Goal: Task Accomplishment & Management: Manage account settings

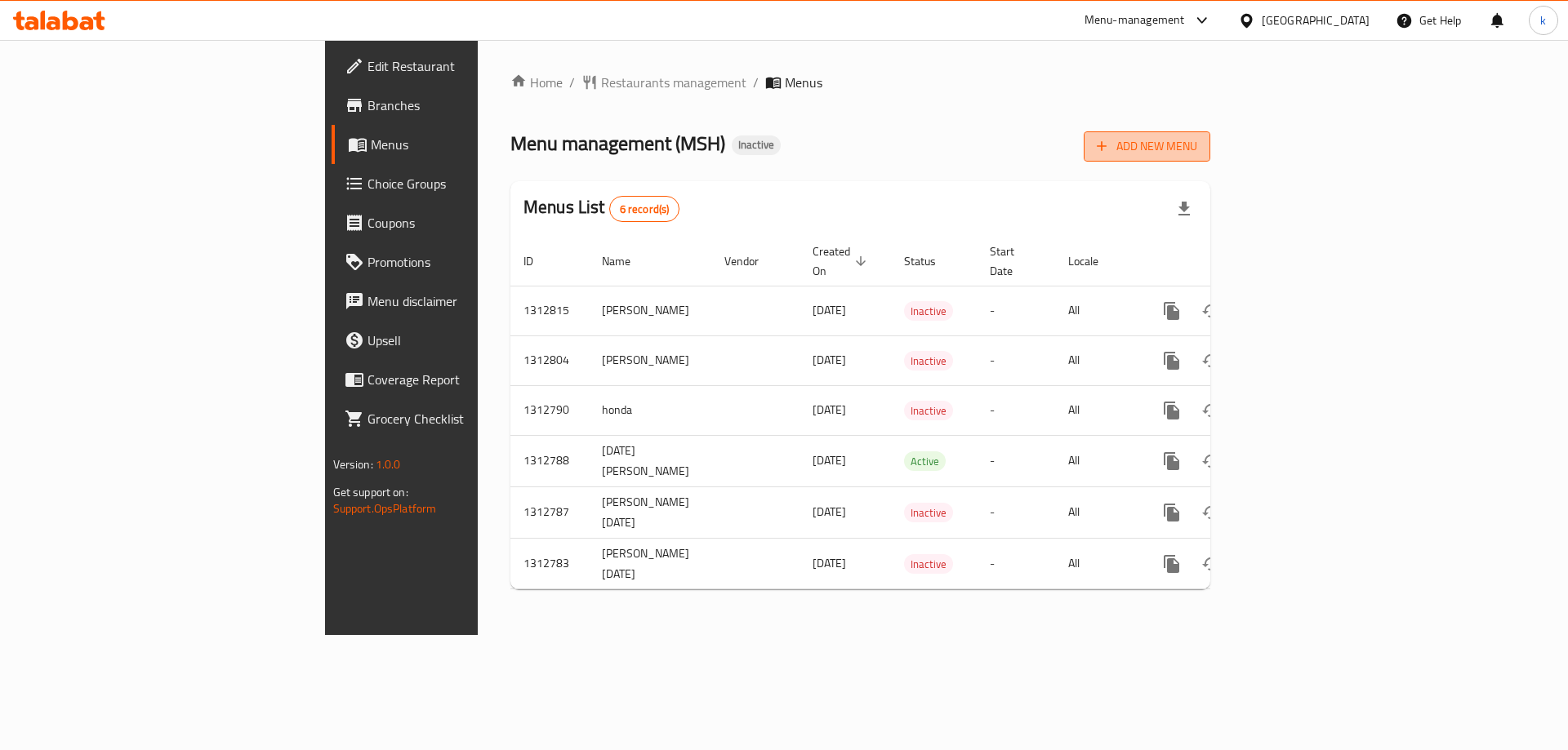
click at [1197, 151] on span "Add New Menu" at bounding box center [1146, 147] width 100 height 20
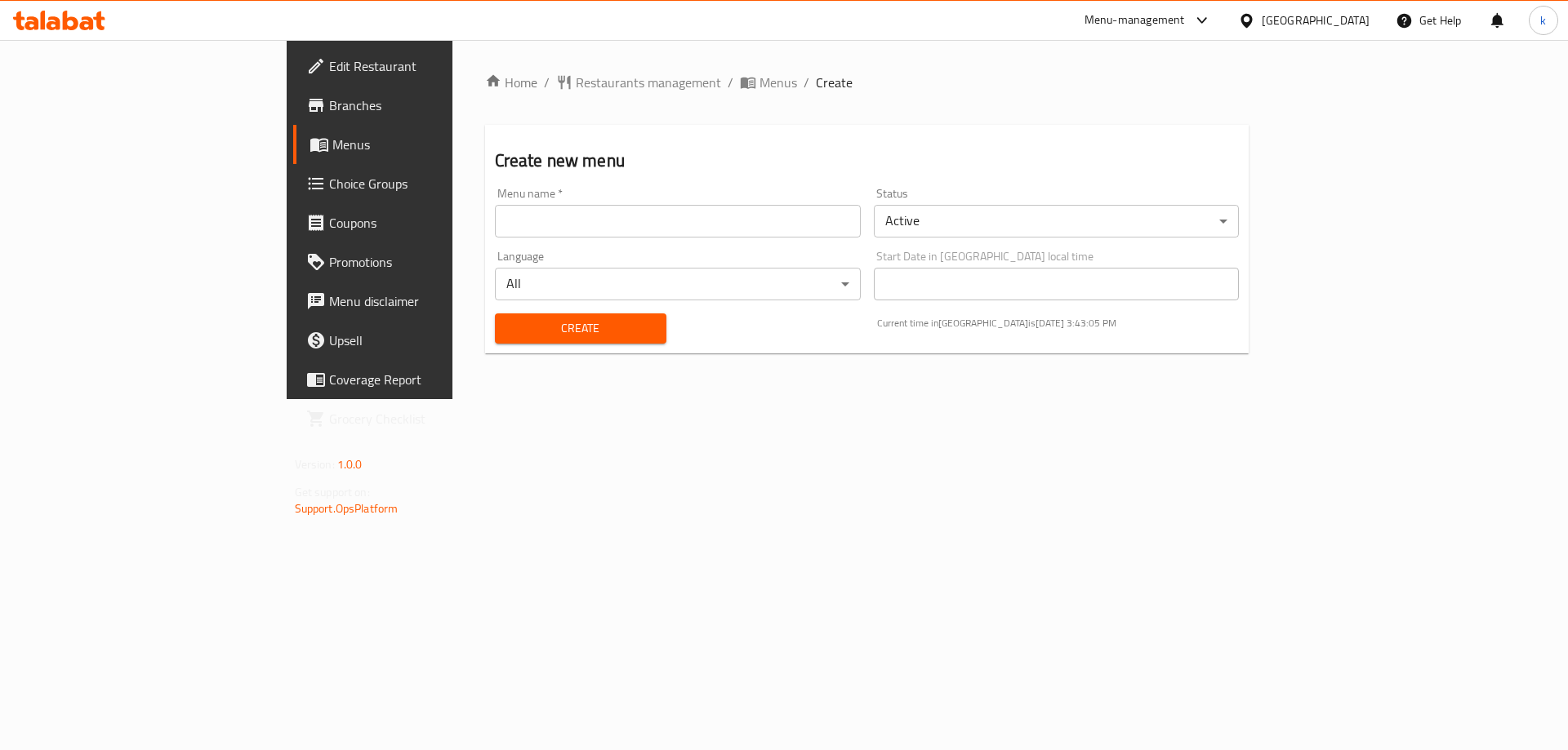
click at [495, 225] on input "text" at bounding box center [678, 221] width 365 height 33
type input "khaled"
click at [508, 336] on span "Create" at bounding box center [580, 329] width 145 height 20
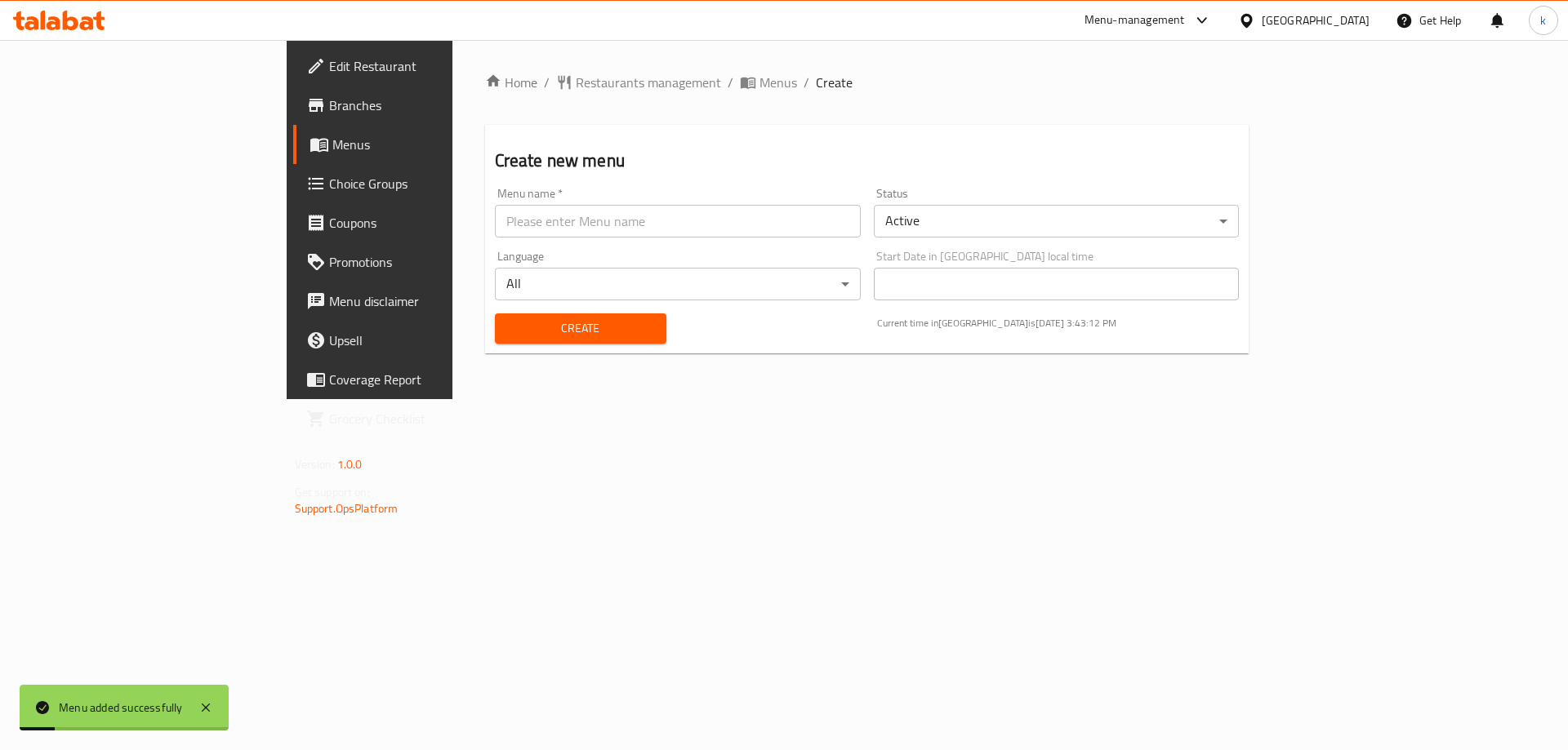
click at [293, 169] on link "Choice Groups" at bounding box center [420, 184] width 255 height 39
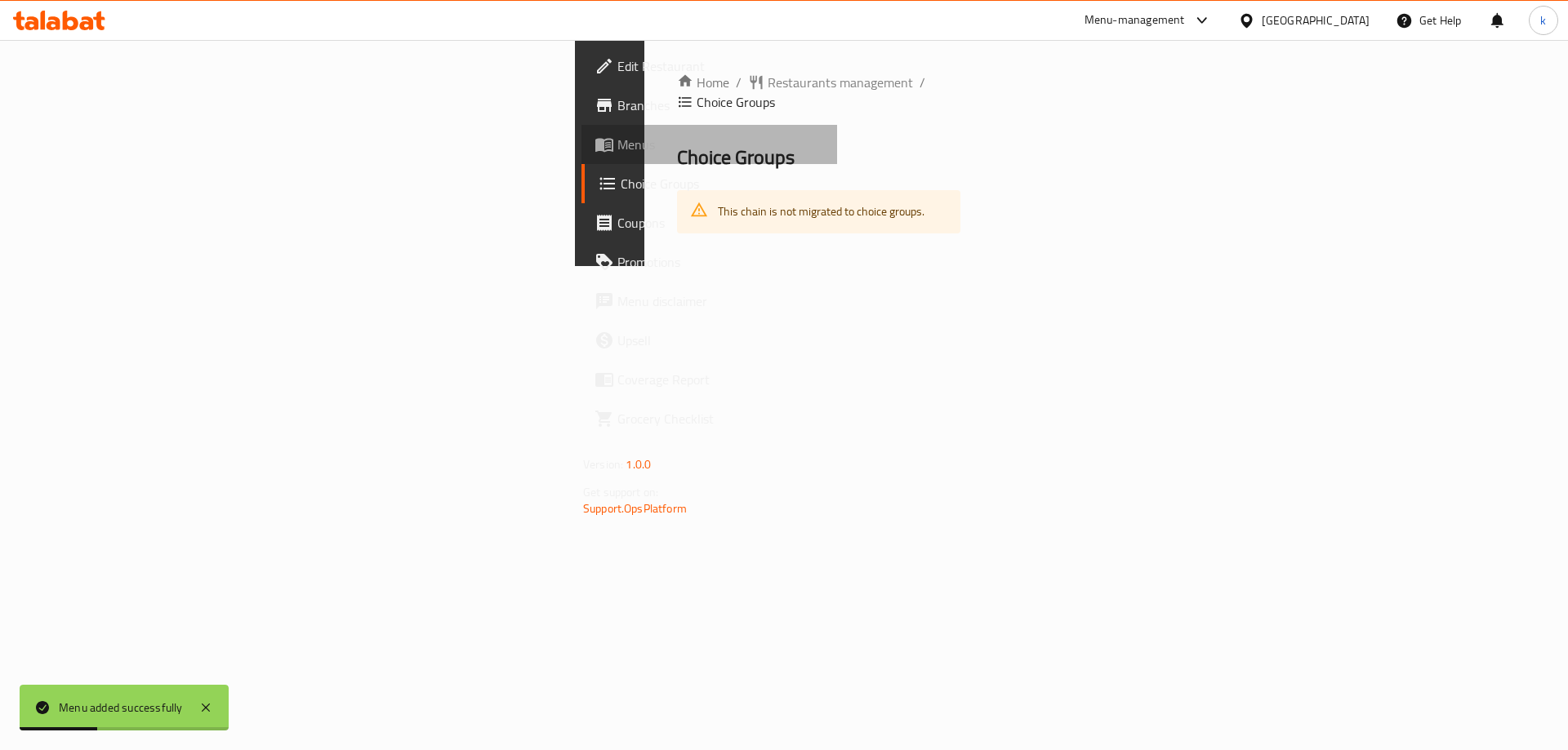
click at [617, 150] on span "Menus" at bounding box center [720, 144] width 207 height 19
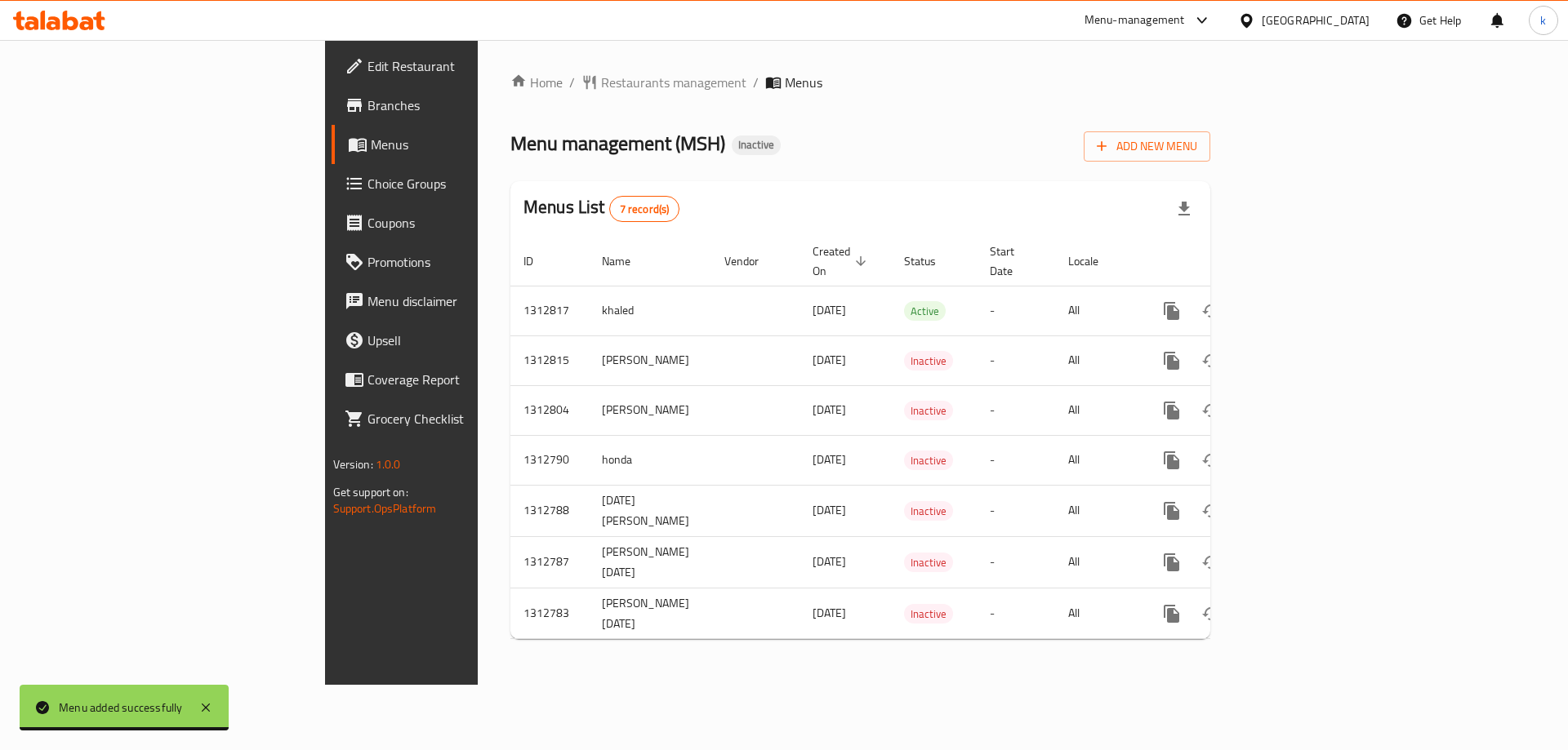
click at [371, 148] on span "Menus" at bounding box center [472, 144] width 203 height 19
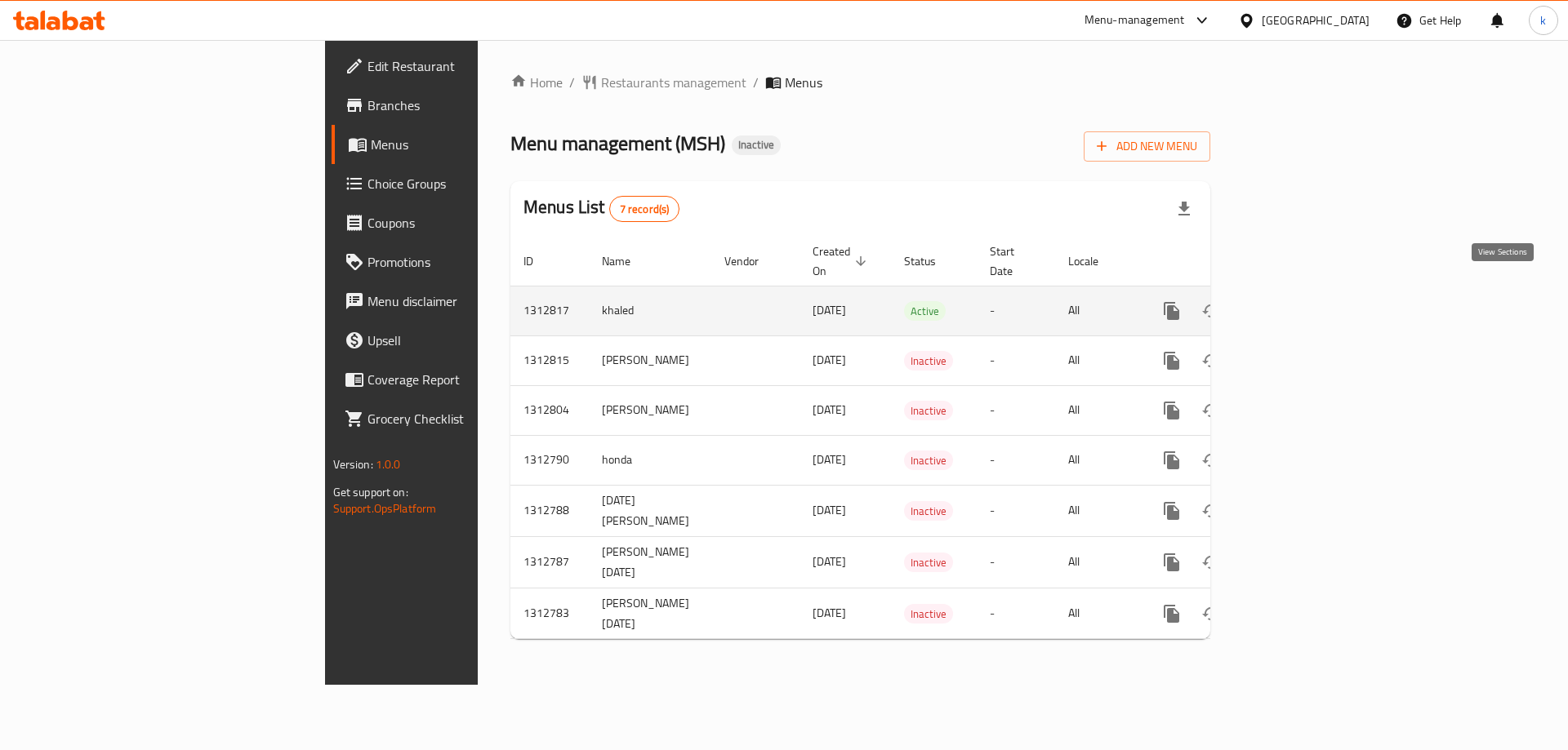
click at [1296, 304] on icon "enhanced table" at bounding box center [1289, 311] width 15 height 15
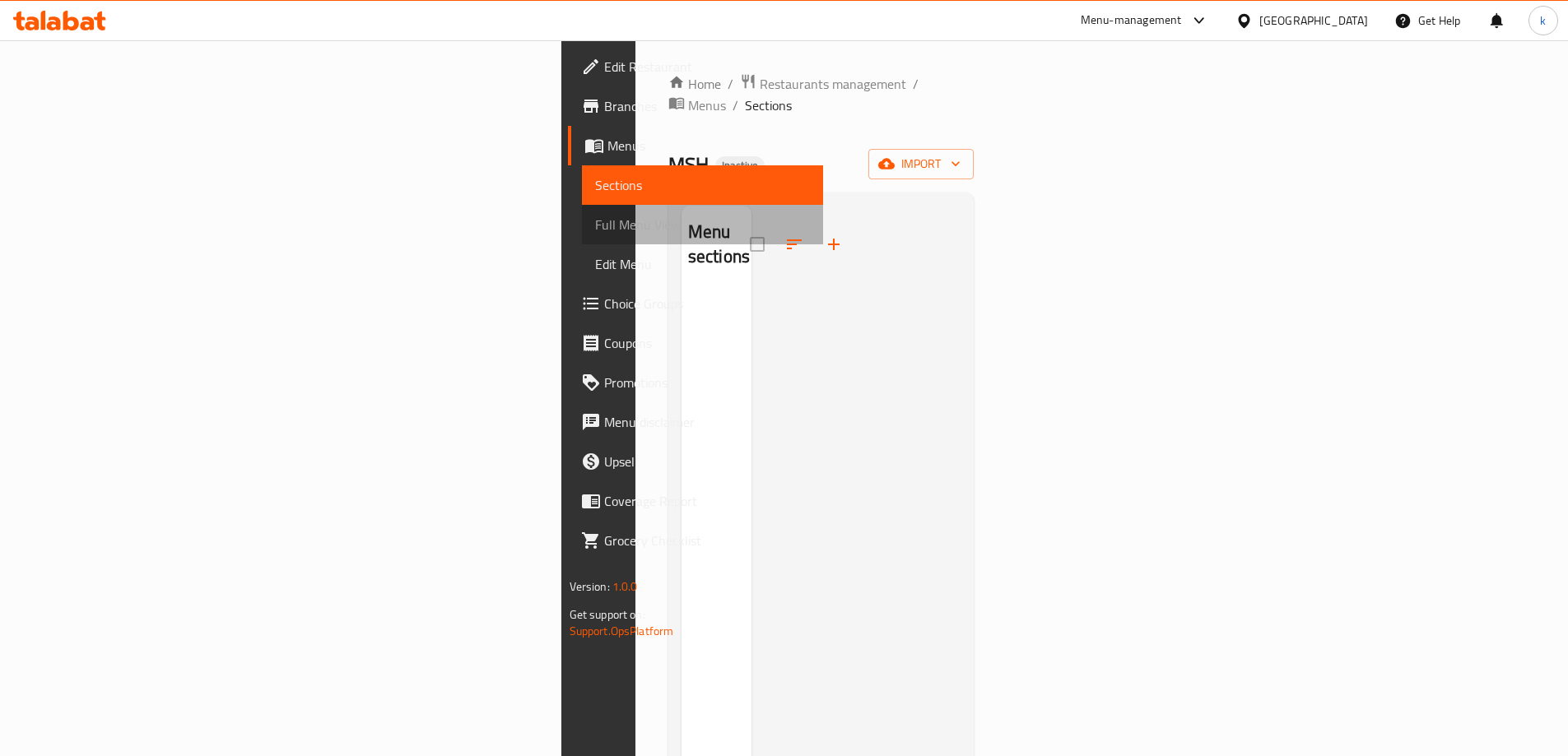
click at [595, 225] on span "Full Menu View" at bounding box center [703, 224] width 215 height 19
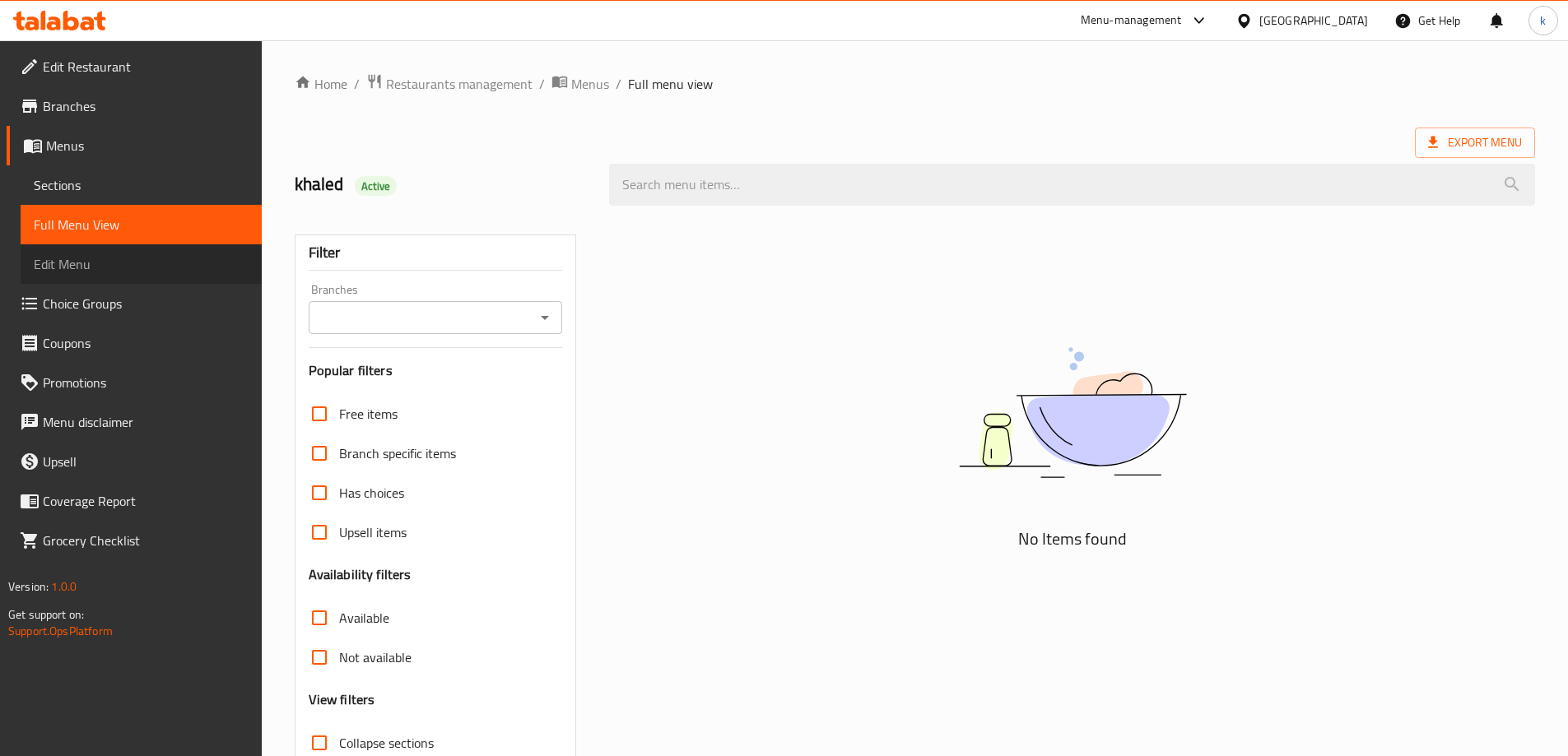
click at [85, 268] on span "Edit Menu" at bounding box center [141, 264] width 215 height 19
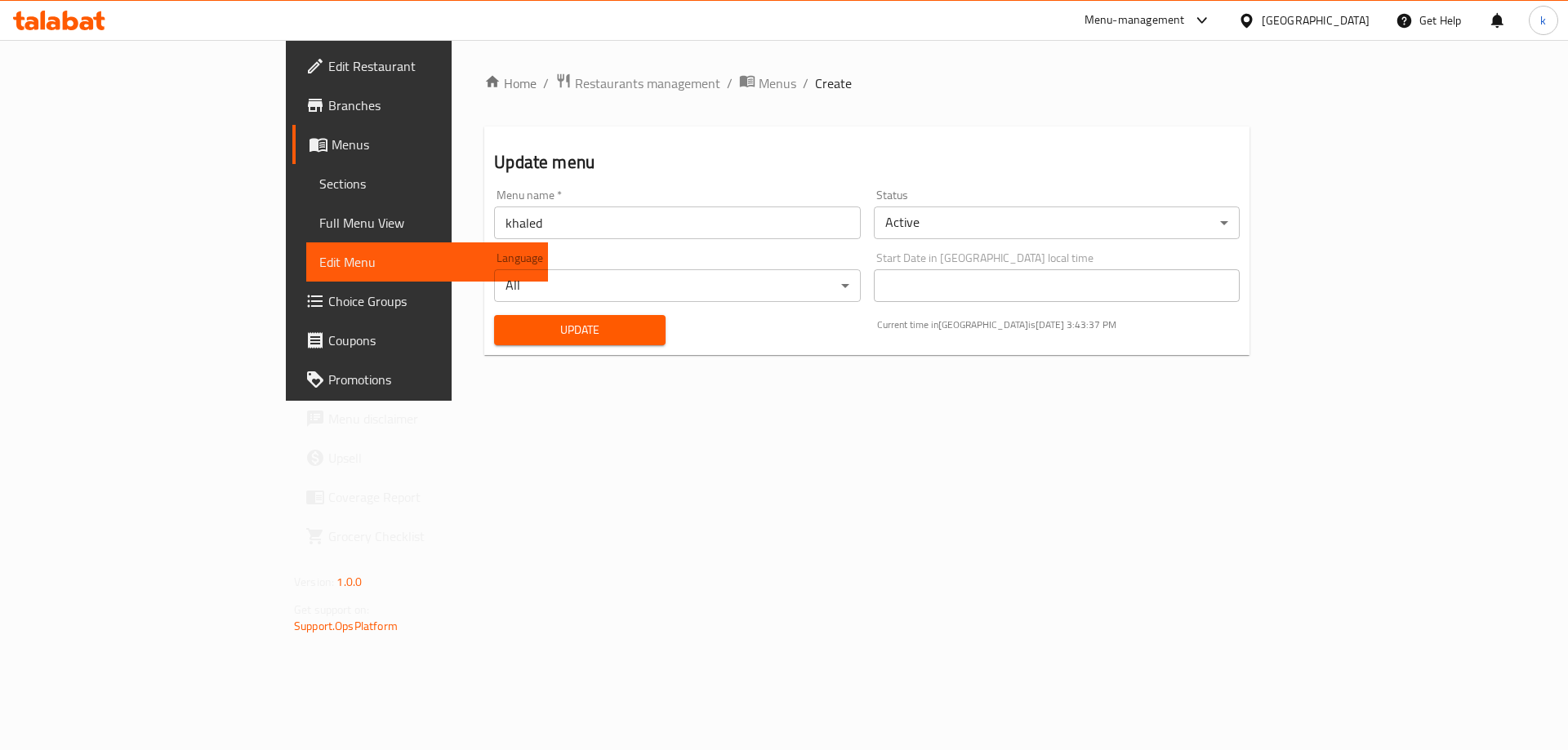
click at [1040, 210] on body "​ Menu-management [GEOGRAPHIC_DATA] Get Help k Edit Restaurant Branches Menus S…" at bounding box center [784, 396] width 1568 height 711
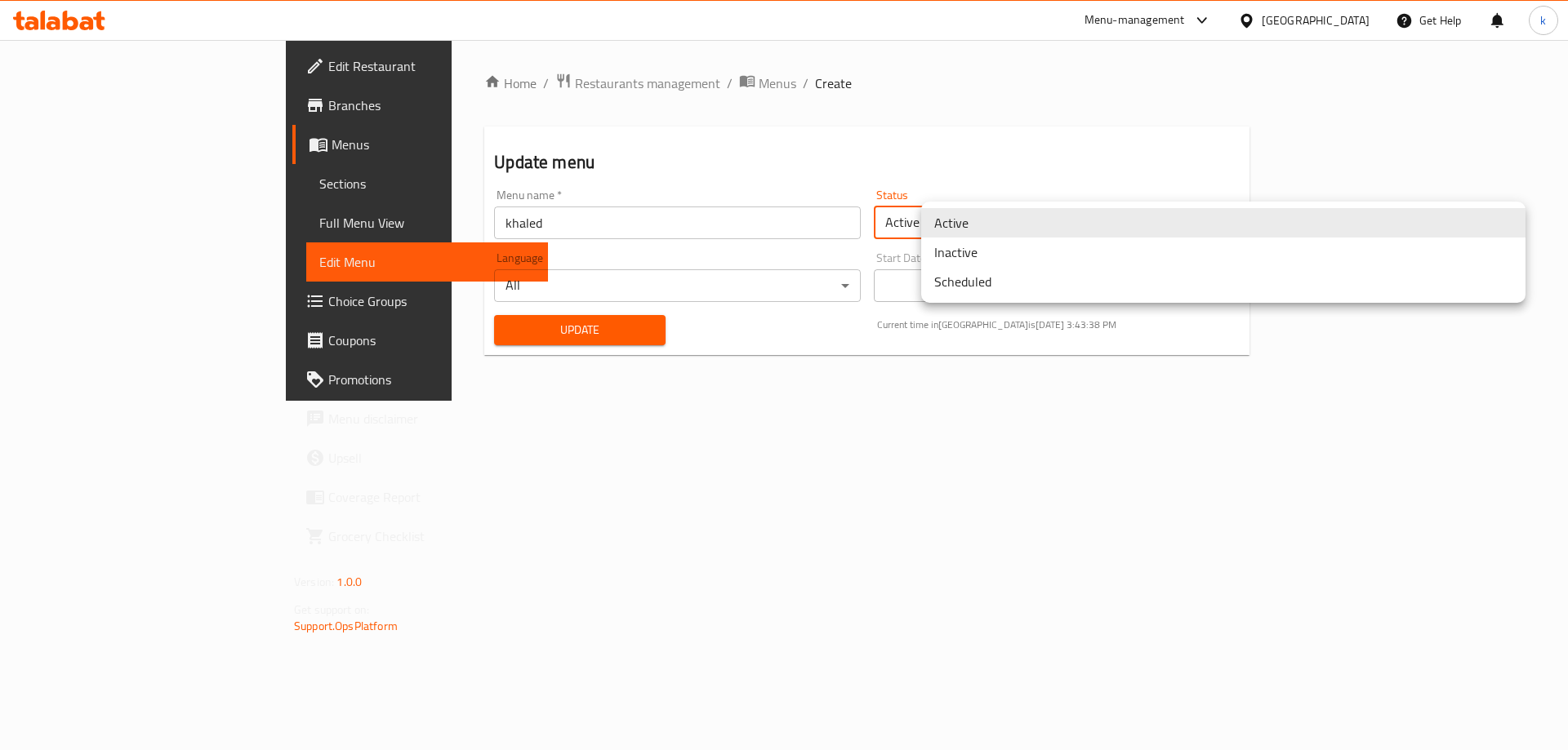
click at [1049, 258] on li "Inactive" at bounding box center [1223, 252] width 604 height 29
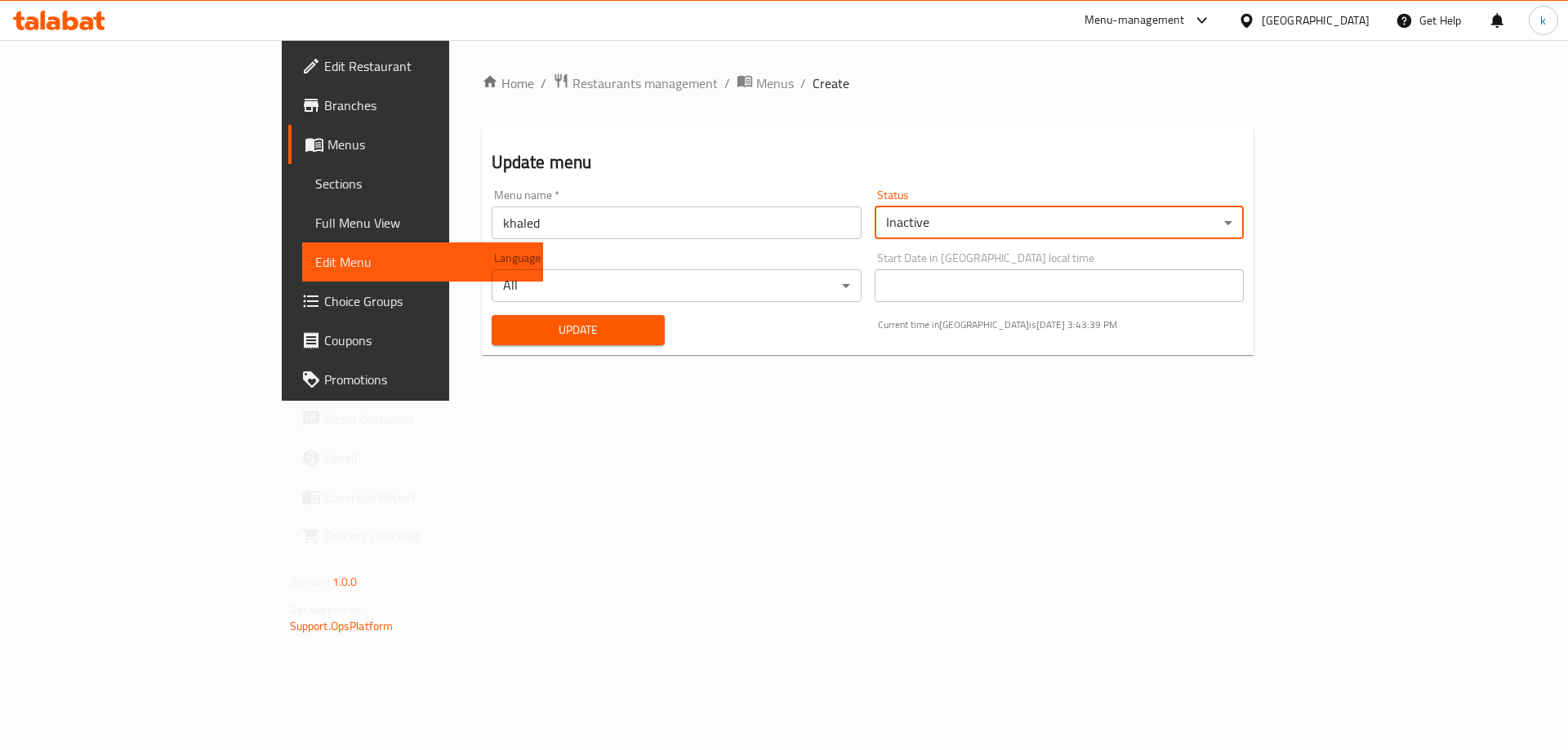
click at [505, 324] on span "Update" at bounding box center [578, 330] width 147 height 20
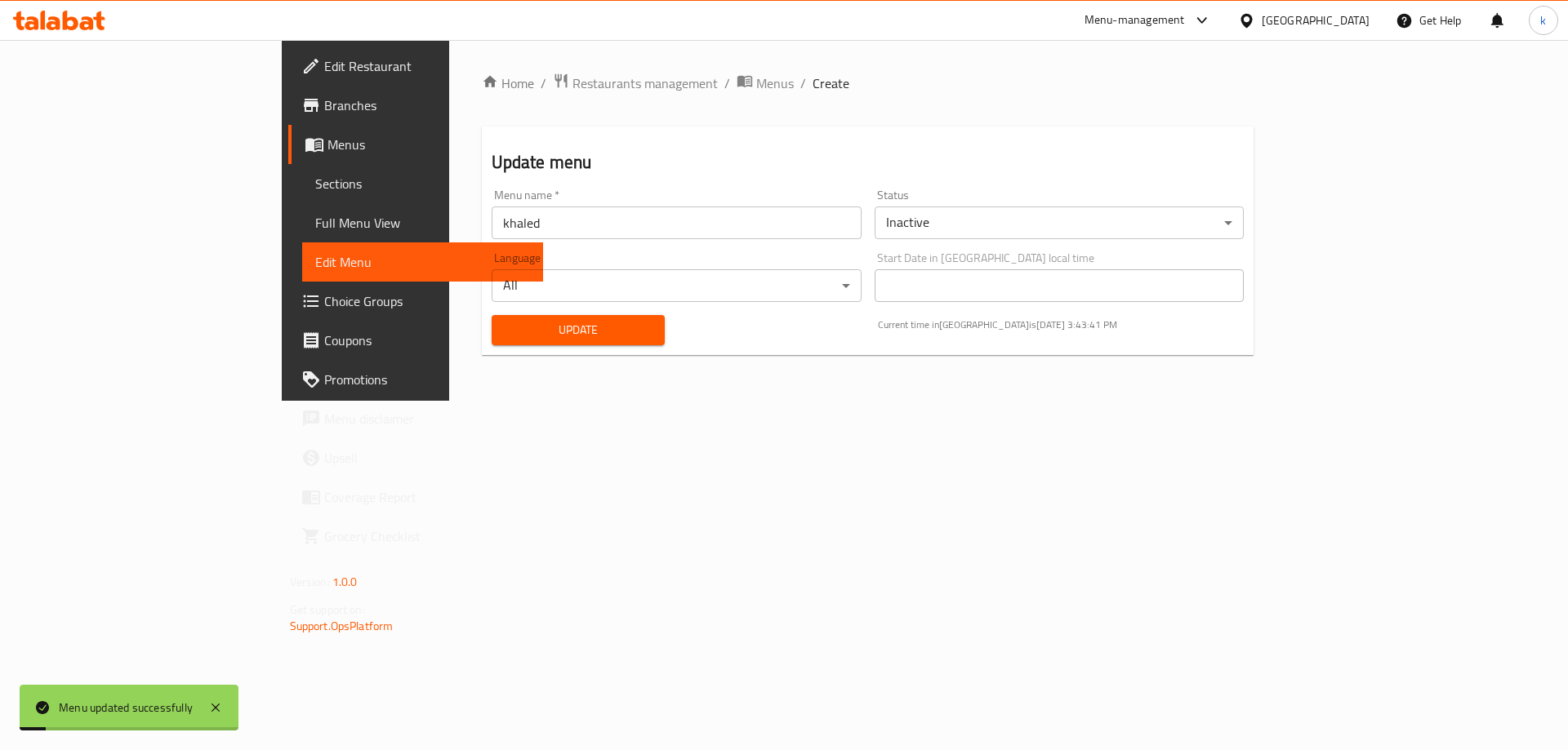
click at [315, 181] on span "Sections" at bounding box center [422, 183] width 216 height 19
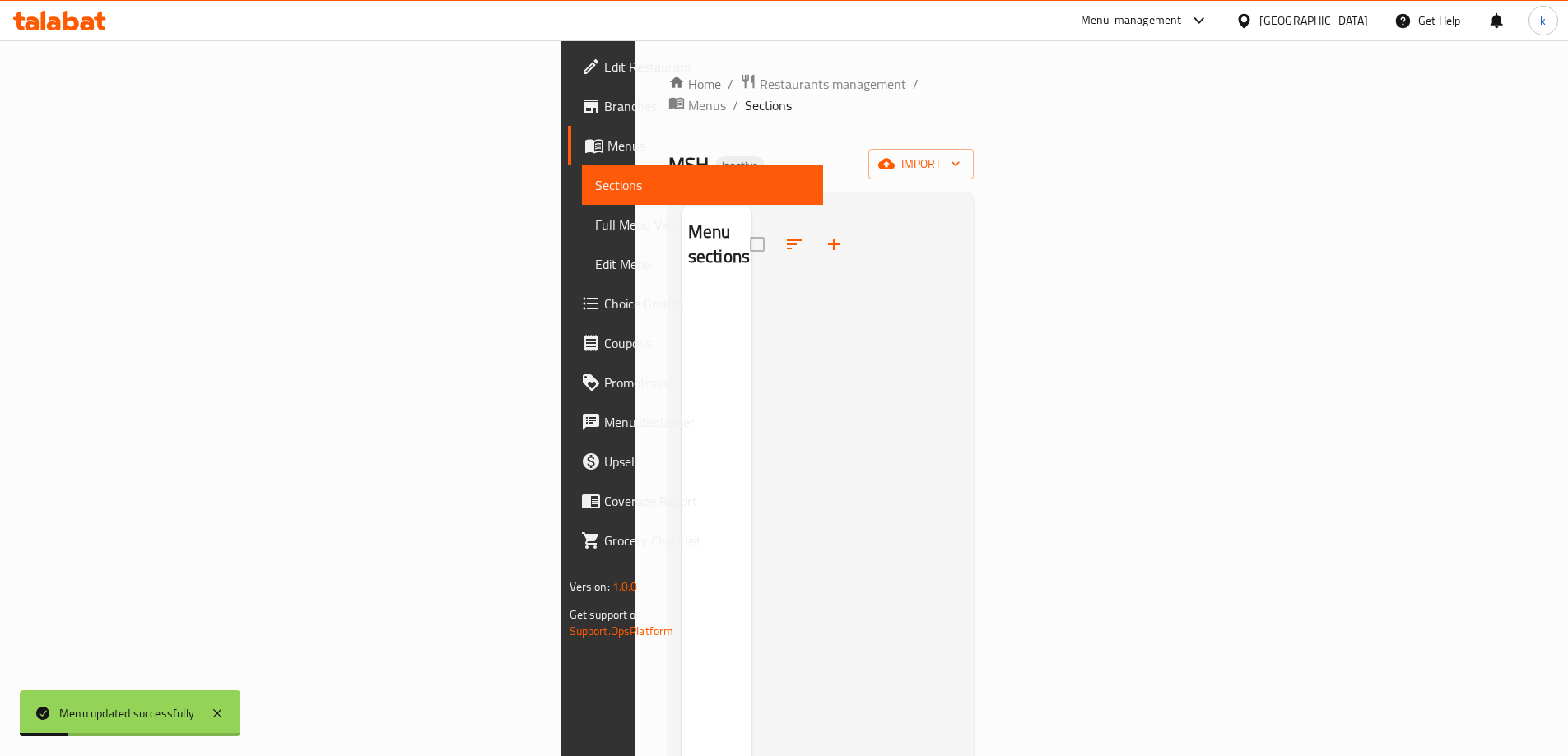
click at [595, 217] on span "Full Menu View" at bounding box center [703, 224] width 215 height 19
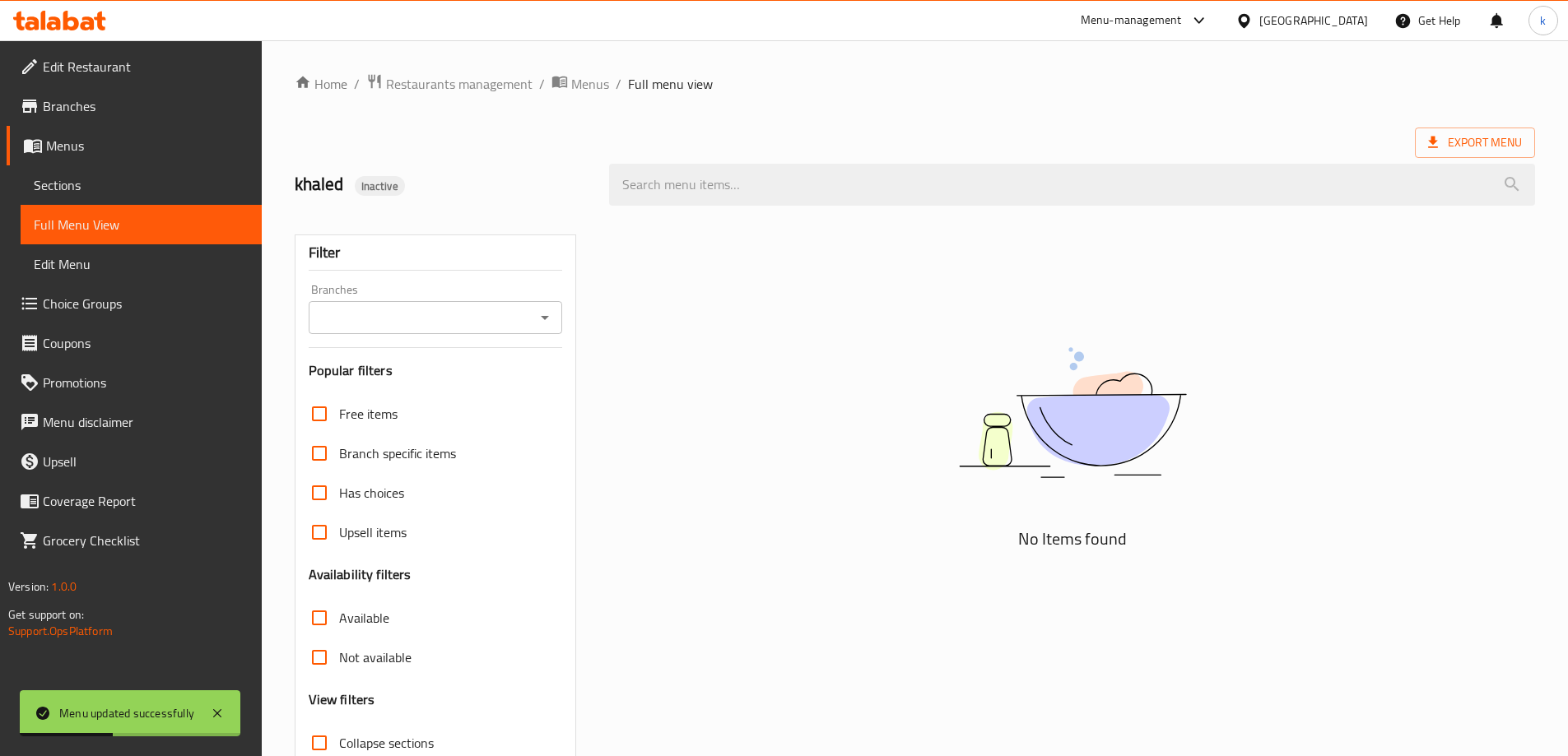
click at [108, 185] on span "Sections" at bounding box center [141, 184] width 215 height 19
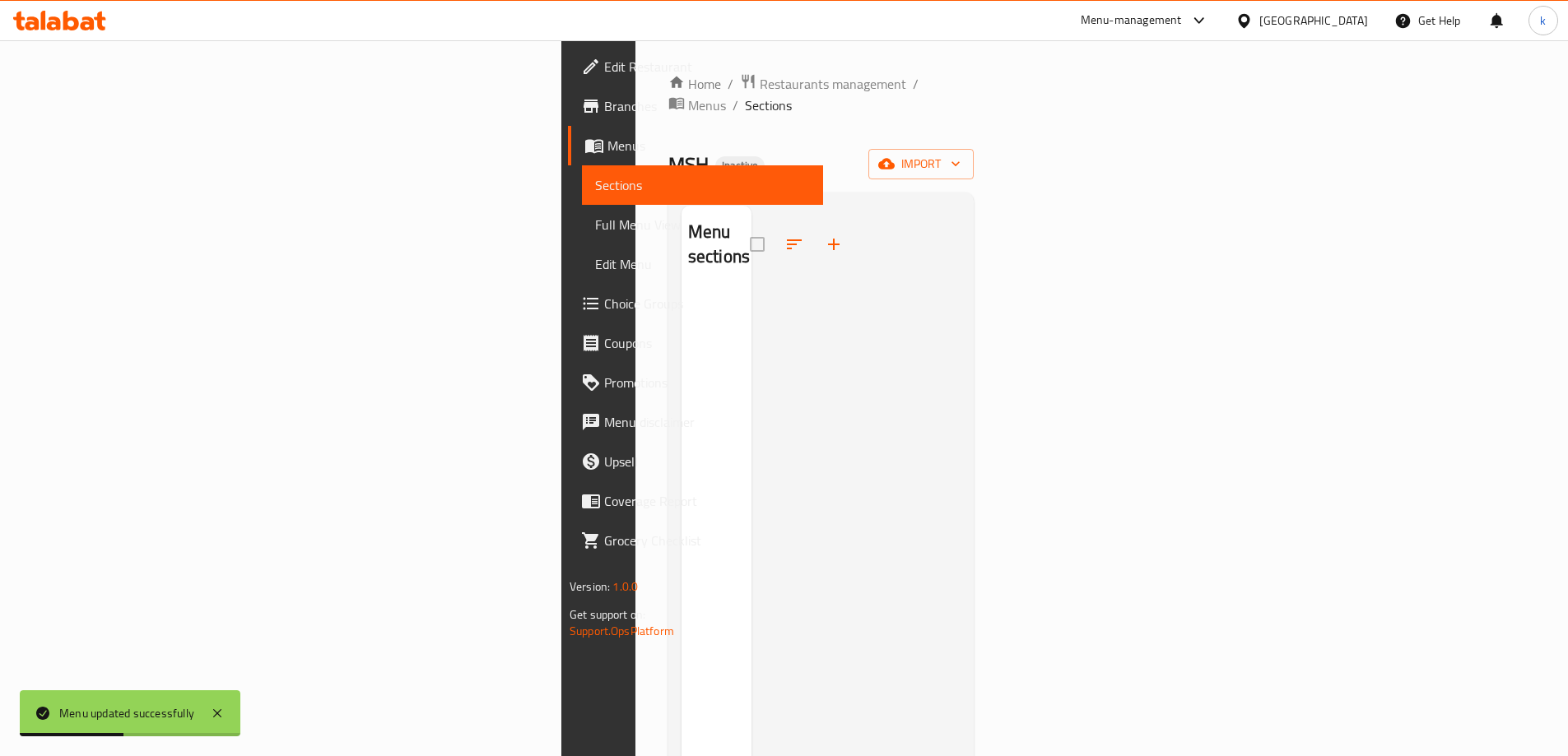
click at [607, 152] on span "Menus" at bounding box center [708, 145] width 203 height 19
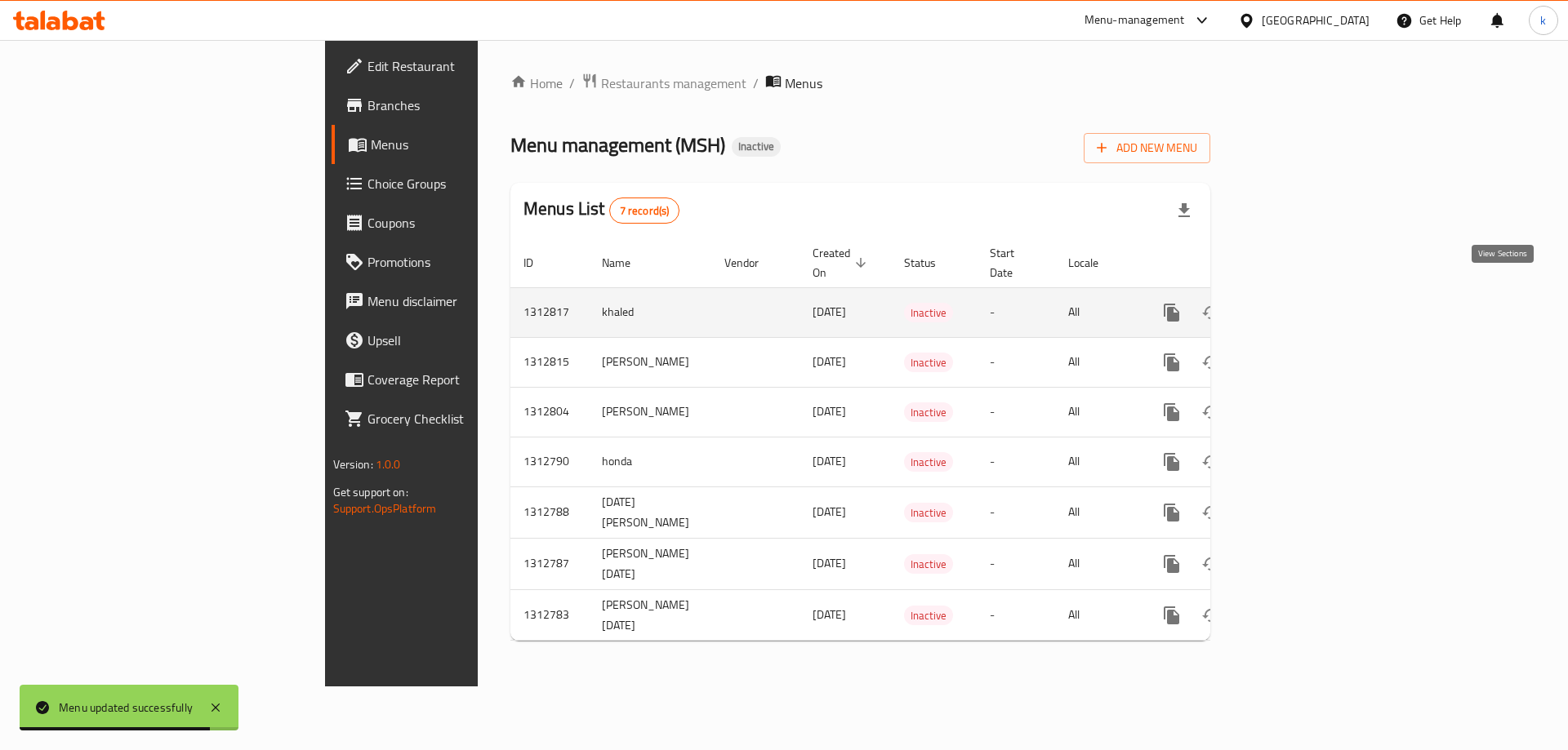
click at [1299, 303] on icon "enhanced table" at bounding box center [1289, 312] width 19 height 19
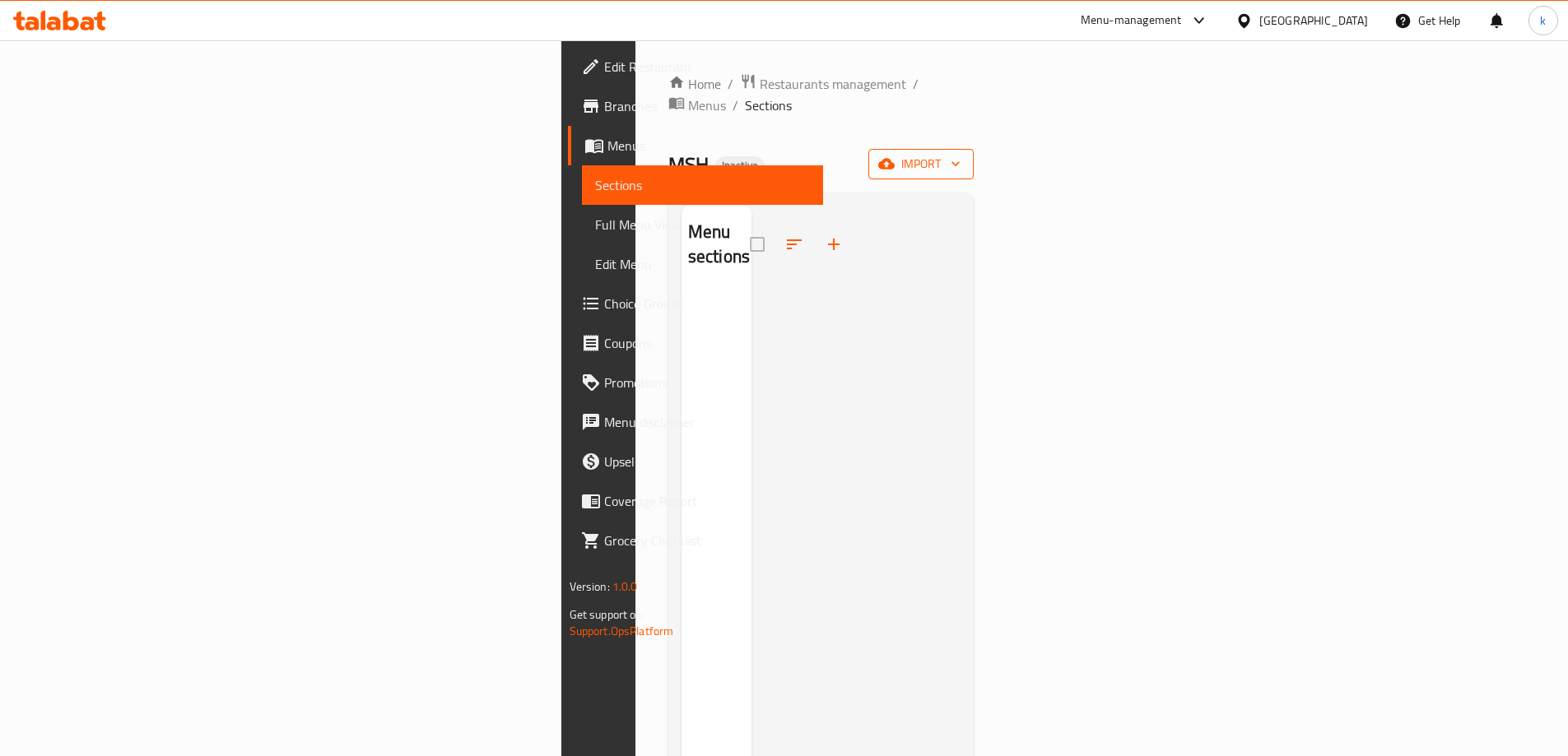
click at [961, 154] on span "import" at bounding box center [921, 164] width 79 height 20
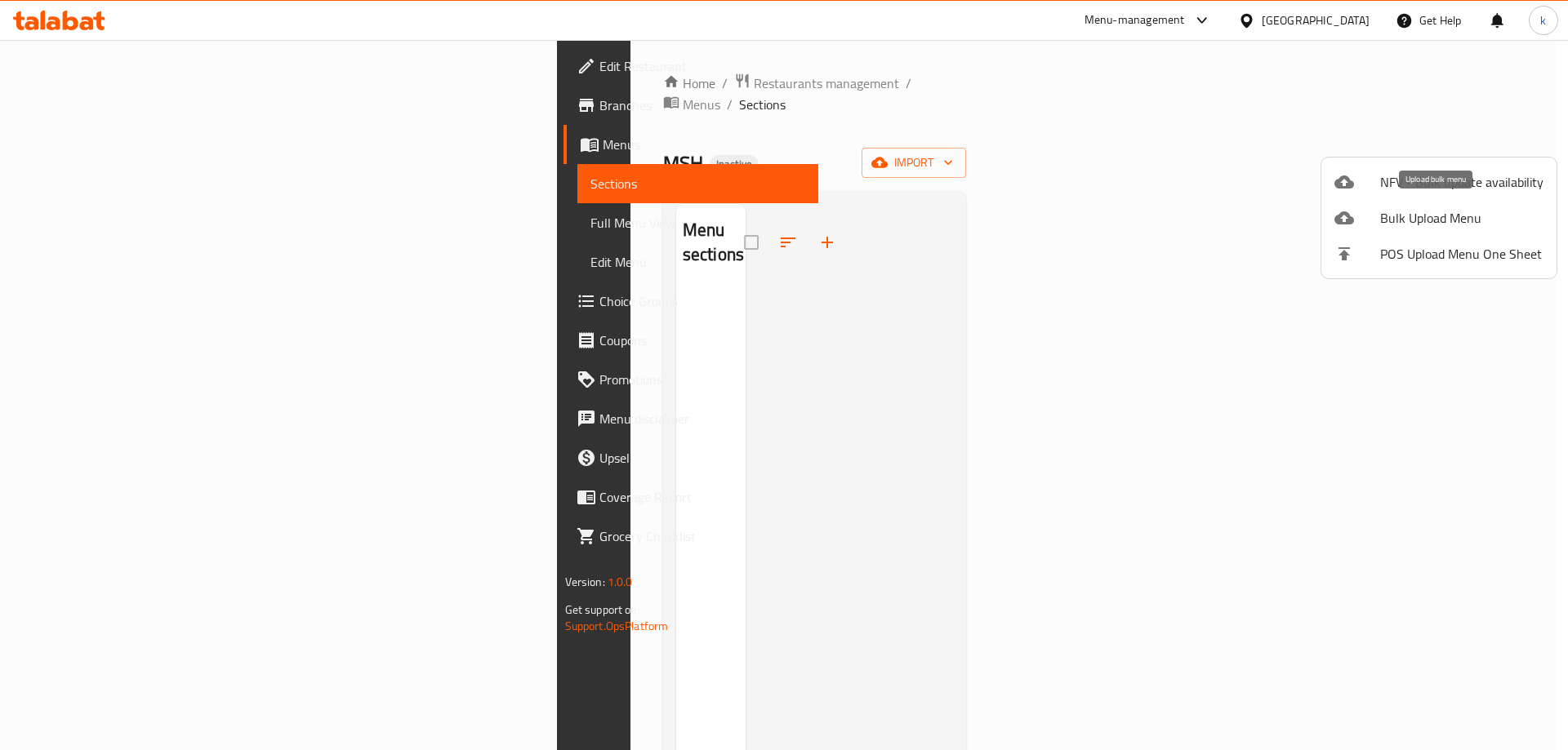
click at [1423, 212] on span "Bulk Upload Menu" at bounding box center [1462, 218] width 163 height 19
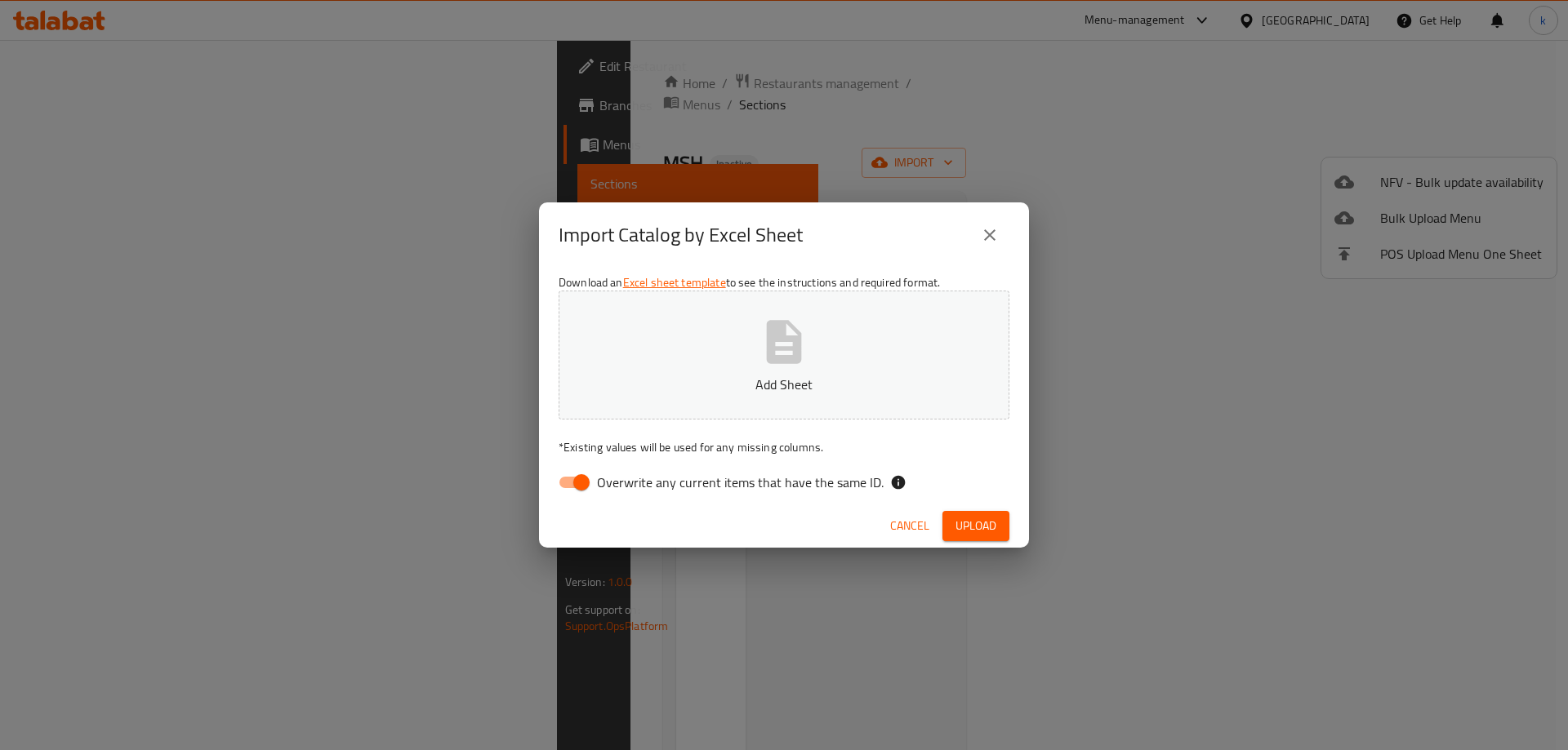
click at [587, 485] on input "Overwrite any current items that have the same ID." at bounding box center [581, 483] width 93 height 31
checkbox input "false"
click at [791, 367] on icon "button" at bounding box center [783, 341] width 52 height 52
click at [959, 516] on span "Upload" at bounding box center [976, 526] width 40 height 20
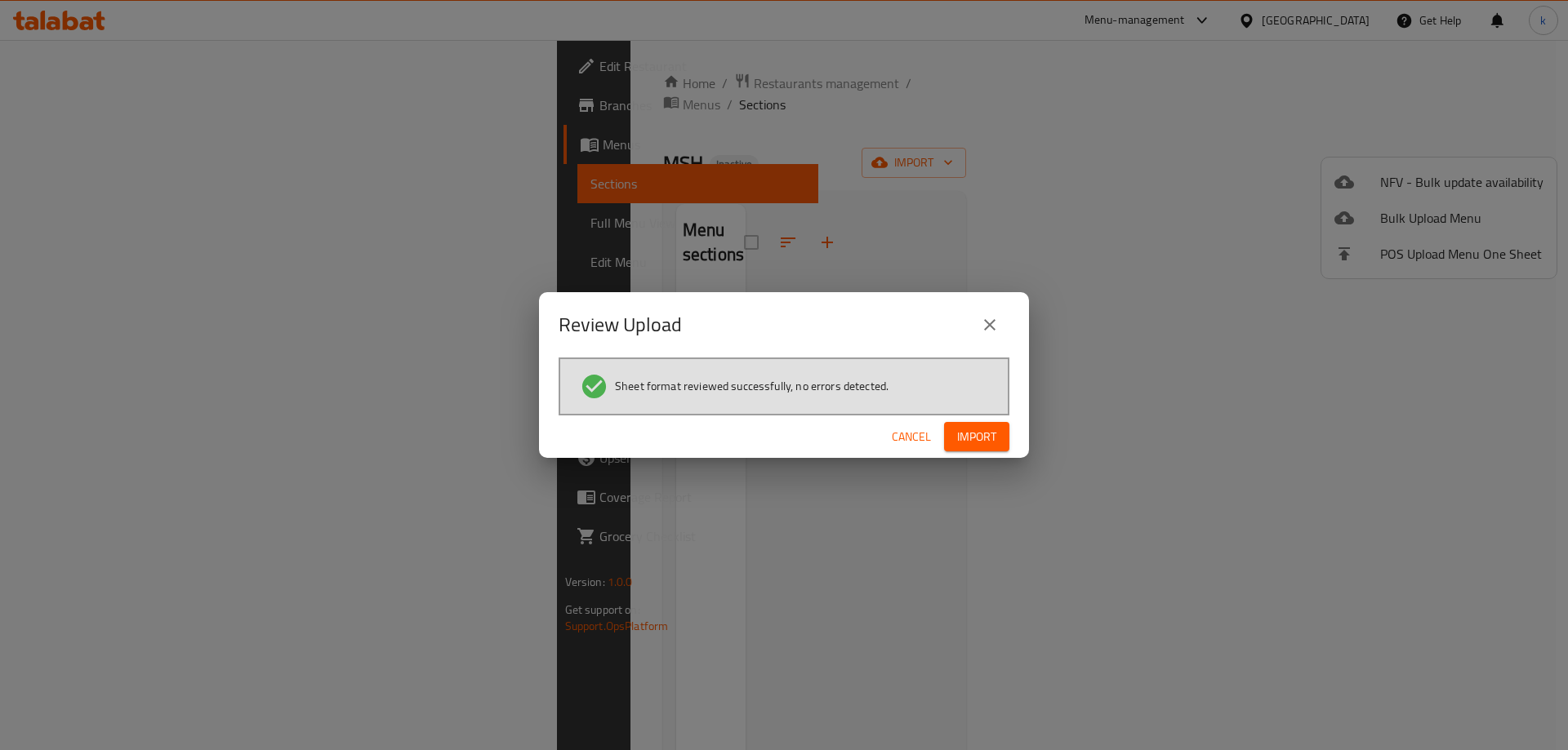
click at [969, 435] on span "Import" at bounding box center [976, 437] width 39 height 20
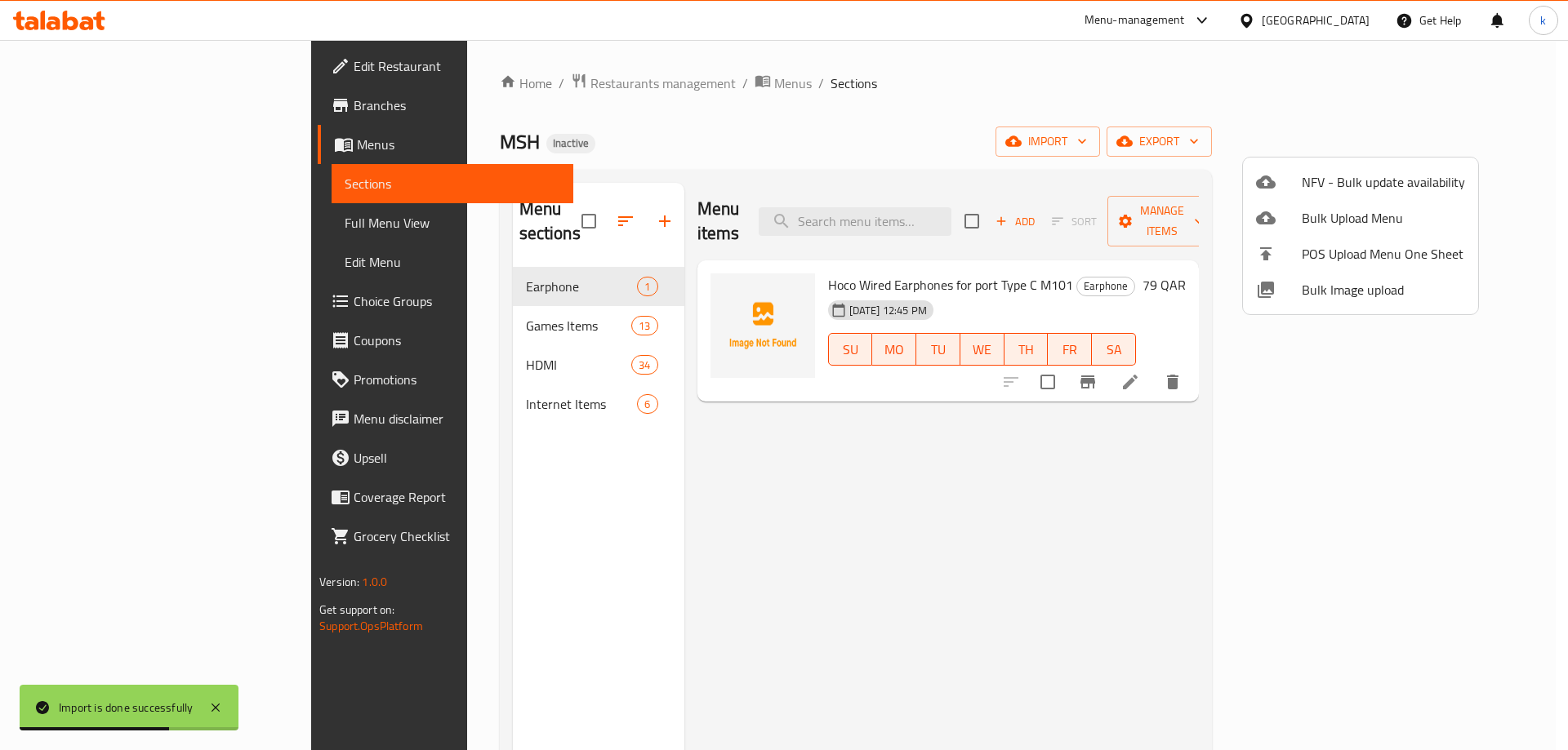
click at [95, 218] on div at bounding box center [784, 375] width 1568 height 750
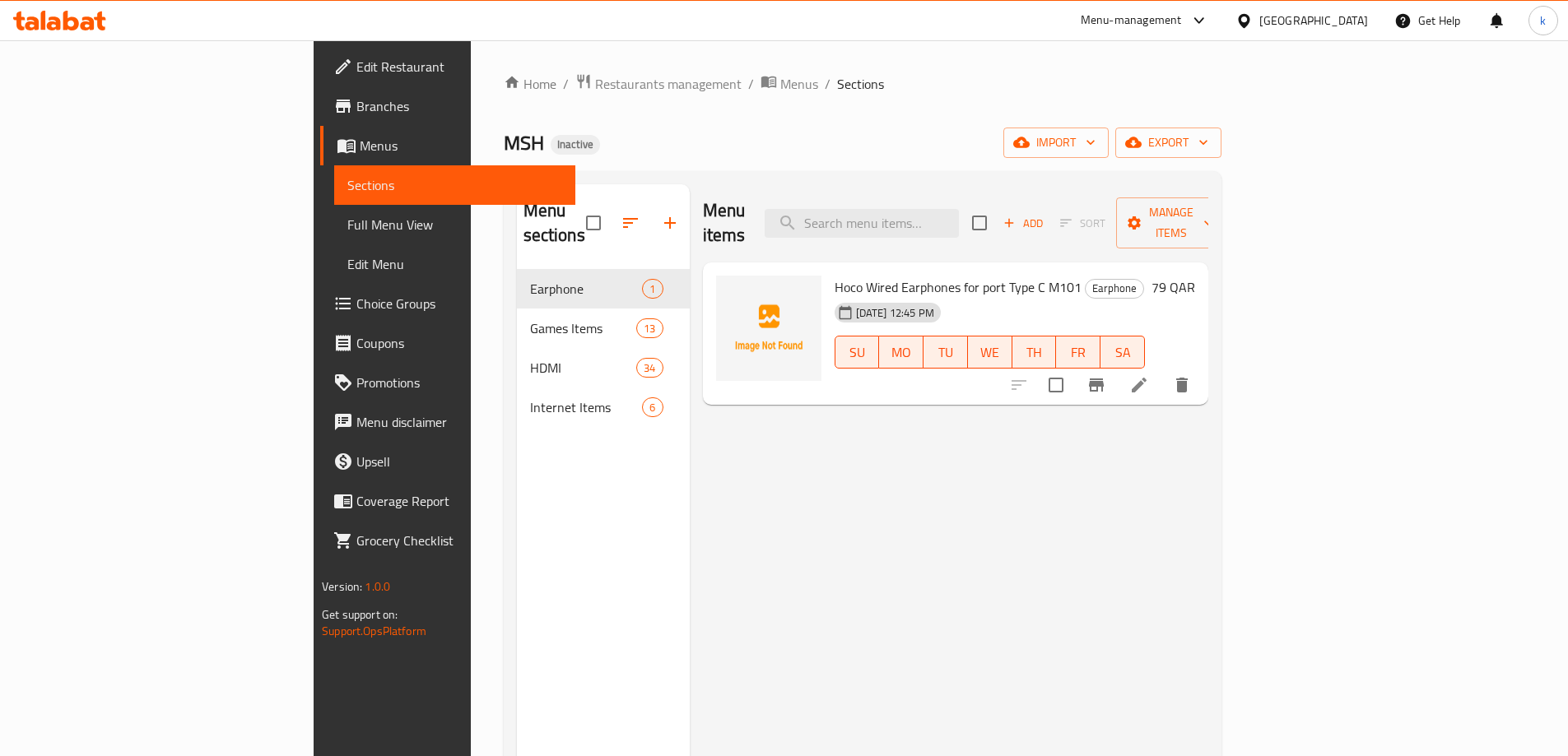
click at [347, 220] on span "Full Menu View" at bounding box center [454, 224] width 215 height 19
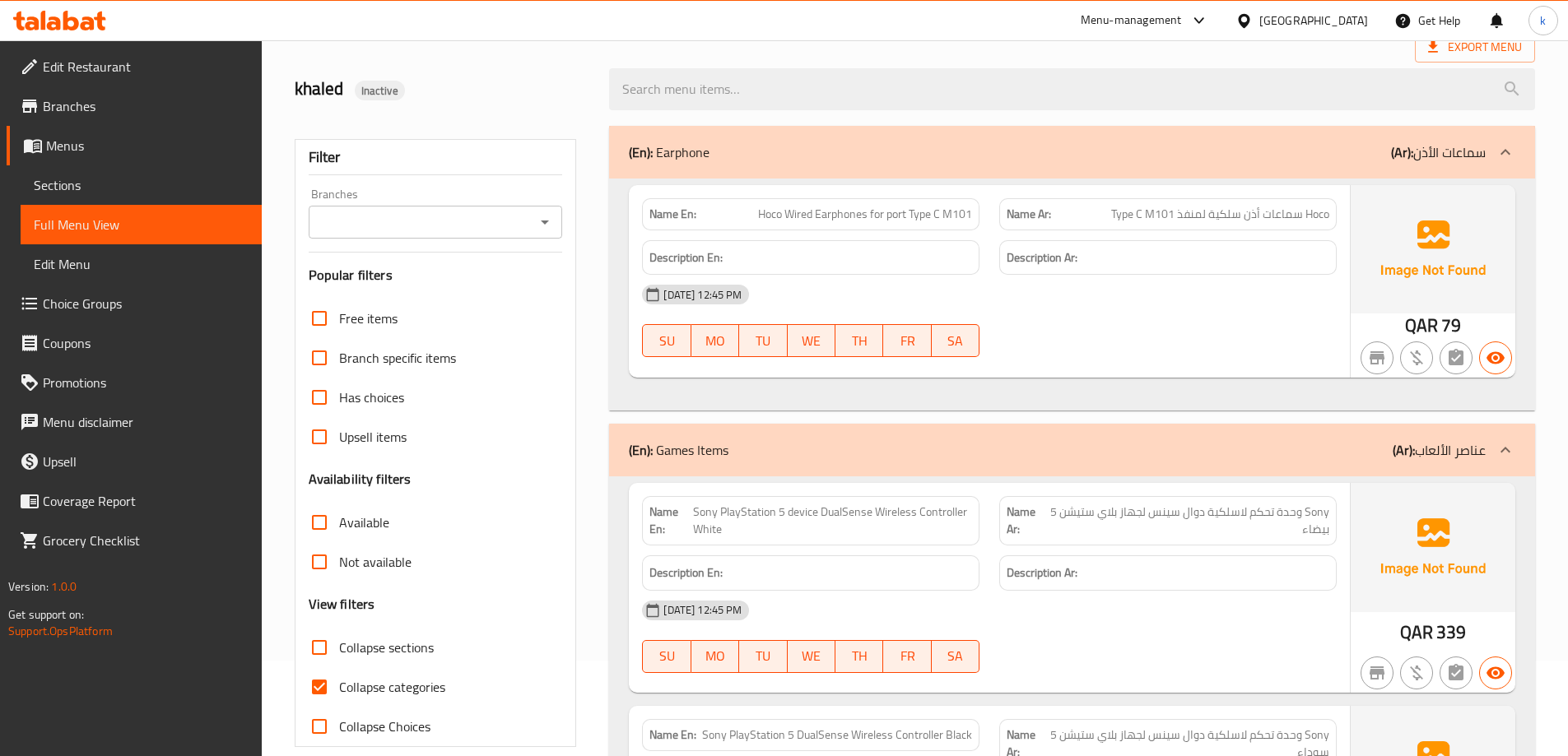
scroll to position [329, 0]
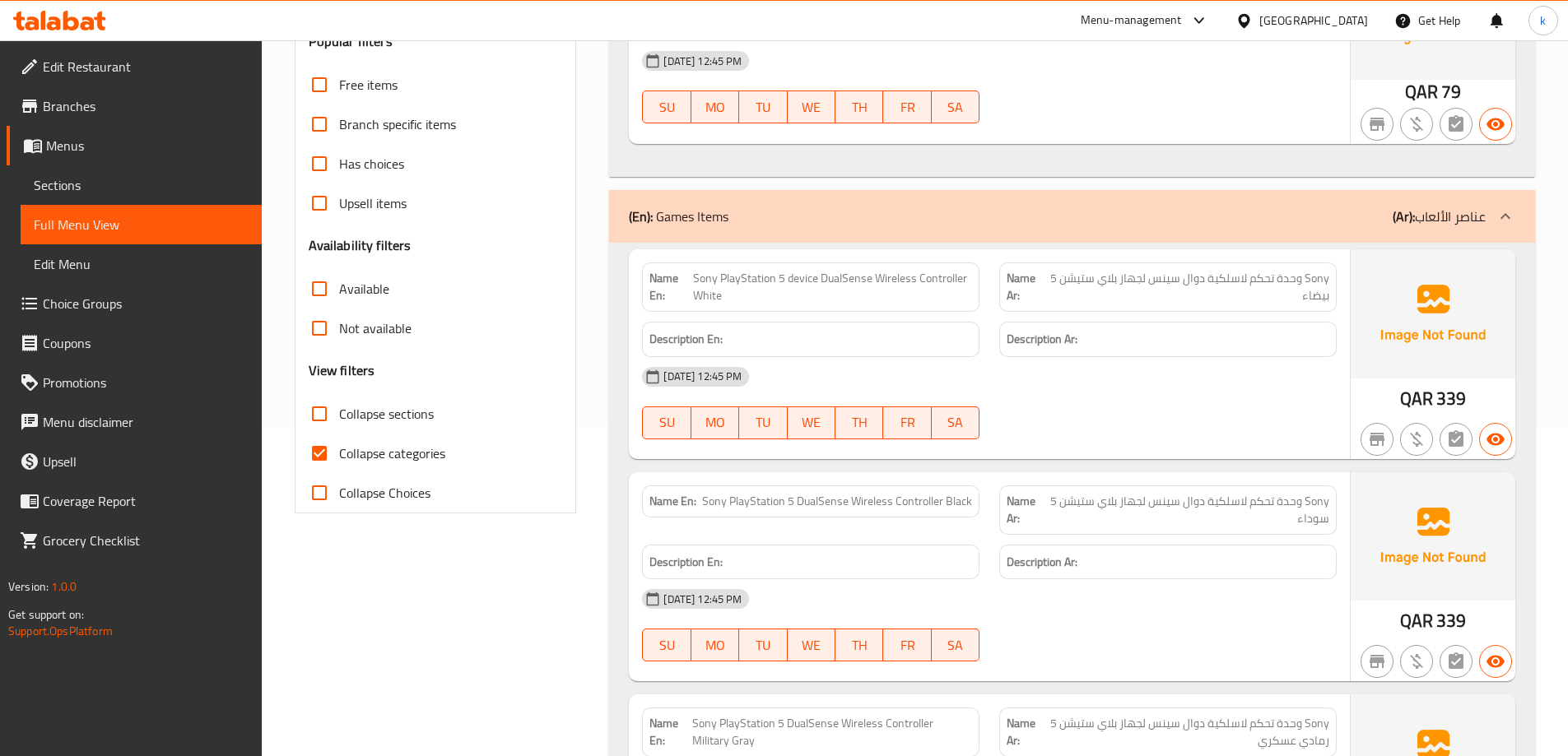
click at [397, 447] on span "Collapse categories" at bounding box center [392, 452] width 106 height 19
click at [339, 447] on input "Collapse categories" at bounding box center [319, 453] width 40 height 40
checkbox input "false"
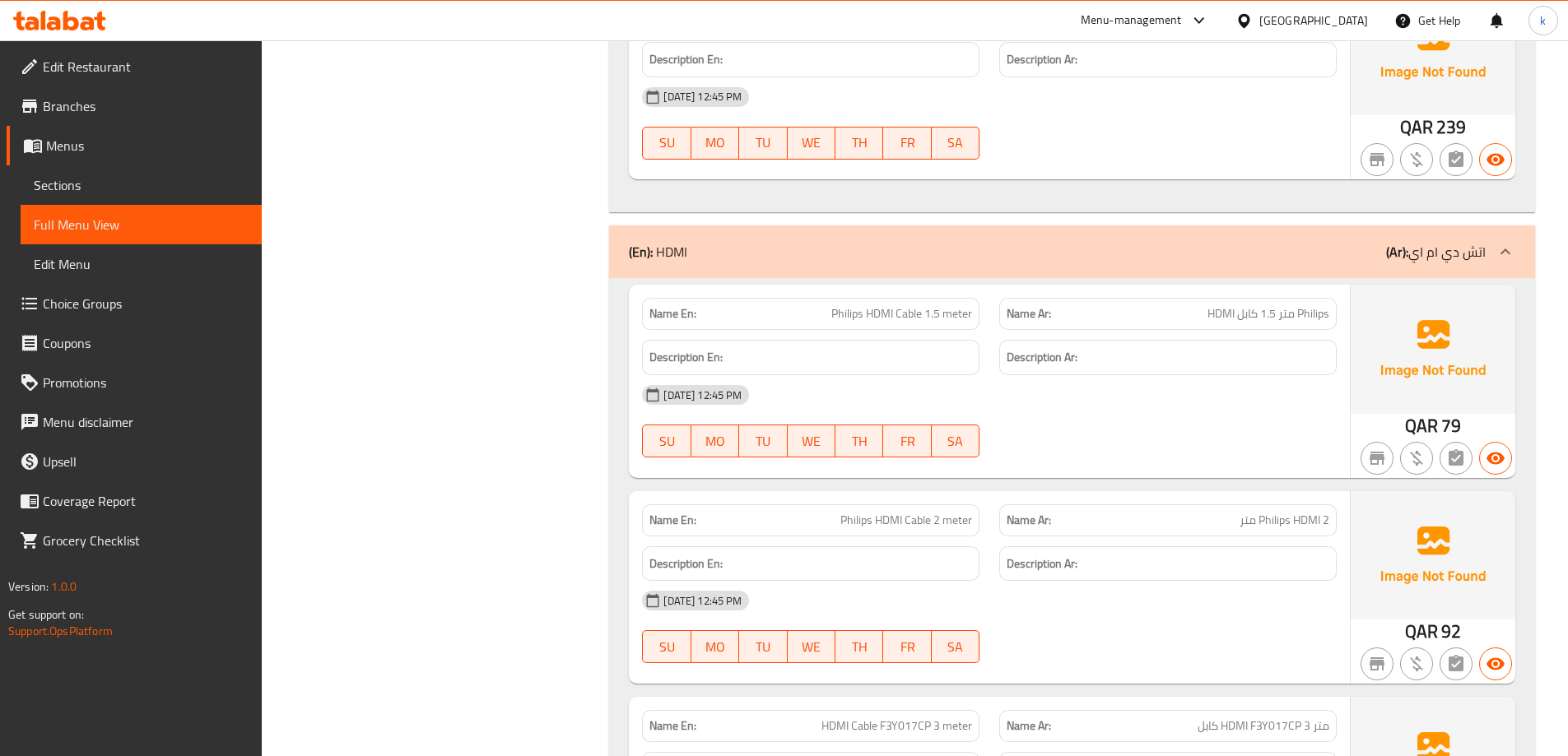
scroll to position [3292, 0]
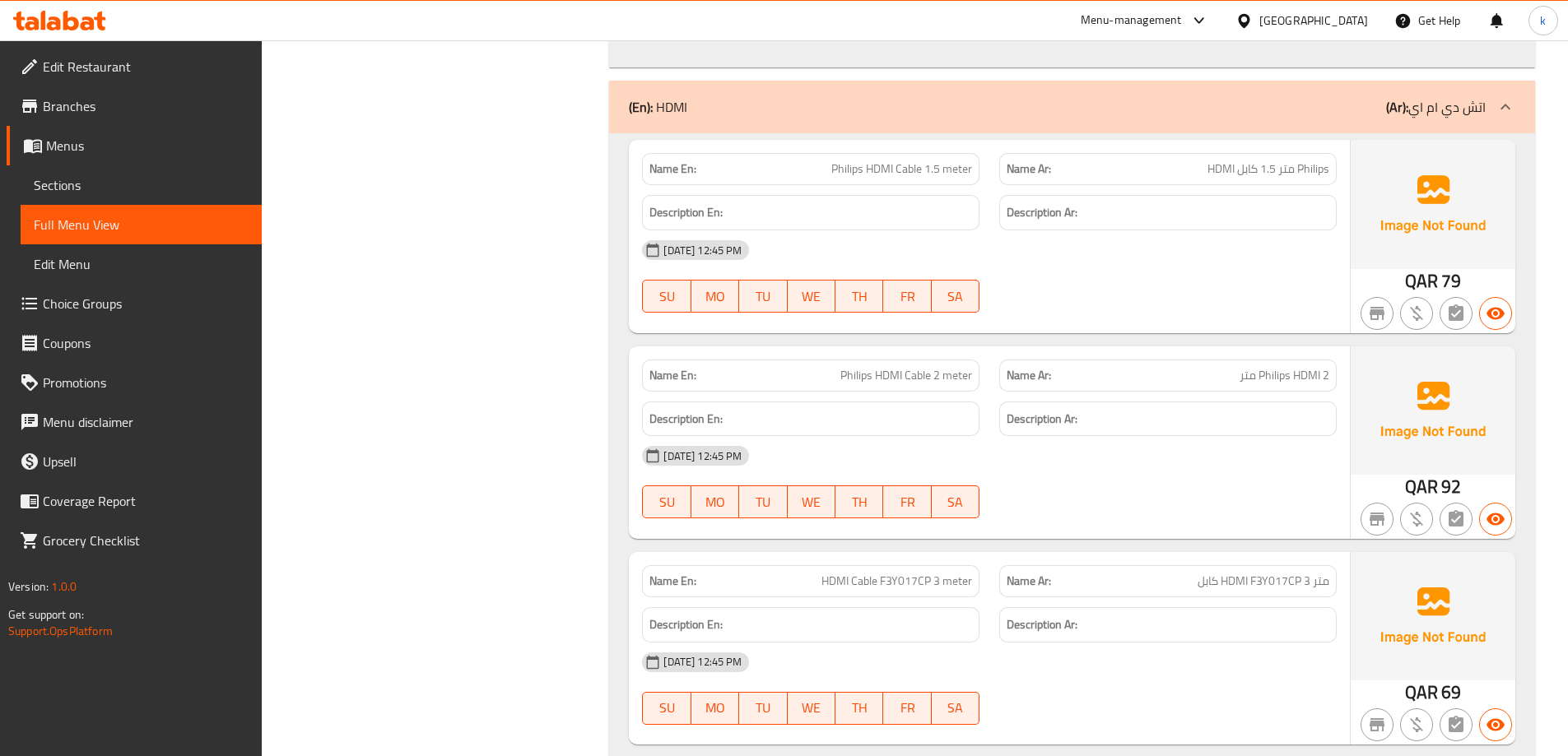
click at [1274, 389] on div "Name Ar: Philips HDMI 2 متر" at bounding box center [1168, 376] width 338 height 32
click at [1276, 380] on span "Philips HDMI 2 متر" at bounding box center [1284, 376] width 90 height 18
copy span "Philips"
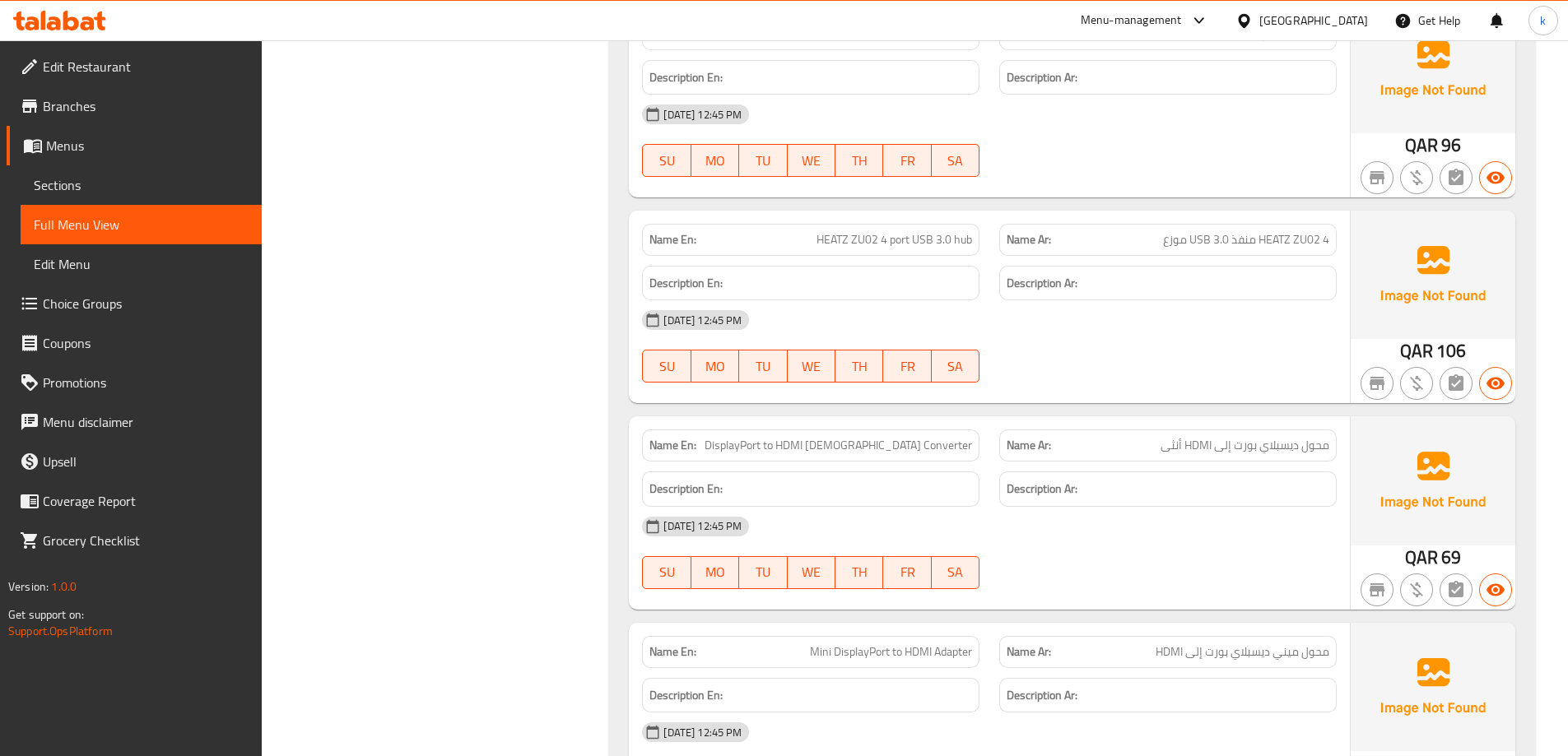
scroll to position [5926, 0]
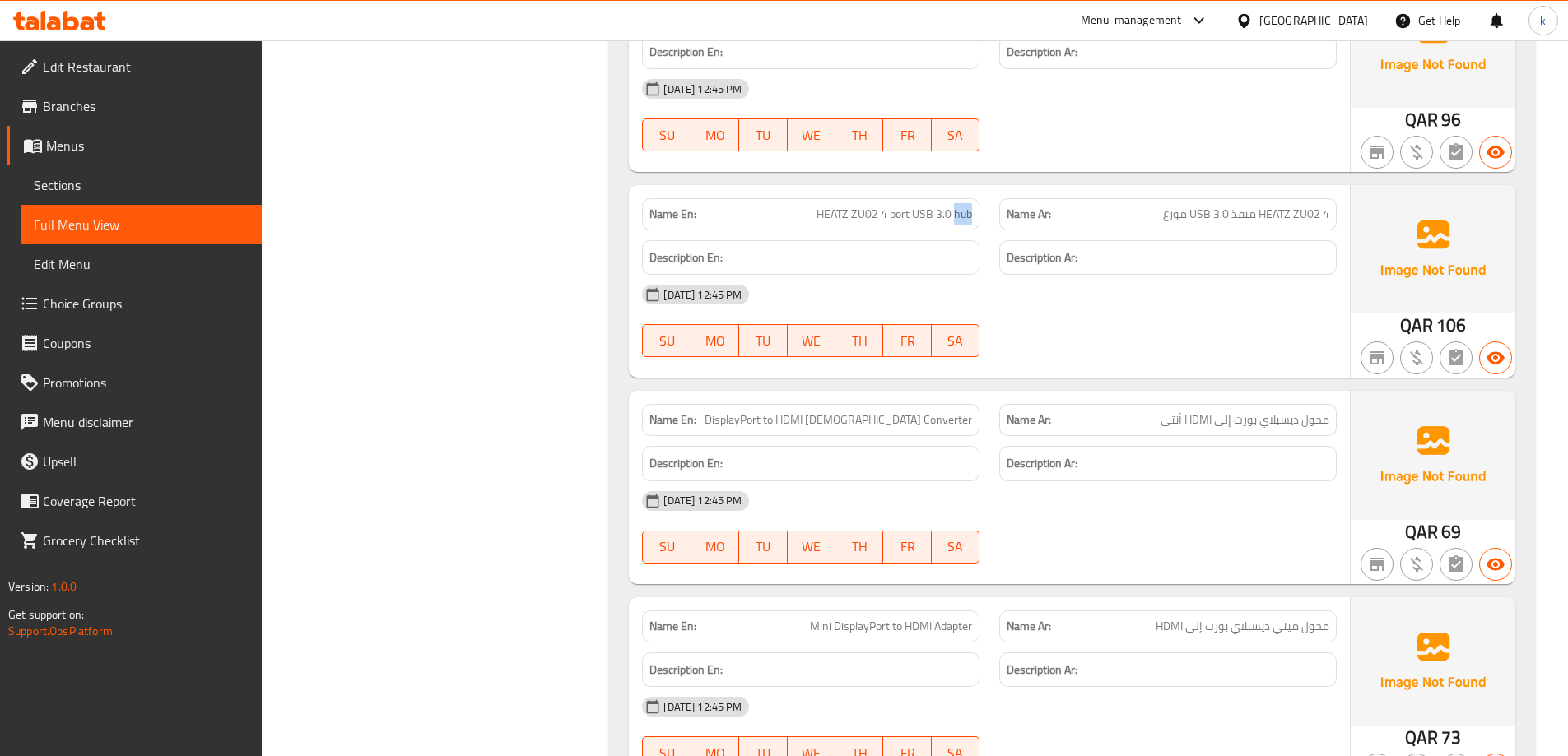
drag, startPoint x: 957, startPoint y: 219, endPoint x: 970, endPoint y: 223, distance: 13.6
click at [970, 223] on span "HEATZ ZU02 4 port USB 3.0 hub" at bounding box center [894, 214] width 156 height 18
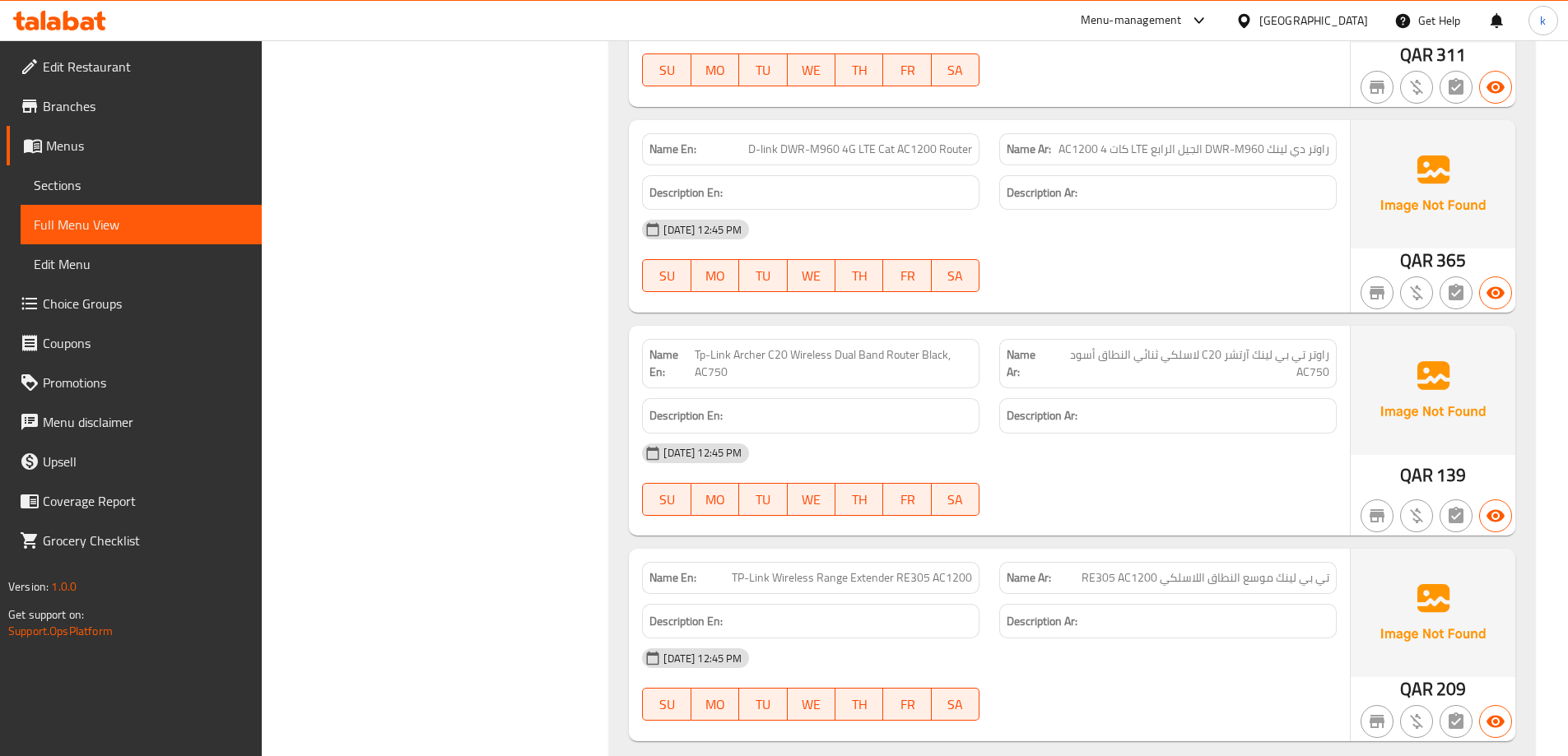
scroll to position [11161, 0]
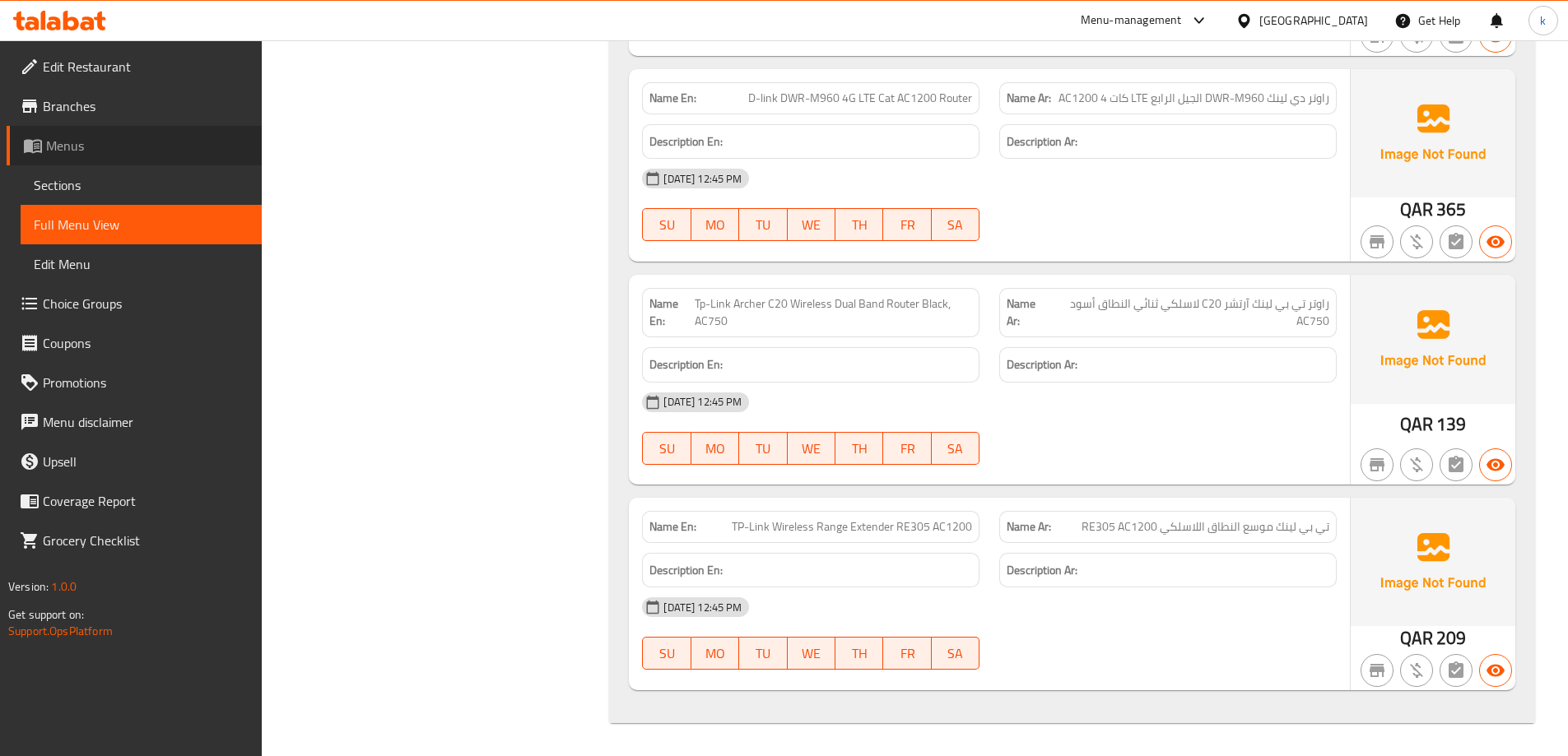
click at [69, 145] on span "Menus" at bounding box center [147, 145] width 203 height 19
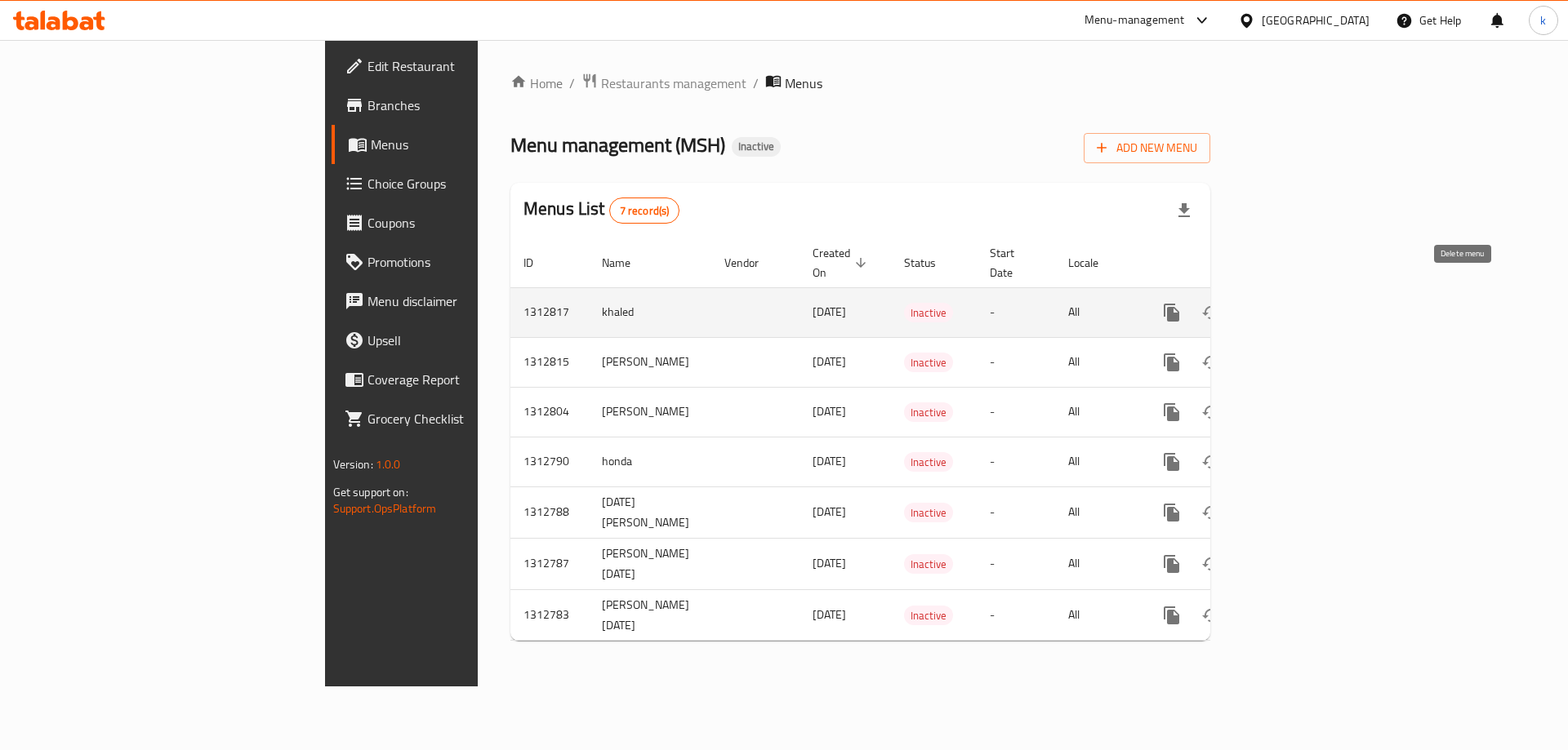
click at [1270, 298] on button "enhanced table" at bounding box center [1249, 312] width 39 height 39
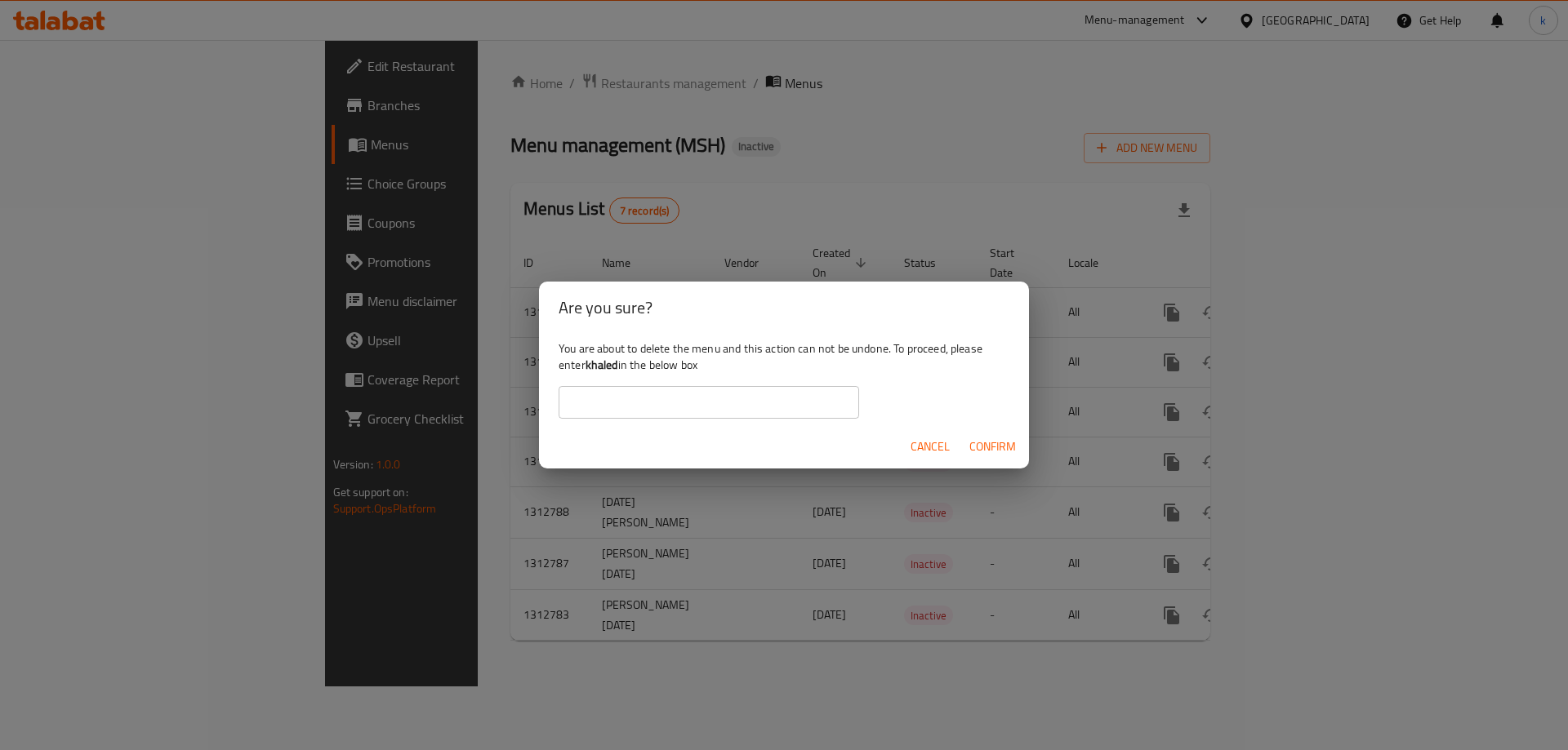
click at [991, 451] on span "Confirm" at bounding box center [992, 447] width 47 height 20
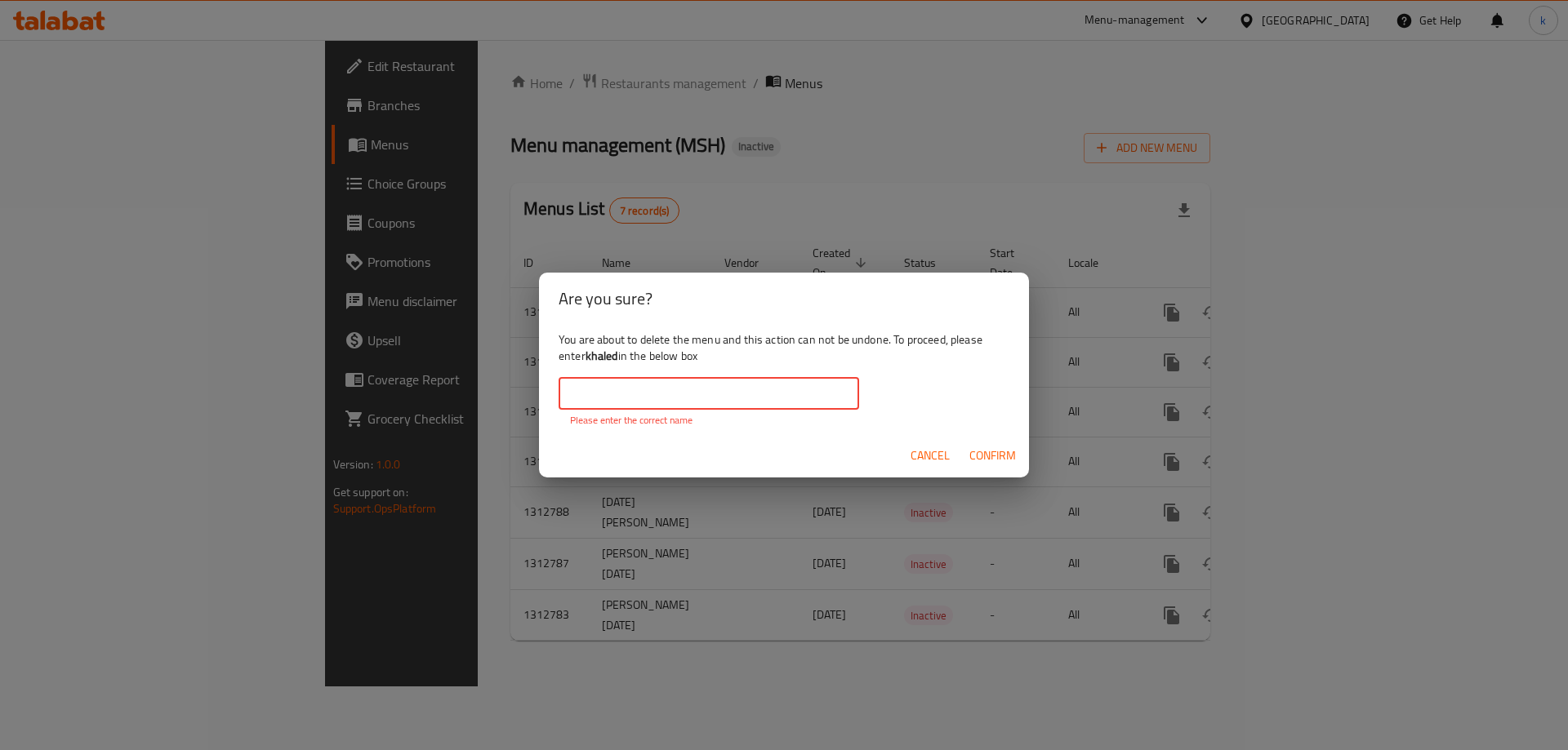
click at [720, 404] on input "text" at bounding box center [708, 394] width 300 height 33
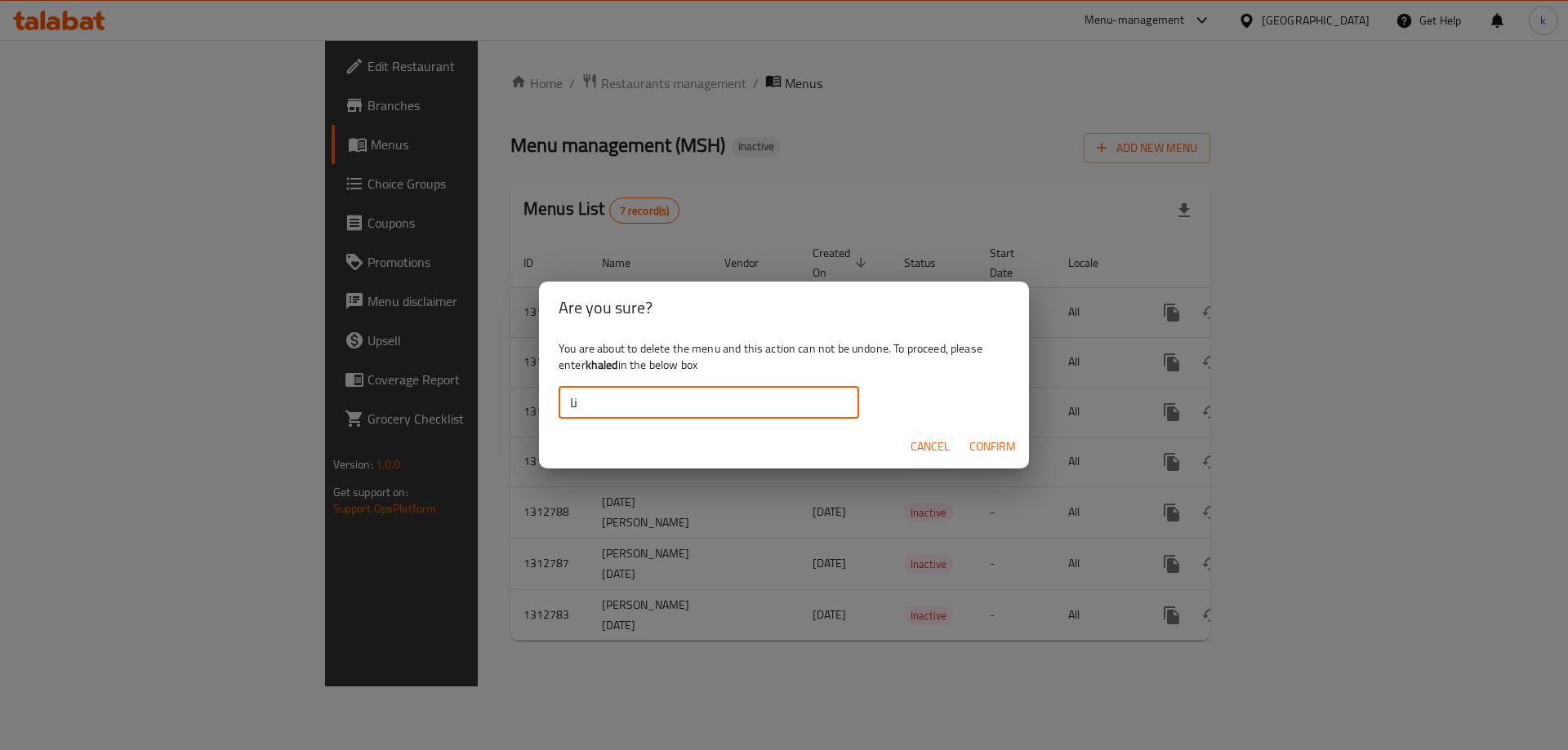
type input "ن"
type input "khaled"
click at [980, 446] on span "Confirm" at bounding box center [992, 447] width 47 height 20
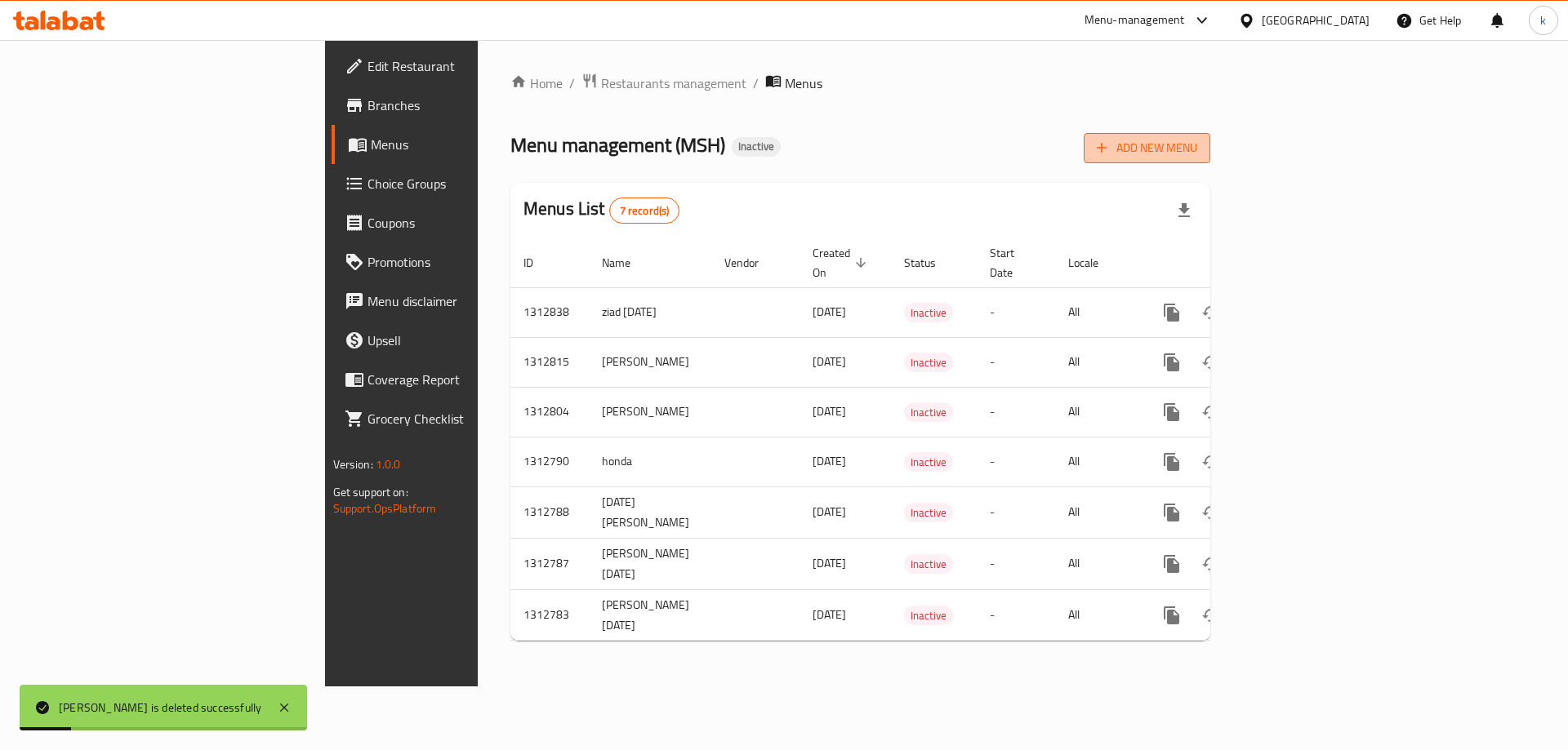
click at [1210, 160] on button "Add New Menu" at bounding box center [1147, 148] width 127 height 30
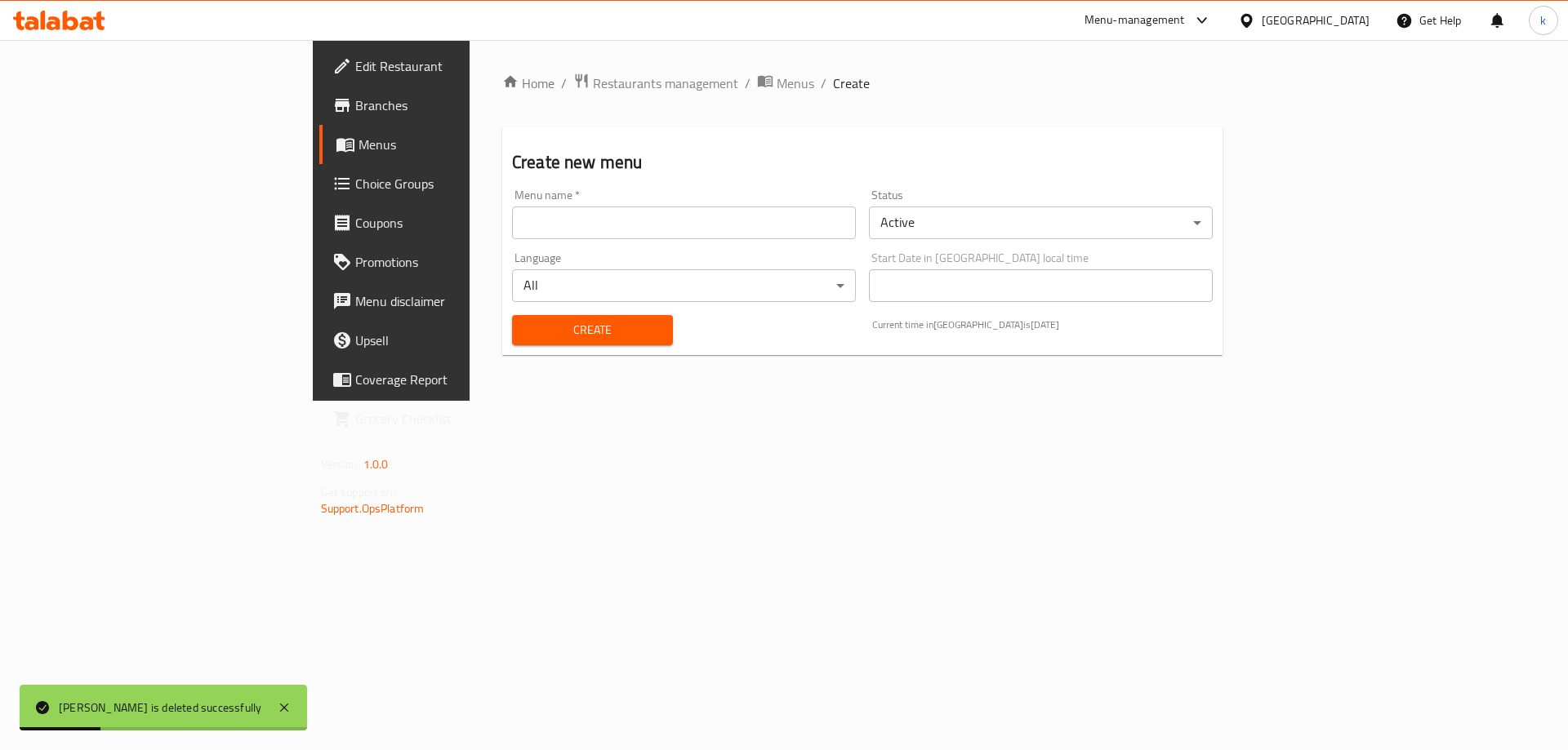
click at [512, 231] on input "text" at bounding box center [684, 223] width 343 height 33
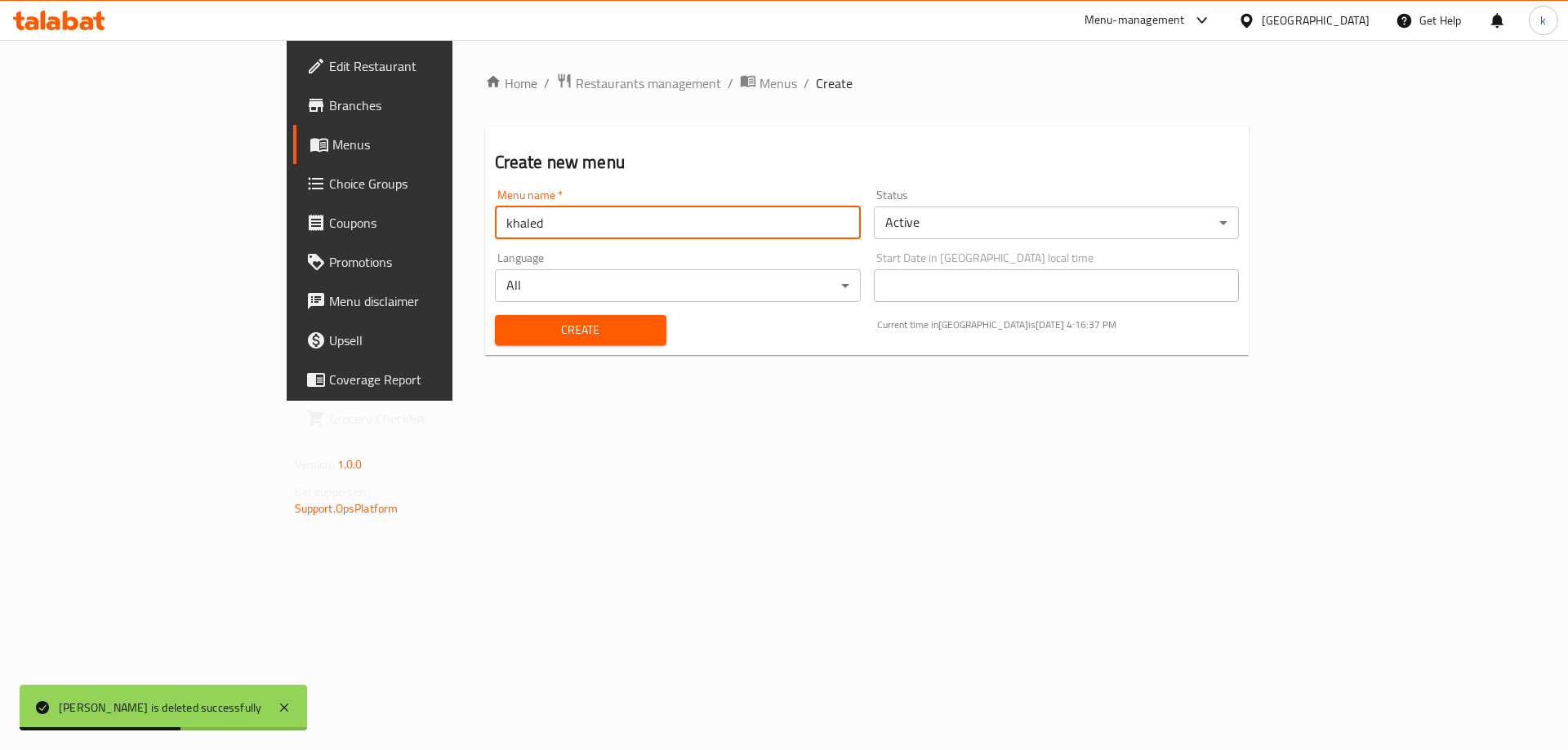
type input "khaled"
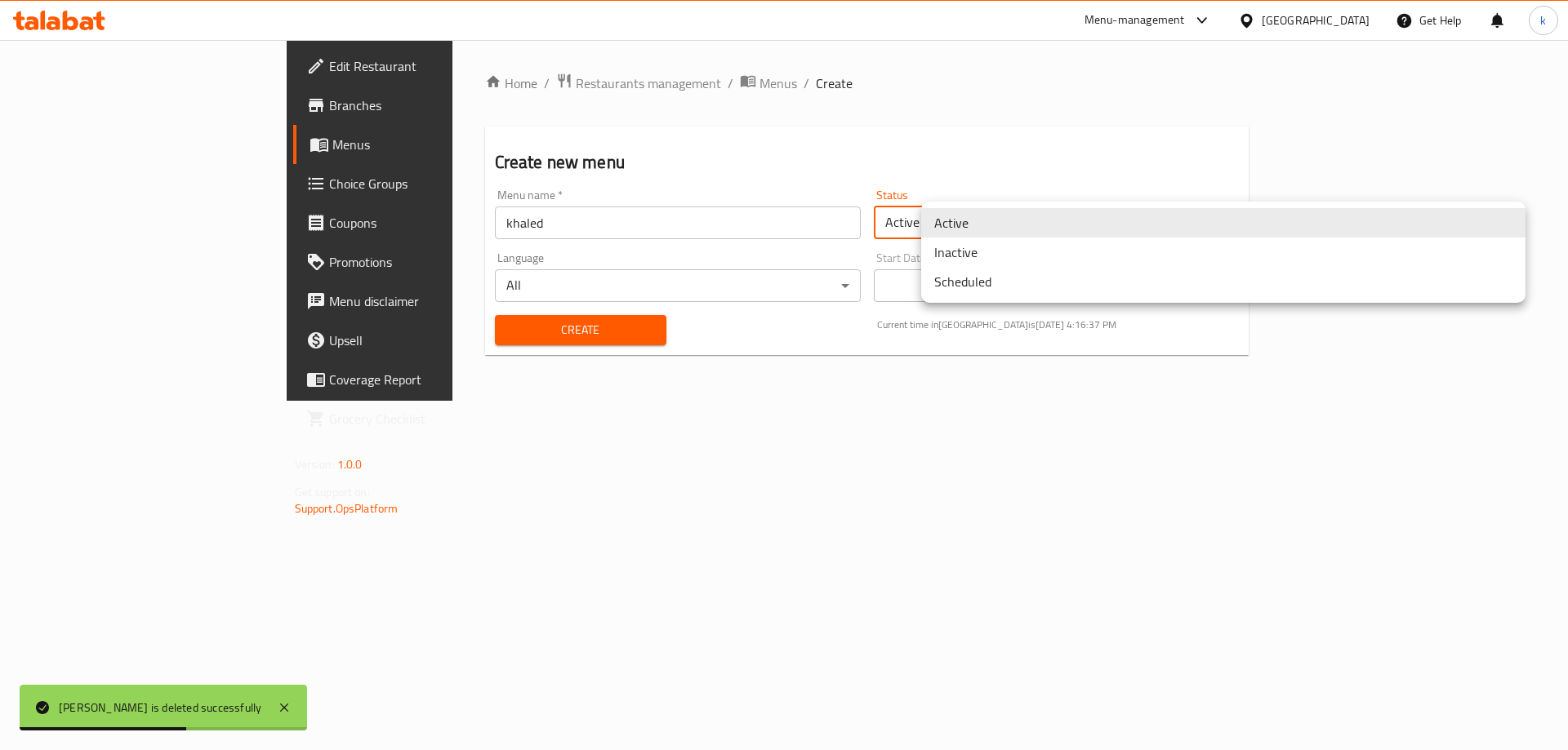
click at [975, 232] on body "khaled is deleted successfully ​ Menu-management [GEOGRAPHIC_DATA] Get Help k E…" at bounding box center [784, 396] width 1568 height 711
click at [980, 252] on li "Inactive" at bounding box center [1223, 252] width 604 height 29
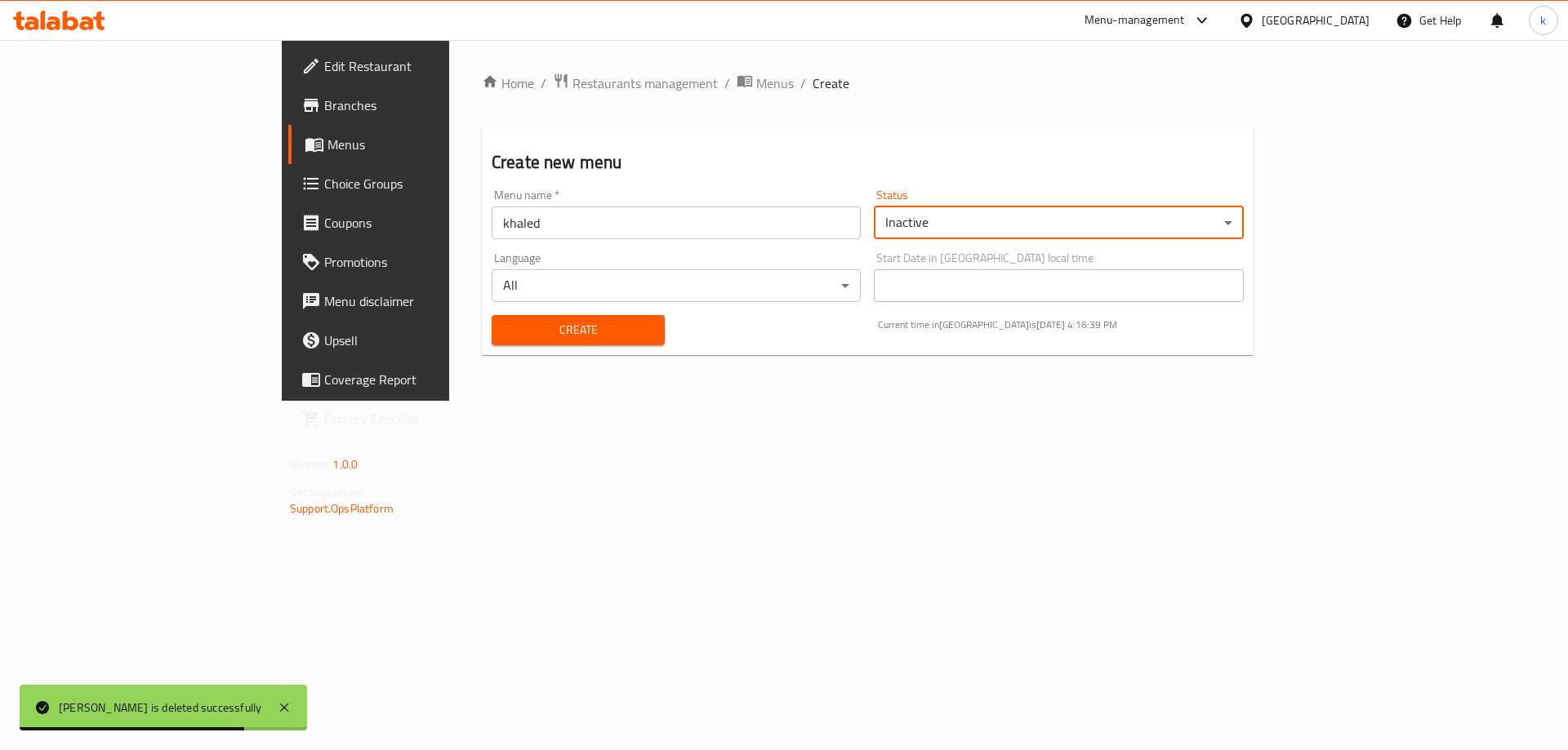
click at [505, 321] on span "Create" at bounding box center [578, 330] width 147 height 20
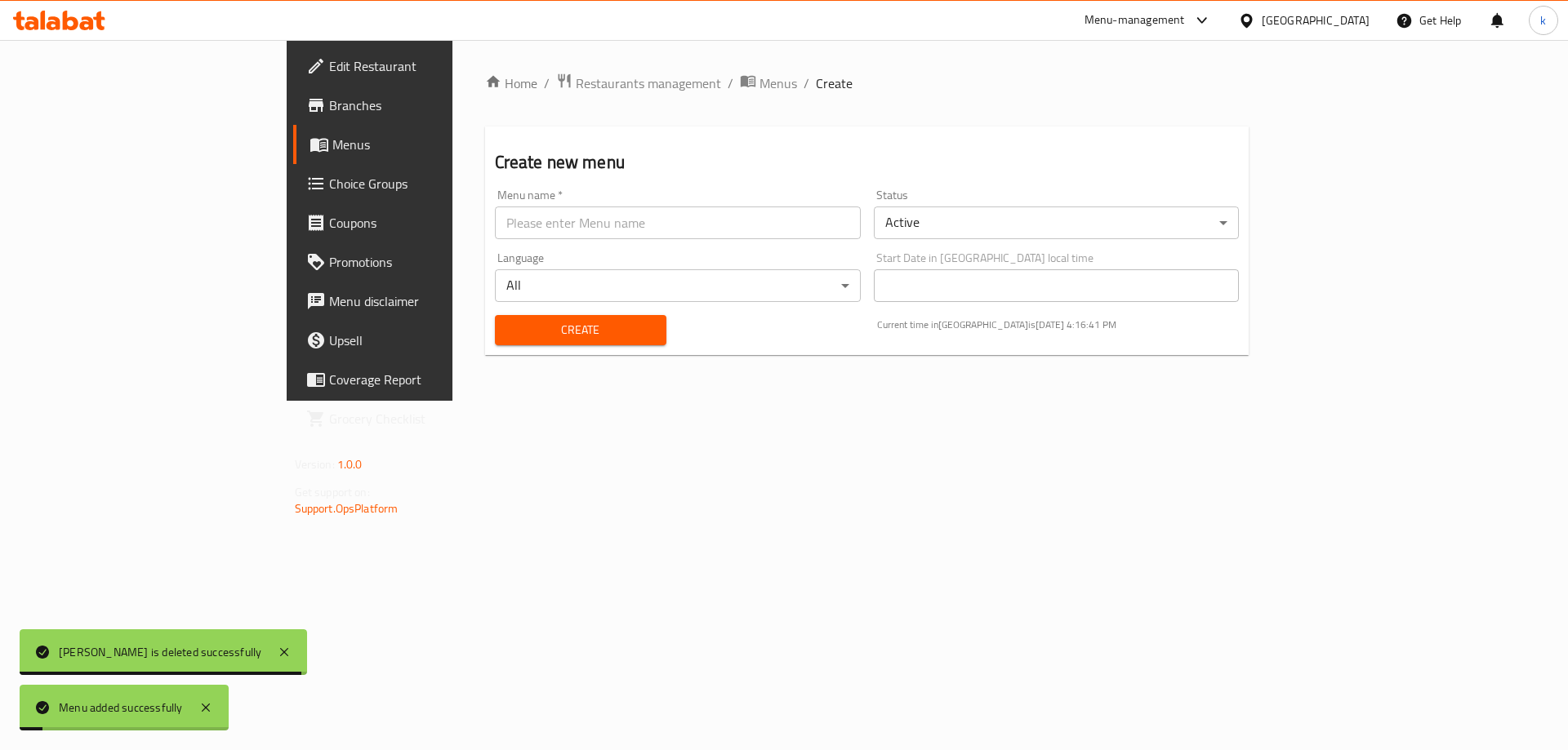
click at [332, 148] on span "Menus" at bounding box center [433, 144] width 203 height 19
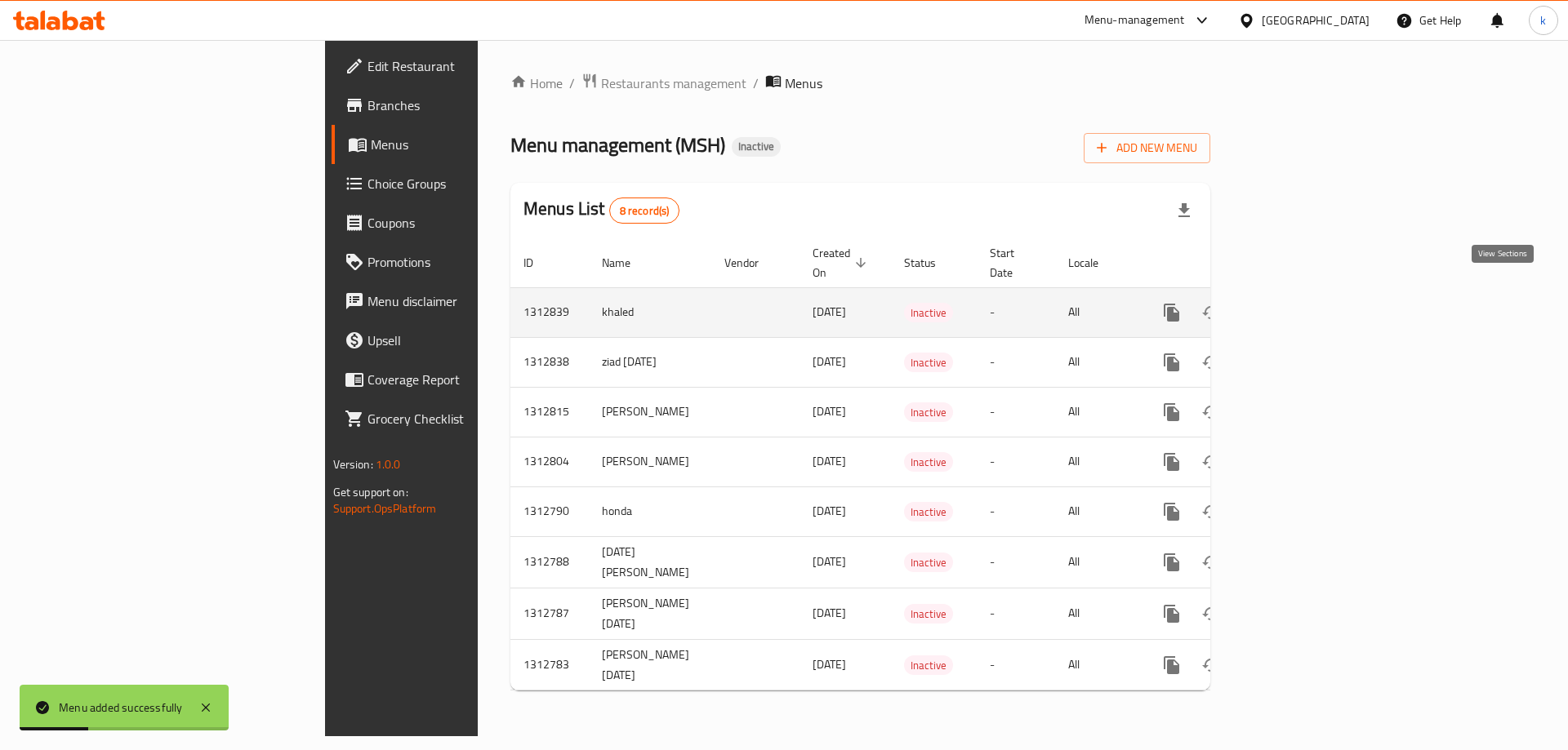
click at [1299, 303] on icon "enhanced table" at bounding box center [1289, 312] width 19 height 19
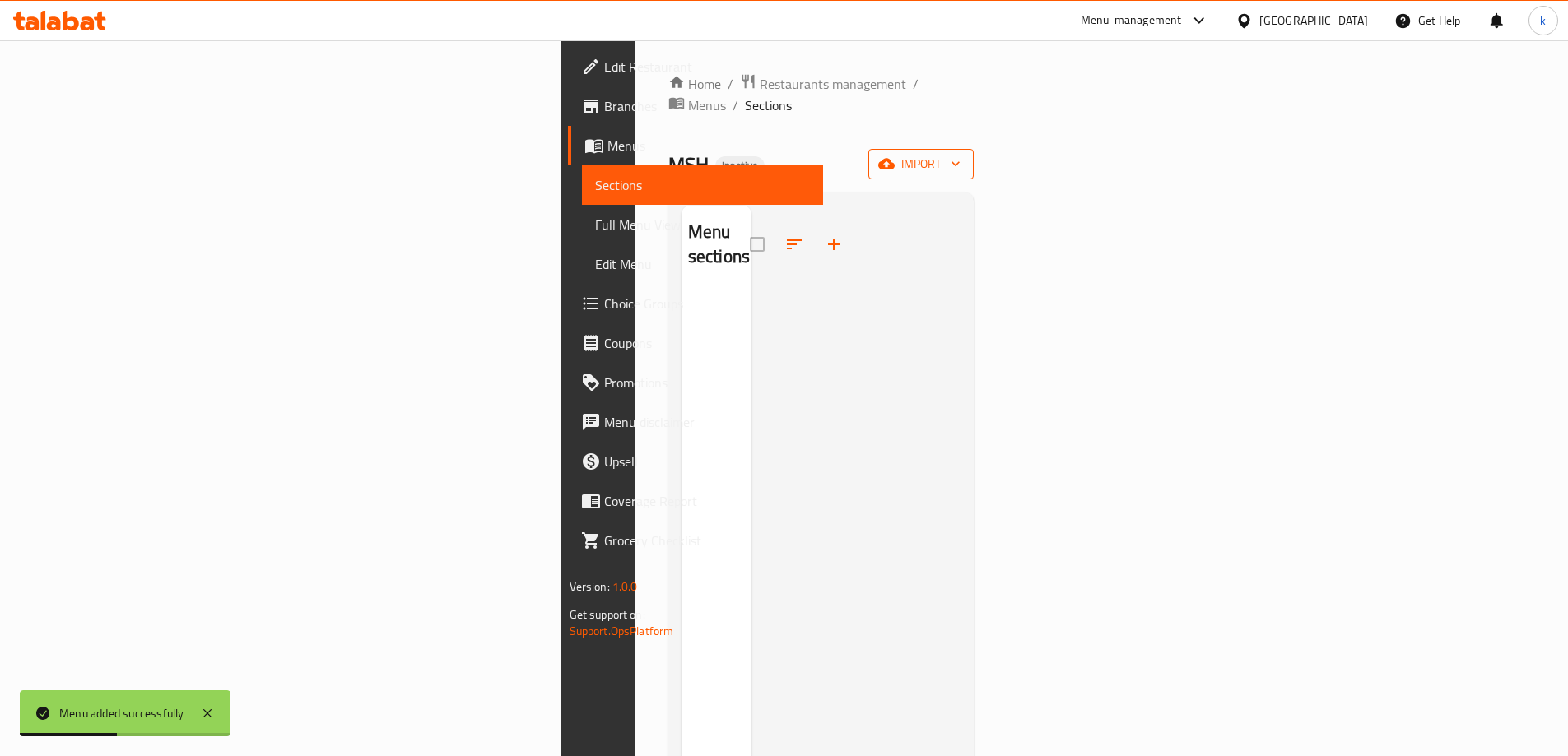
click at [961, 154] on span "import" at bounding box center [921, 164] width 79 height 20
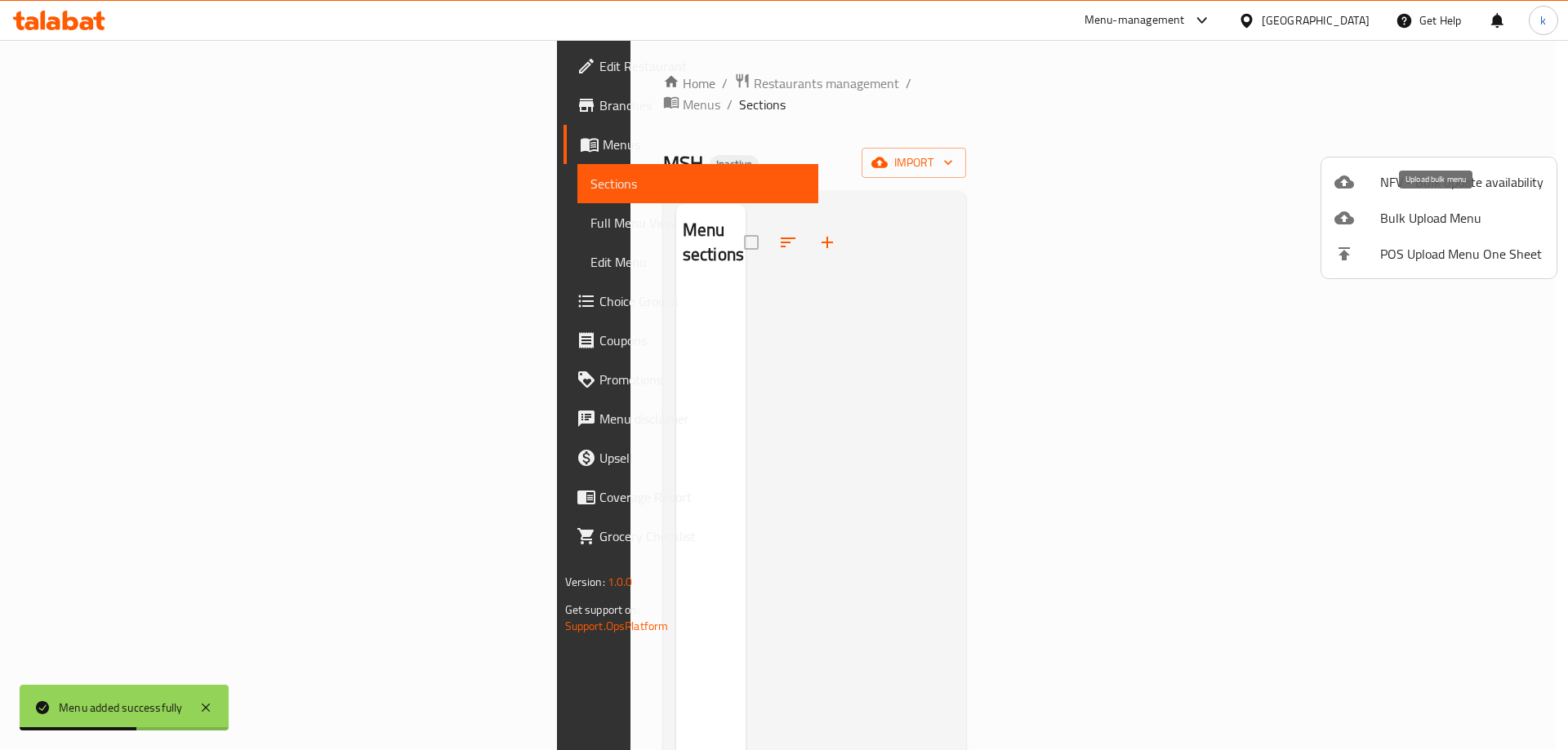
click at [1379, 221] on div at bounding box center [1357, 218] width 46 height 19
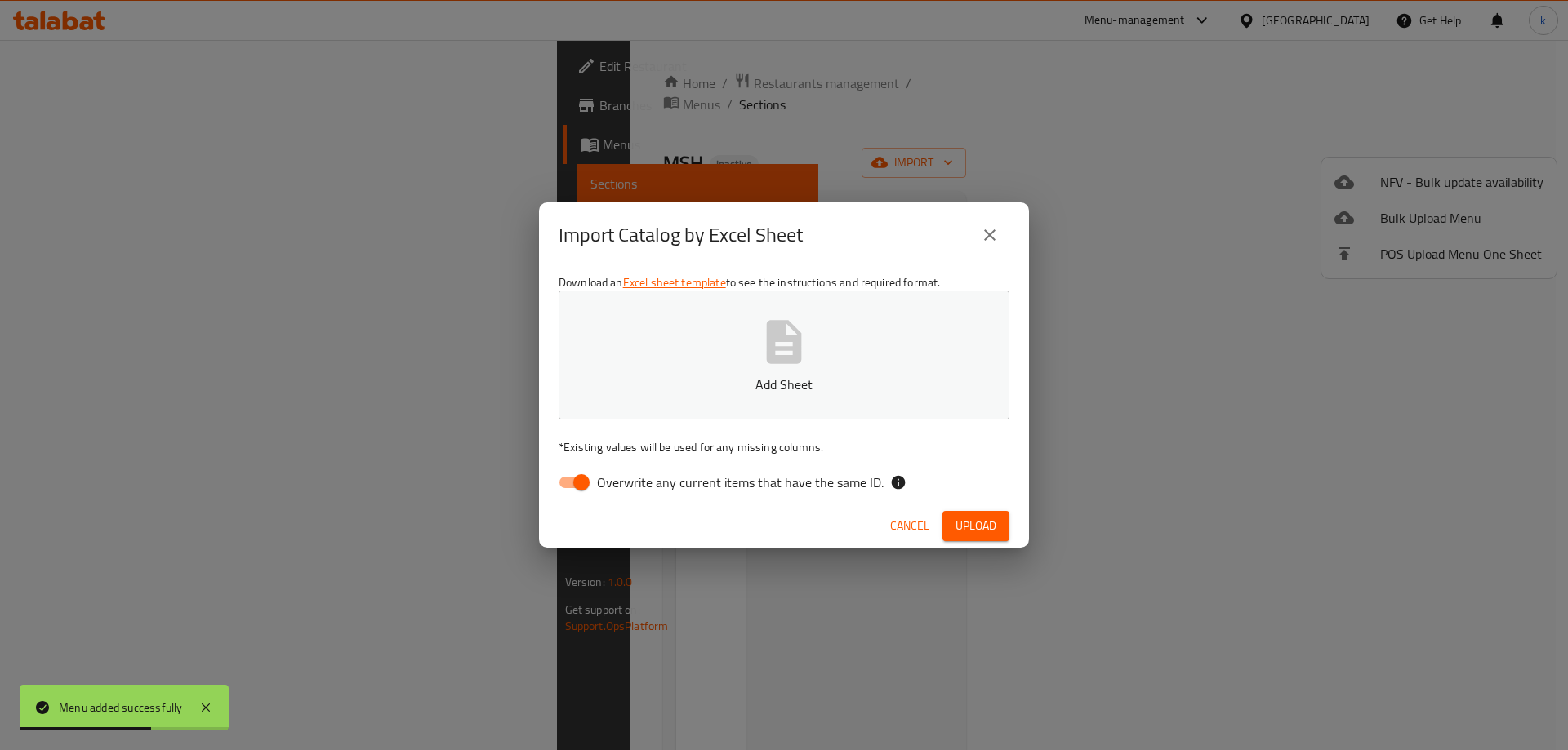
click at [678, 344] on button "Add Sheet" at bounding box center [783, 355] width 451 height 129
click at [577, 487] on input "Overwrite any current items that have the same ID." at bounding box center [581, 483] width 93 height 31
checkbox input "false"
click at [970, 520] on span "Upload" at bounding box center [976, 526] width 40 height 20
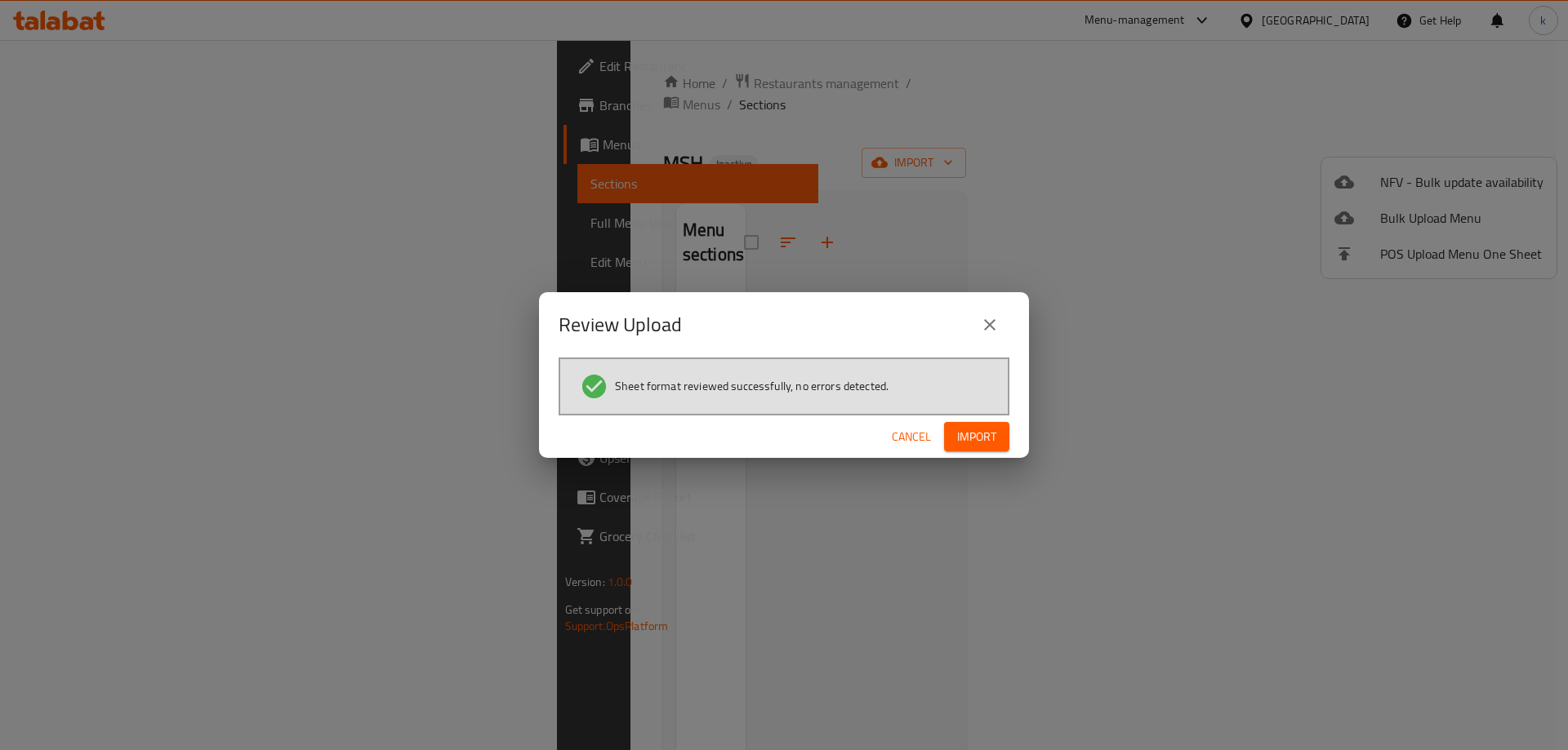
click at [969, 442] on span "Import" at bounding box center [976, 437] width 39 height 20
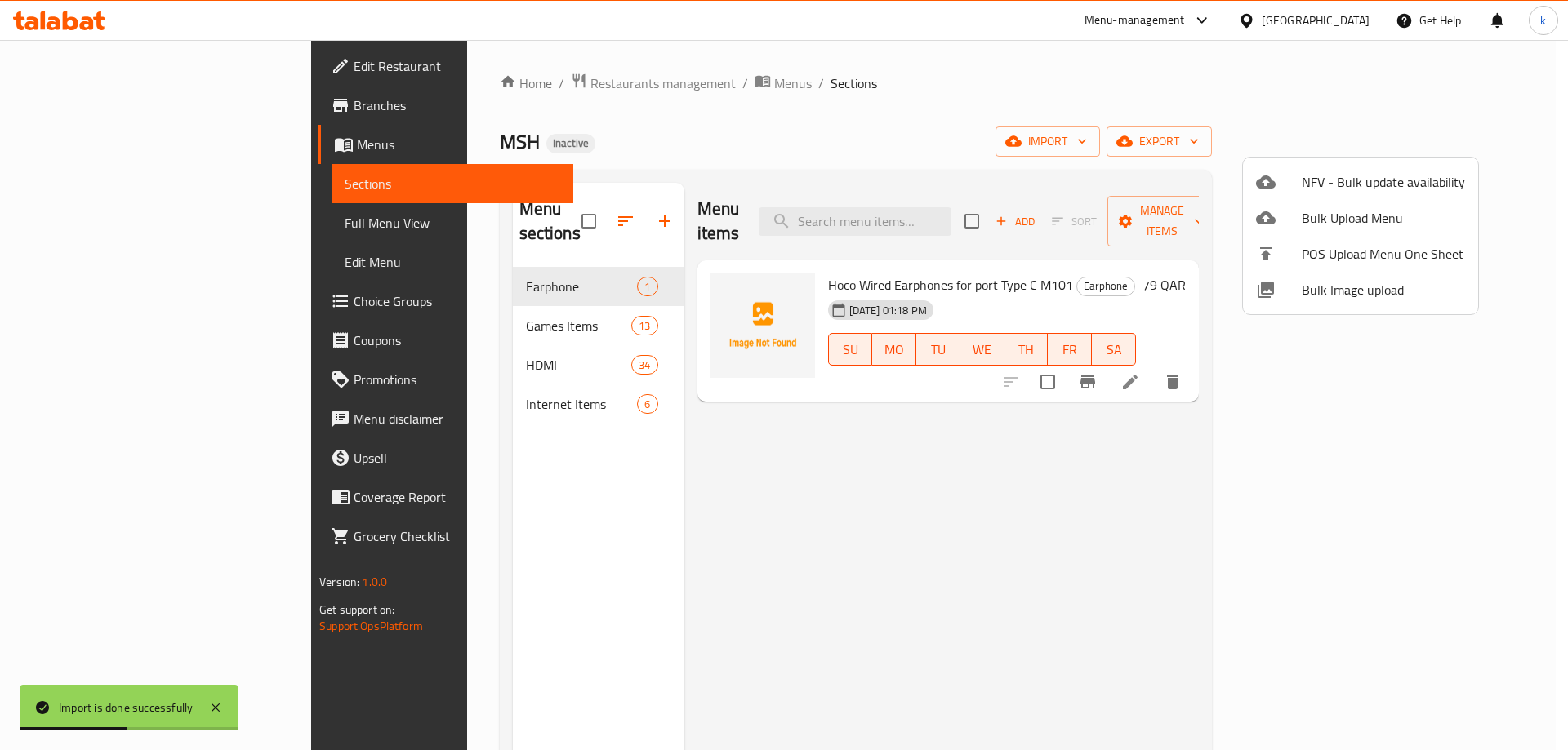
click at [102, 225] on div at bounding box center [784, 375] width 1568 height 750
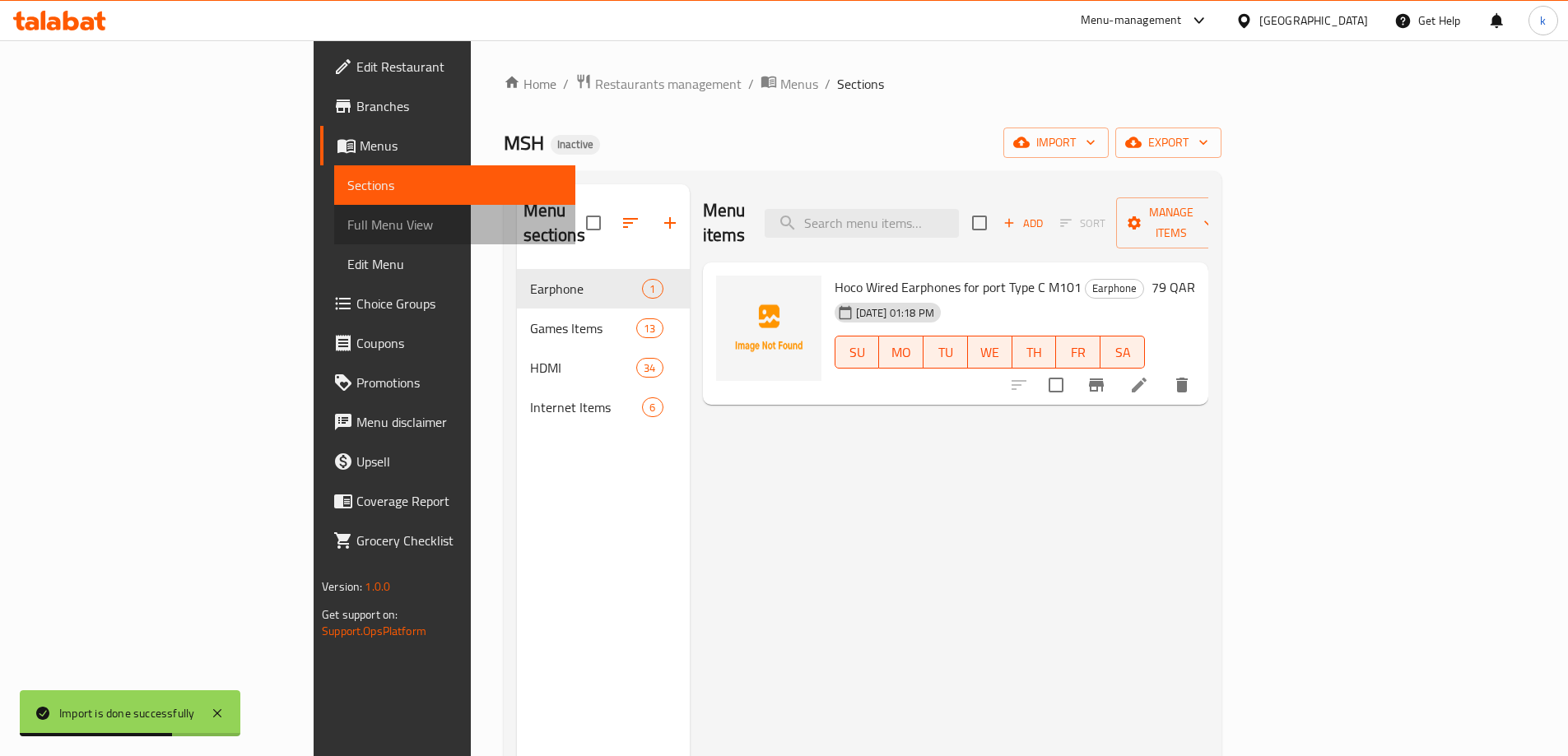
click at [347, 227] on span "Full Menu View" at bounding box center [454, 224] width 215 height 19
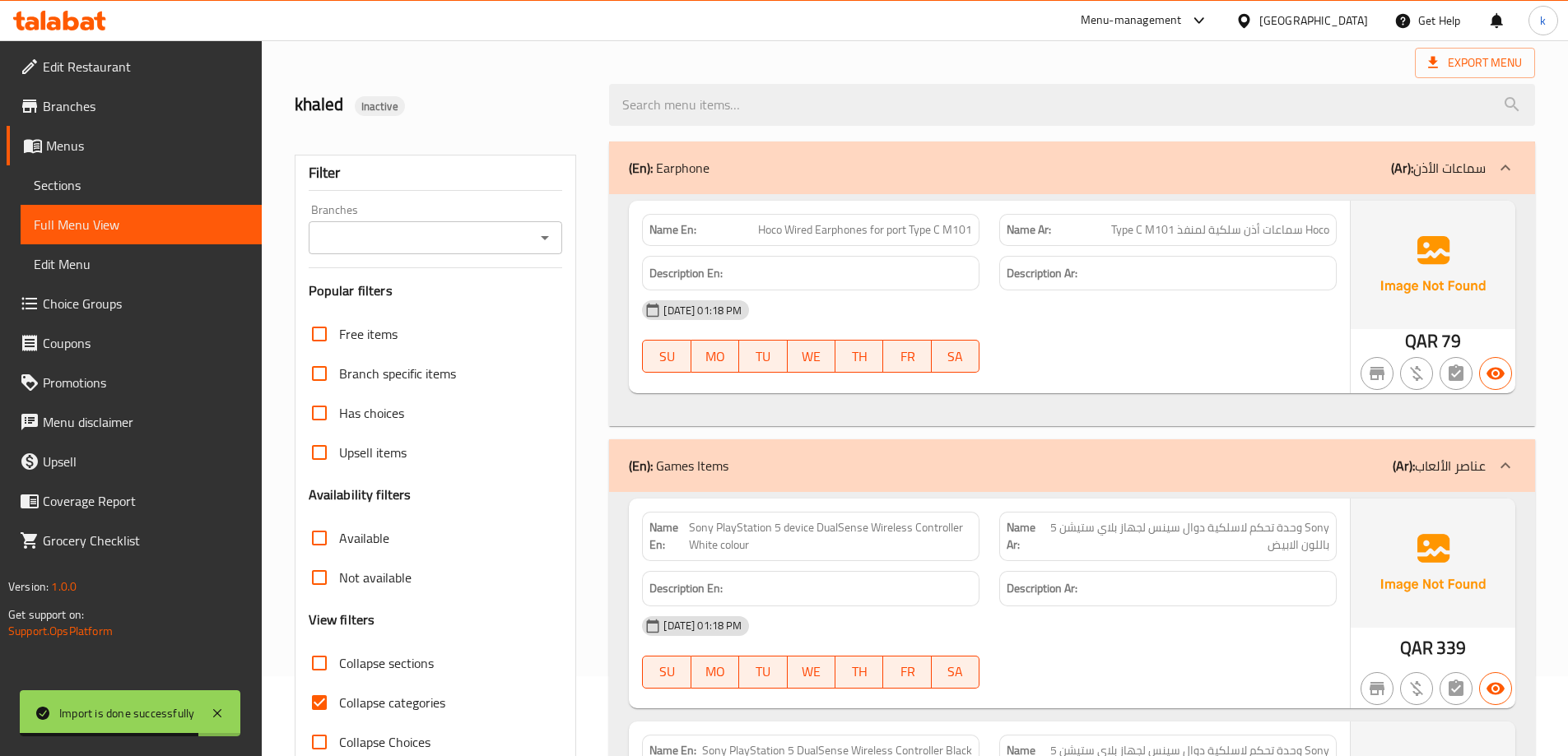
scroll to position [329, 0]
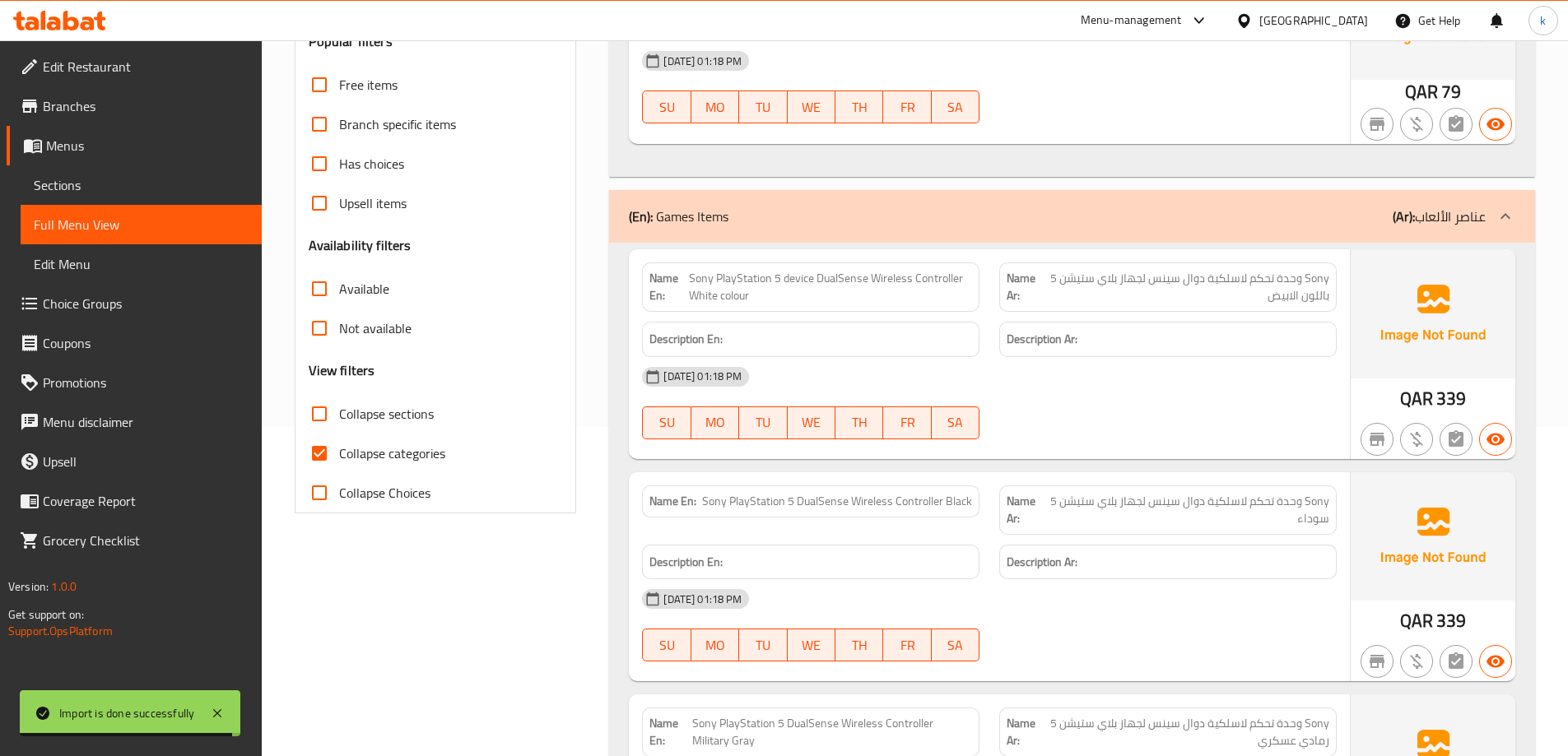
click at [355, 447] on span "Collapse categories" at bounding box center [392, 452] width 106 height 19
click at [339, 447] on input "Collapse categories" at bounding box center [319, 453] width 40 height 40
checkbox input "false"
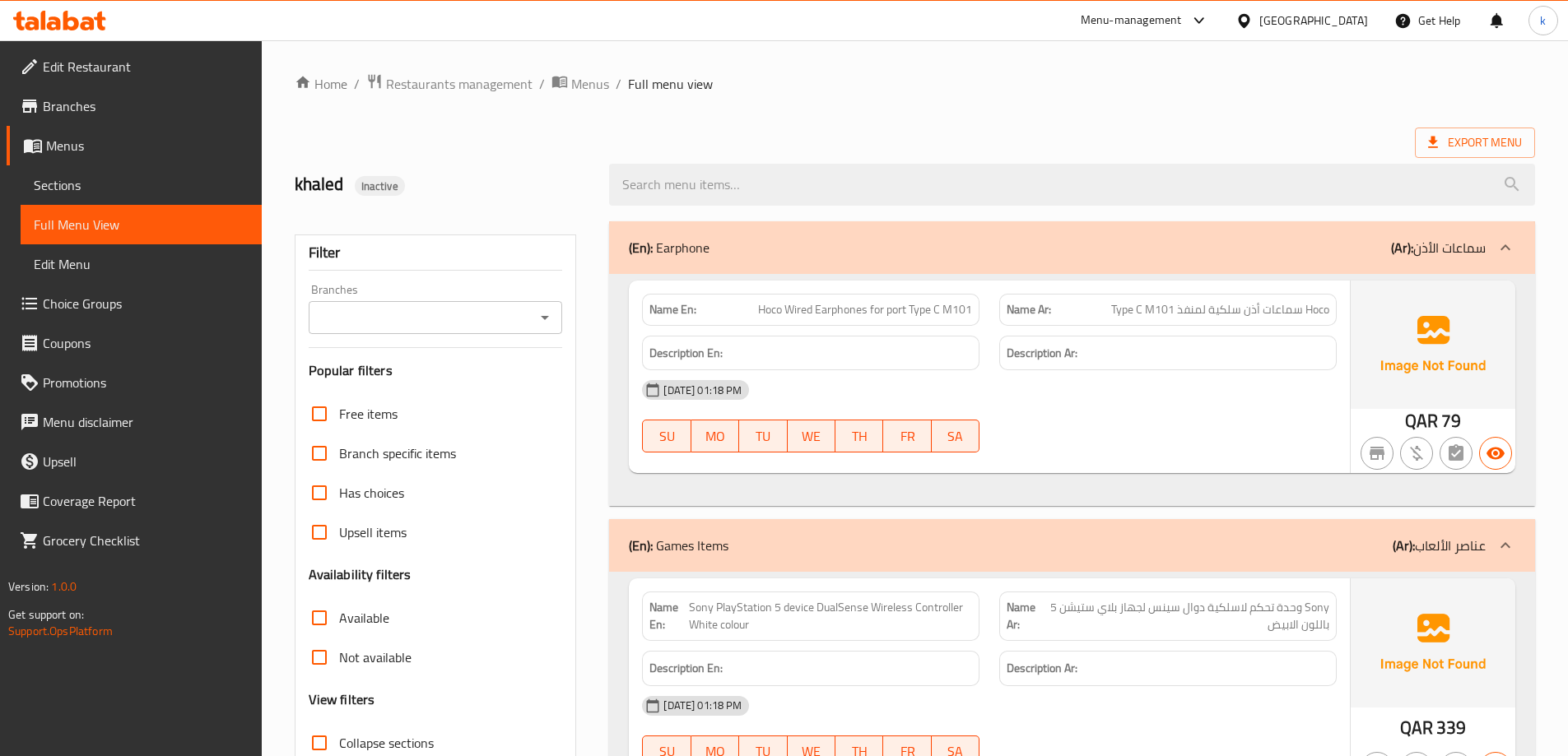
scroll to position [82, 0]
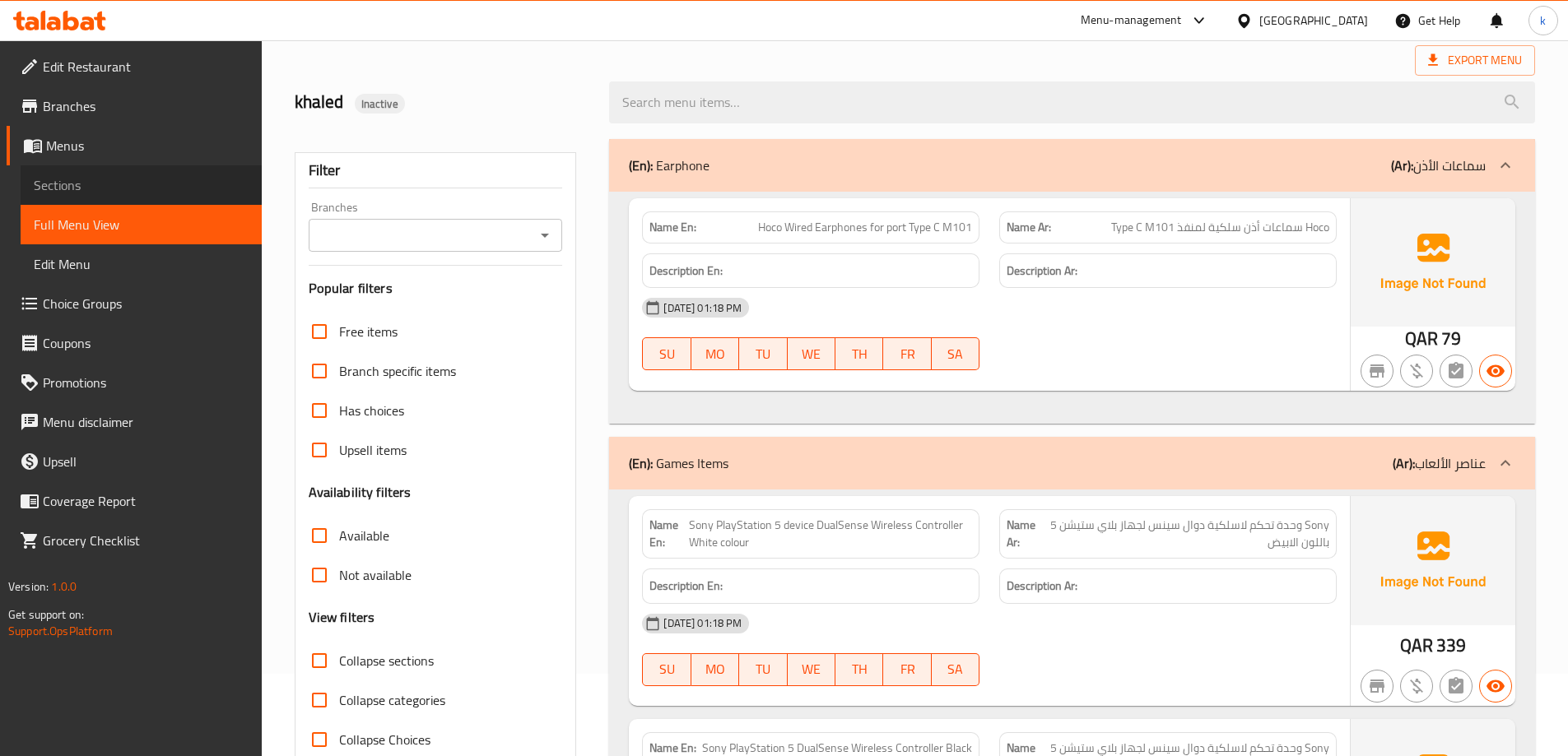
click at [70, 187] on span "Sections" at bounding box center [141, 184] width 215 height 19
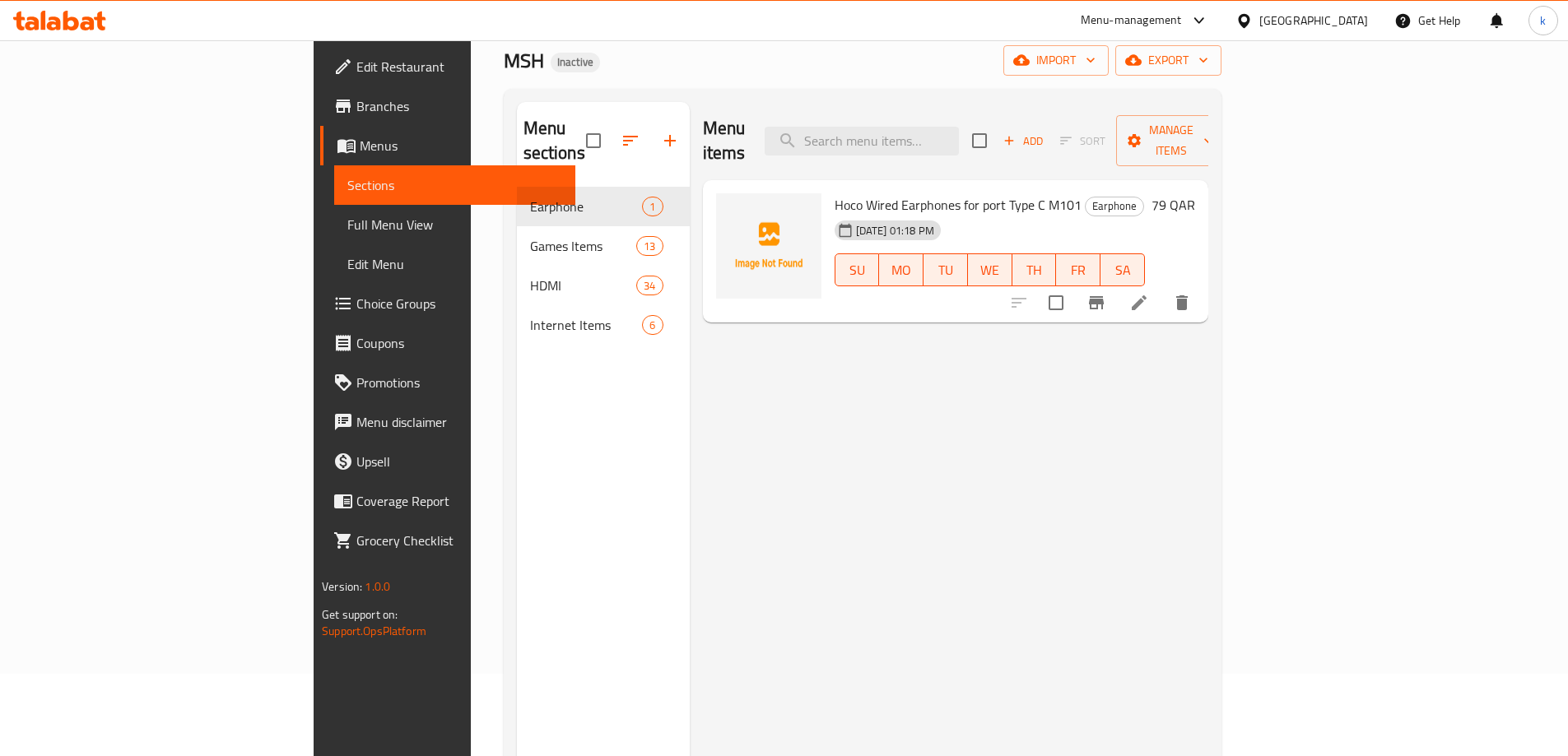
click at [347, 254] on span "Edit Menu" at bounding box center [454, 264] width 215 height 19
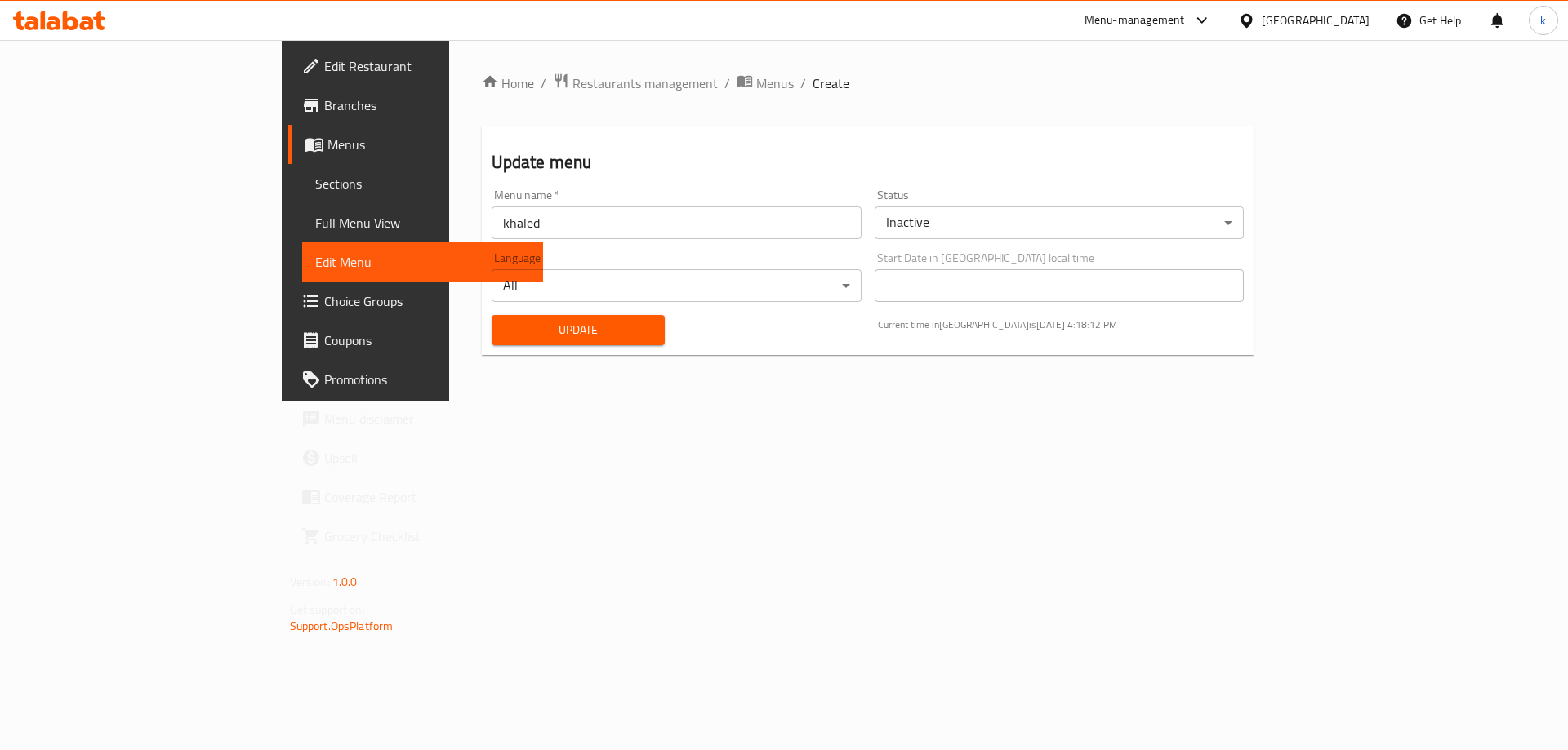
click at [302, 207] on link "Full Menu View" at bounding box center [422, 222] width 241 height 39
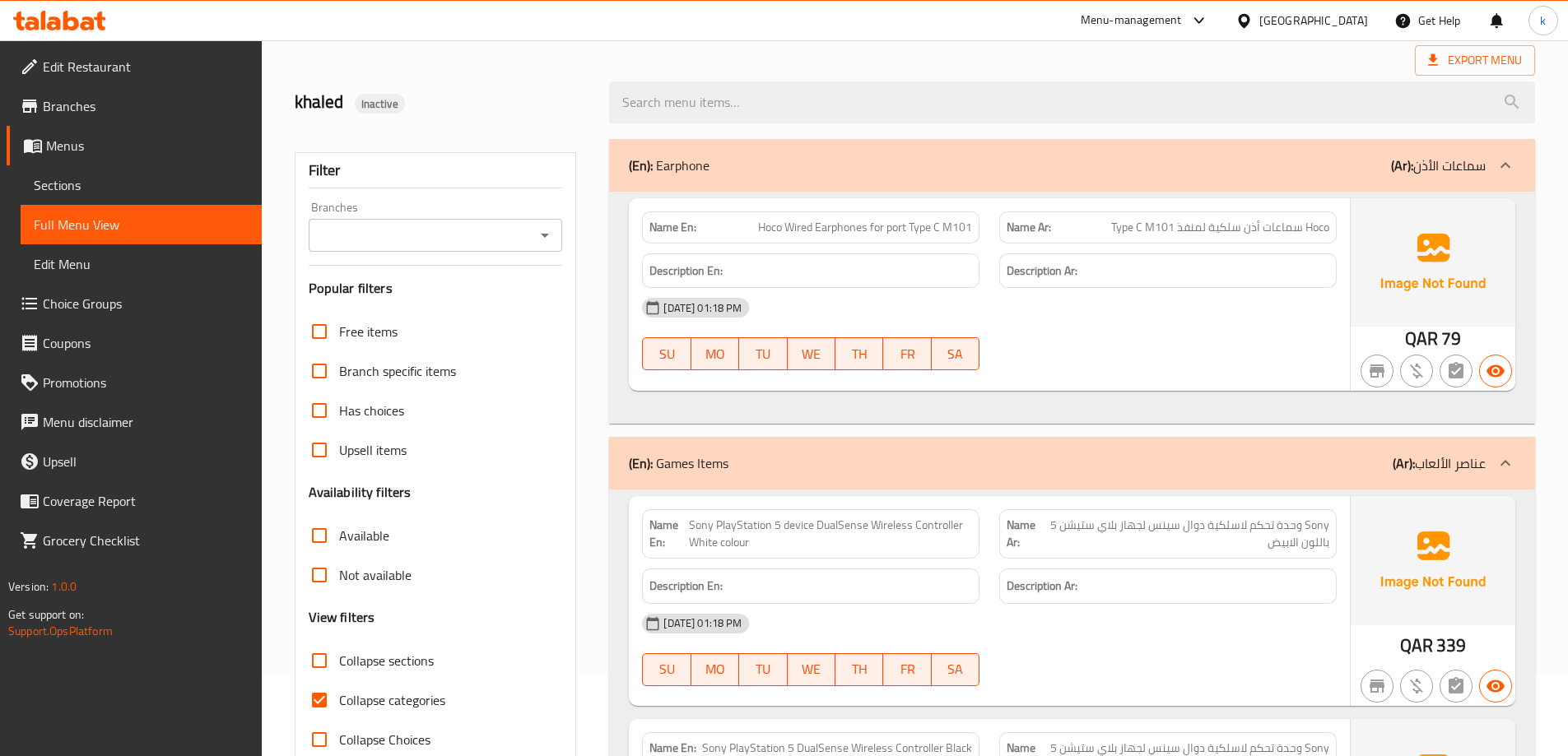
scroll to position [165, 0]
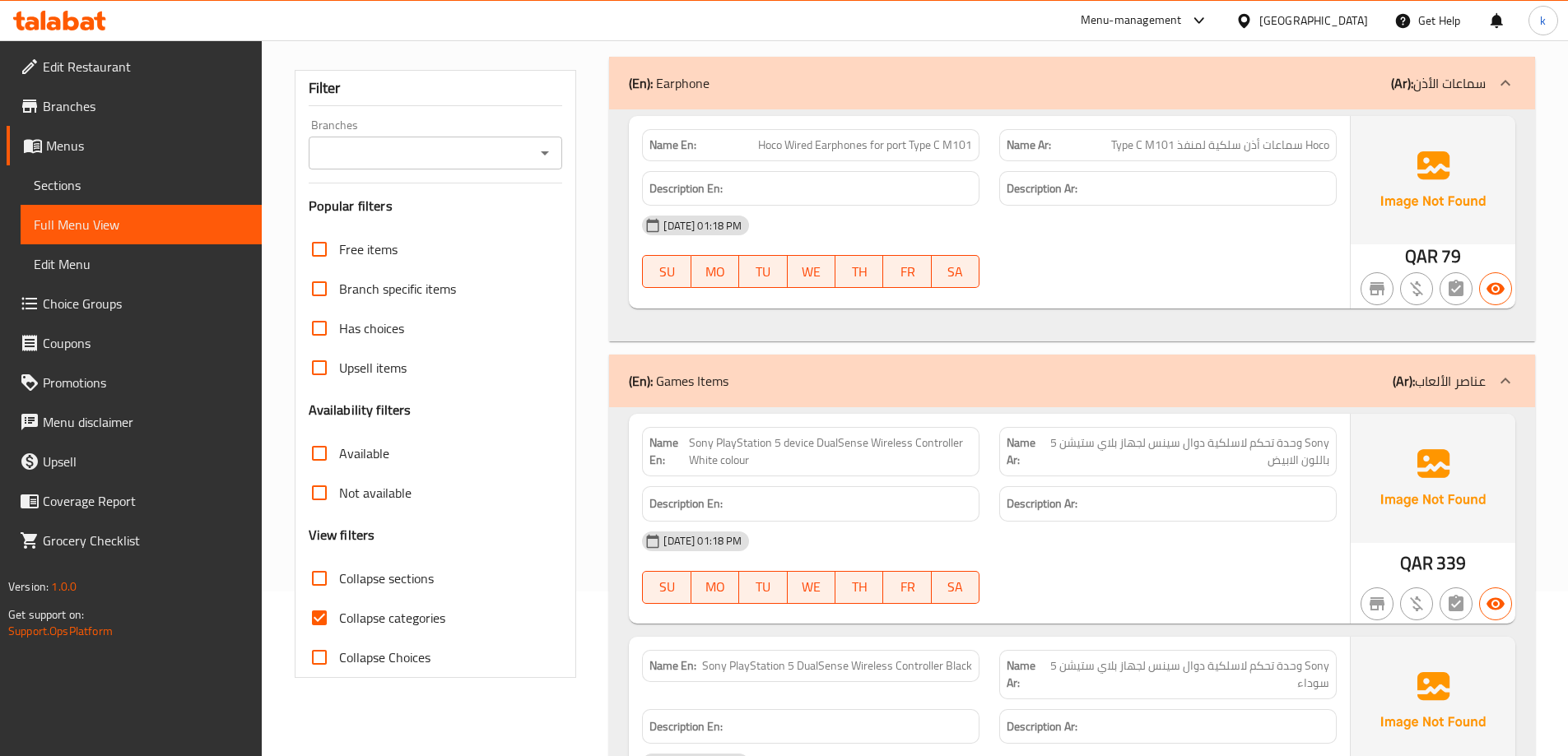
click at [371, 608] on span "Collapse categories" at bounding box center [392, 617] width 106 height 19
click at [339, 606] on input "Collapse categories" at bounding box center [319, 618] width 40 height 40
checkbox input "false"
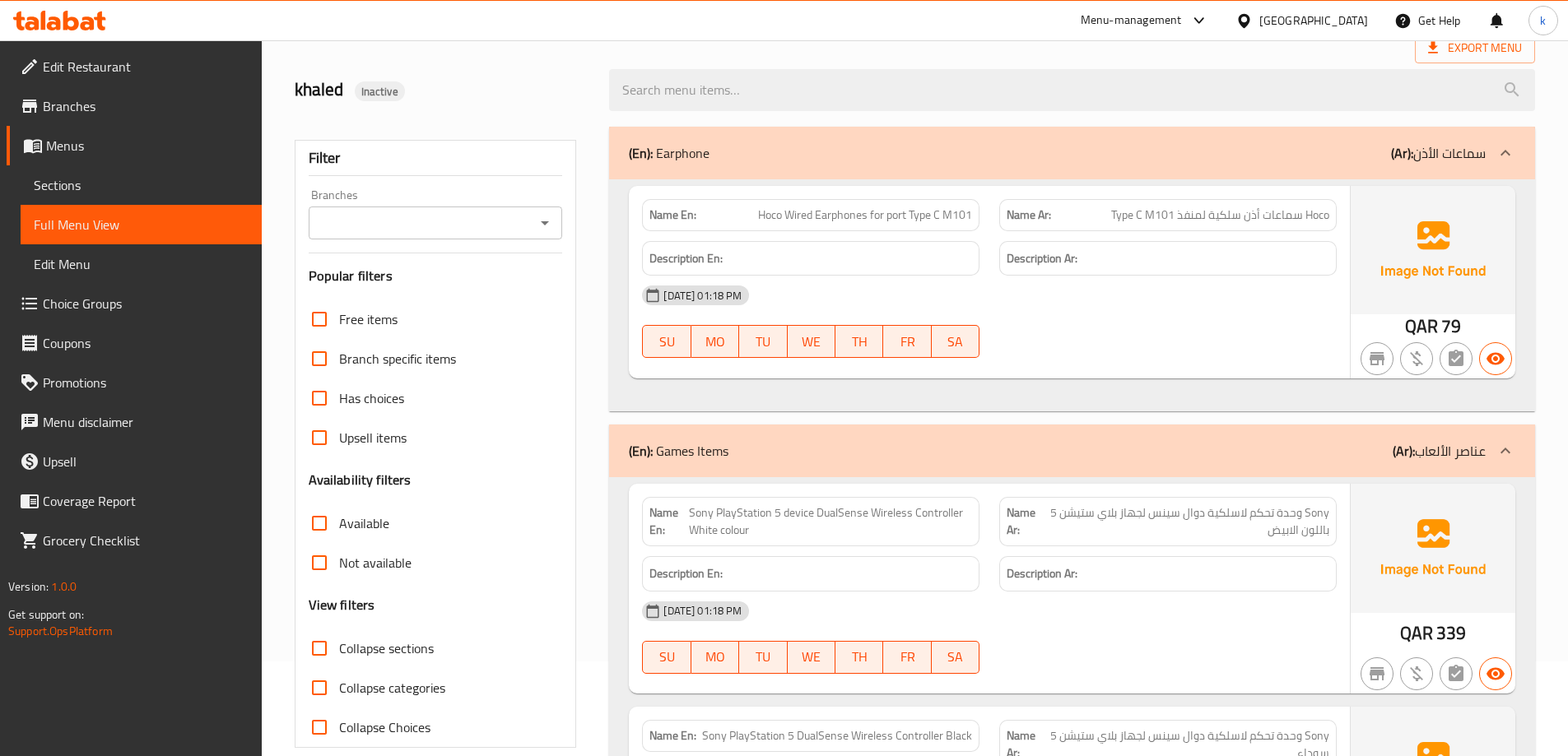
scroll to position [0, 0]
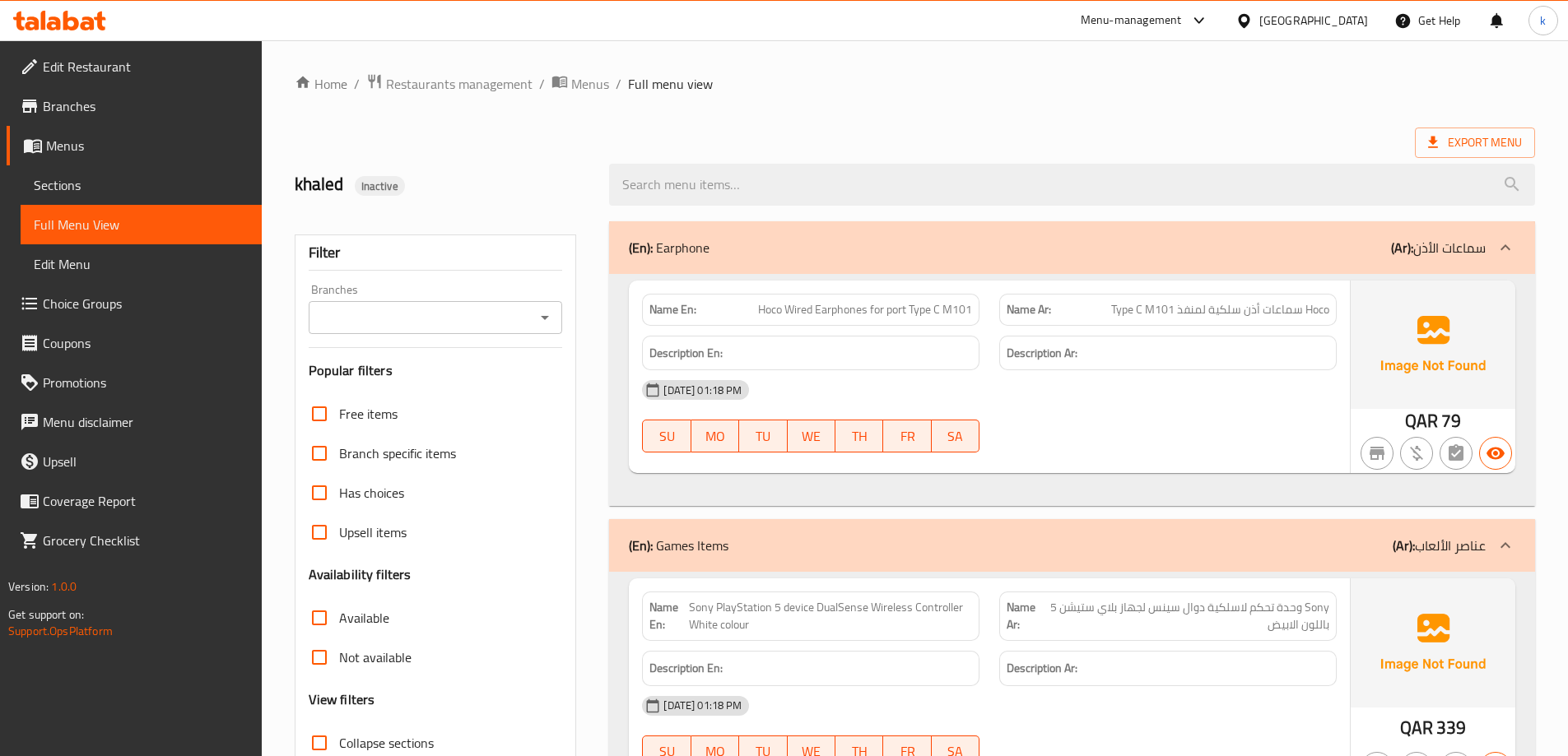
click at [70, 182] on span "Sections" at bounding box center [141, 184] width 215 height 19
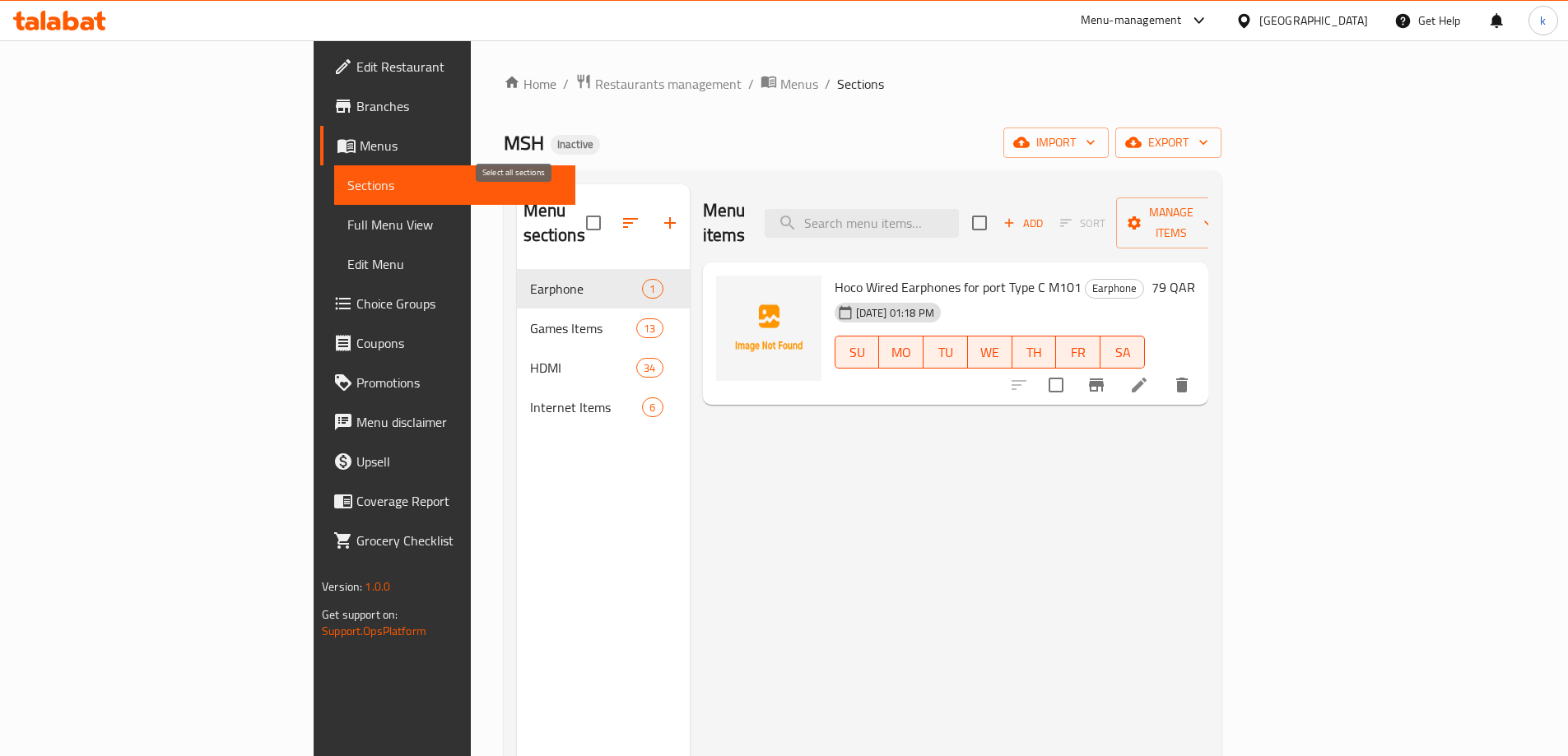
click at [577, 215] on input "checkbox" at bounding box center [593, 222] width 34 height 34
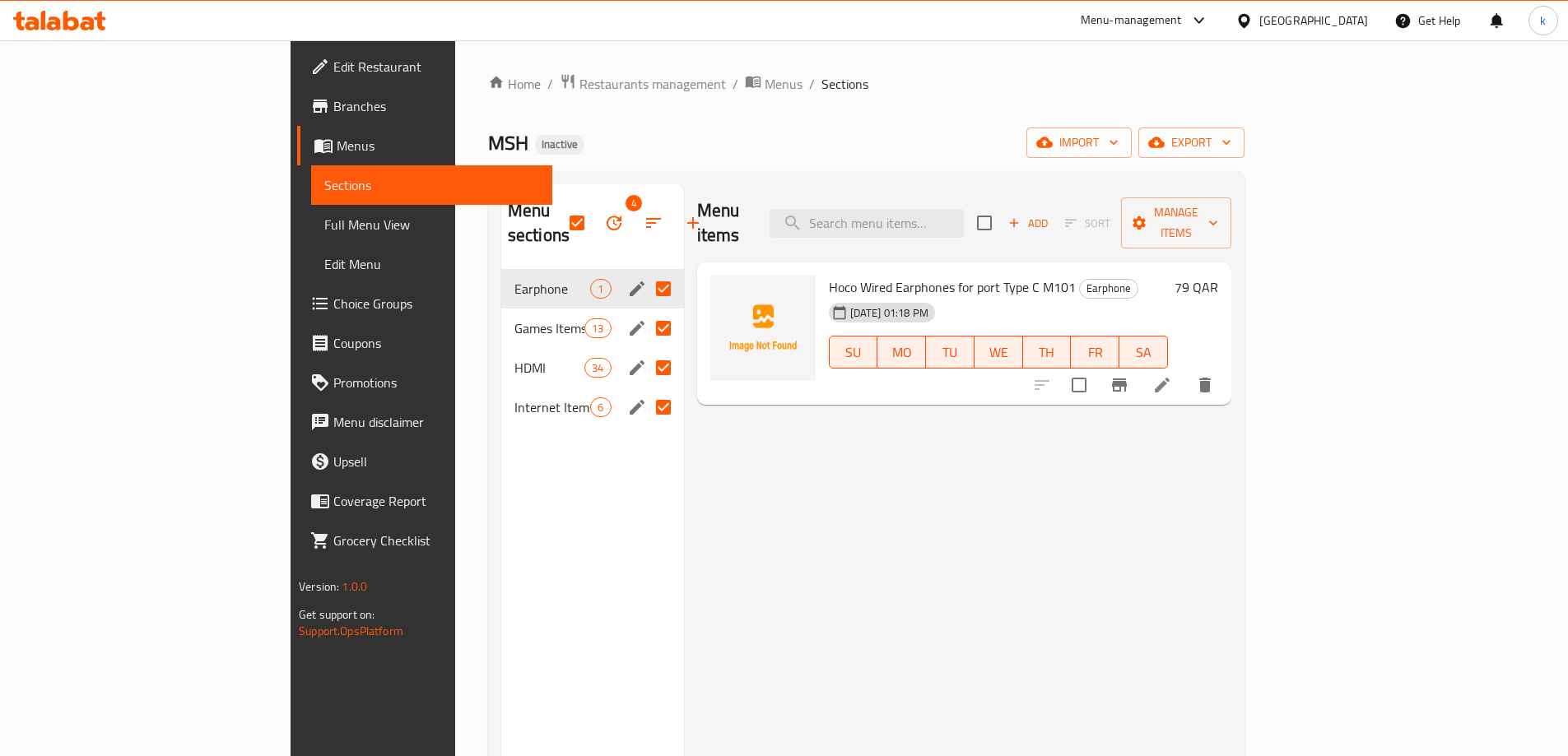
click at [732, 473] on div "Menu items Add Sort Manage items Hoco Wired Earphones for port Type C M101 Earp…" at bounding box center [957, 562] width 547 height 756
click at [560, 217] on input "checkbox" at bounding box center [577, 222] width 34 height 34
checkbox input "false"
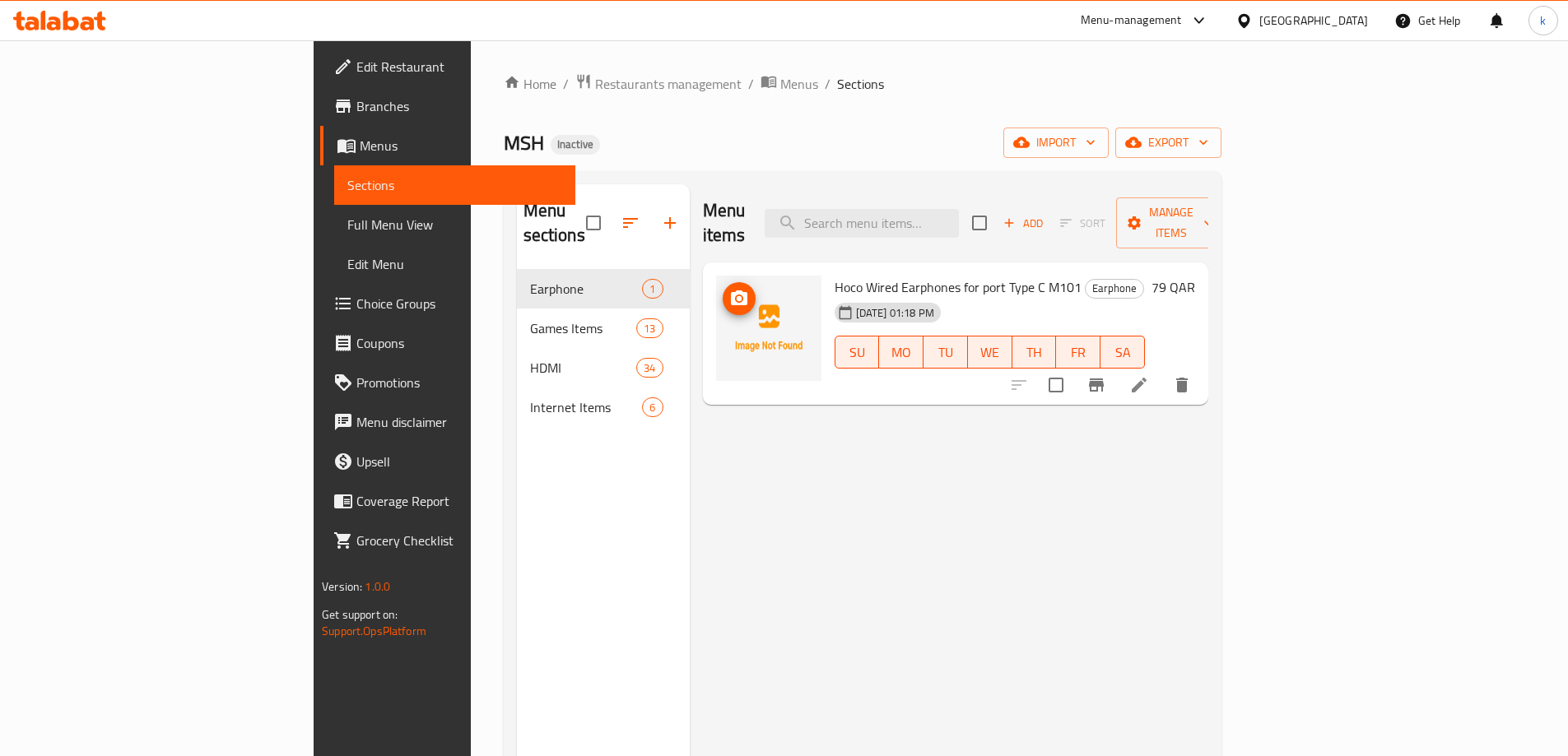
click at [716, 299] on img at bounding box center [769, 328] width 106 height 105
click at [716, 301] on img at bounding box center [769, 328] width 106 height 105
click at [729, 289] on icon "upload picture" at bounding box center [739, 298] width 19 height 19
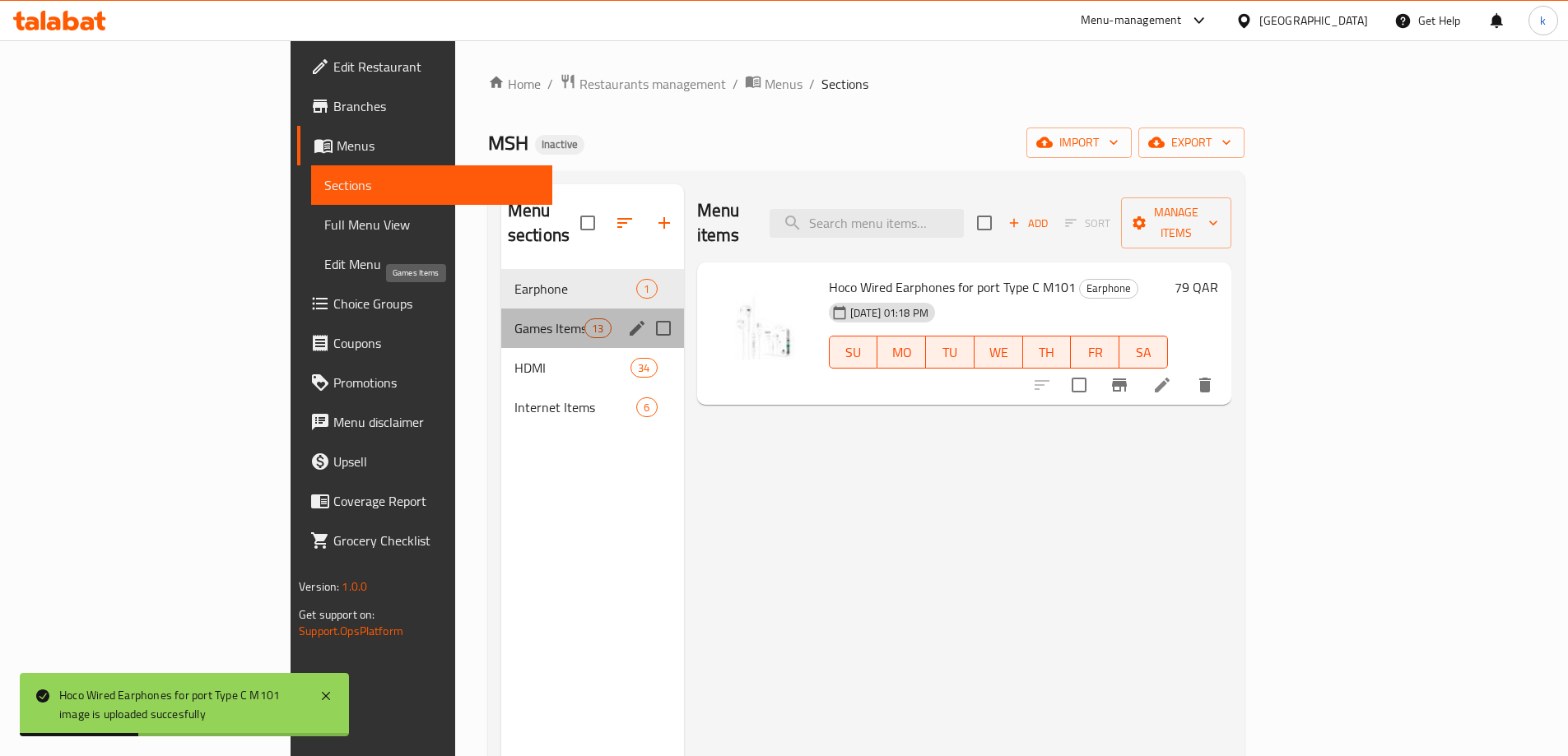
click at [515, 318] on span "Games Items" at bounding box center [550, 328] width 70 height 19
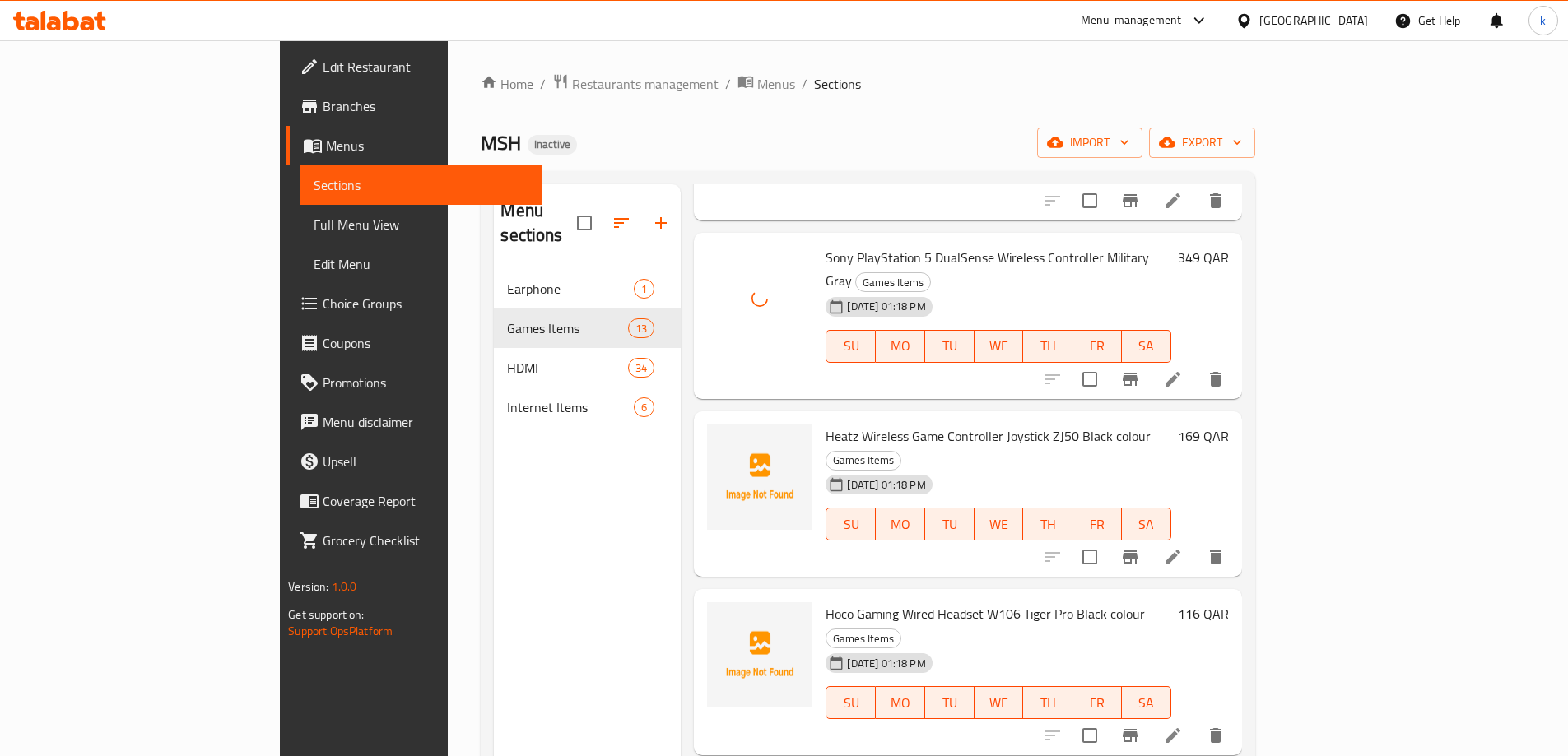
scroll to position [412, 0]
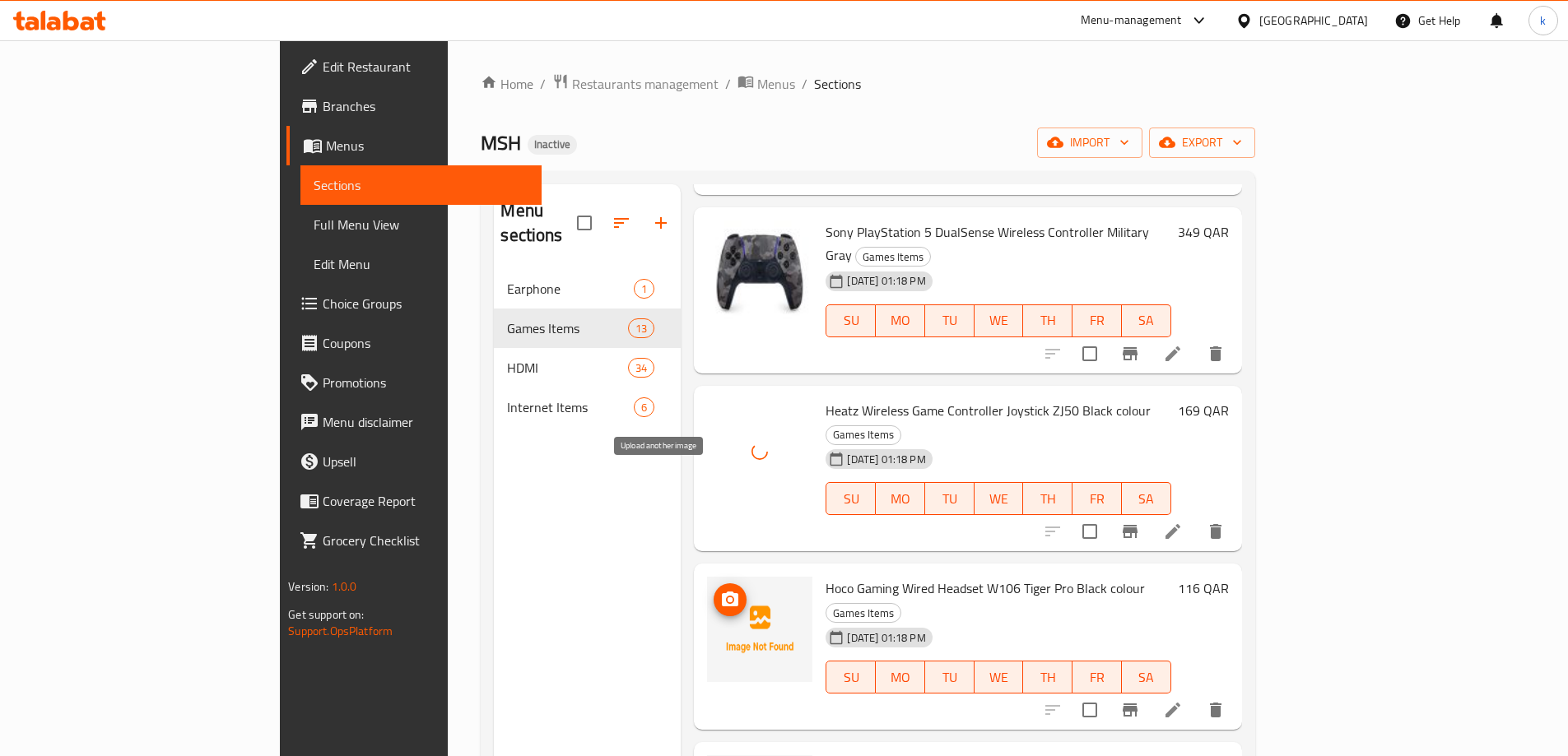
click at [714, 590] on span "upload picture" at bounding box center [730, 600] width 33 height 19
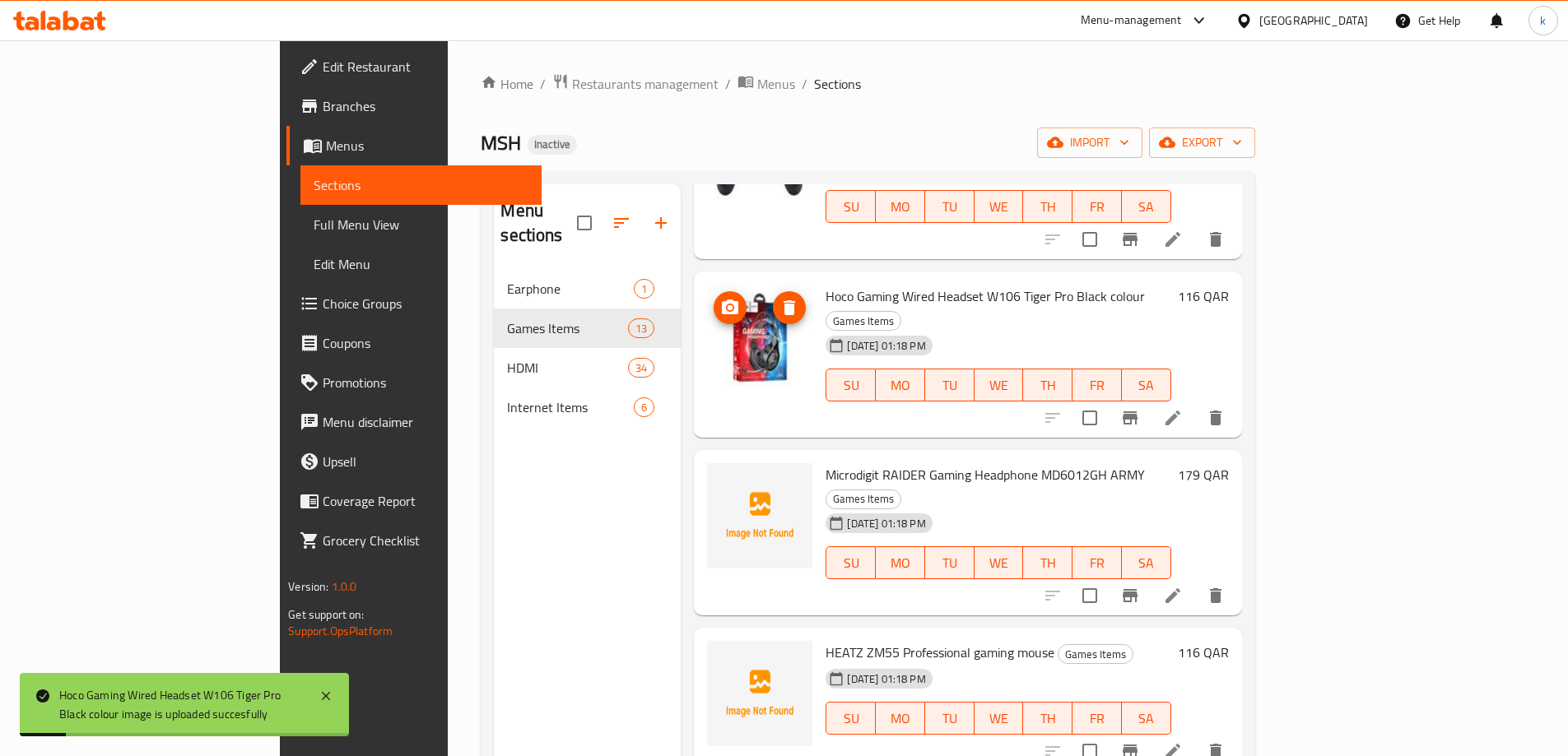
scroll to position [576, 0]
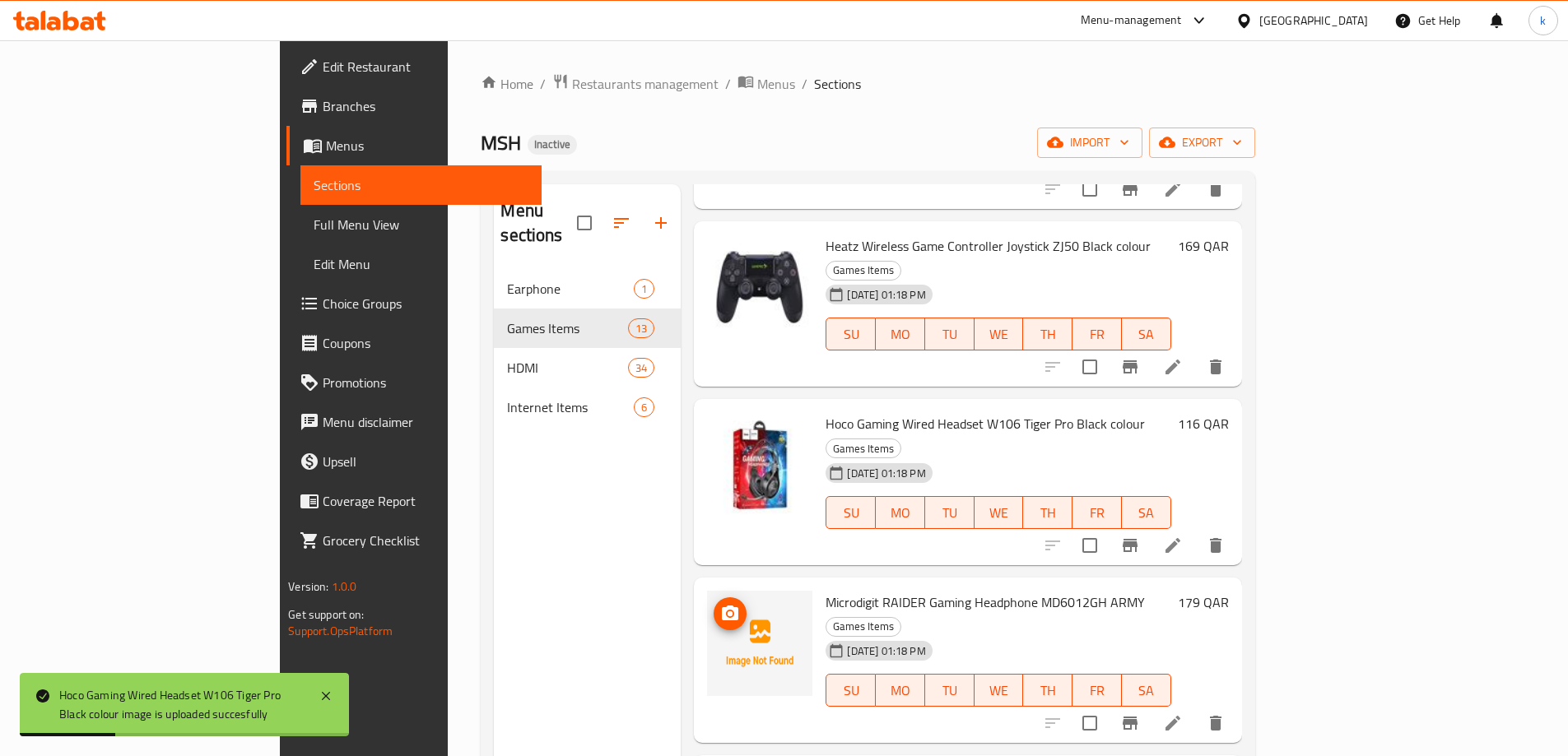
click at [714, 598] on button "upload picture" at bounding box center [730, 614] width 33 height 33
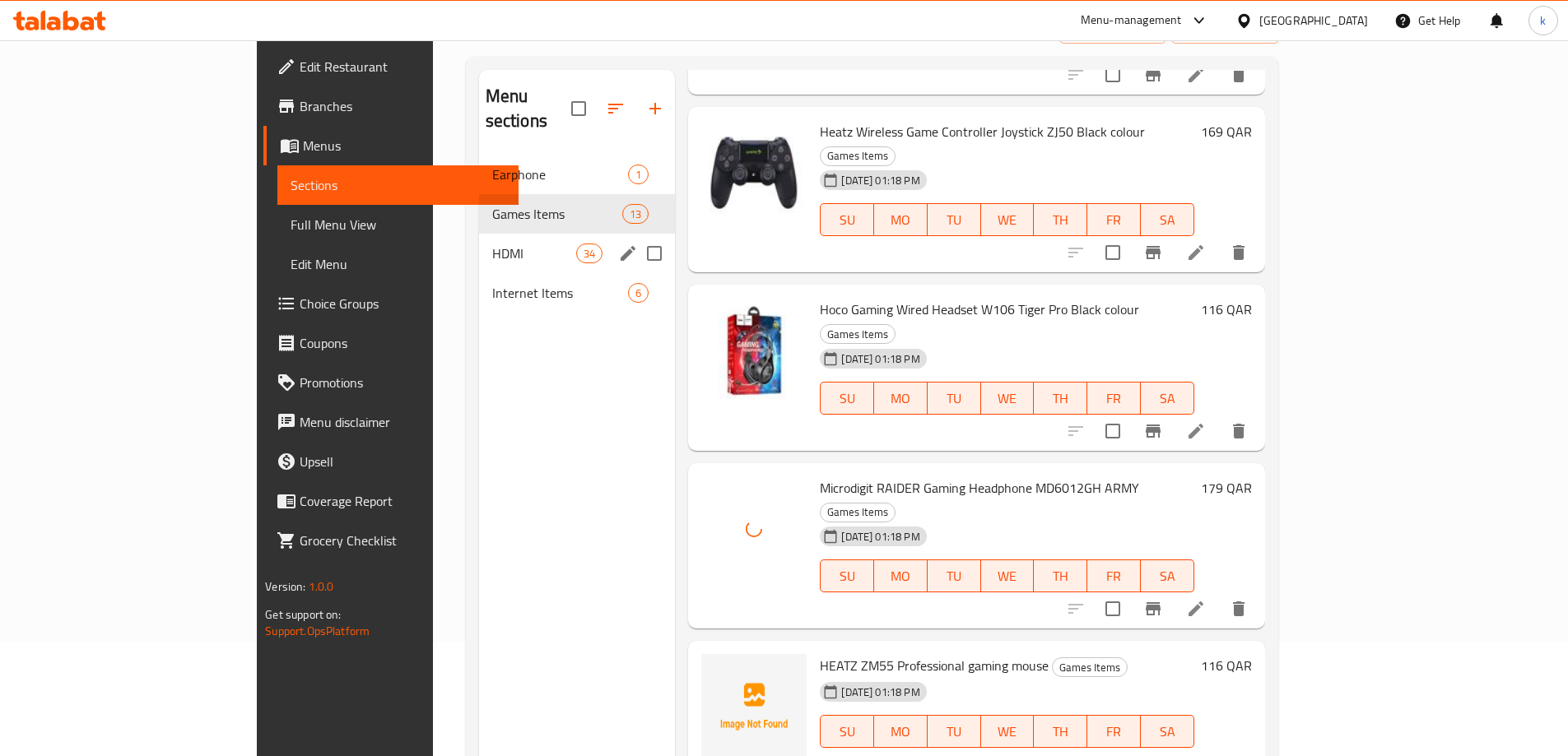
scroll to position [230, 0]
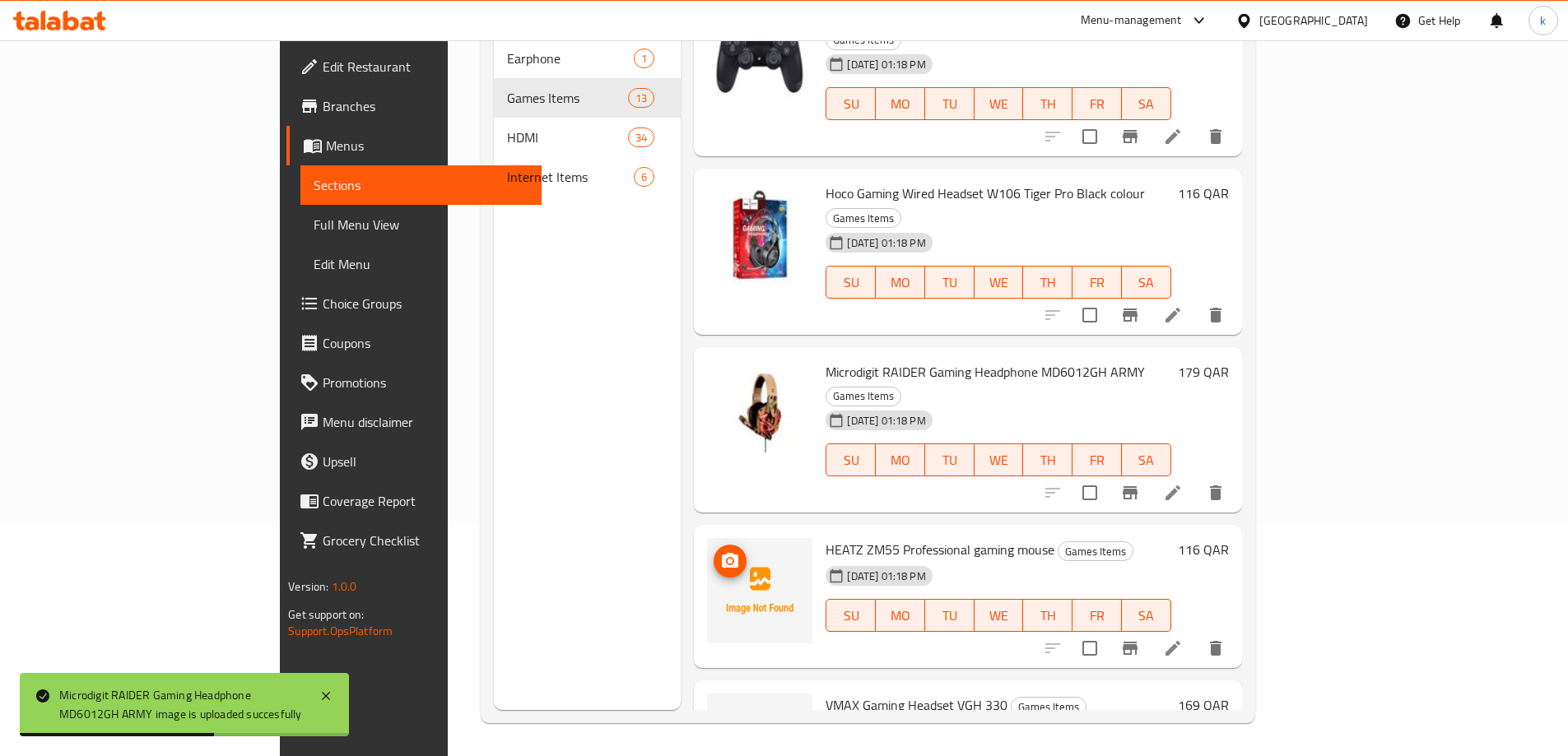
click at [717, 539] on img at bounding box center [760, 591] width 106 height 105
click at [707, 539] on img at bounding box center [760, 591] width 106 height 105
click at [728, 559] on circle "upload picture" at bounding box center [729, 561] width 5 height 5
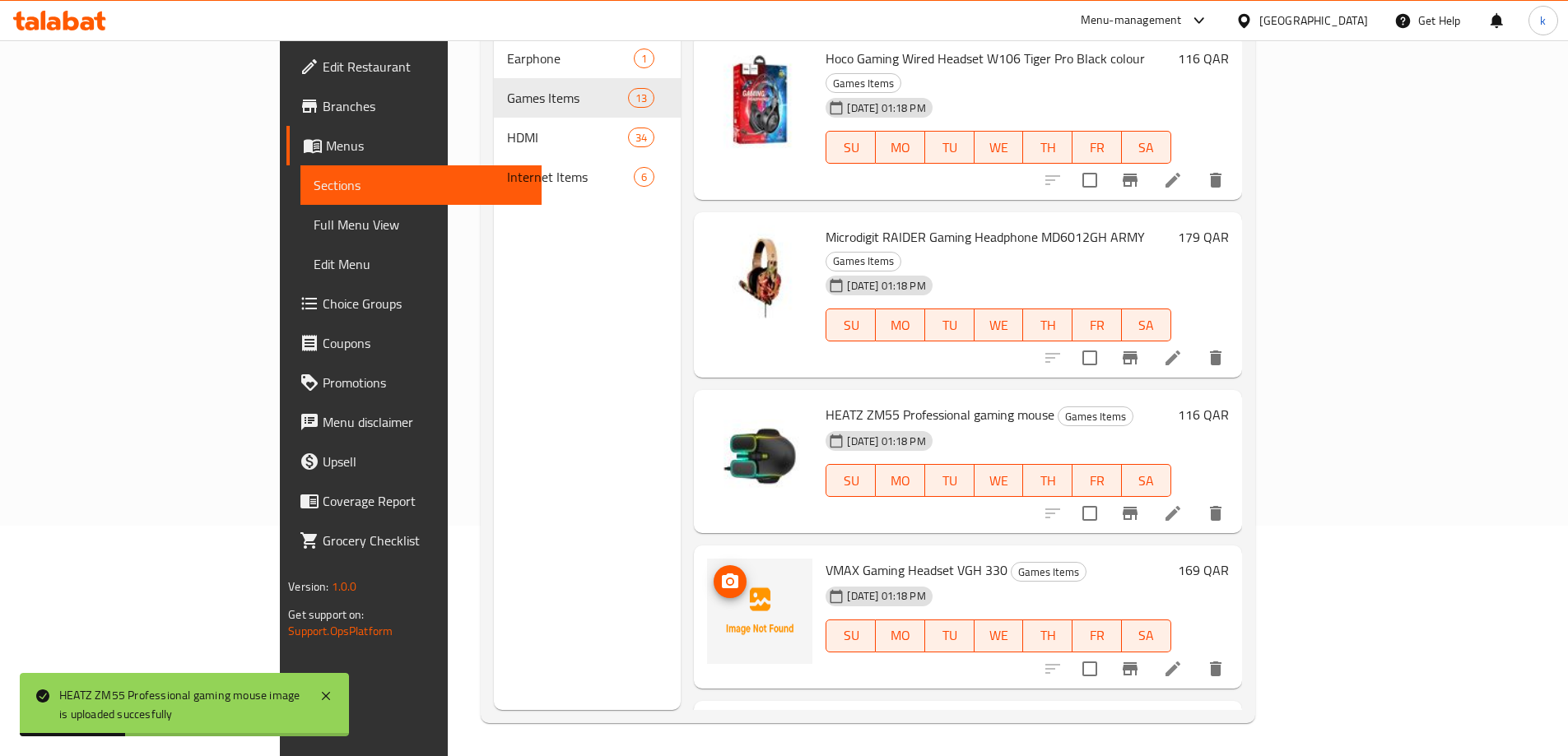
scroll to position [740, 0]
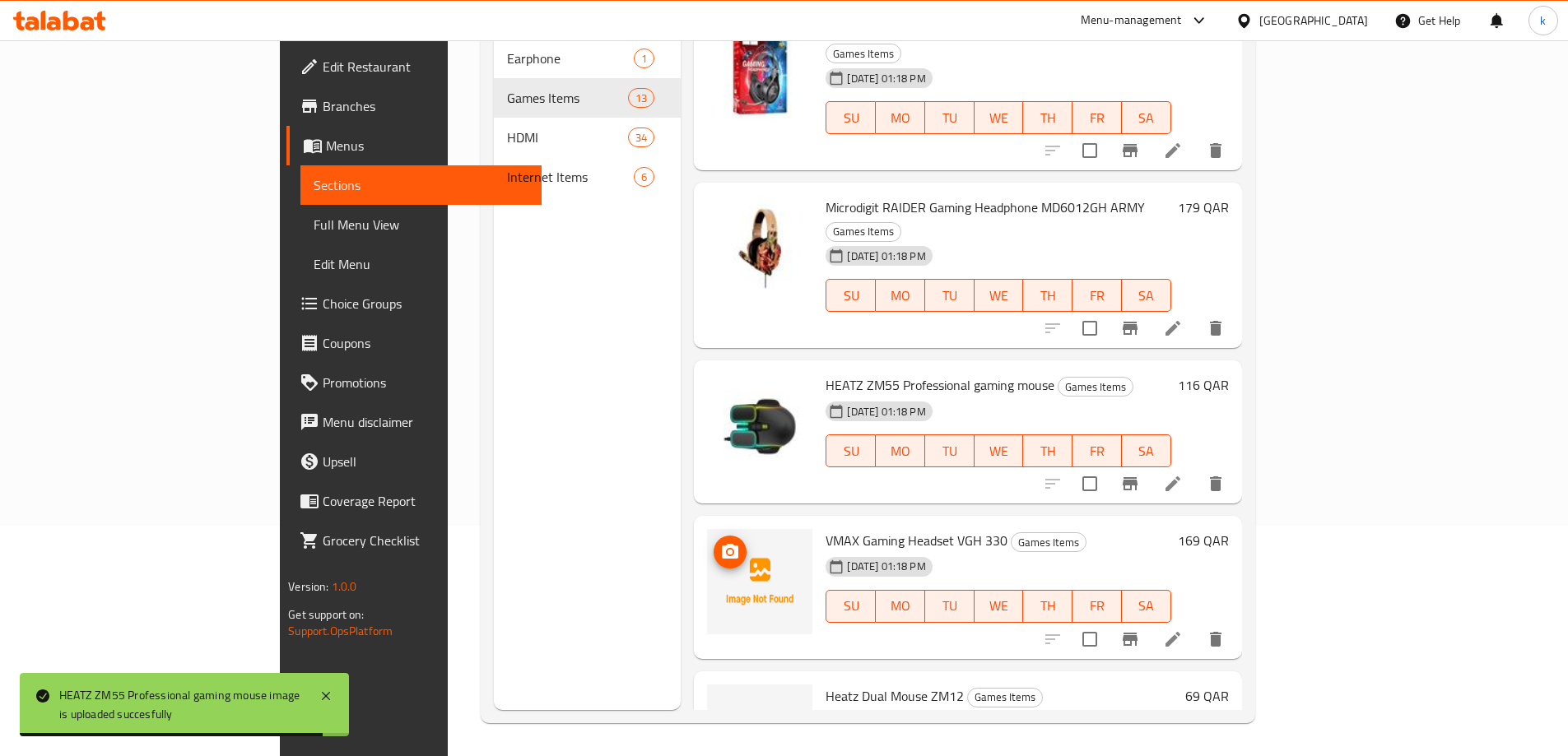
click at [707, 529] on img at bounding box center [760, 582] width 106 height 105
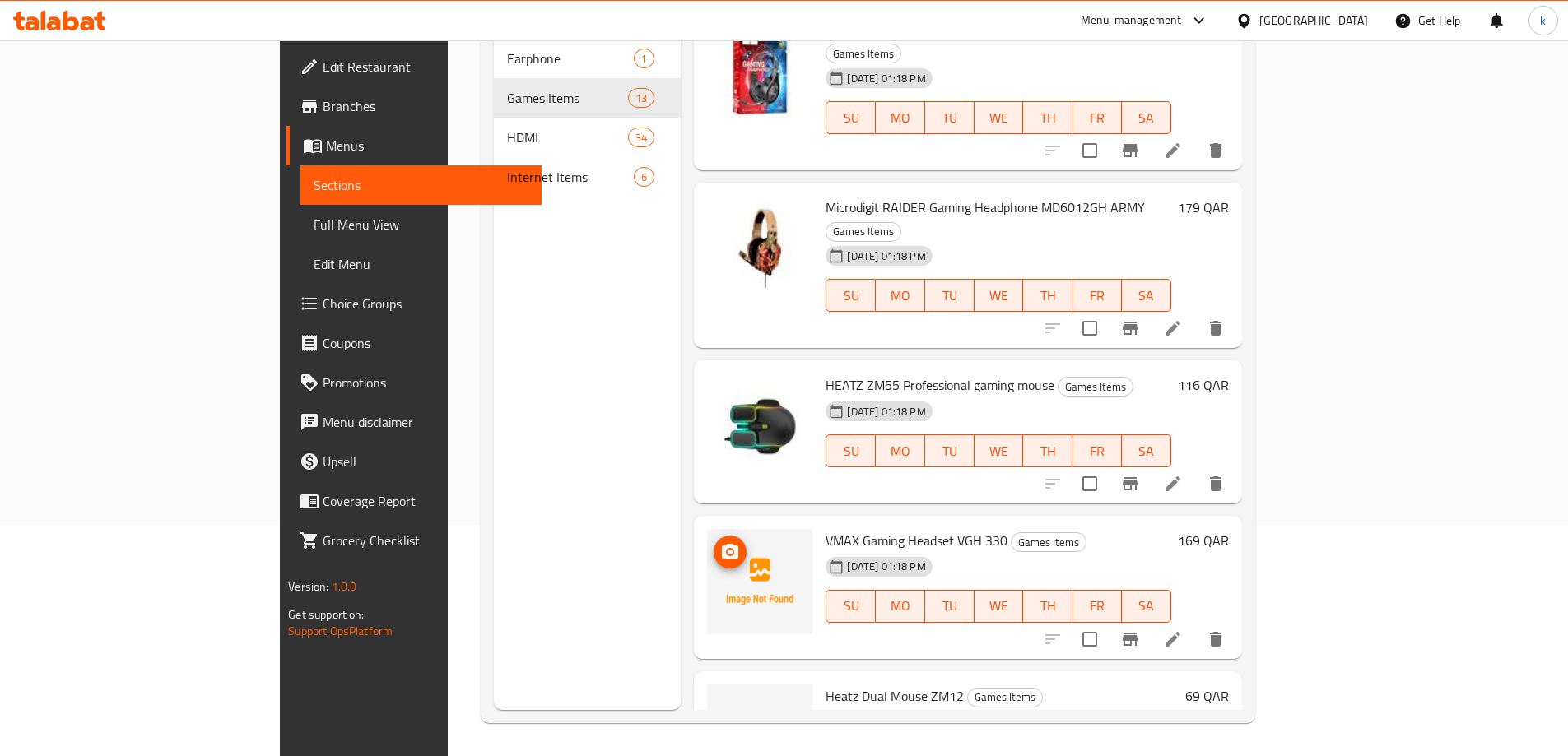
click at [707, 529] on img at bounding box center [760, 582] width 106 height 105
click at [713, 529] on img at bounding box center [760, 582] width 106 height 105
click at [720, 542] on icon "upload picture" at bounding box center [729, 552] width 19 height 19
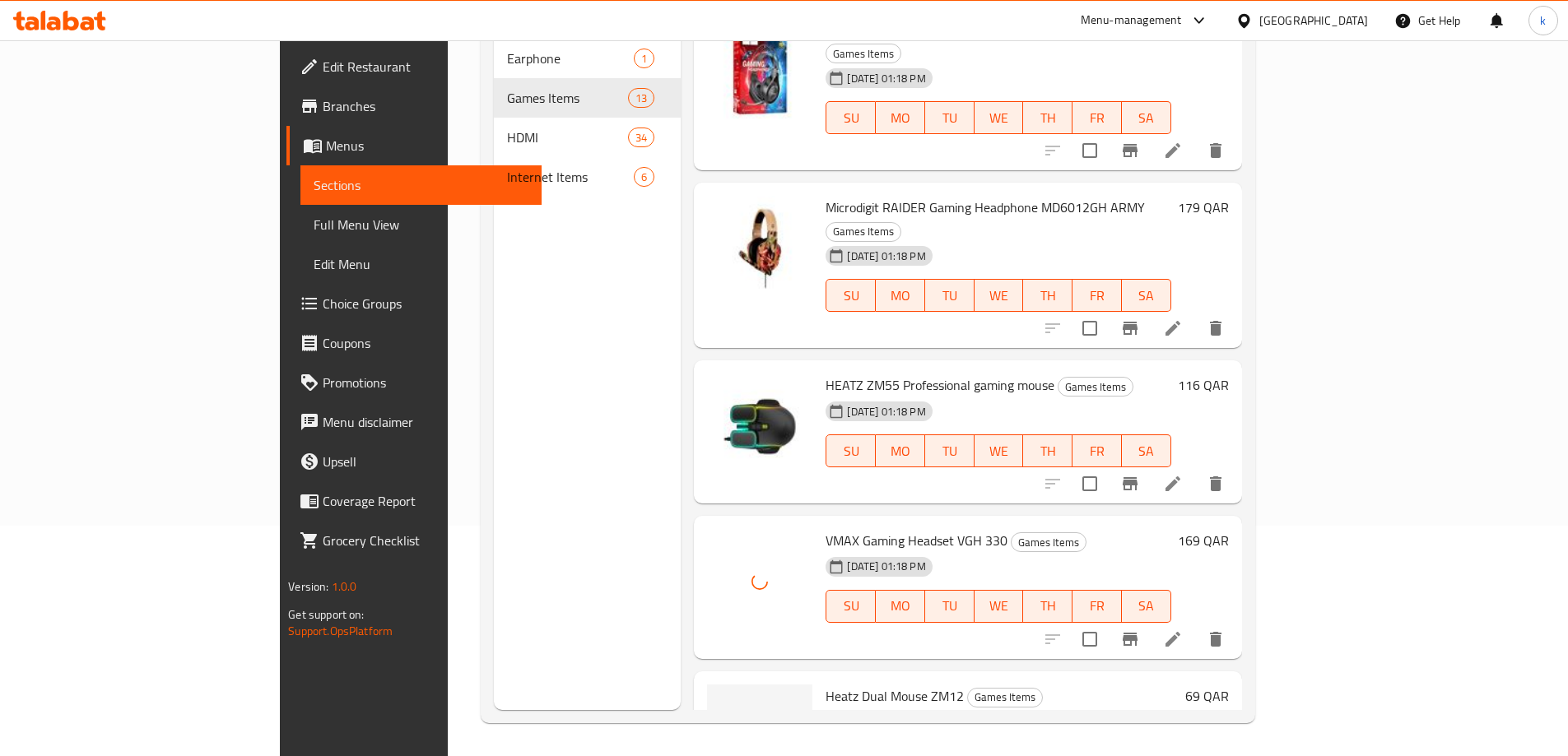
scroll to position [823, 0]
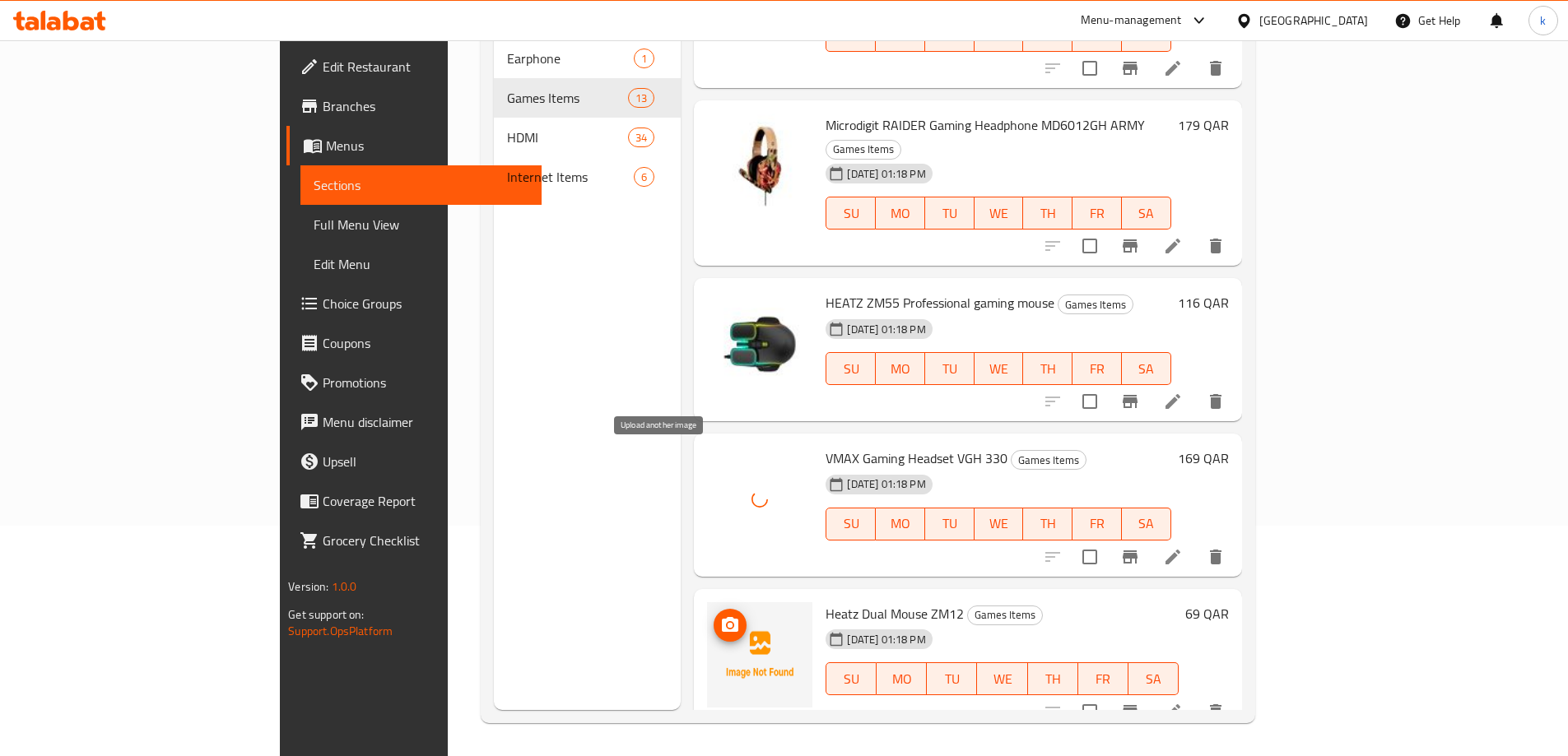
click at [722, 617] on icon "upload picture" at bounding box center [730, 625] width 17 height 15
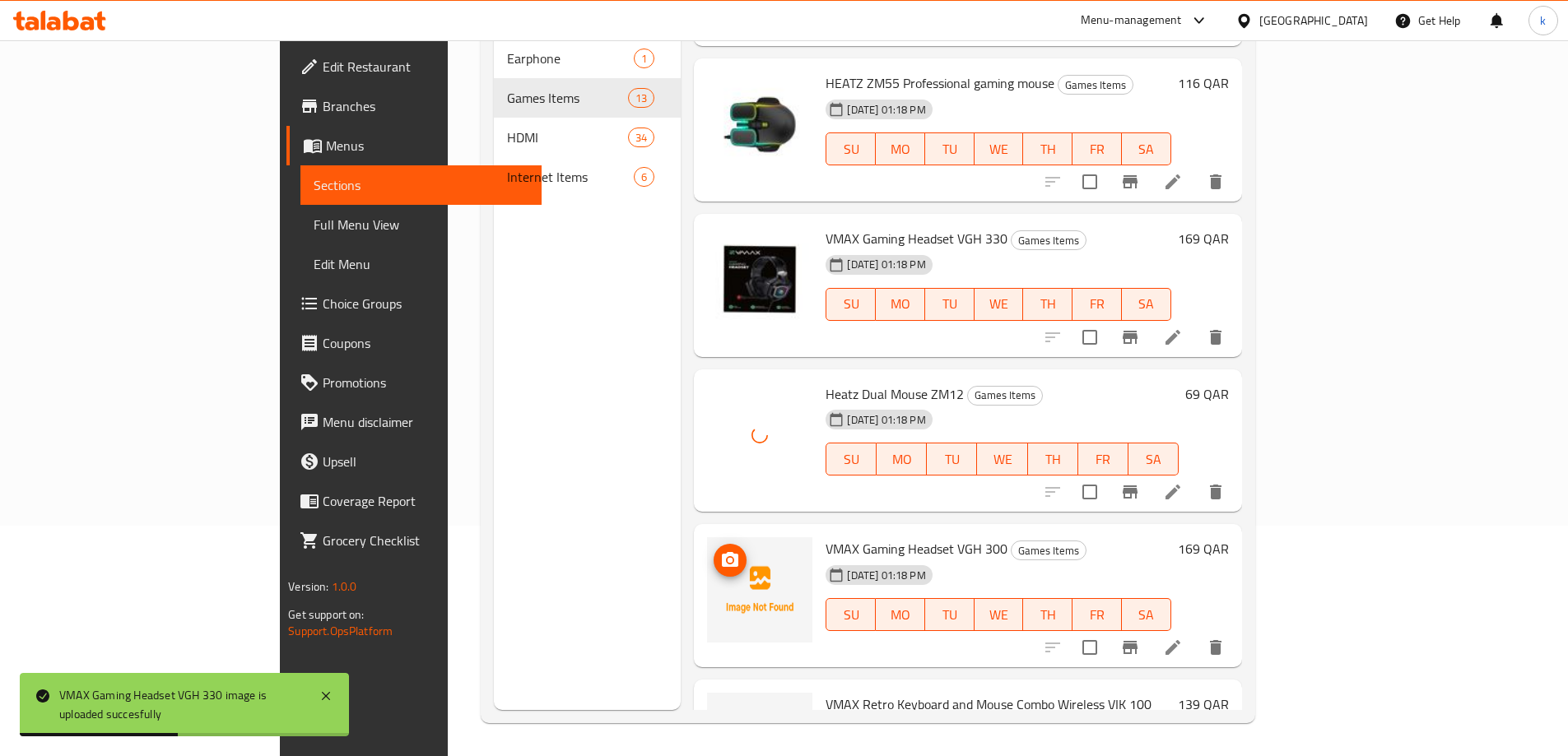
scroll to position [1070, 0]
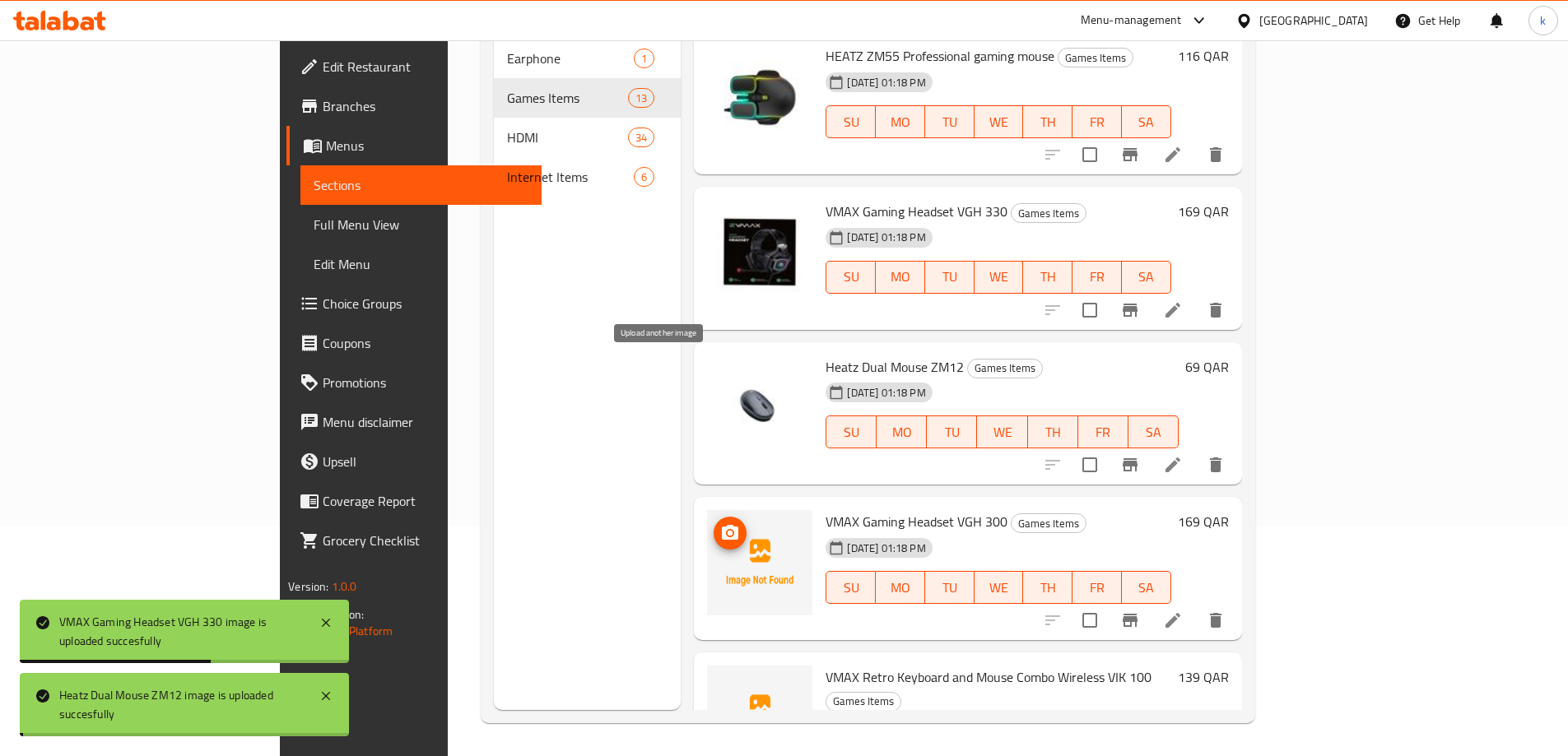
click at [728, 531] on circle "upload picture" at bounding box center [729, 533] width 5 height 5
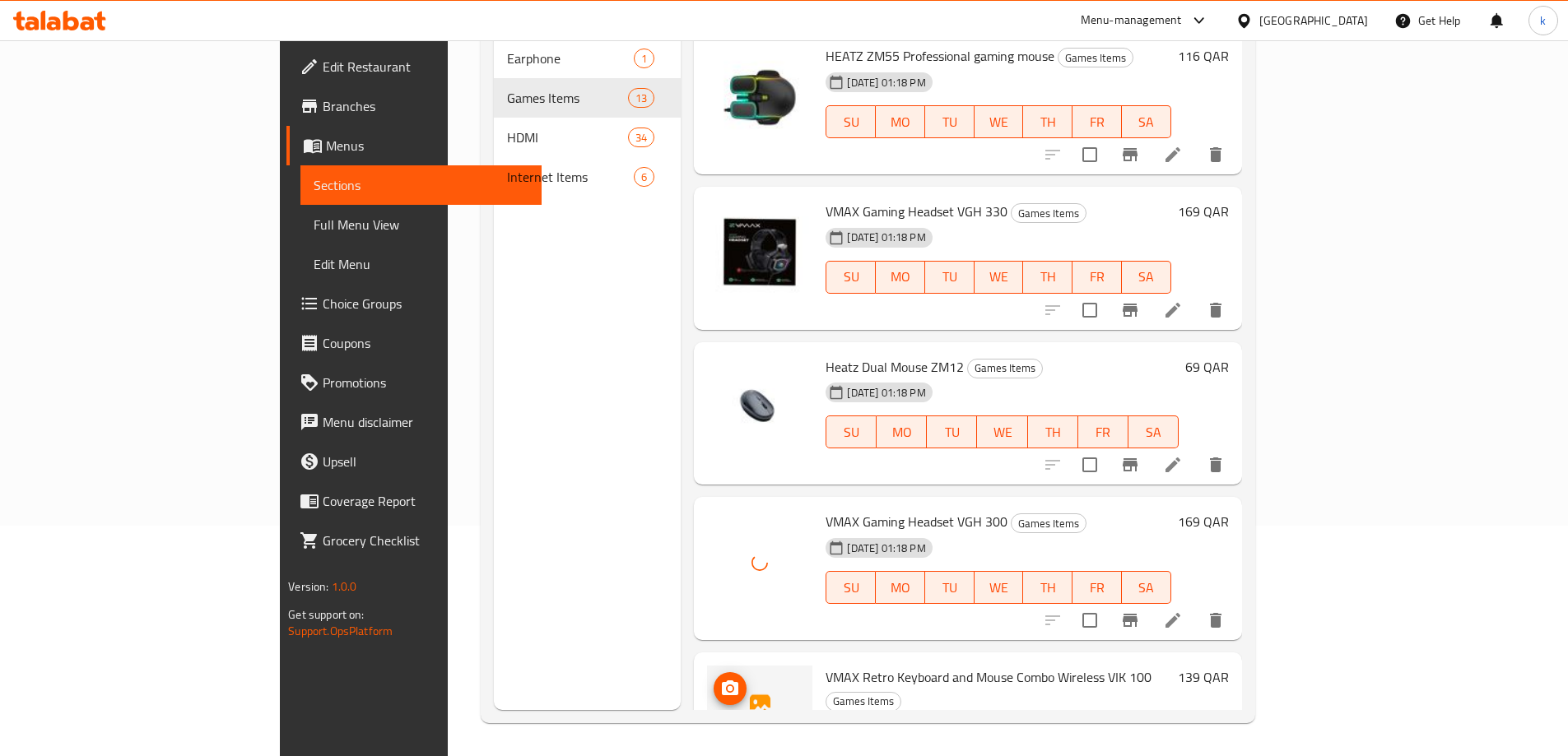
click at [722, 681] on icon "upload picture" at bounding box center [730, 688] width 17 height 15
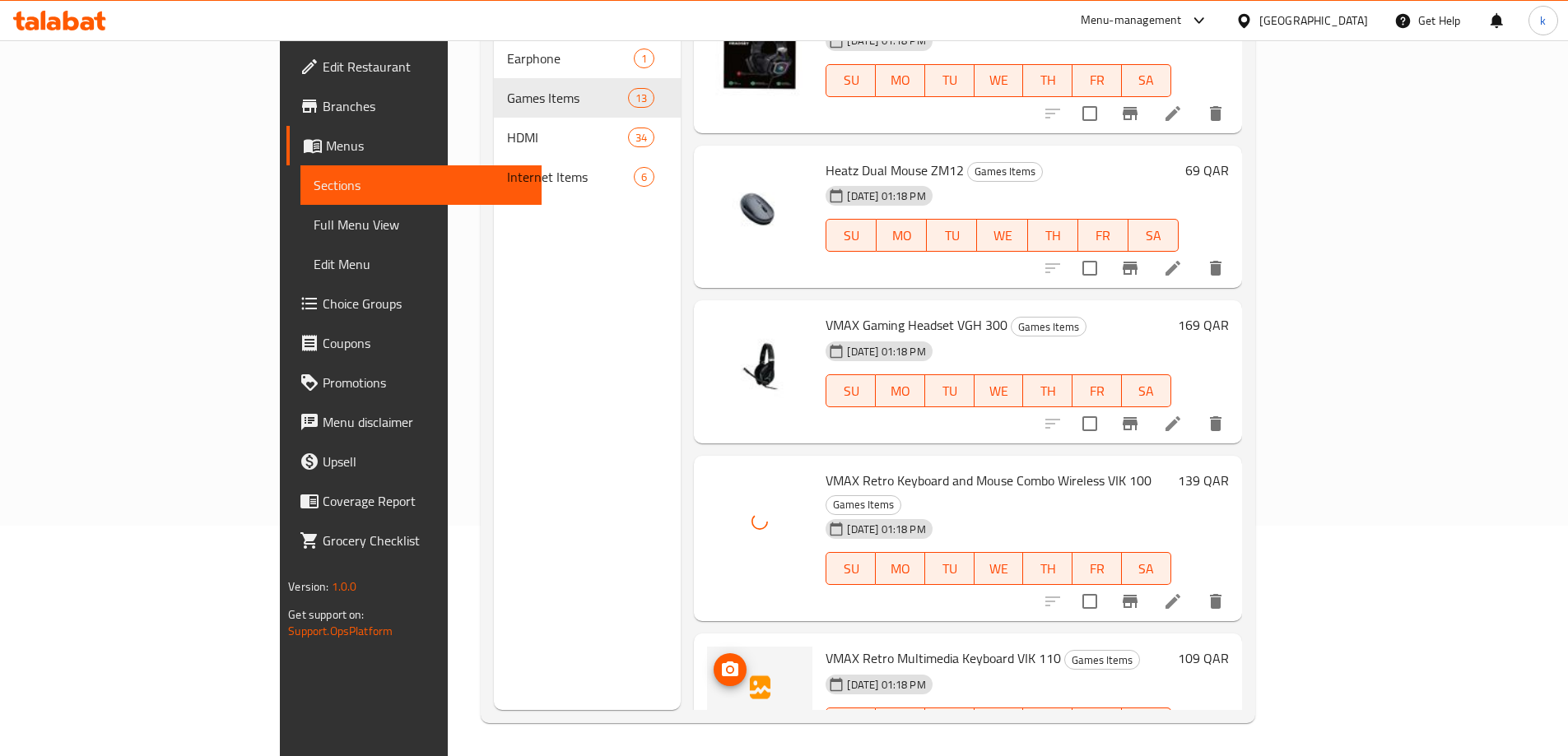
scroll to position [1303, 0]
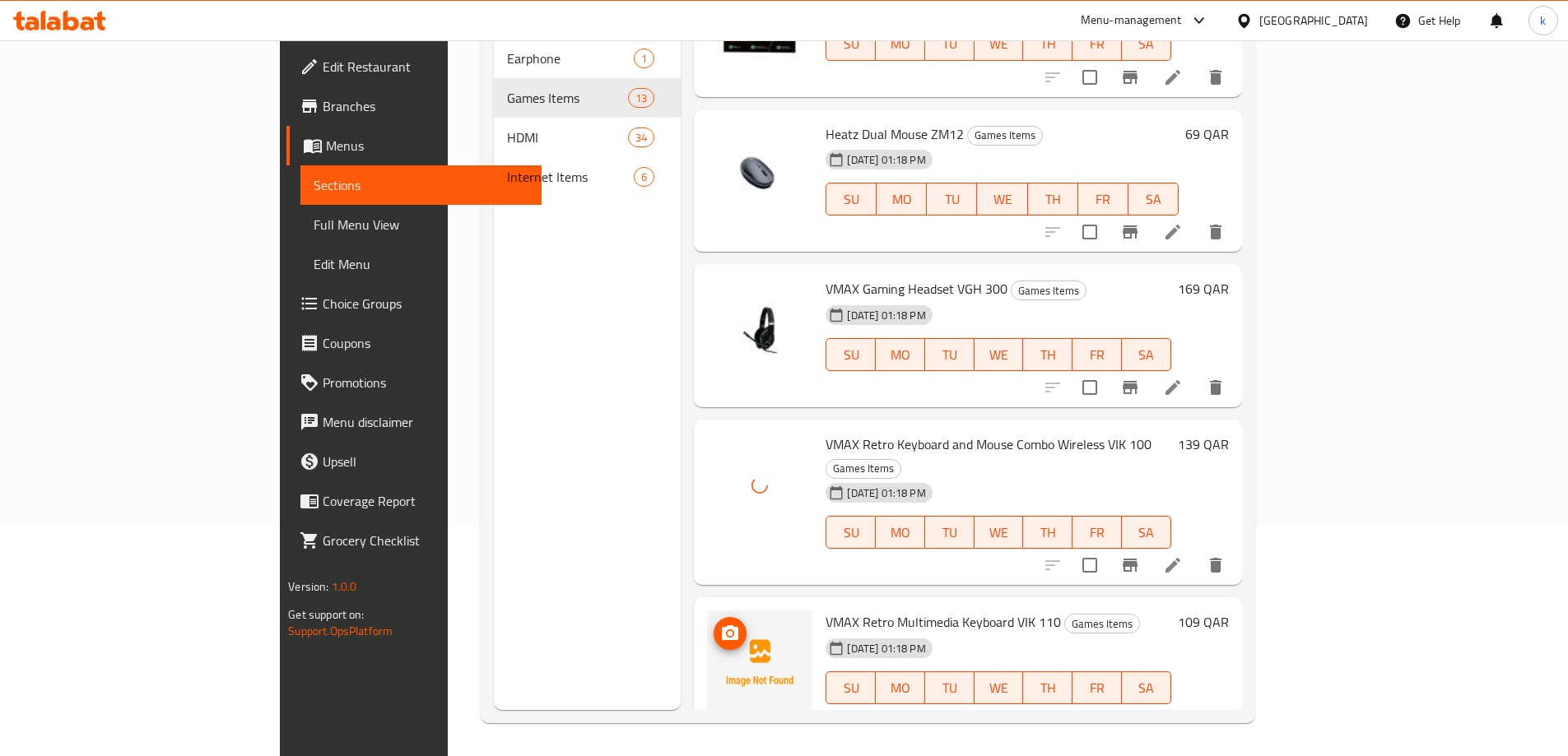
click at [722, 626] on icon "upload picture" at bounding box center [730, 633] width 17 height 15
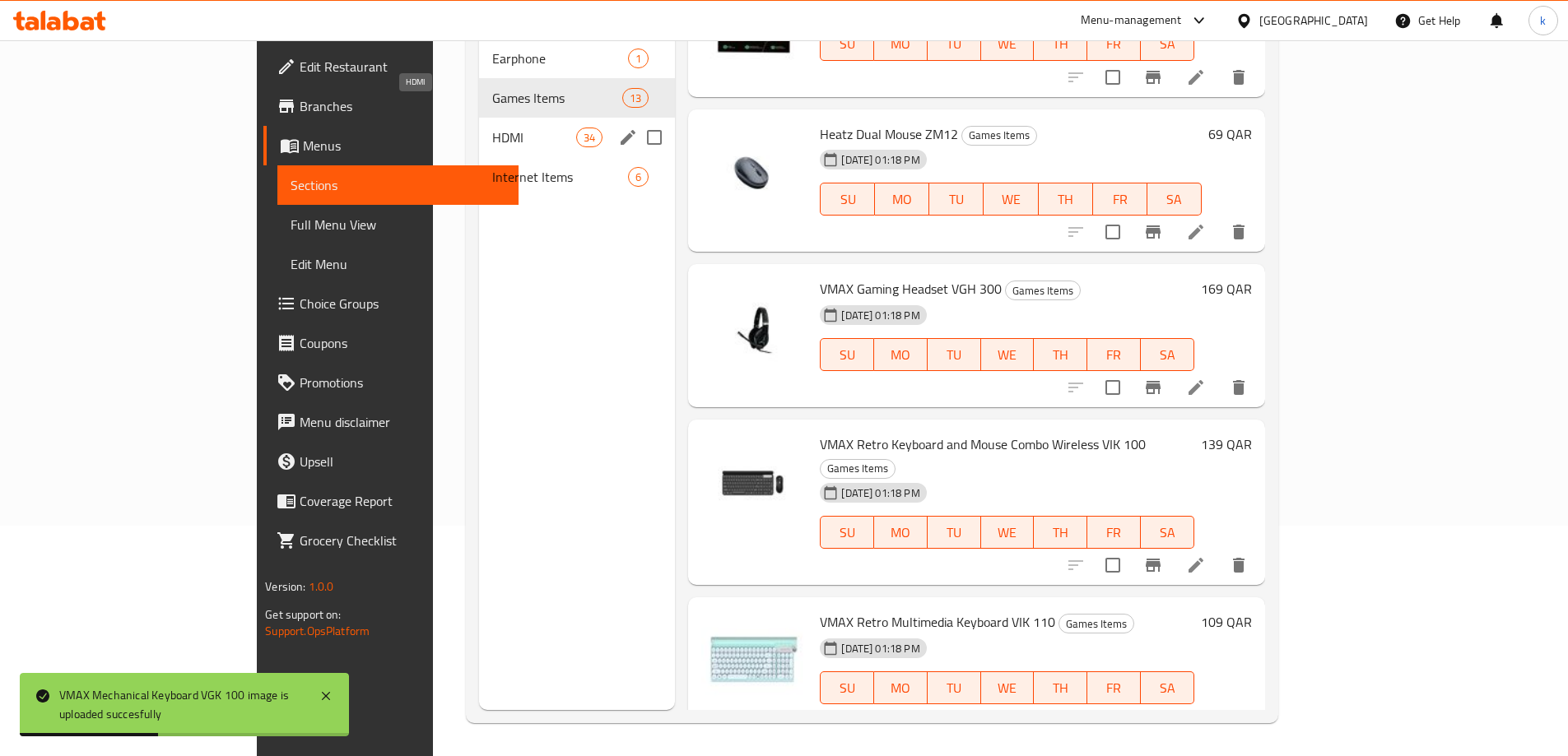
click at [492, 128] on span "HDMI" at bounding box center [534, 137] width 84 height 19
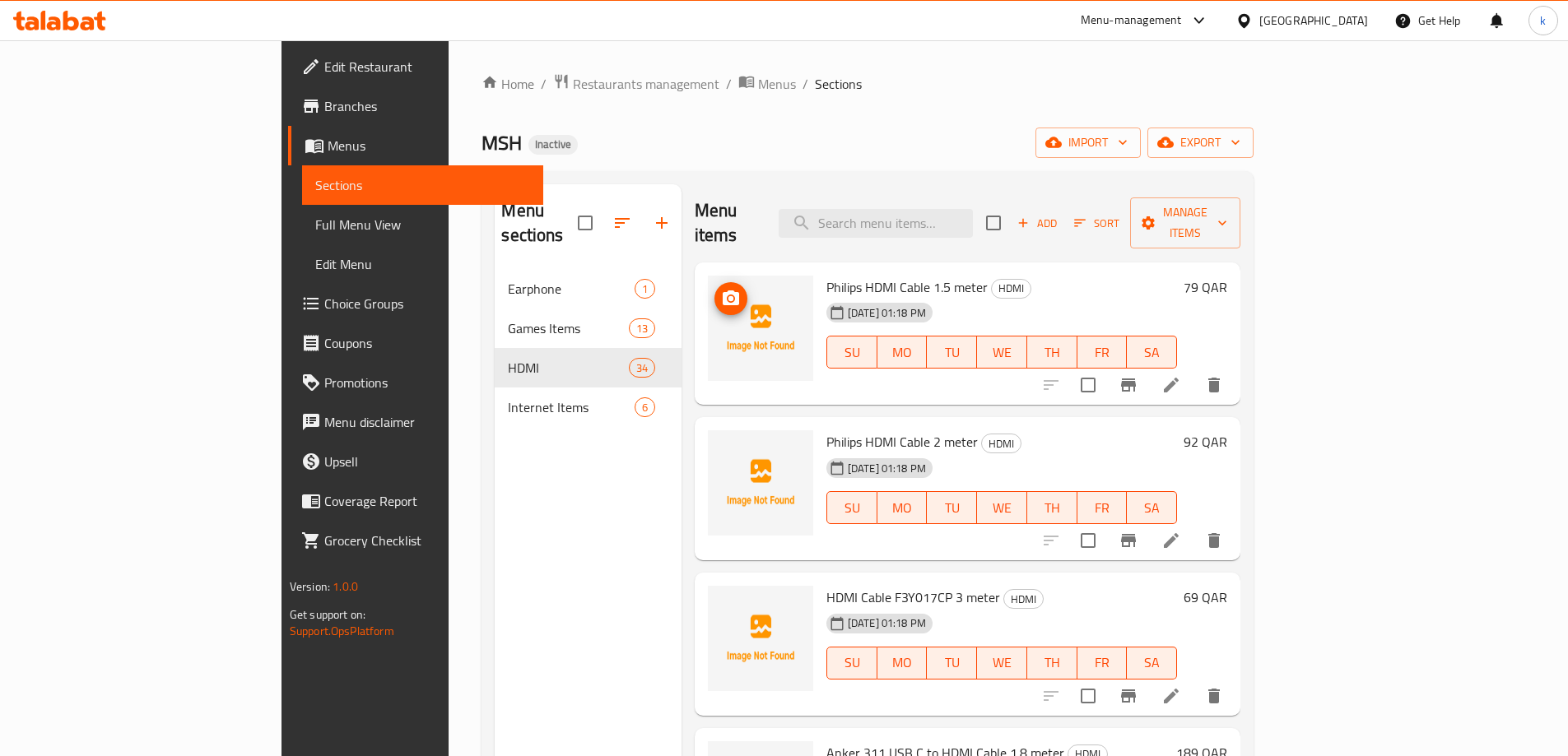
click at [708, 309] on img at bounding box center [761, 328] width 106 height 105
click at [715, 285] on button "upload picture" at bounding box center [731, 299] width 33 height 33
click at [715, 443] on span "upload picture" at bounding box center [731, 452] width 33 height 19
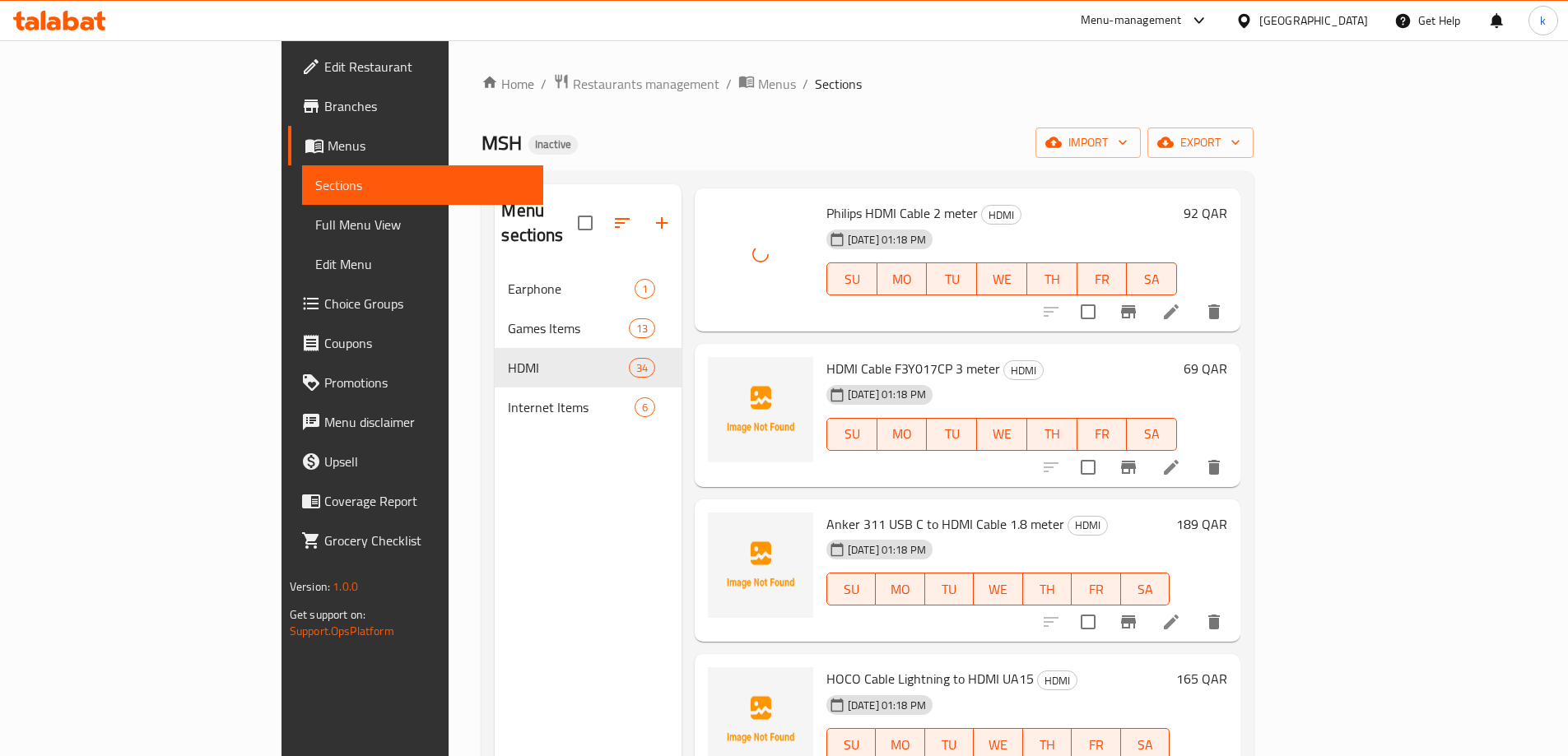
scroll to position [247, 0]
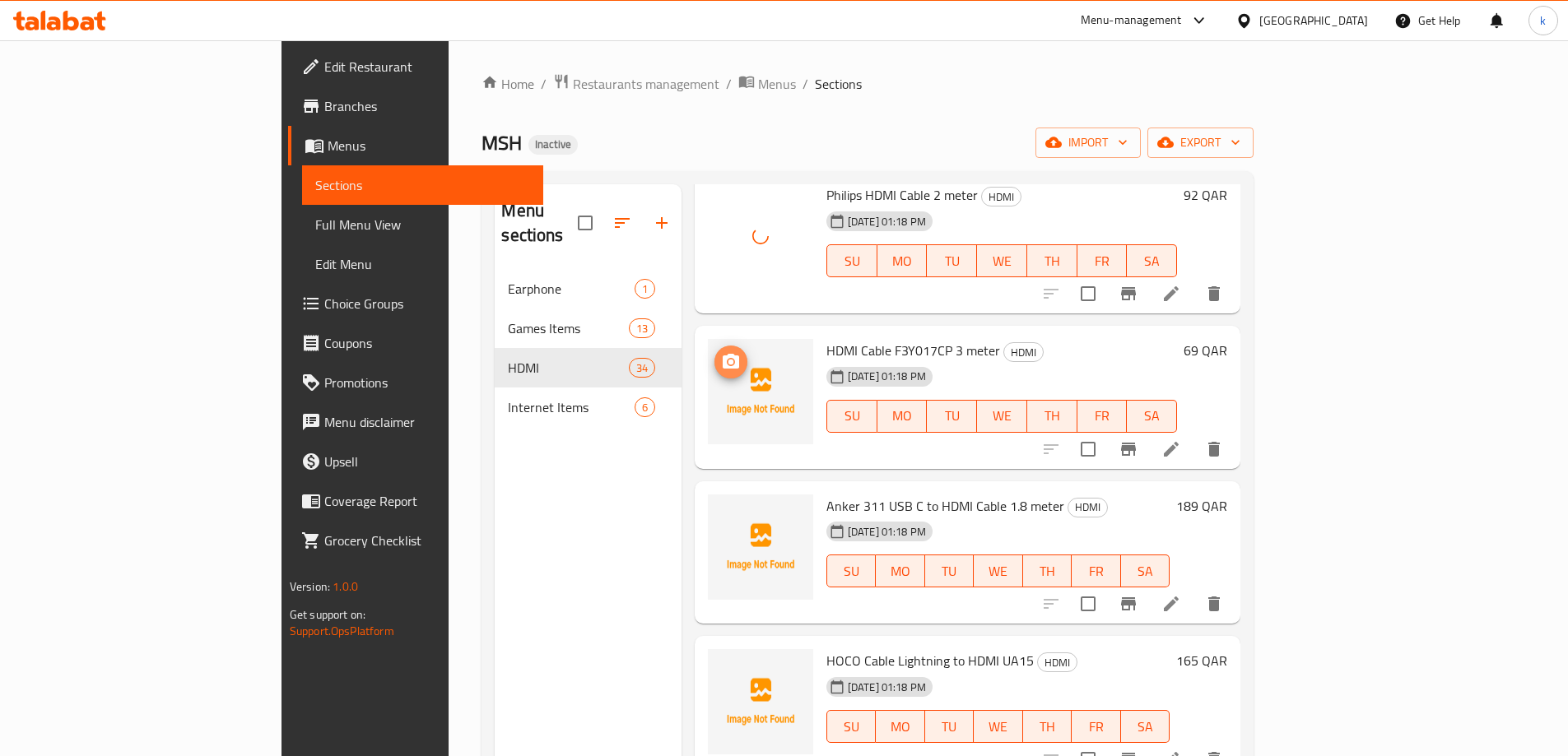
click at [721, 353] on icon "upload picture" at bounding box center [730, 362] width 19 height 19
click at [721, 508] on icon "upload picture" at bounding box center [730, 517] width 19 height 19
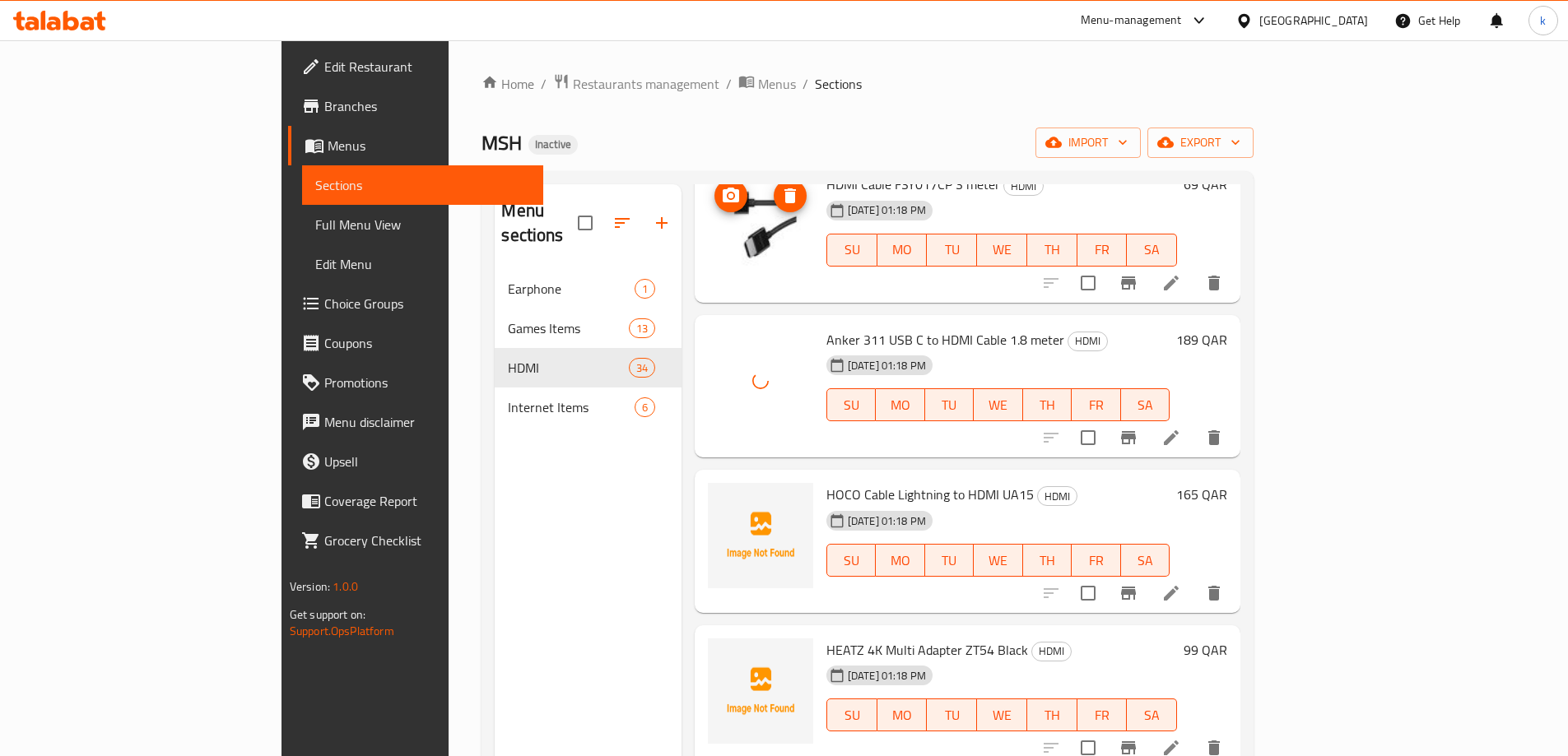
scroll to position [494, 0]
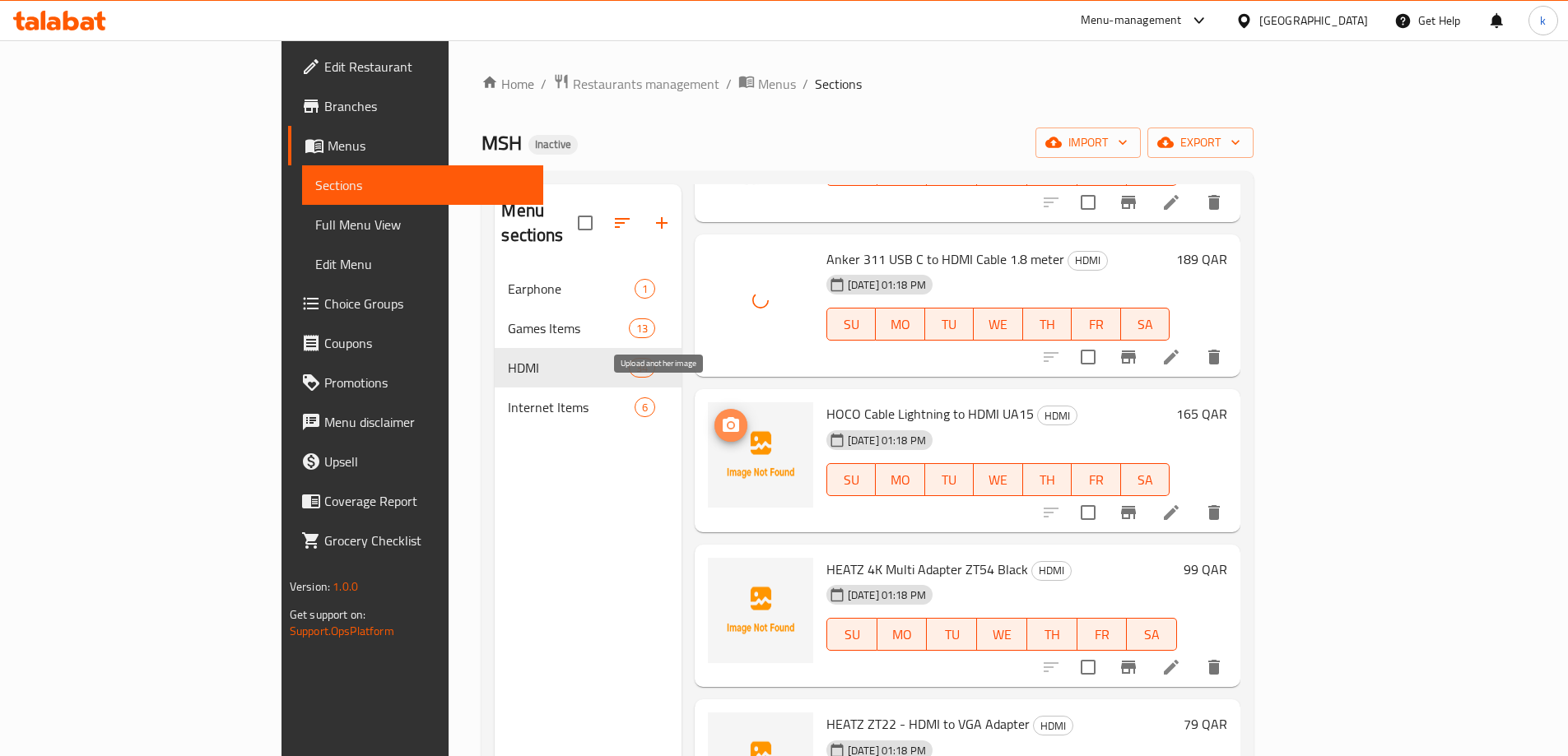
click at [723, 417] on icon "upload picture" at bounding box center [731, 425] width 17 height 15
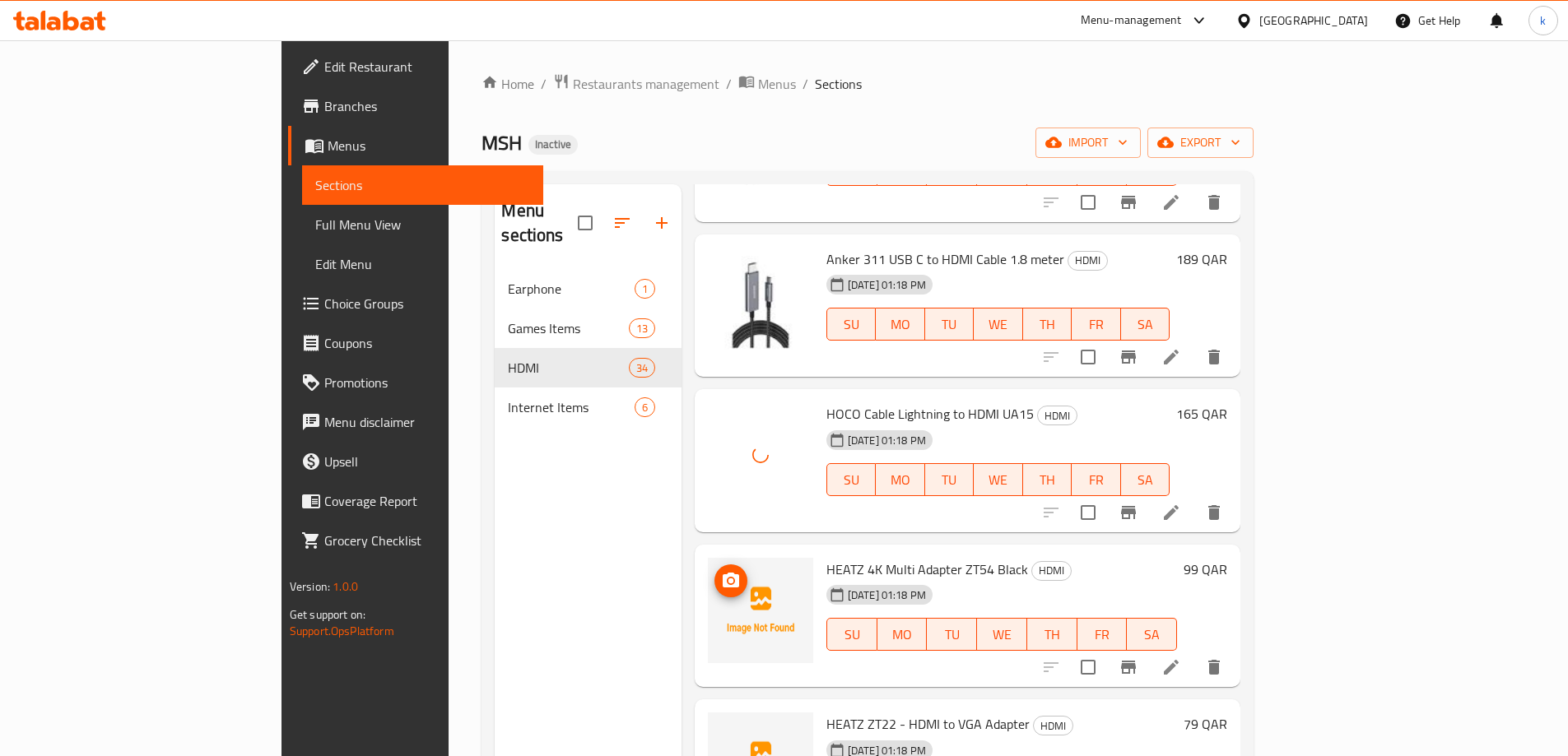
click at [721, 571] on icon "upload picture" at bounding box center [730, 580] width 19 height 19
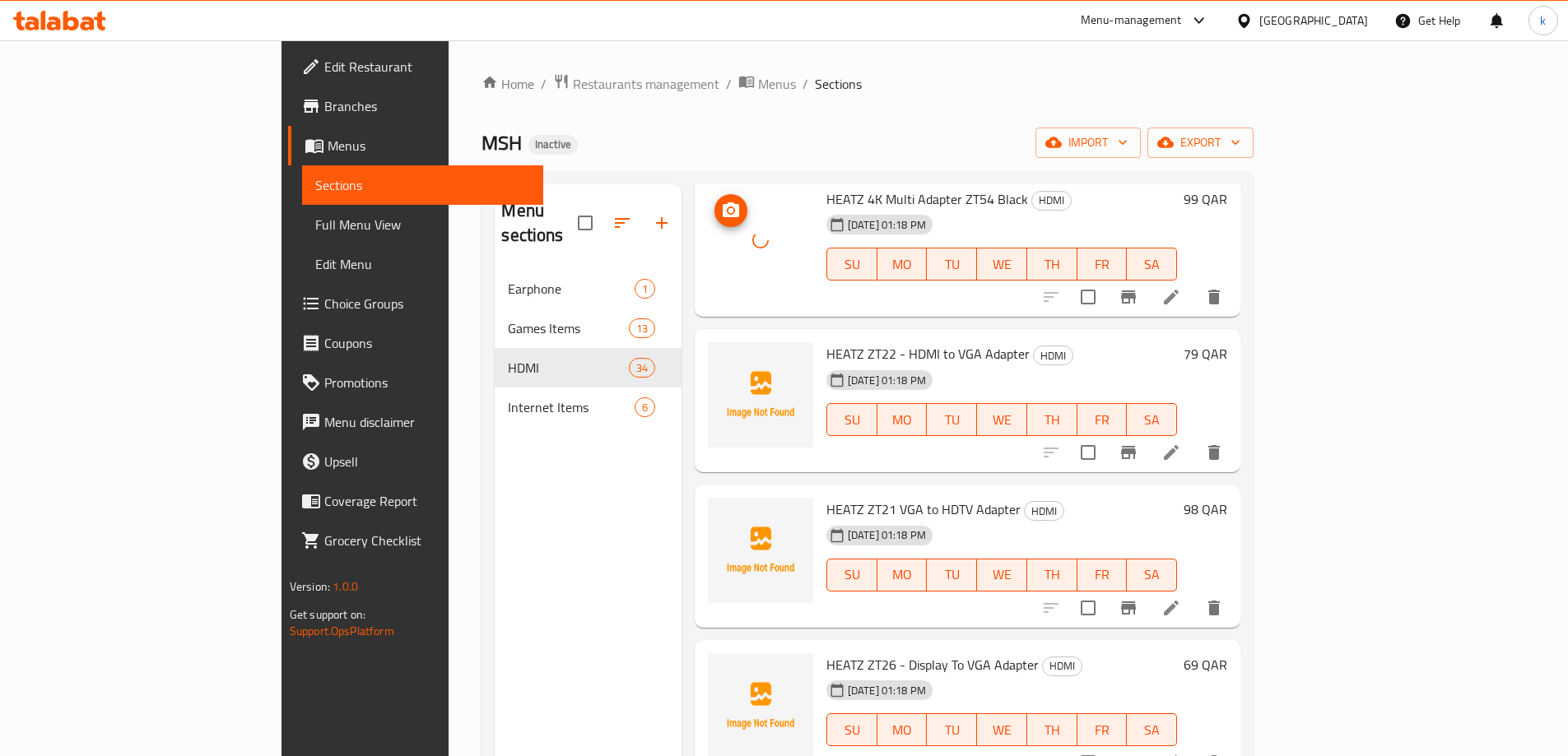
scroll to position [905, 0]
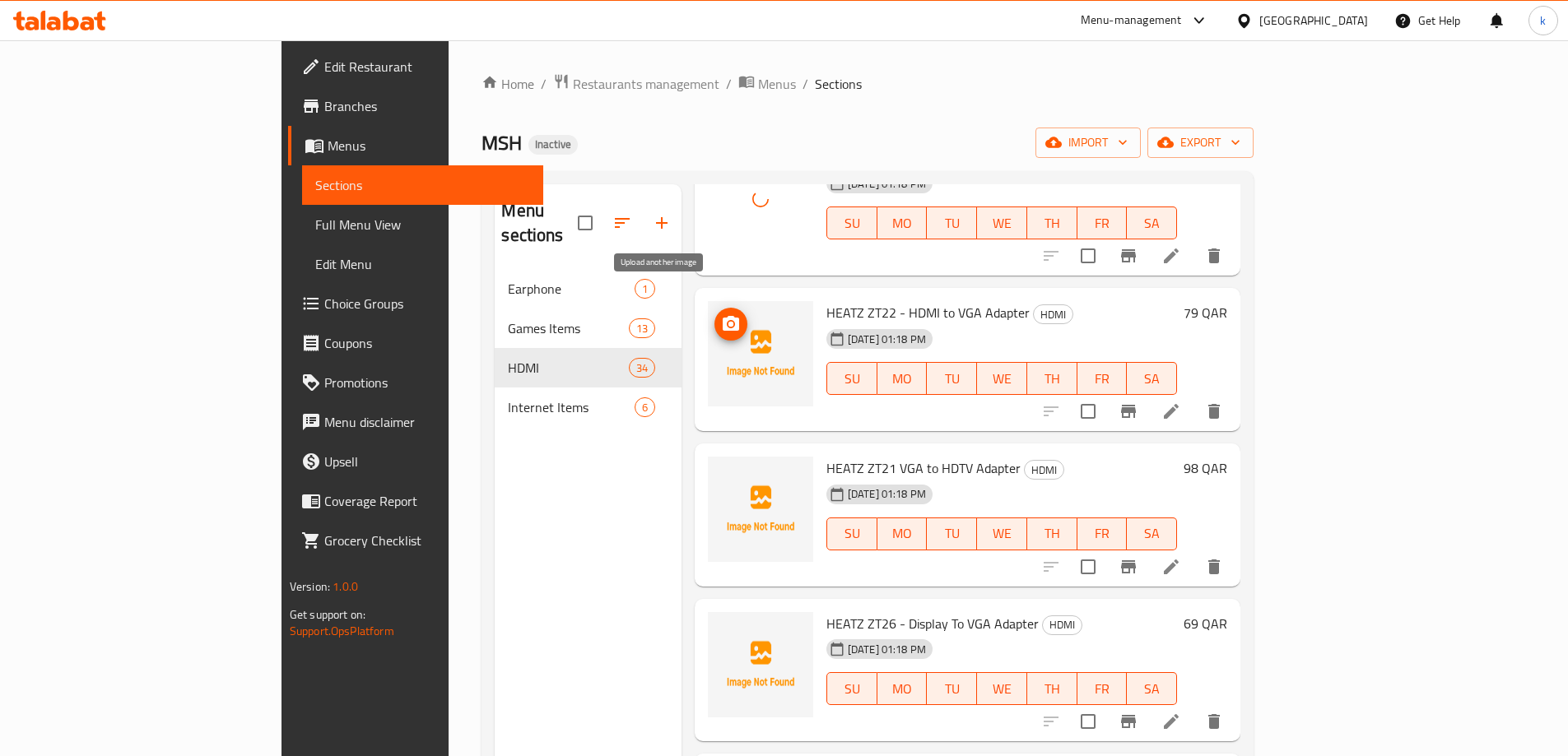
click at [721, 315] on icon "upload picture" at bounding box center [730, 324] width 19 height 19
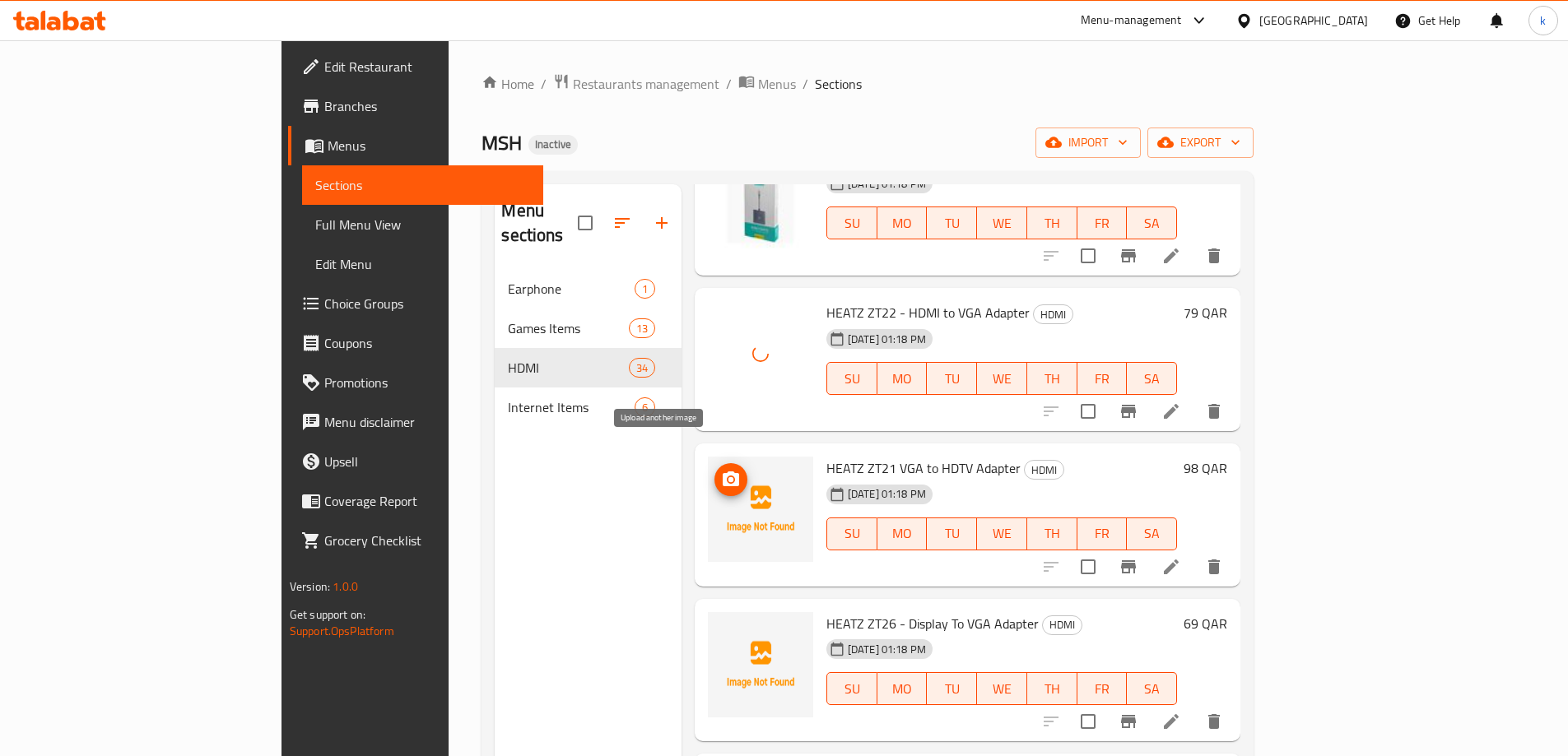
click at [715, 468] on button "upload picture" at bounding box center [731, 480] width 33 height 33
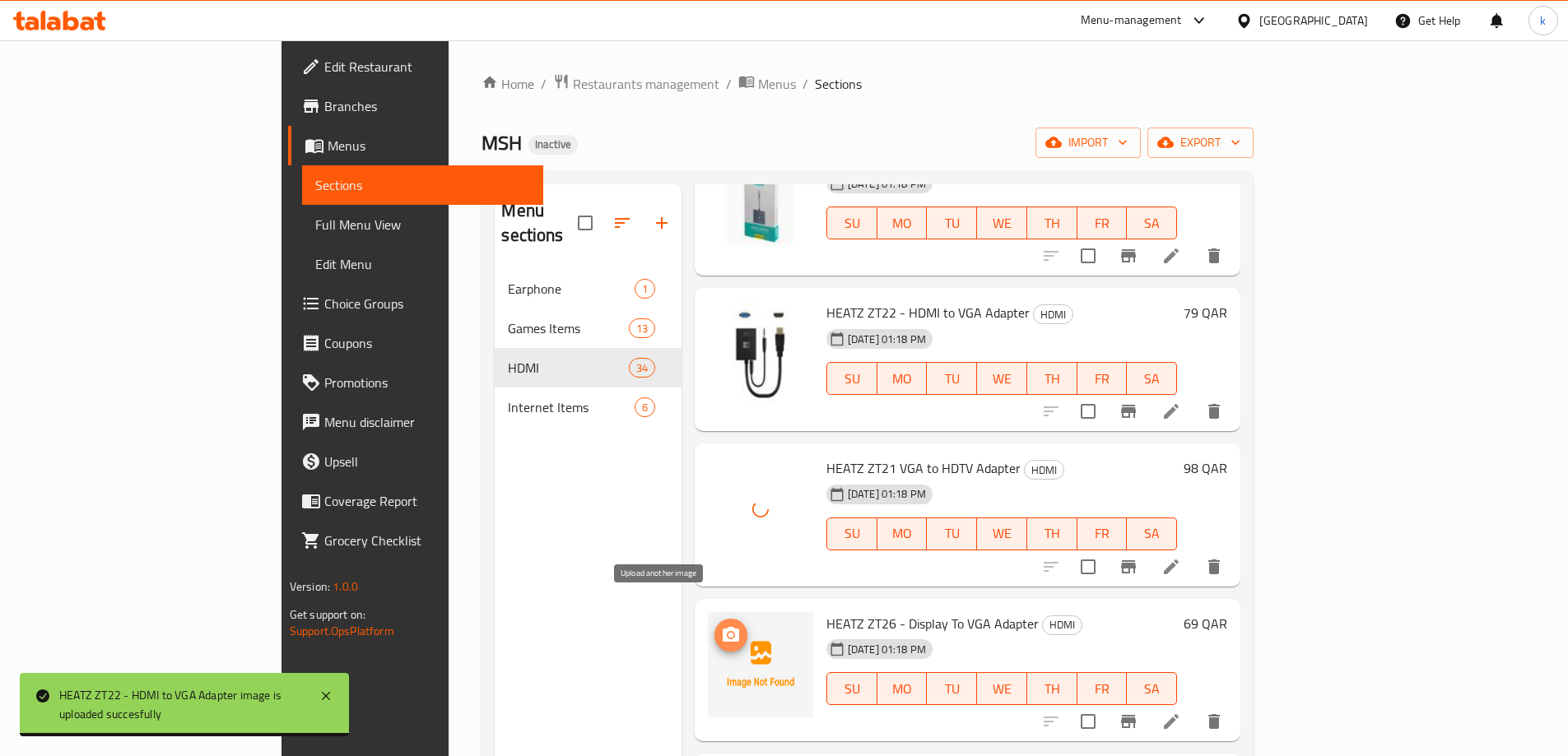
click at [721, 626] on icon "upload picture" at bounding box center [730, 635] width 19 height 19
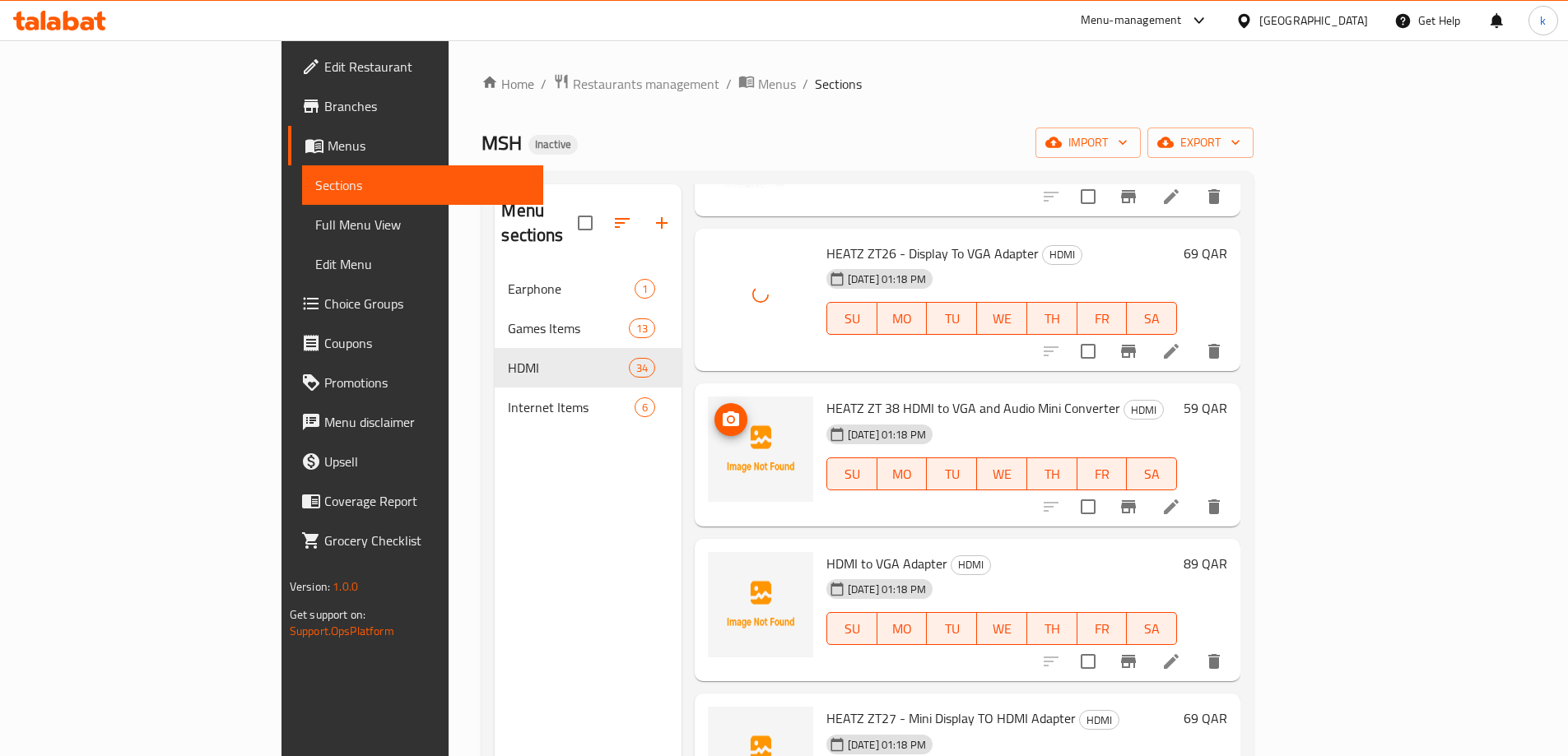
scroll to position [1317, 0]
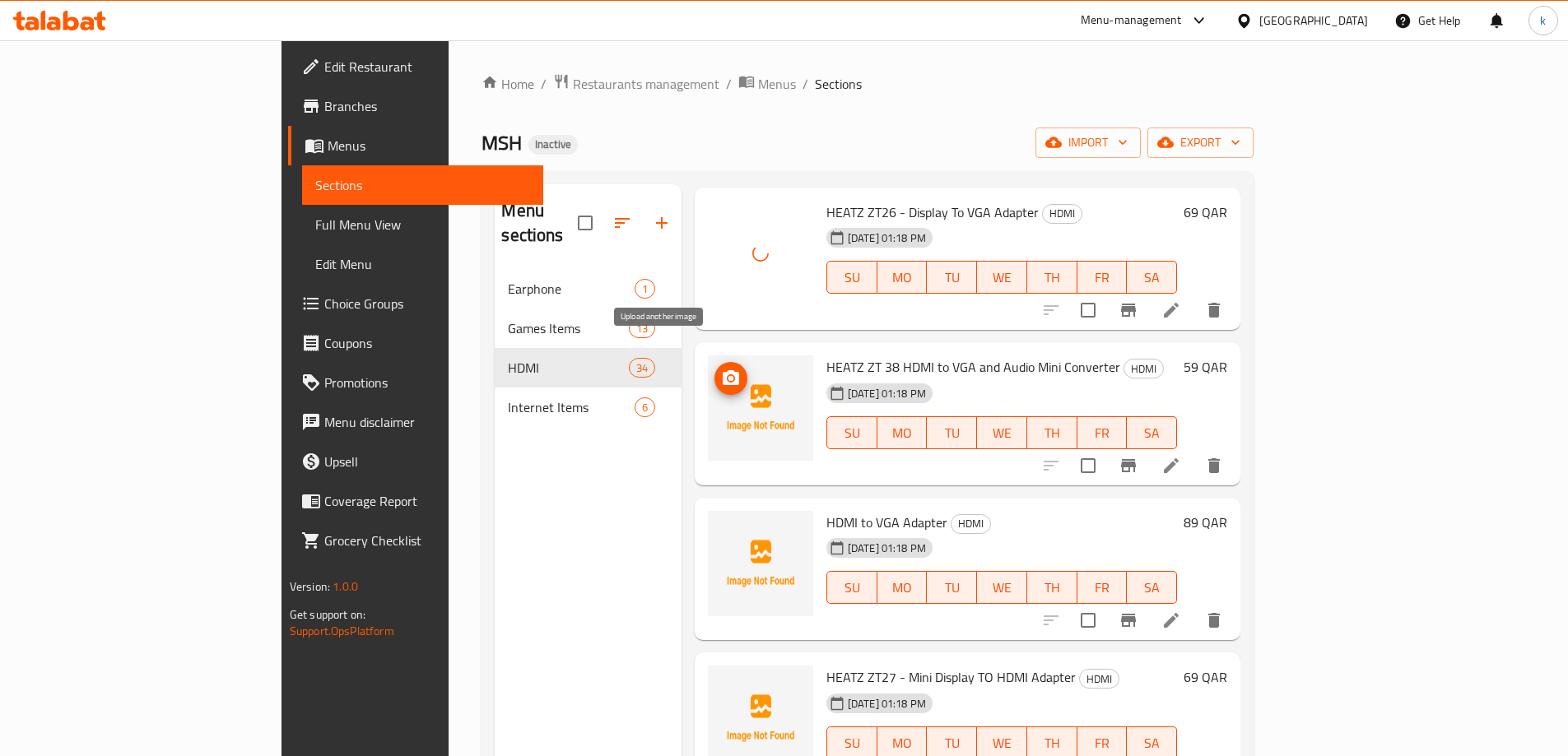
click at [721, 368] on icon "upload picture" at bounding box center [730, 378] width 19 height 19
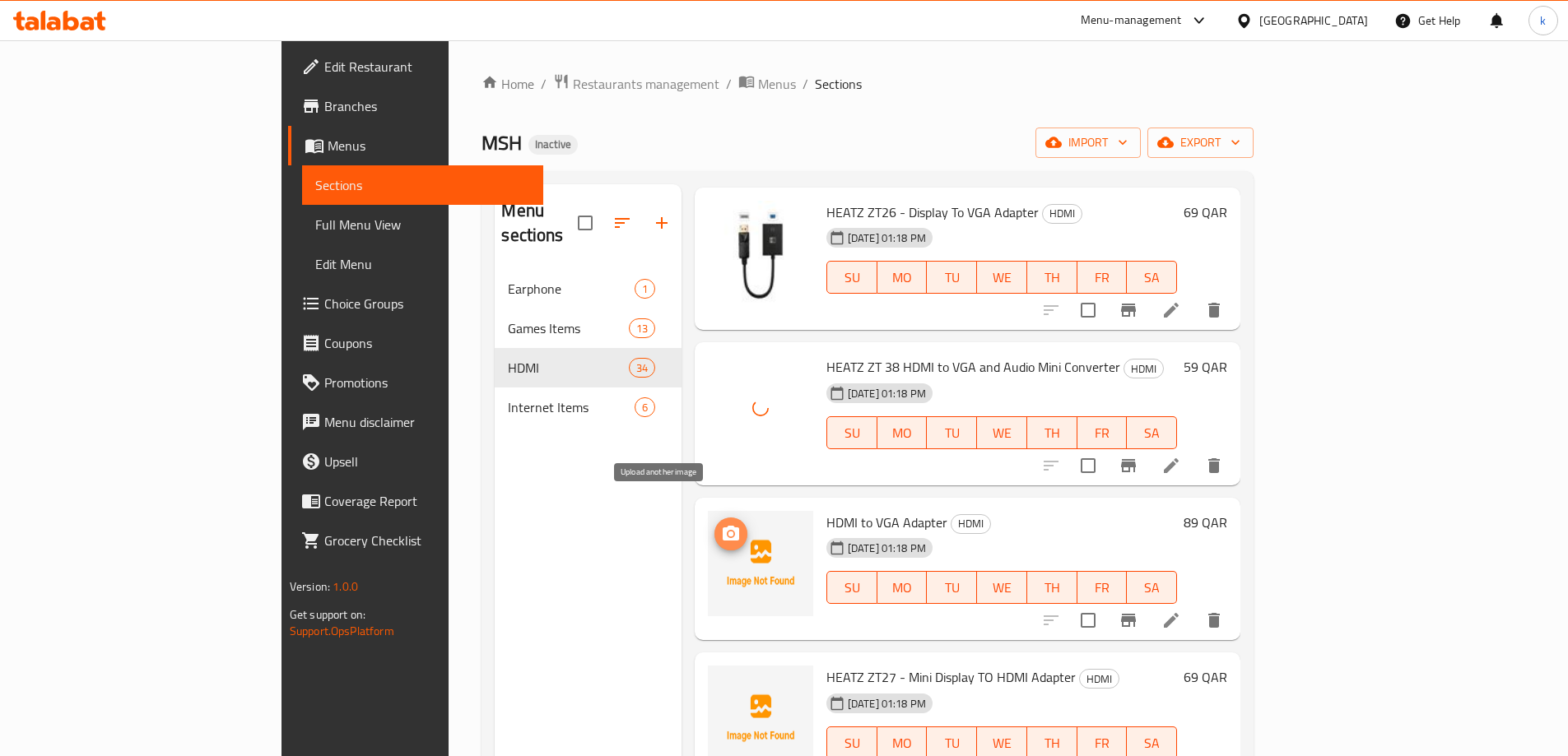
click at [721, 525] on icon "upload picture" at bounding box center [730, 534] width 19 height 19
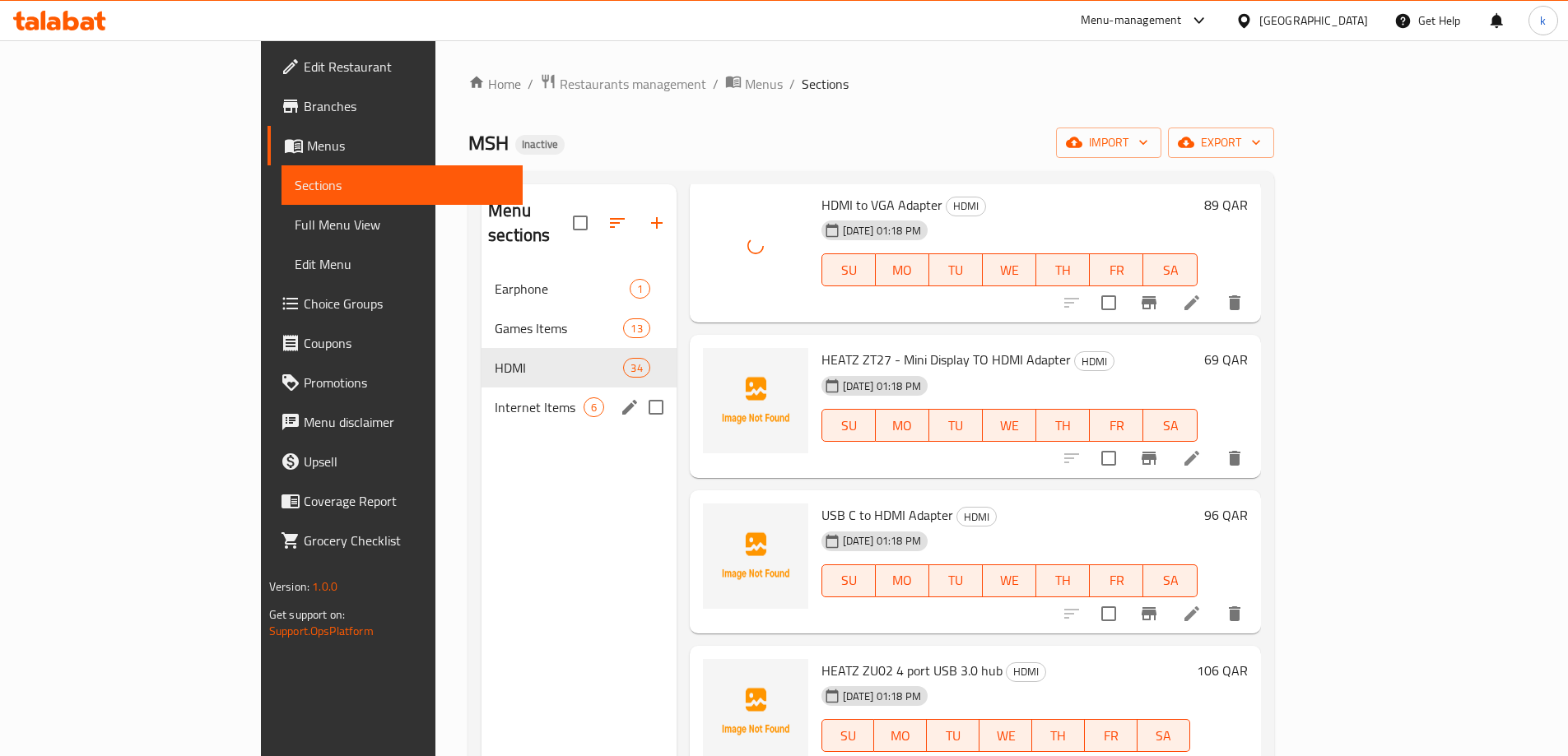
scroll to position [1646, 0]
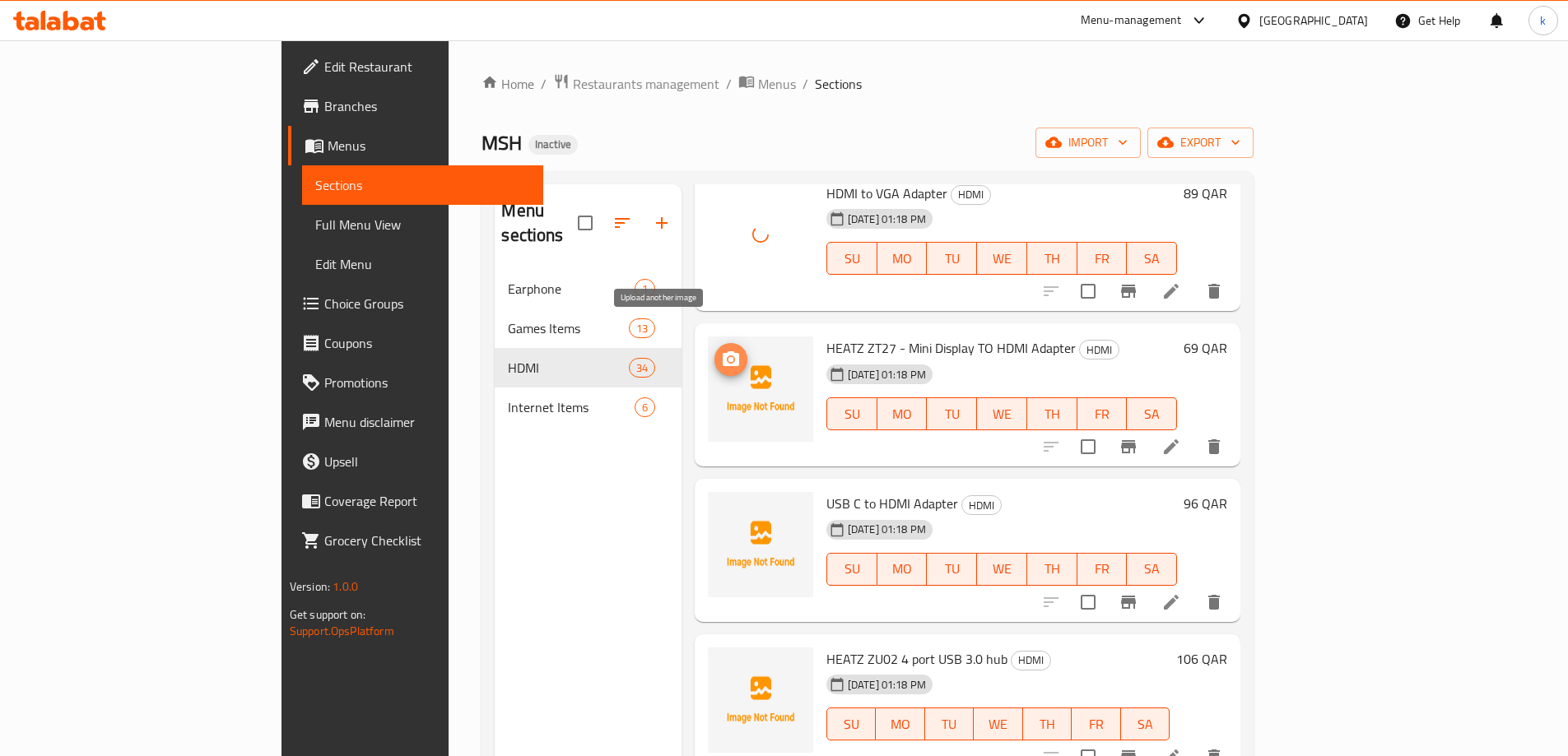
click at [715, 346] on button "upload picture" at bounding box center [731, 360] width 33 height 33
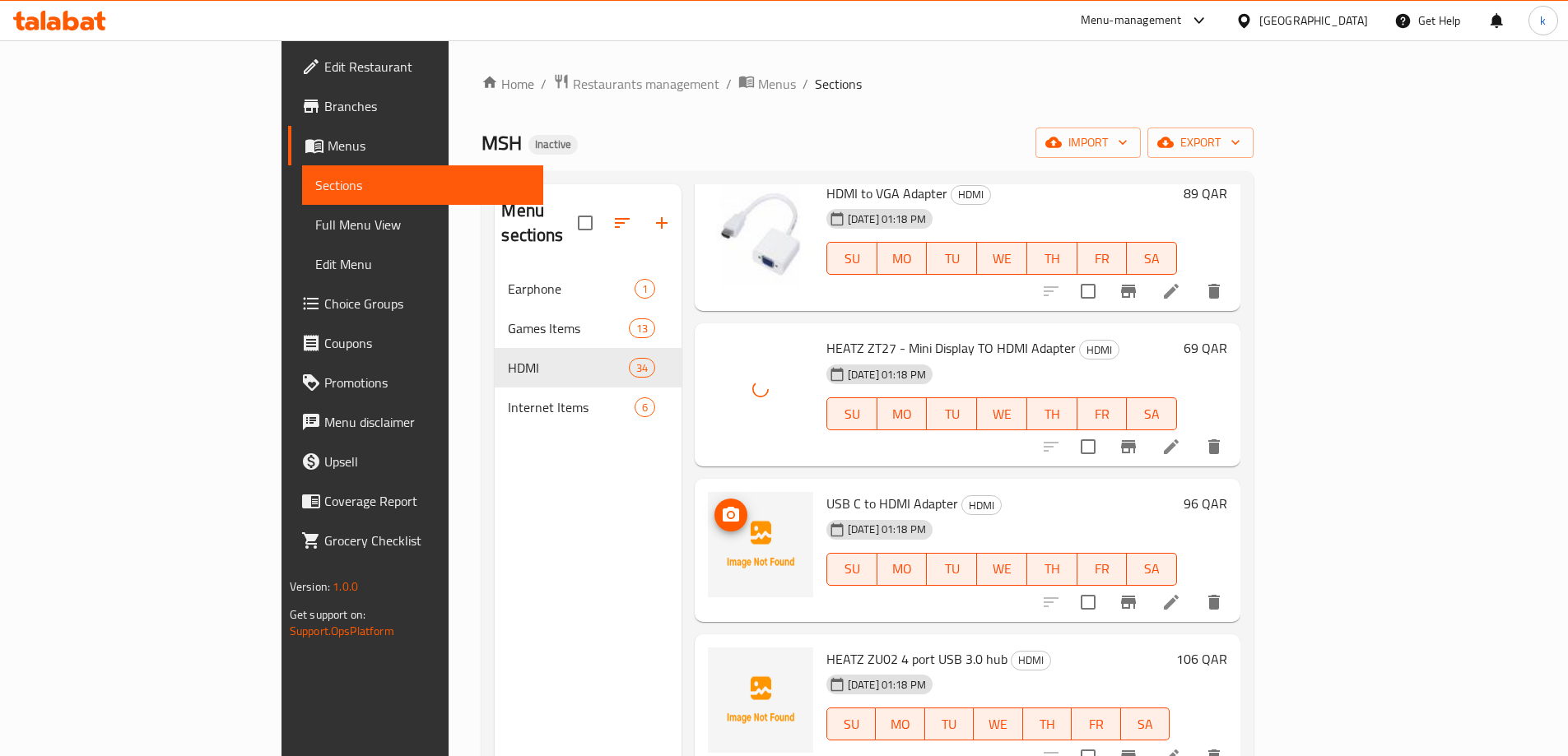
click at [721, 505] on icon "upload picture" at bounding box center [730, 514] width 19 height 19
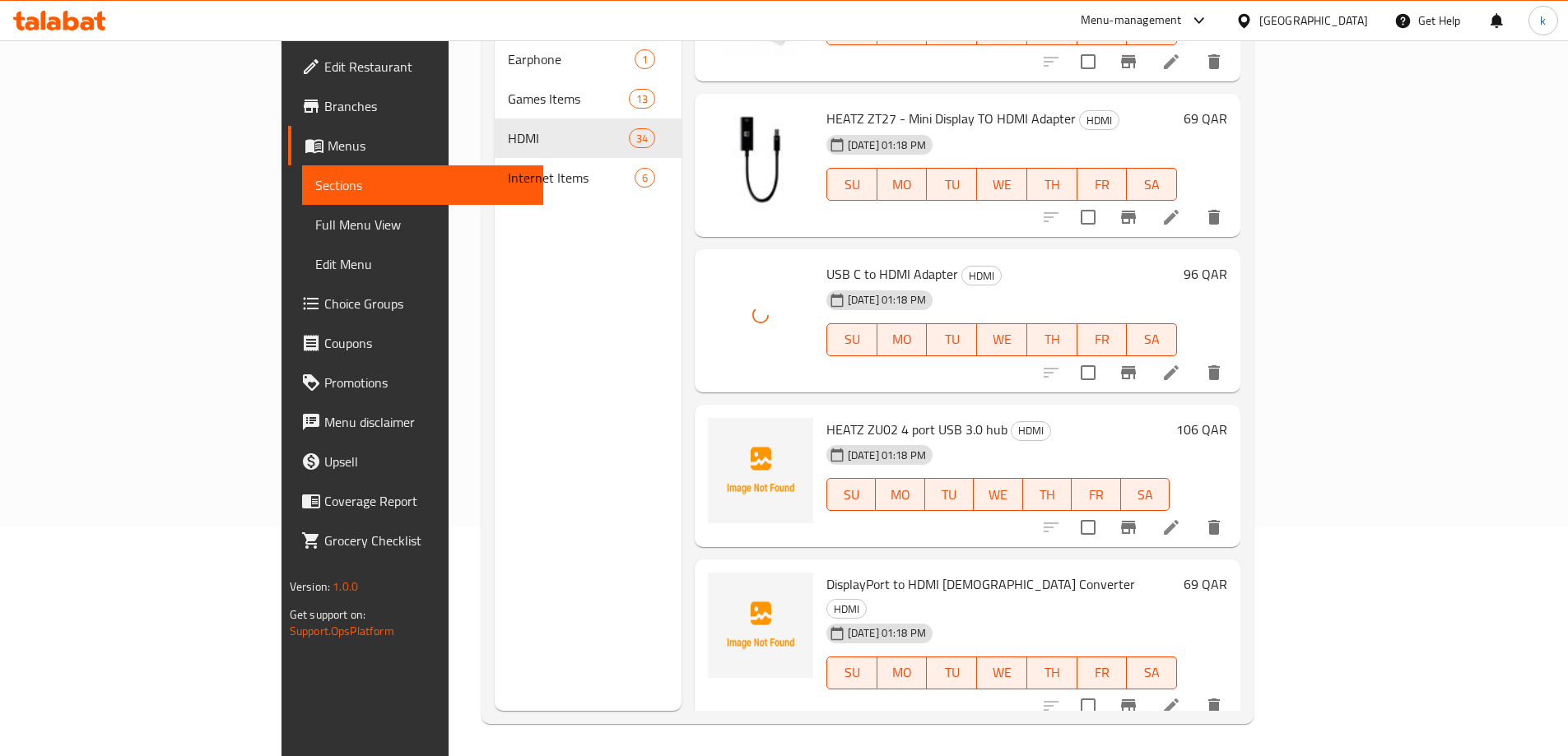
scroll to position [230, 0]
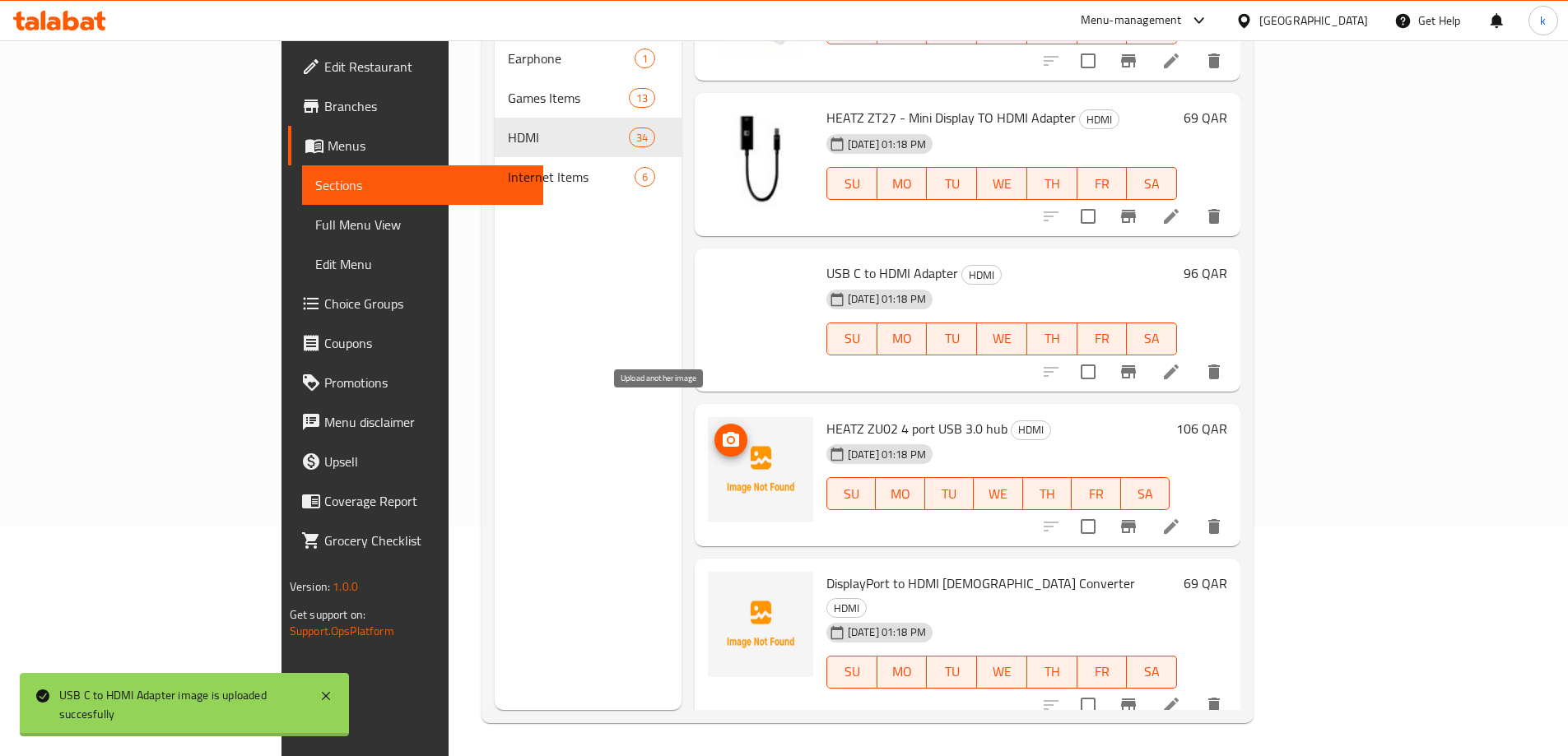
click at [723, 432] on icon "upload picture" at bounding box center [731, 440] width 17 height 15
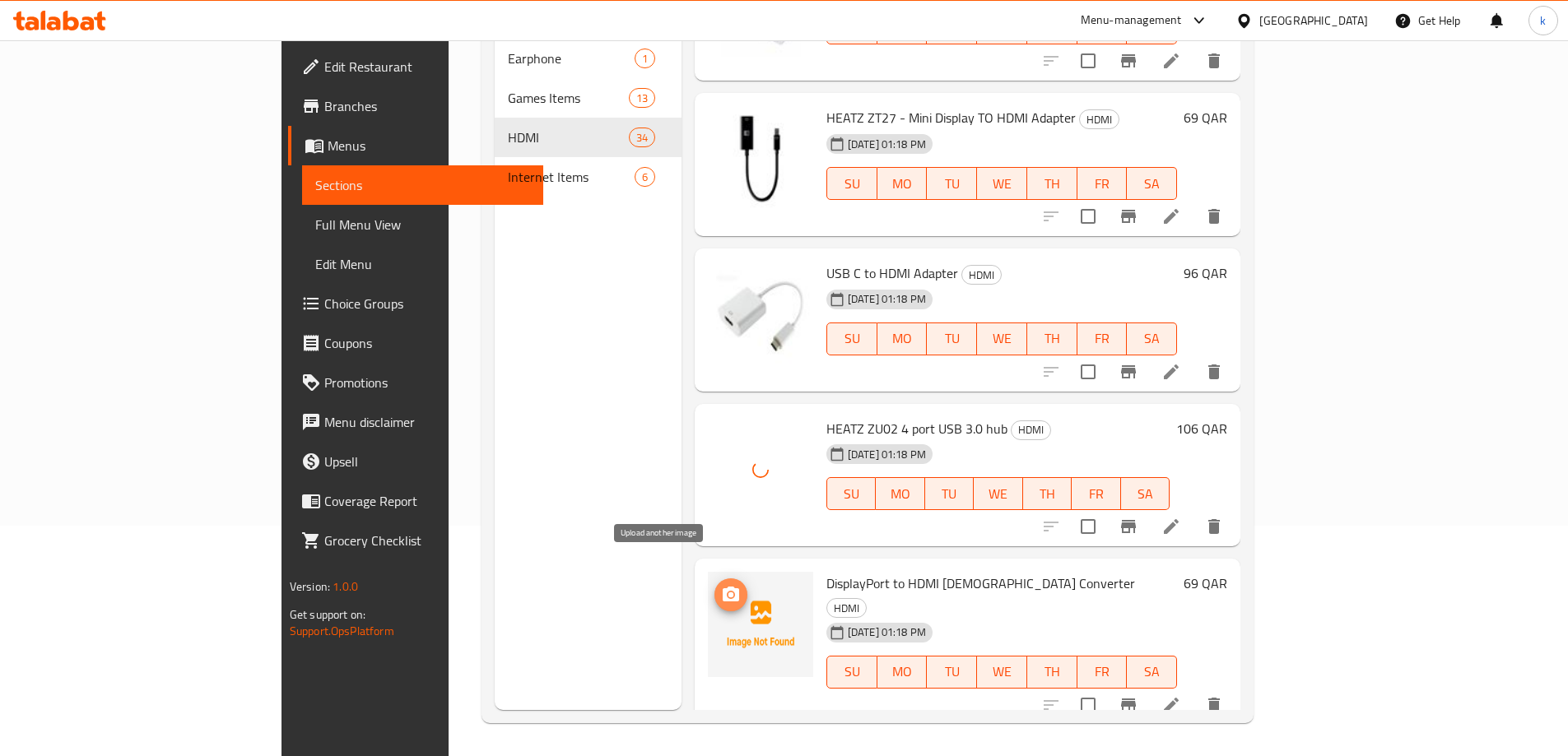
click at [723, 587] on icon "upload picture" at bounding box center [731, 594] width 17 height 15
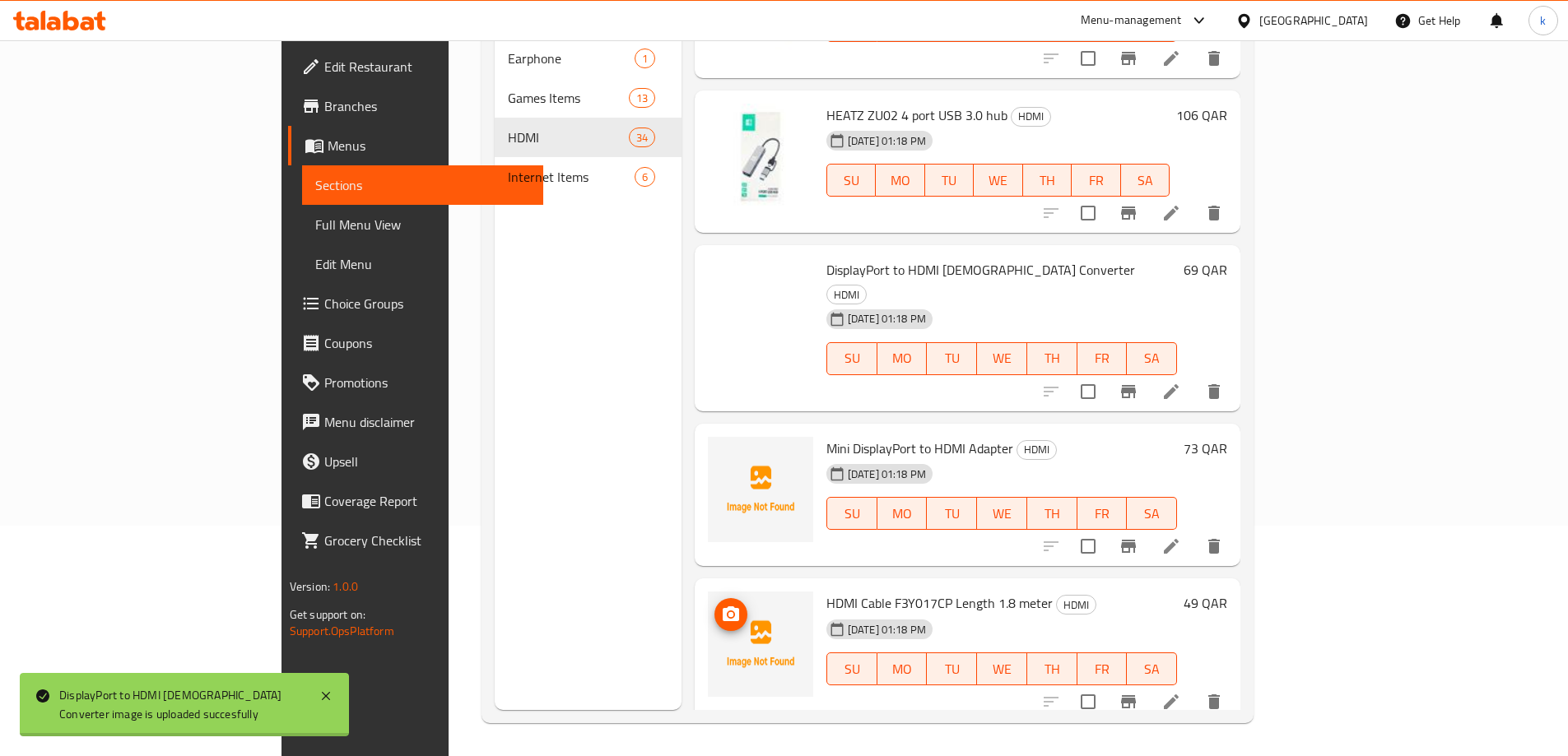
scroll to position [2222, 0]
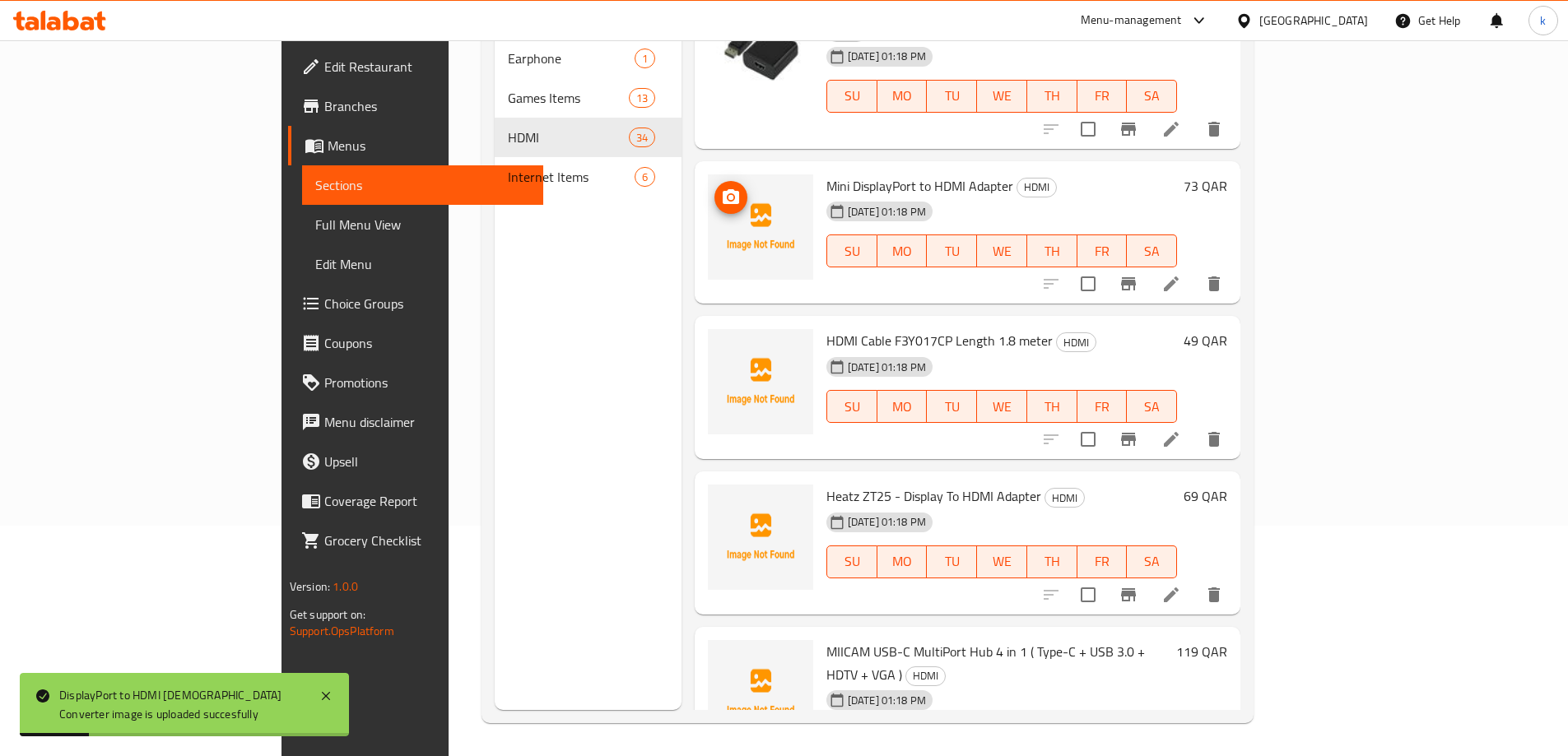
click at [723, 190] on icon "upload picture" at bounding box center [731, 197] width 17 height 15
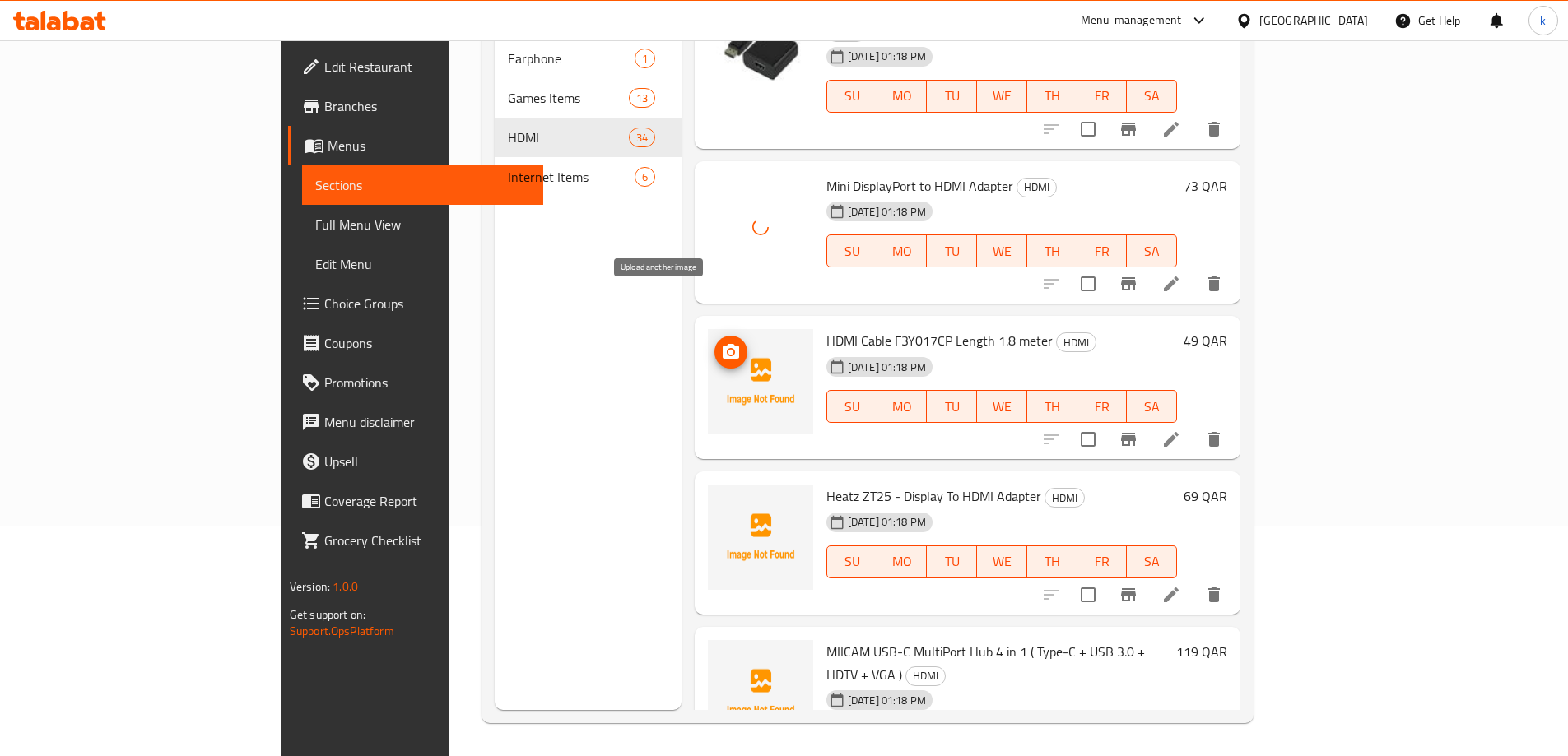
click at [728, 350] on circle "upload picture" at bounding box center [730, 352] width 5 height 5
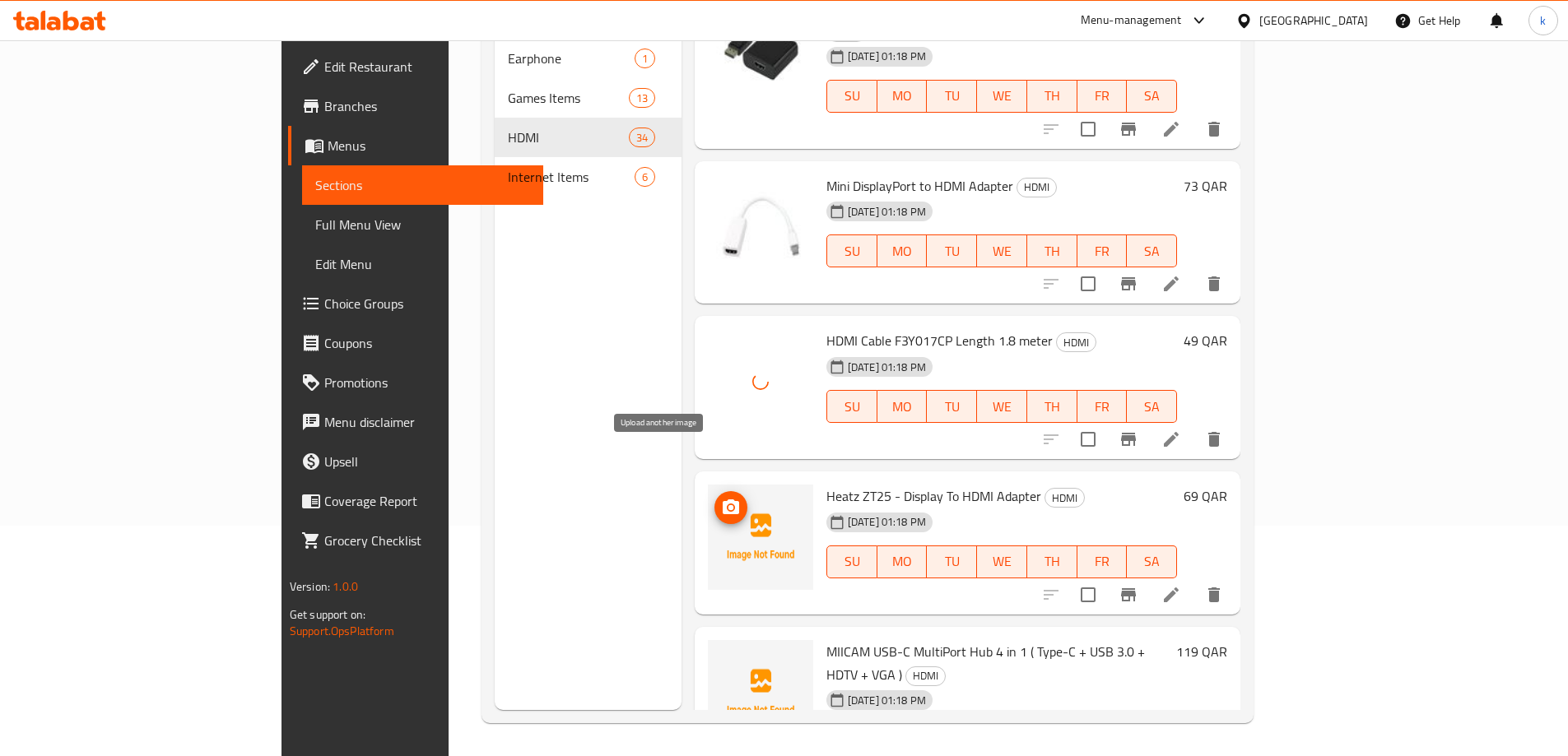
click at [723, 500] on icon "upload picture" at bounding box center [731, 507] width 17 height 15
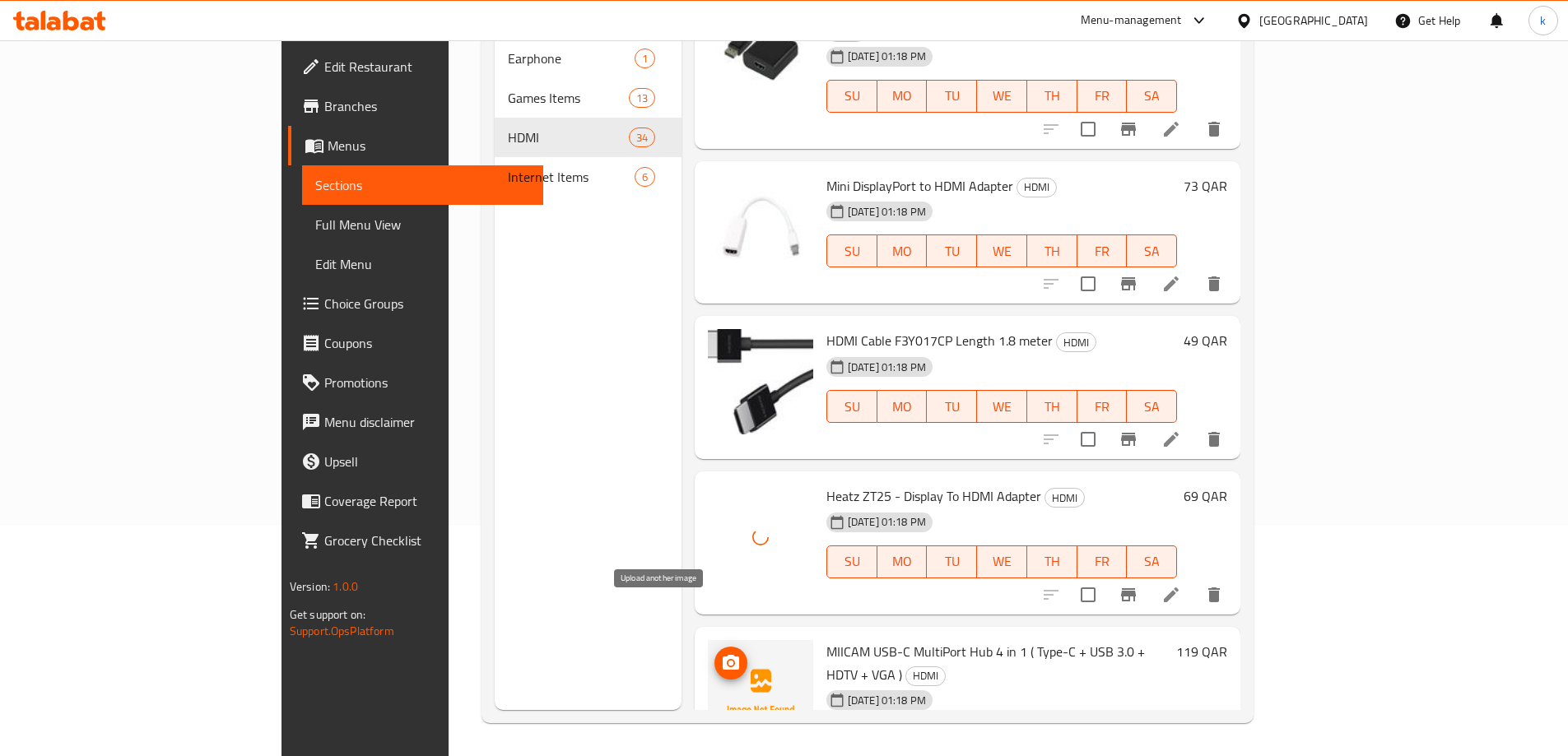
click at [723, 655] on icon "upload picture" at bounding box center [731, 663] width 17 height 15
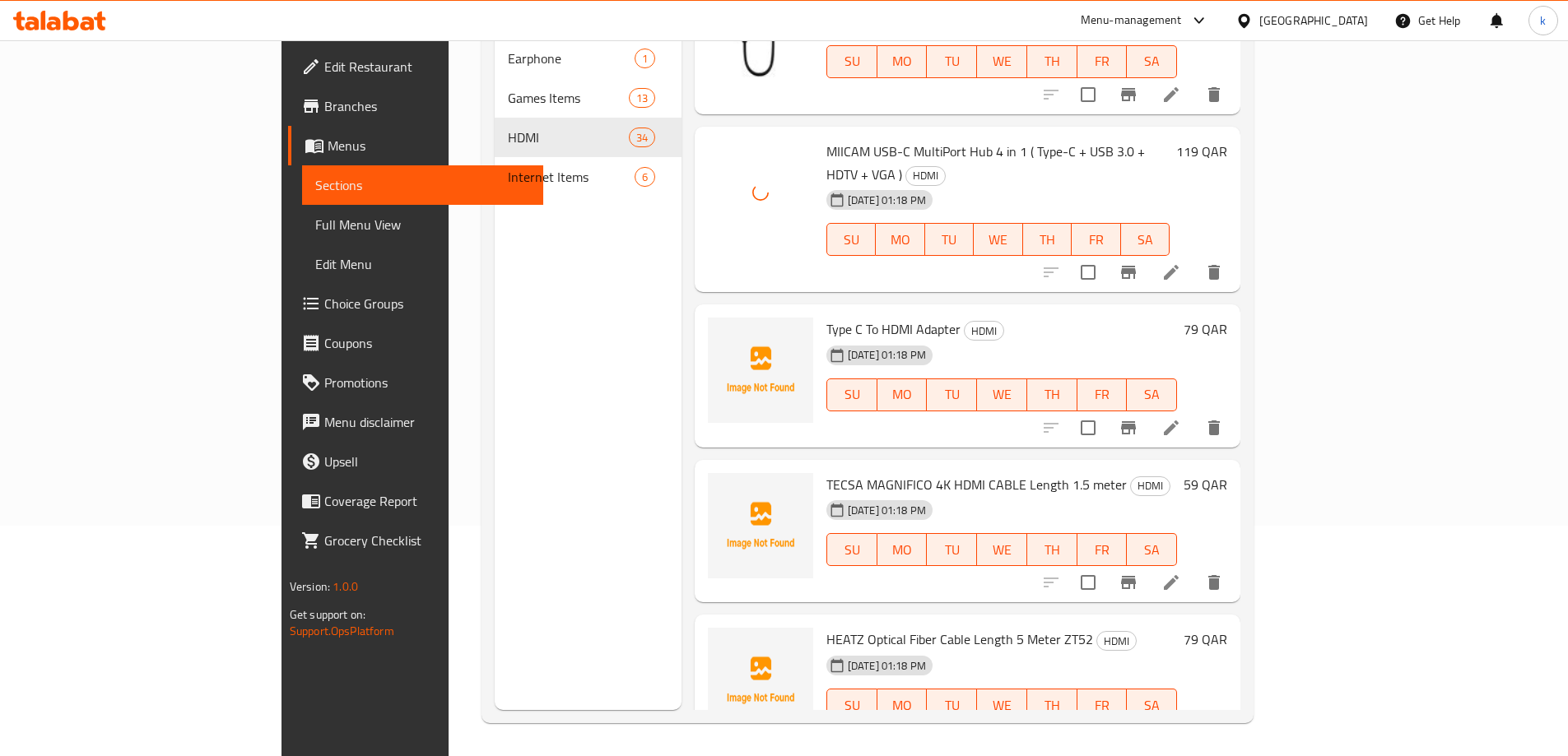
scroll to position [2716, 0]
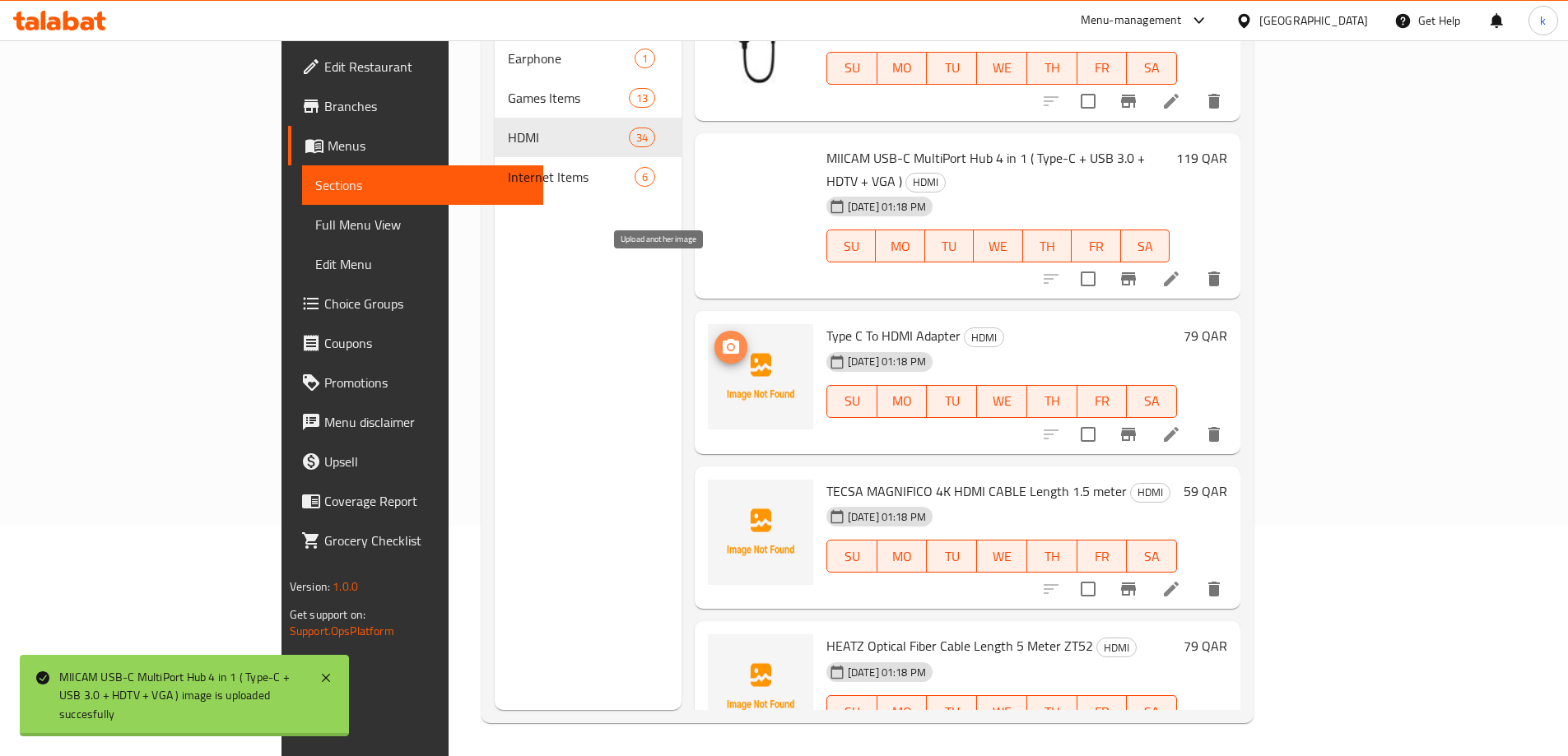
click at [721, 338] on icon "upload picture" at bounding box center [730, 347] width 19 height 19
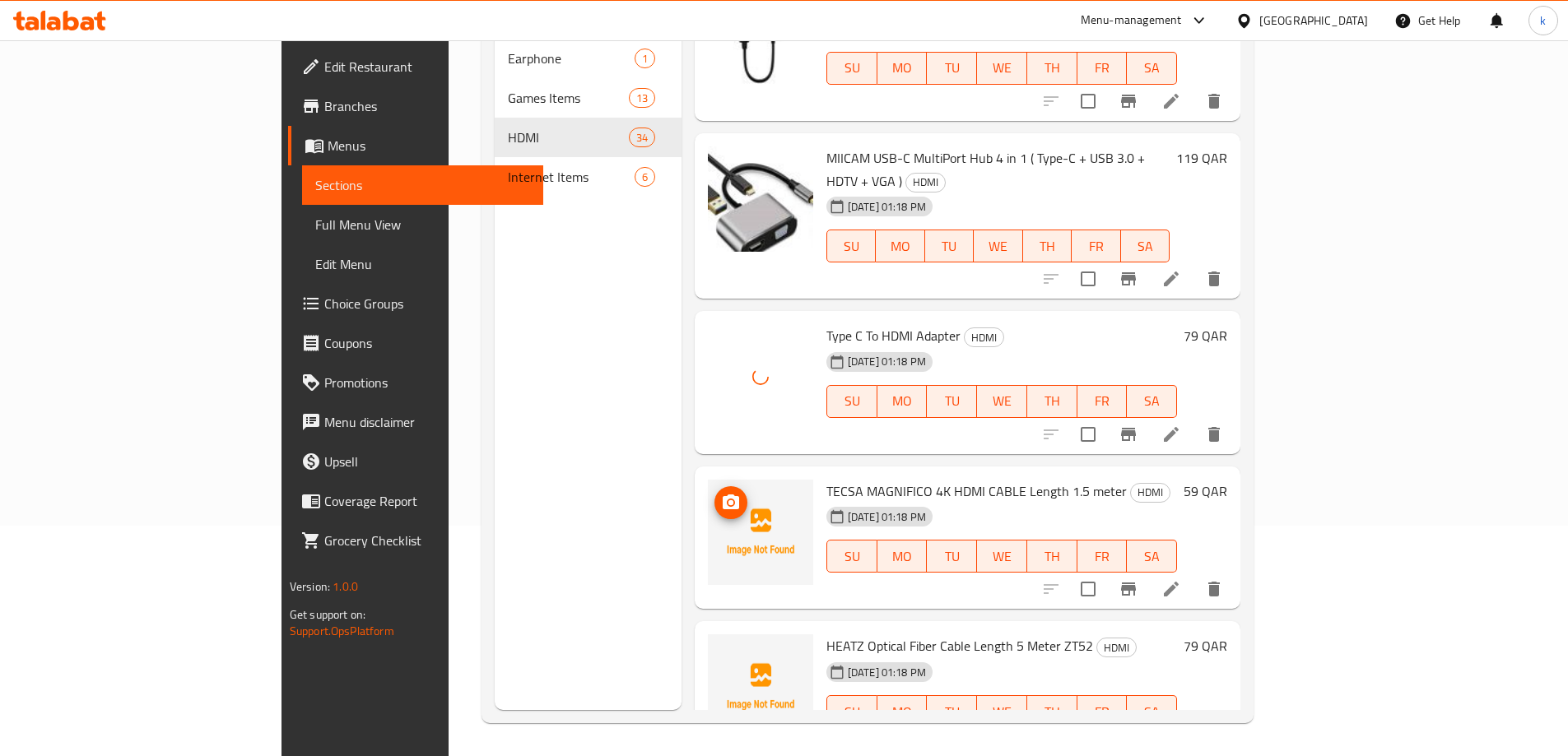
click at [721, 493] on icon "upload picture" at bounding box center [730, 502] width 19 height 19
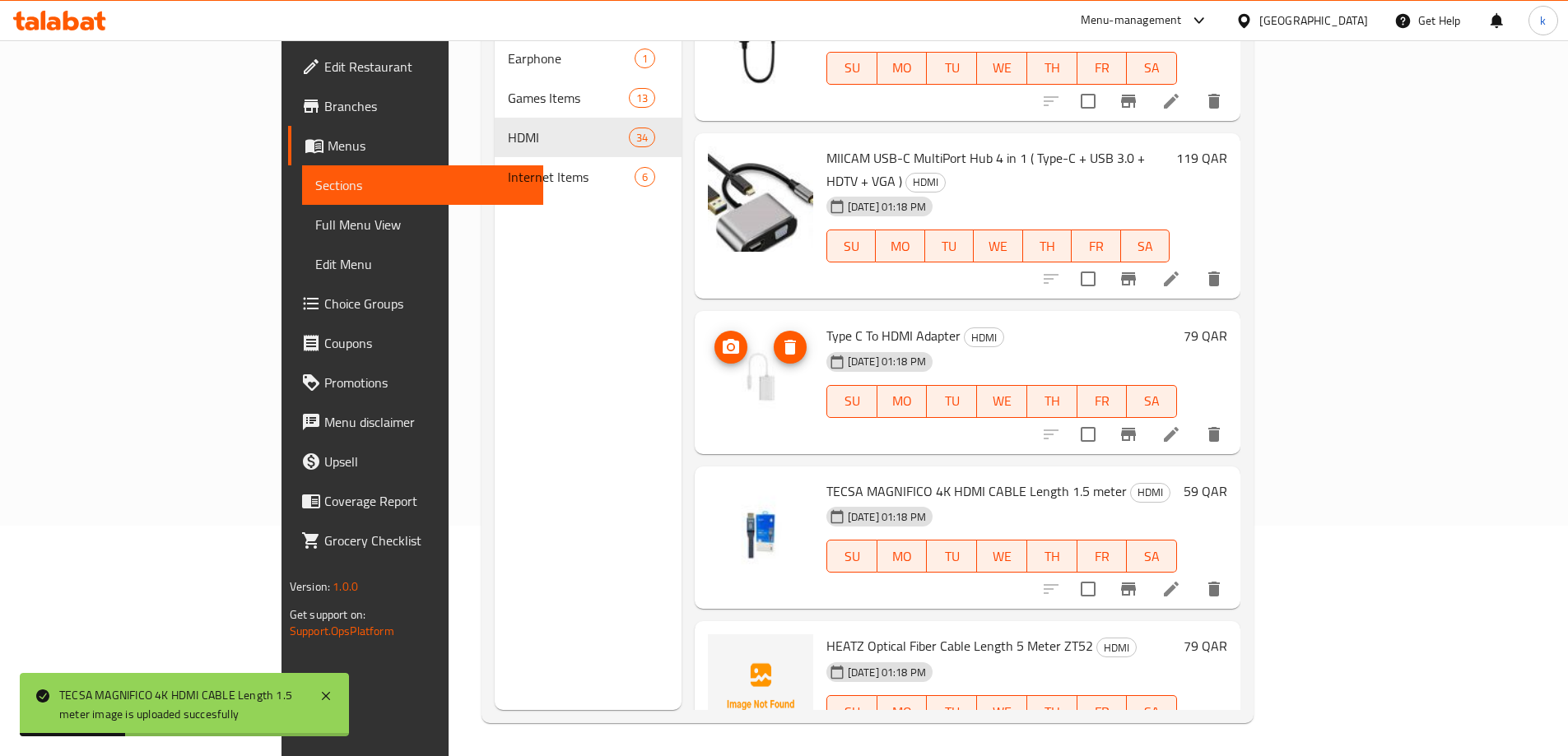
click at [708, 324] on img at bounding box center [761, 377] width 106 height 105
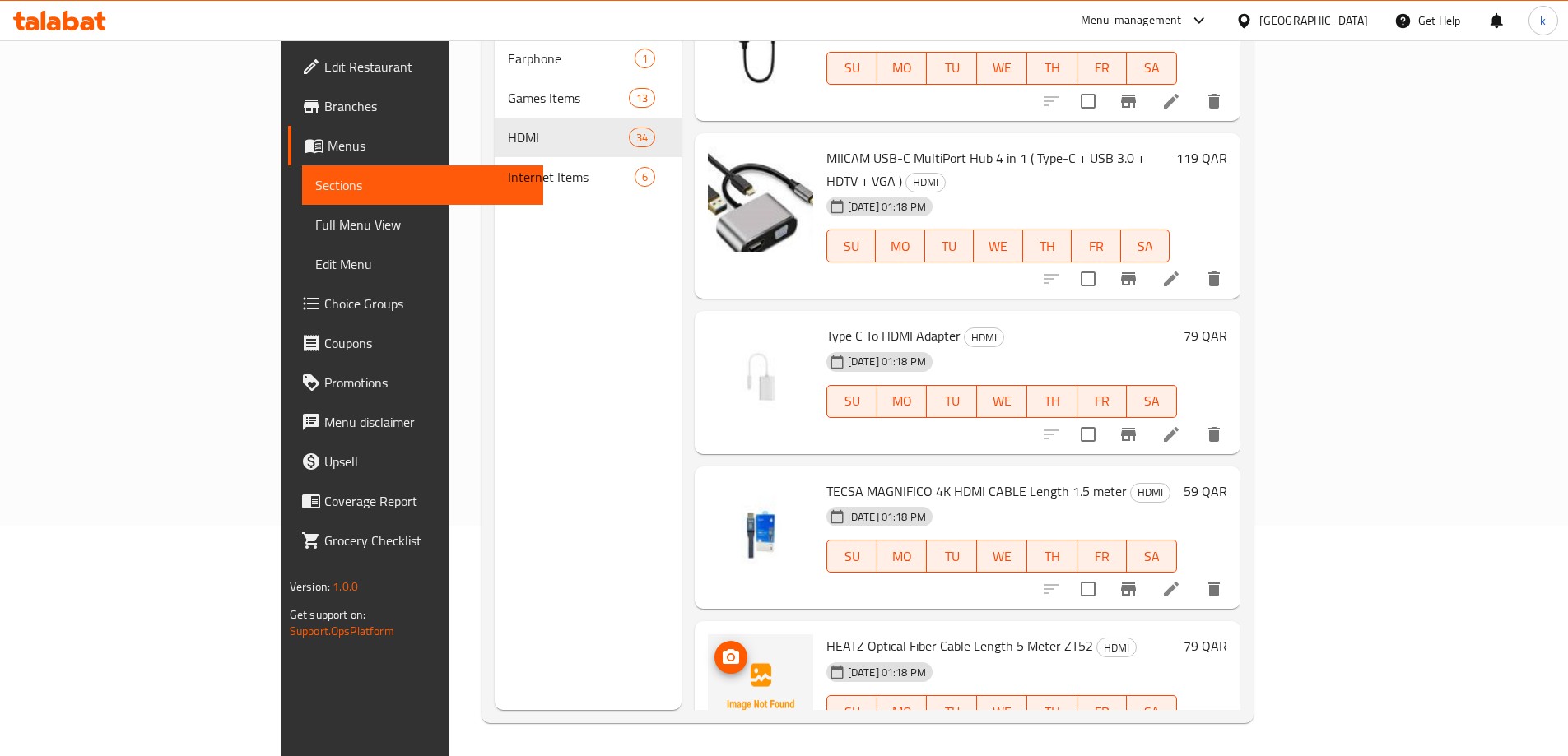
click at [723, 650] on icon "upload picture" at bounding box center [731, 657] width 17 height 15
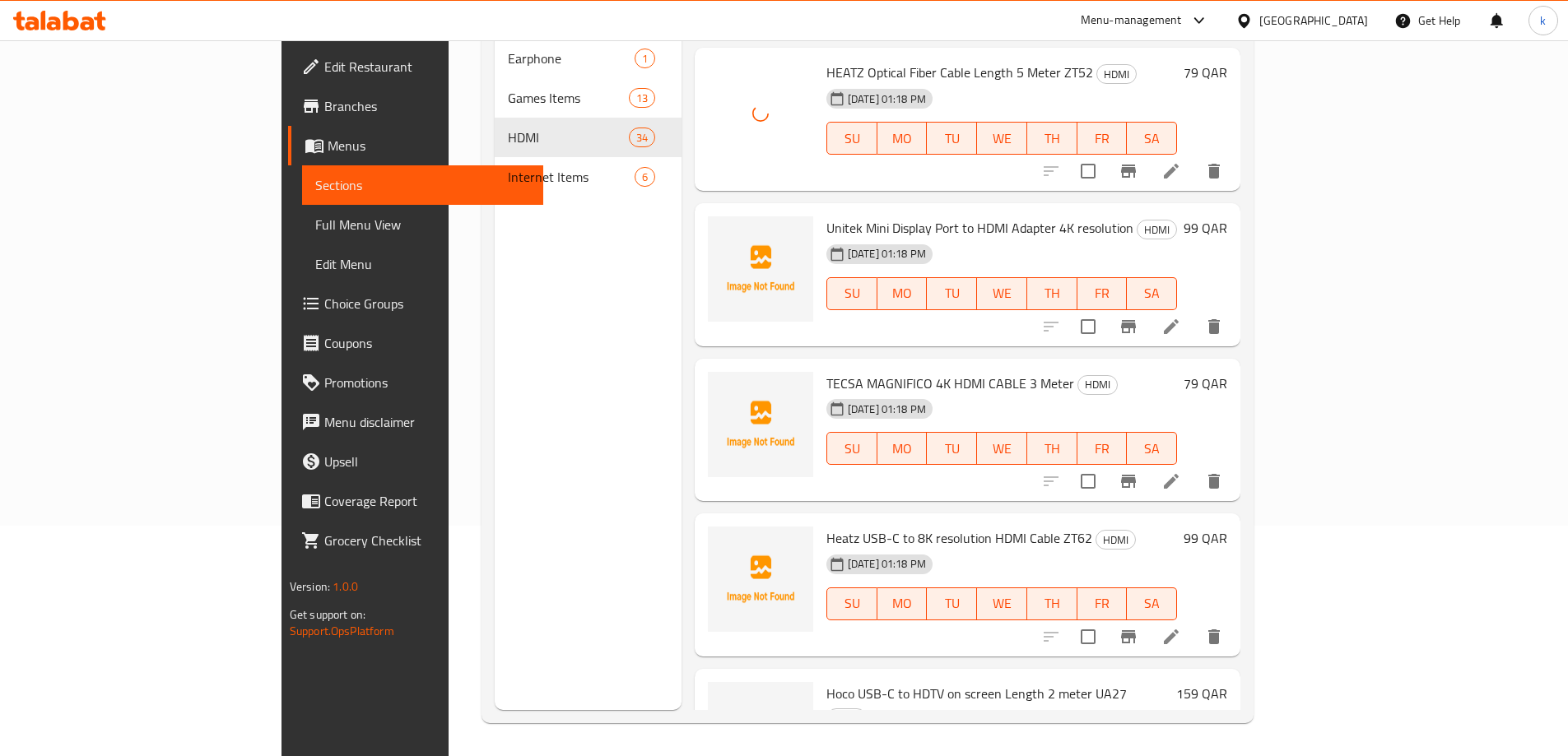
scroll to position [3292, 0]
click at [721, 227] on icon "upload picture" at bounding box center [730, 236] width 19 height 19
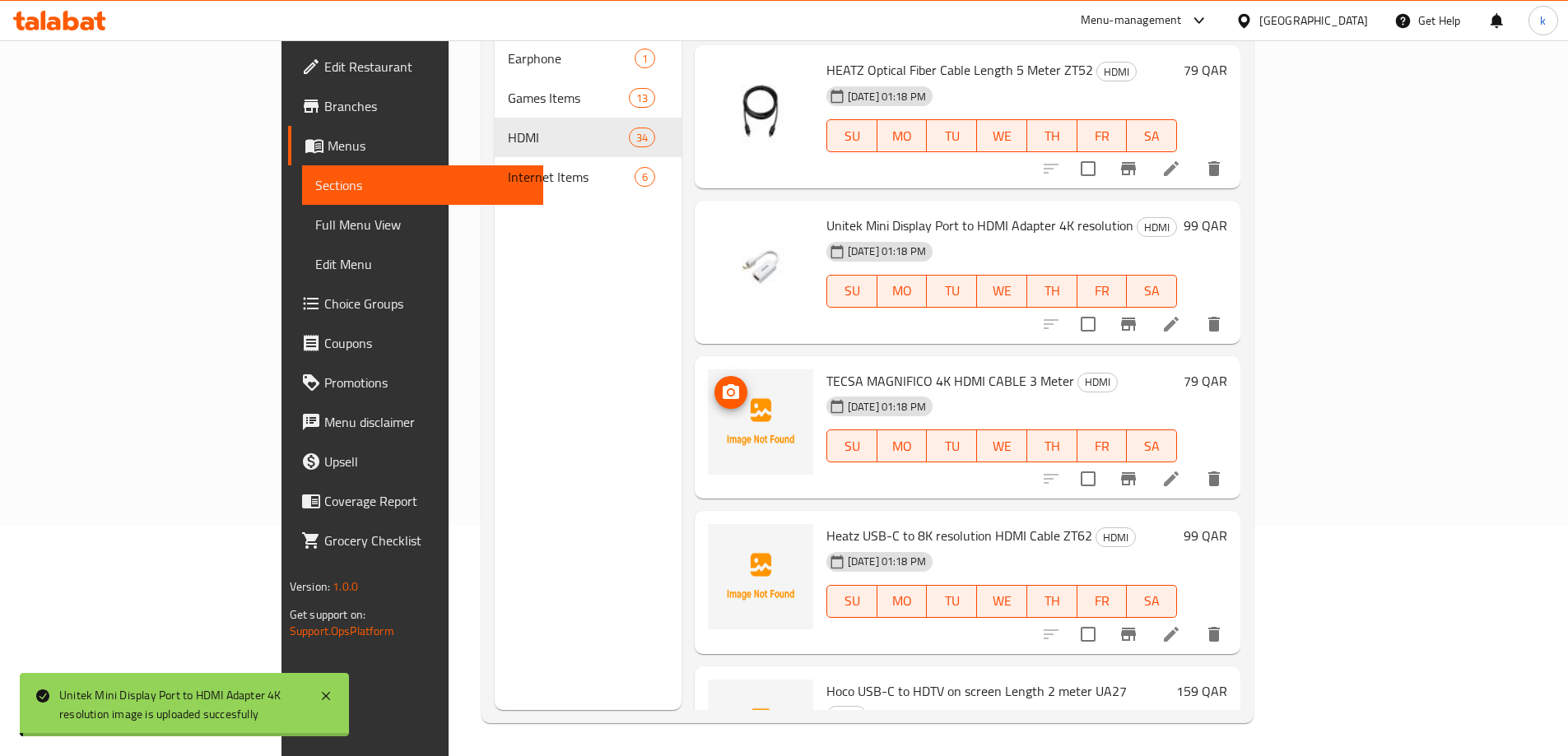
click at [715, 383] on span "upload picture" at bounding box center [731, 392] width 33 height 19
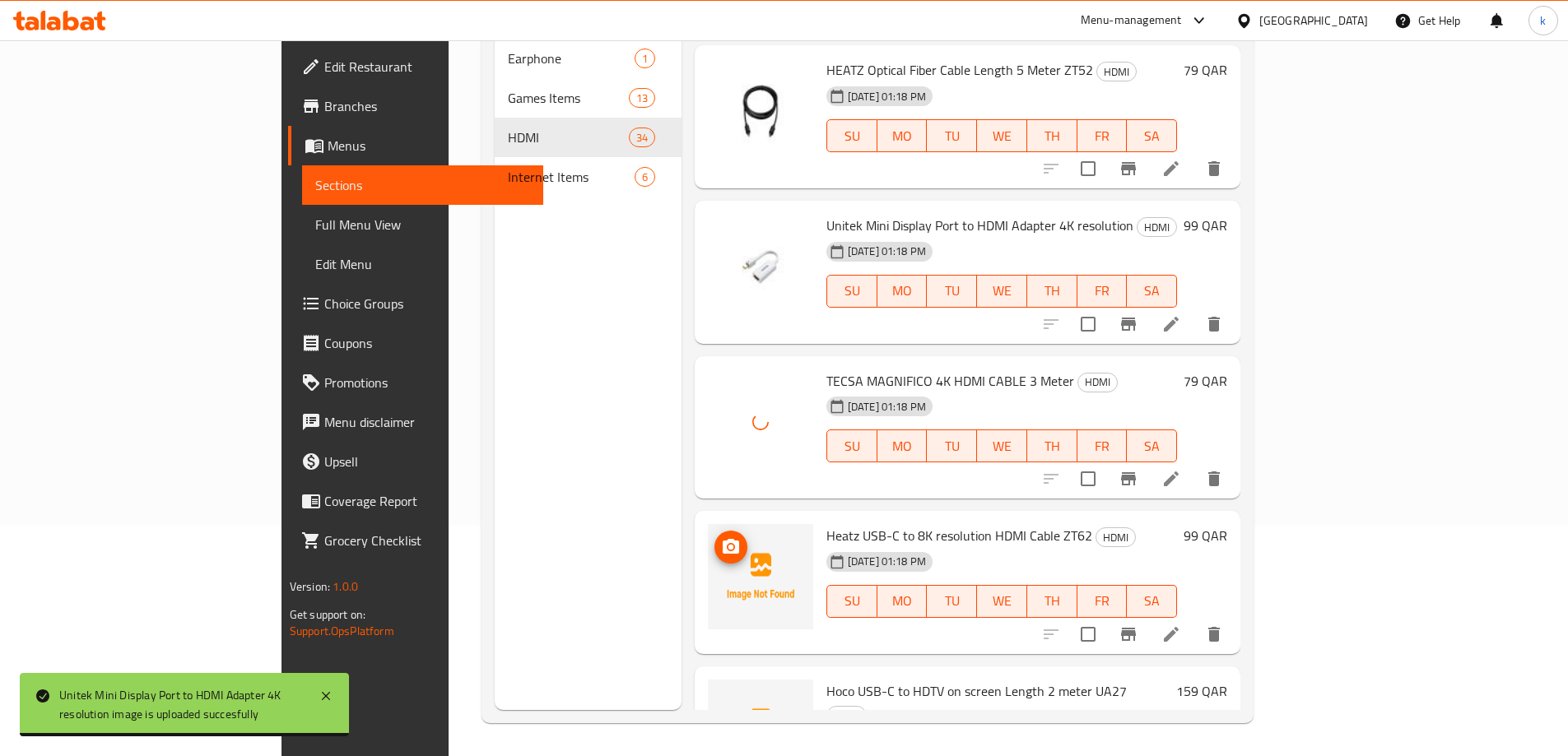
click at [723, 539] on icon "upload picture" at bounding box center [731, 547] width 17 height 15
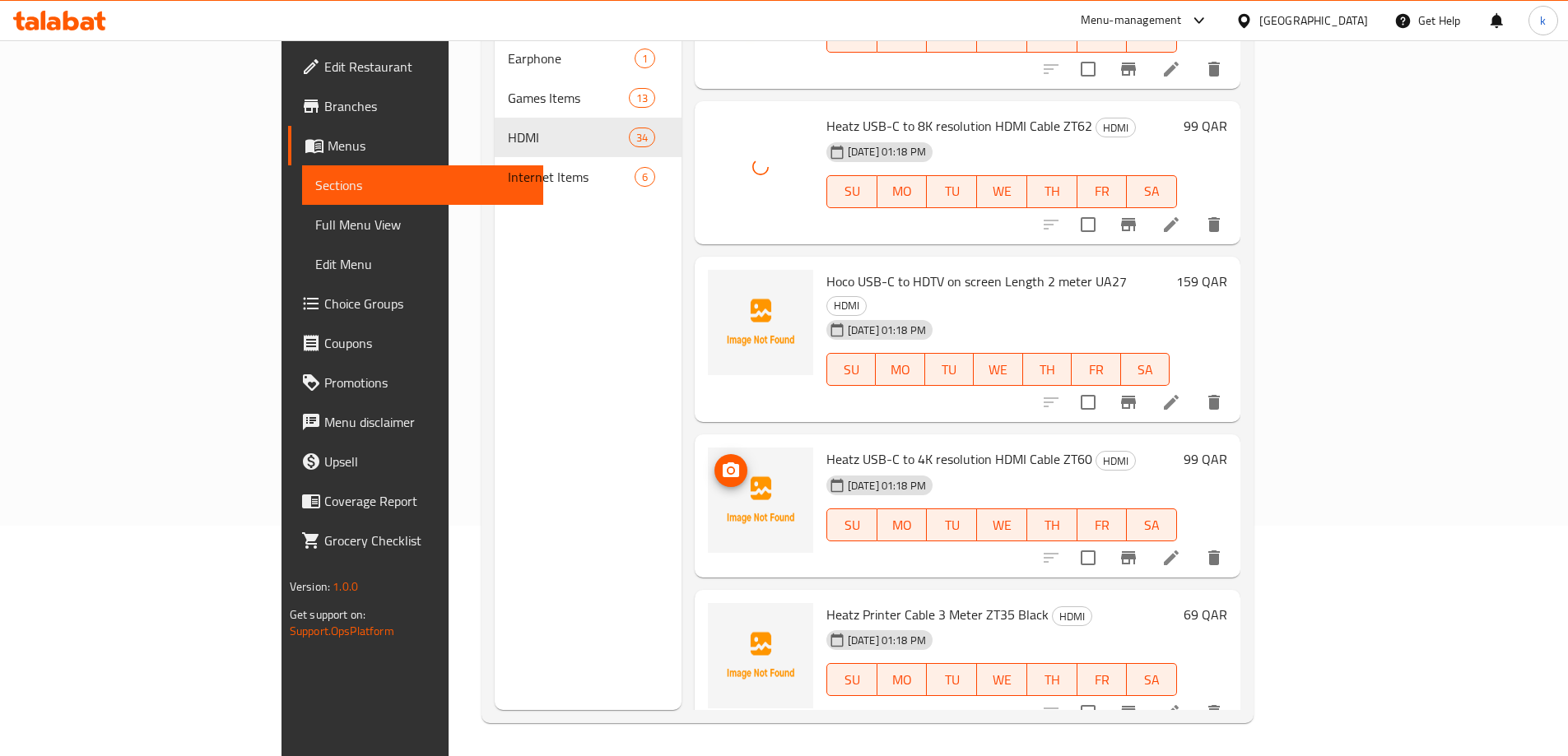
scroll to position [3703, 0]
click at [723, 283] on icon "upload picture" at bounding box center [731, 291] width 17 height 15
click at [721, 459] on icon "upload picture" at bounding box center [730, 468] width 19 height 19
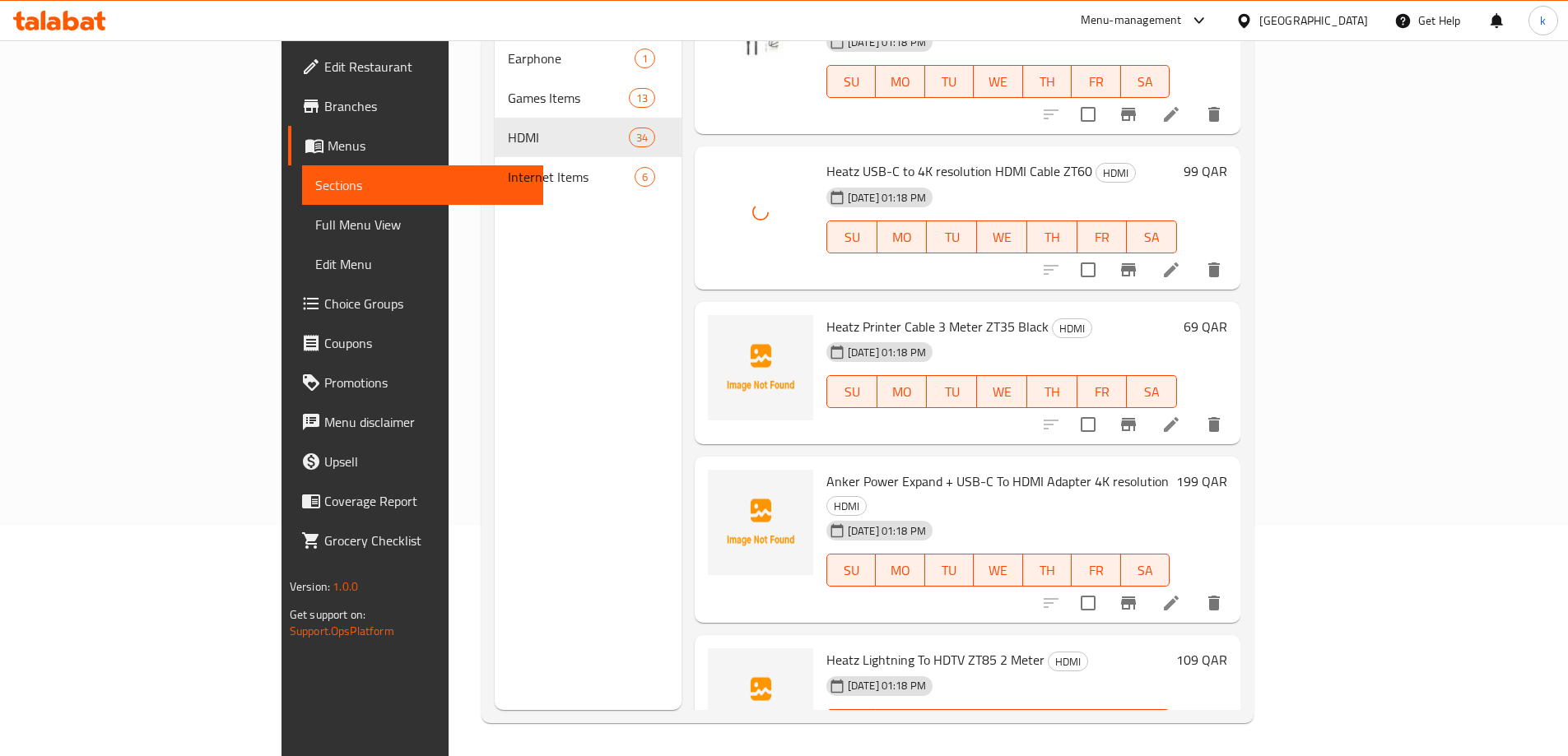
scroll to position [4033, 0]
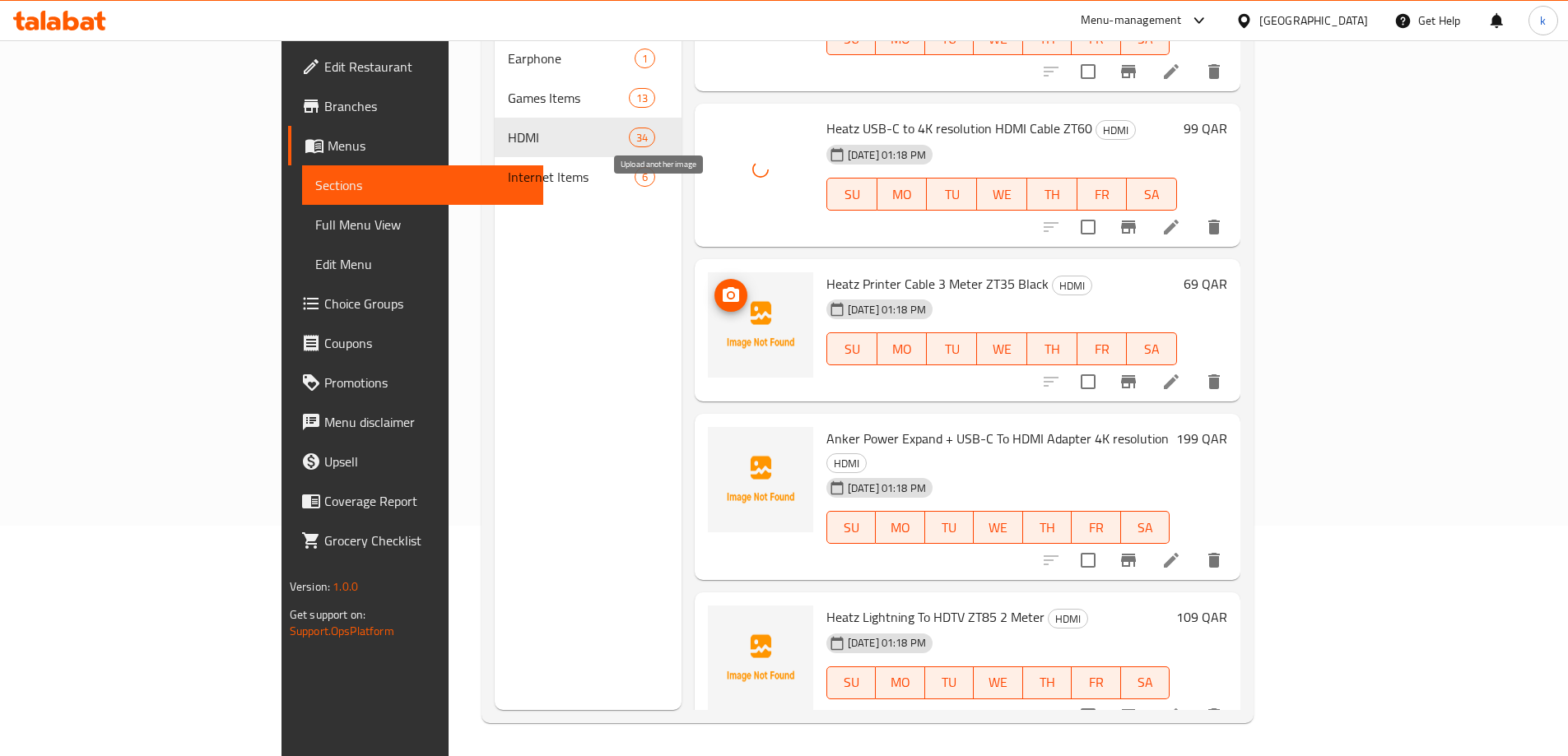
click at [723, 287] on icon "upload picture" at bounding box center [731, 294] width 17 height 15
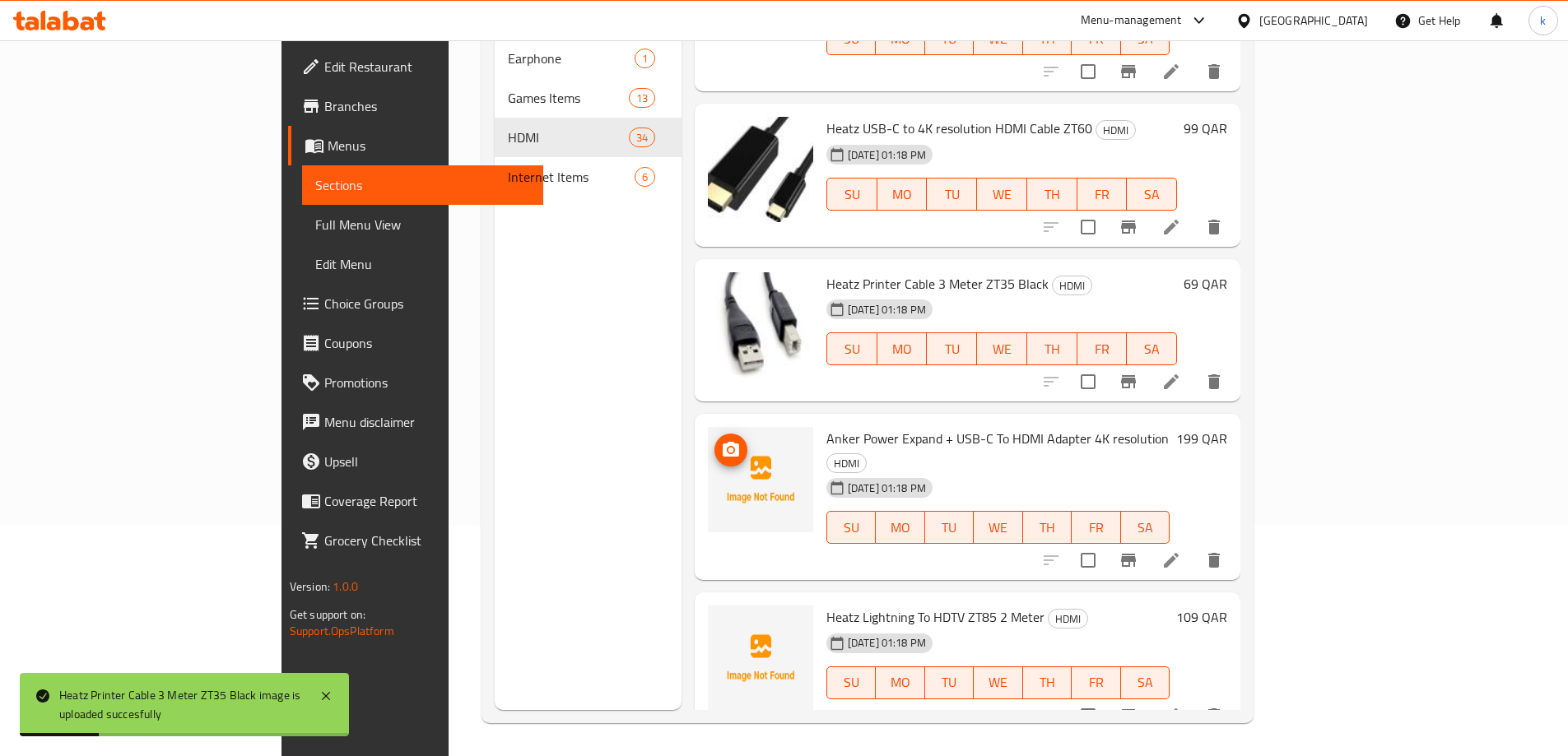
click at [721, 440] on icon "upload picture" at bounding box center [730, 450] width 19 height 19
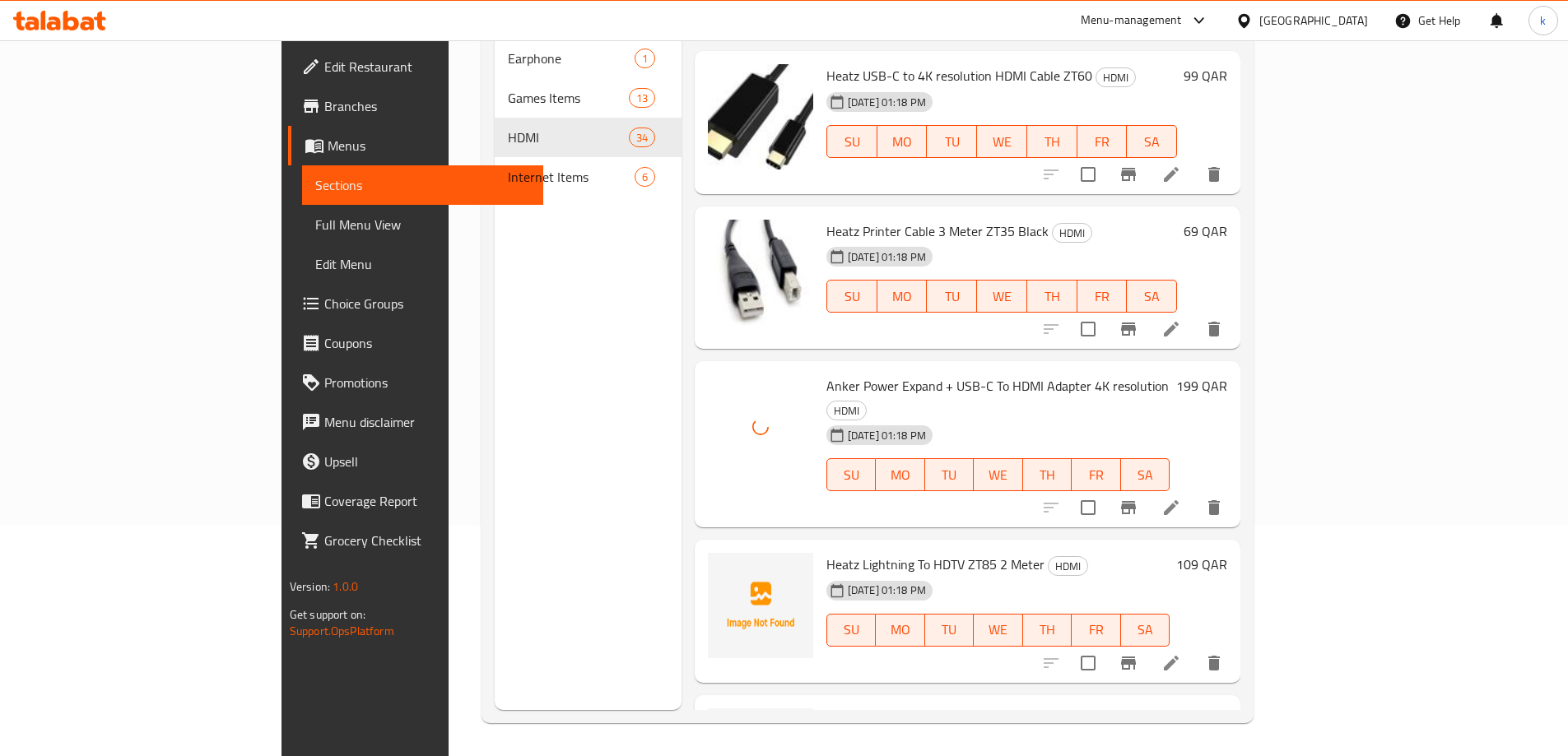
scroll to position [4115, 0]
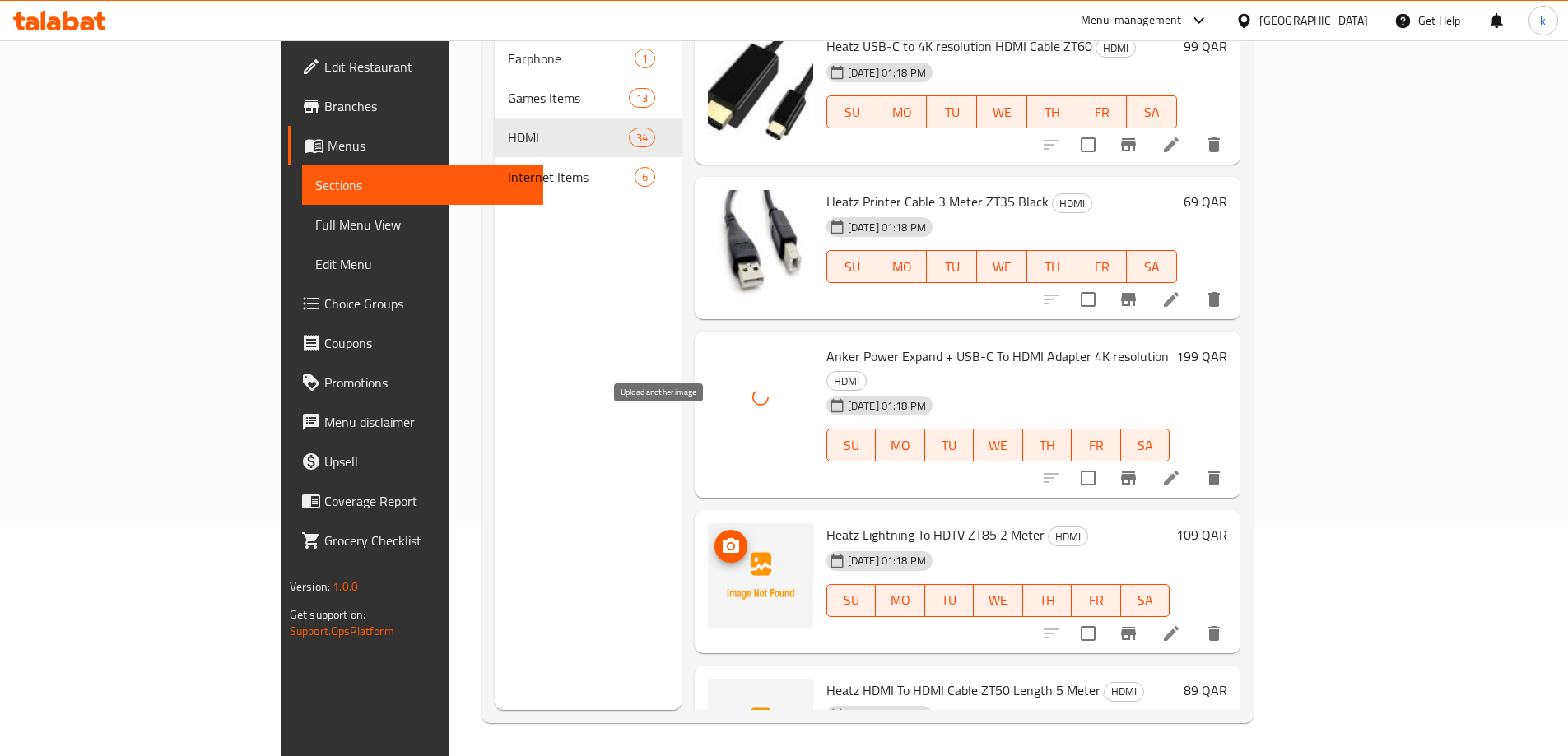
click at [721, 537] on icon "upload picture" at bounding box center [730, 546] width 19 height 19
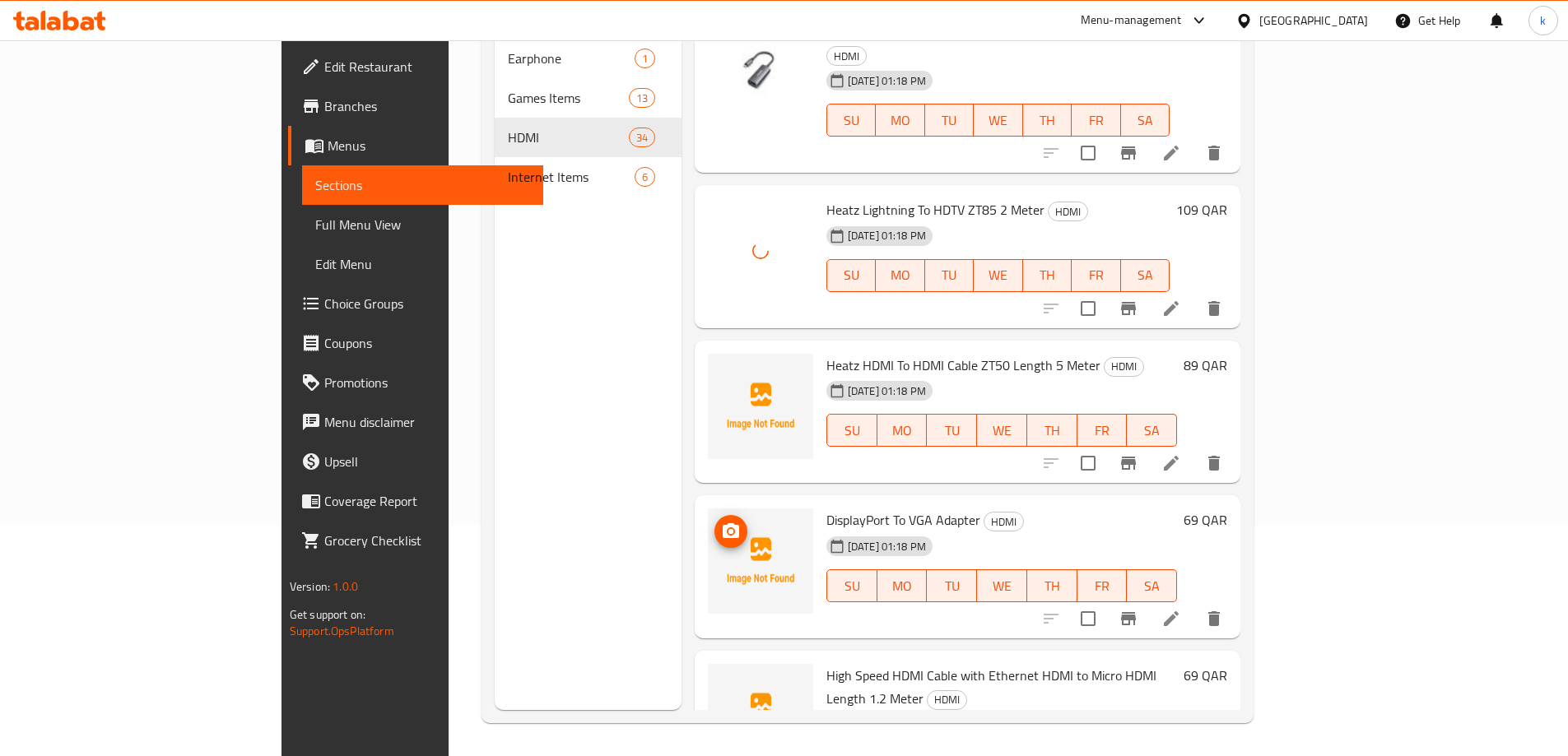
scroll to position [4527, 0]
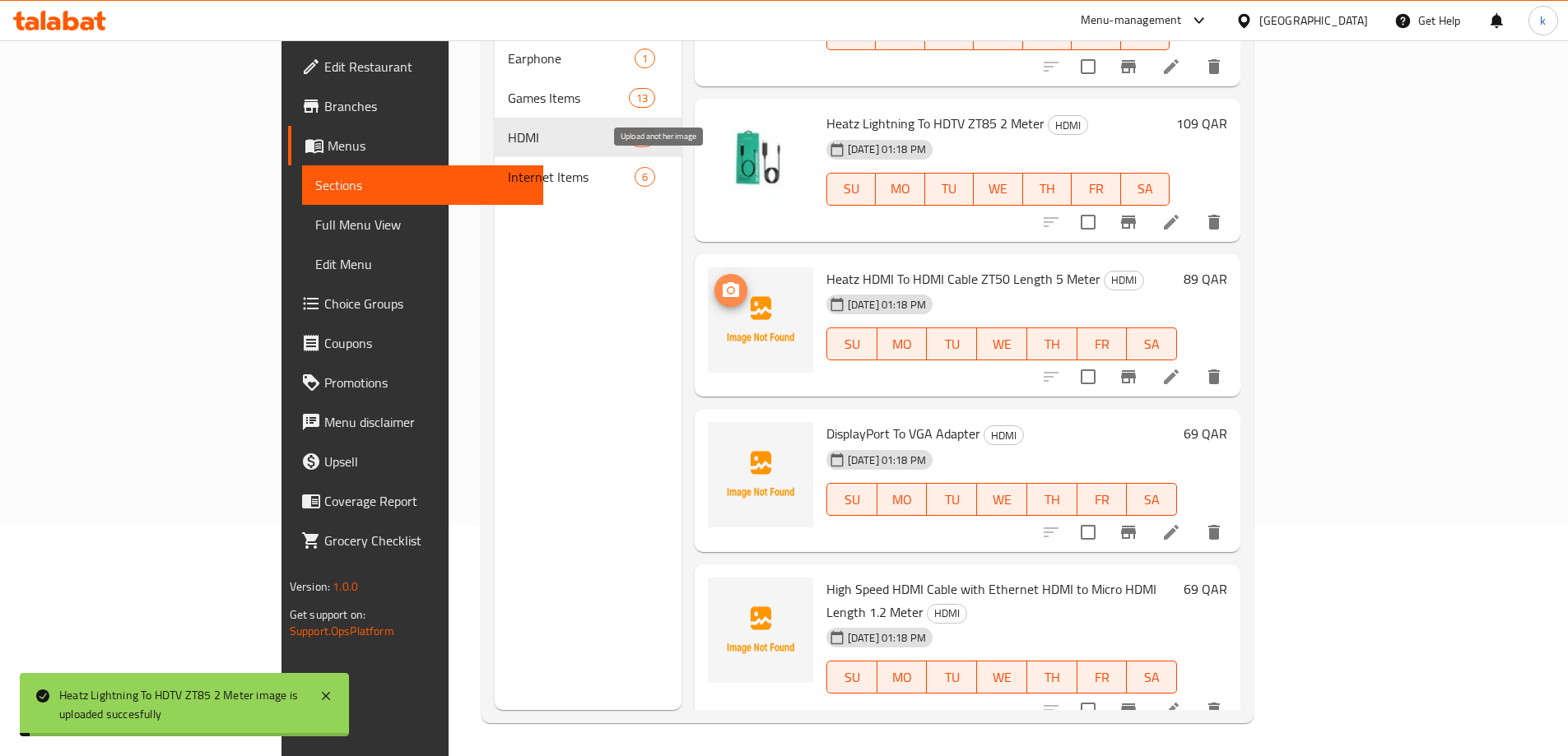
click at [723, 282] on icon "upload picture" at bounding box center [731, 290] width 17 height 15
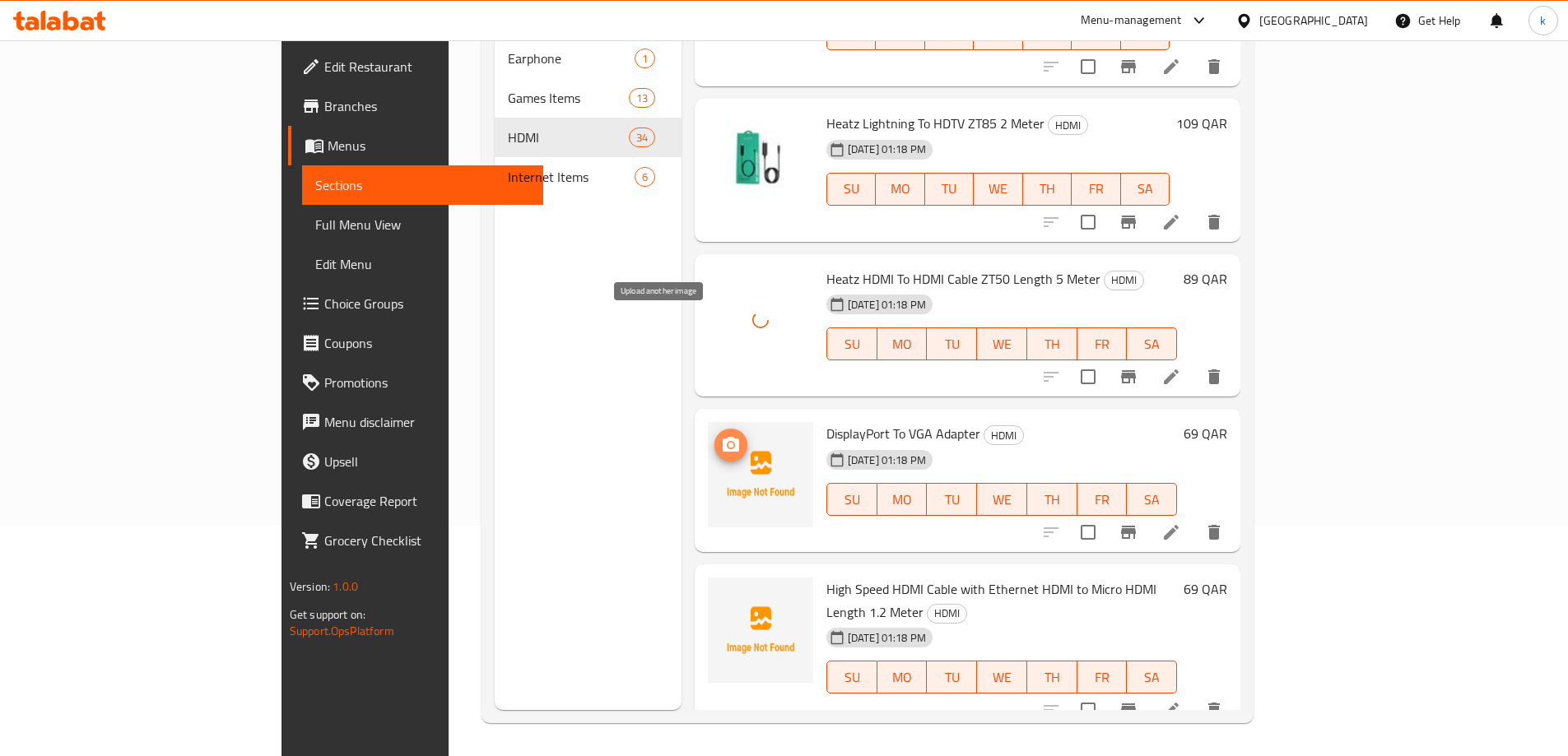
click at [721, 436] on icon "upload picture" at bounding box center [730, 445] width 19 height 19
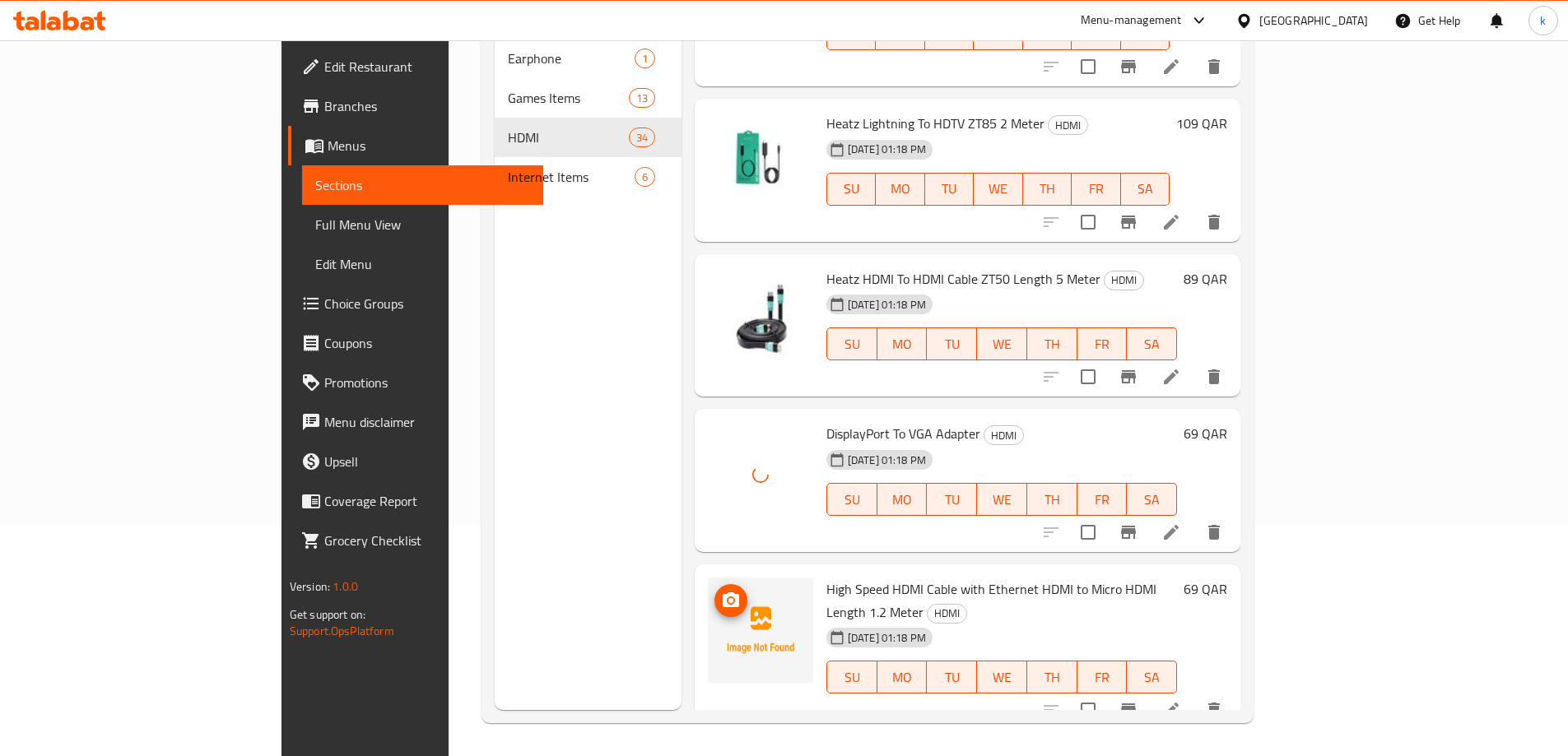
click at [723, 592] on icon "upload picture" at bounding box center [731, 600] width 17 height 15
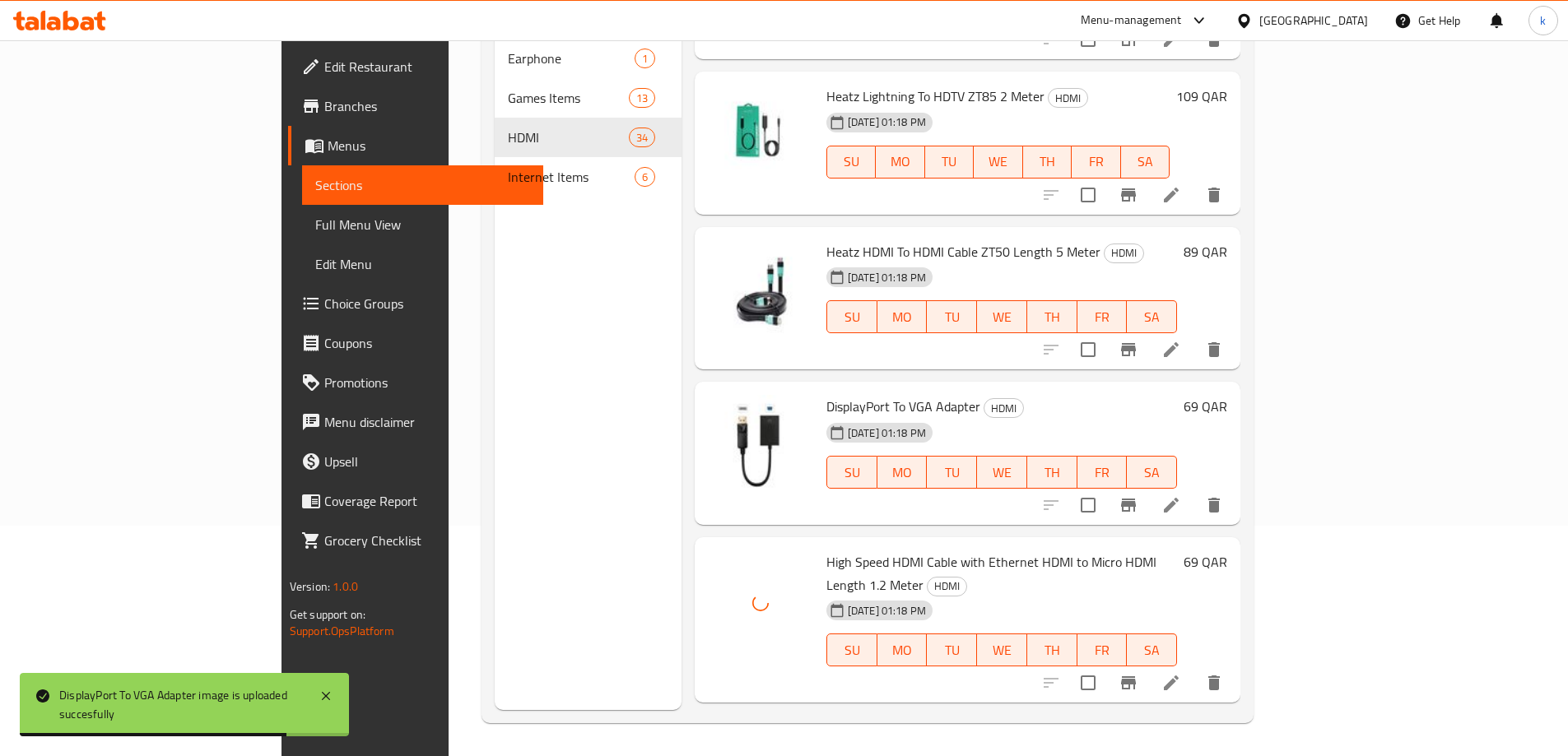
scroll to position [4562, 0]
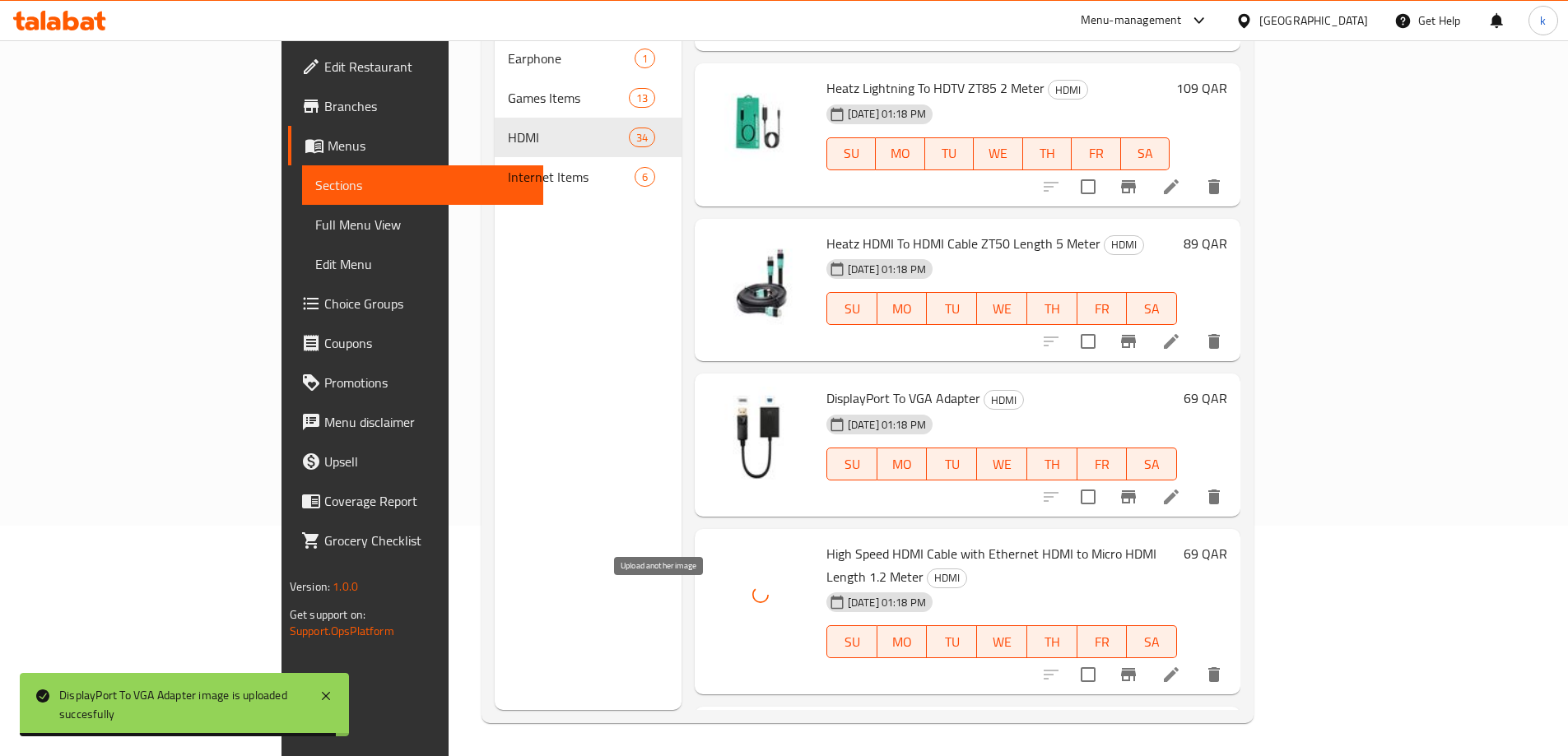
click at [723, 735] on icon "upload picture" at bounding box center [731, 742] width 17 height 15
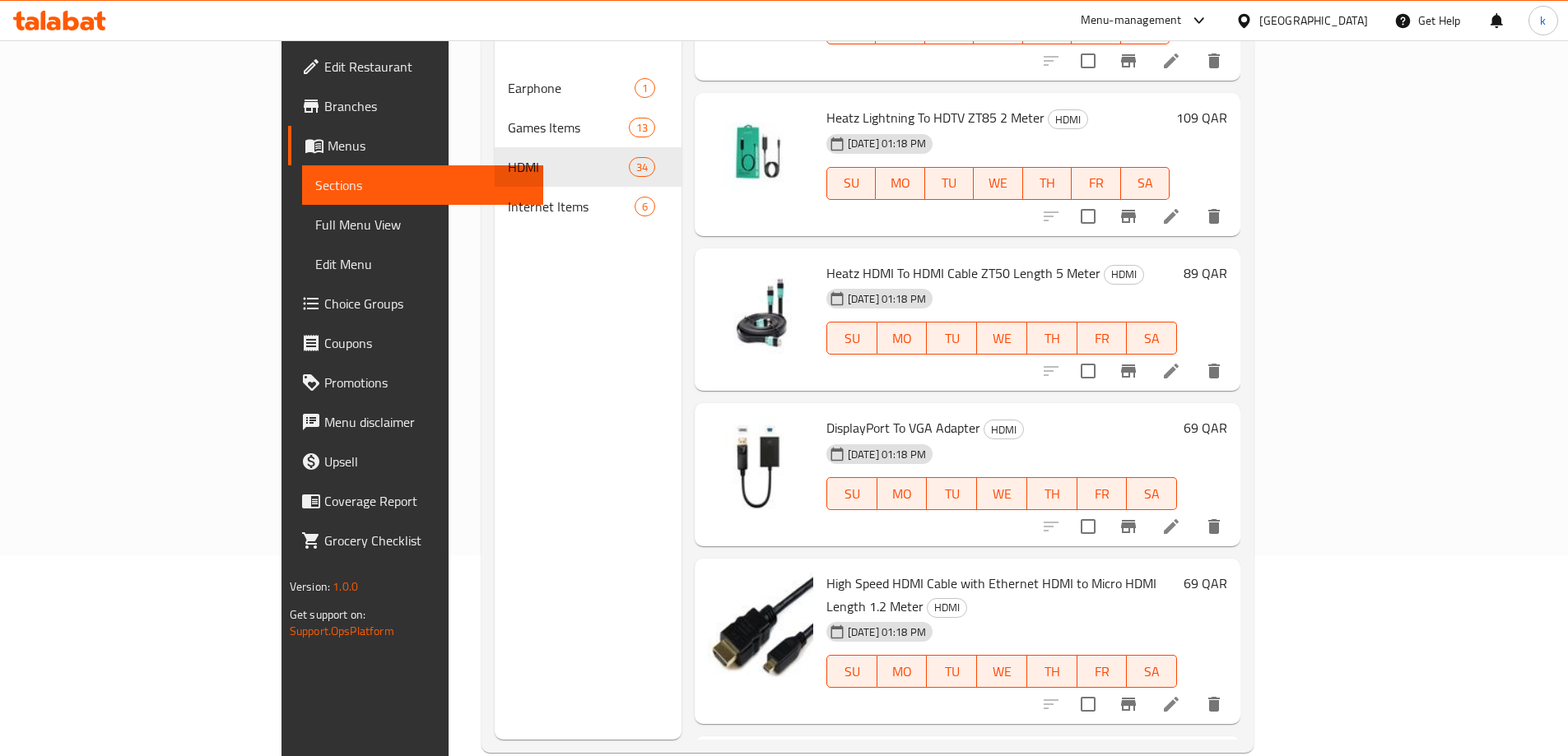
scroll to position [230, 0]
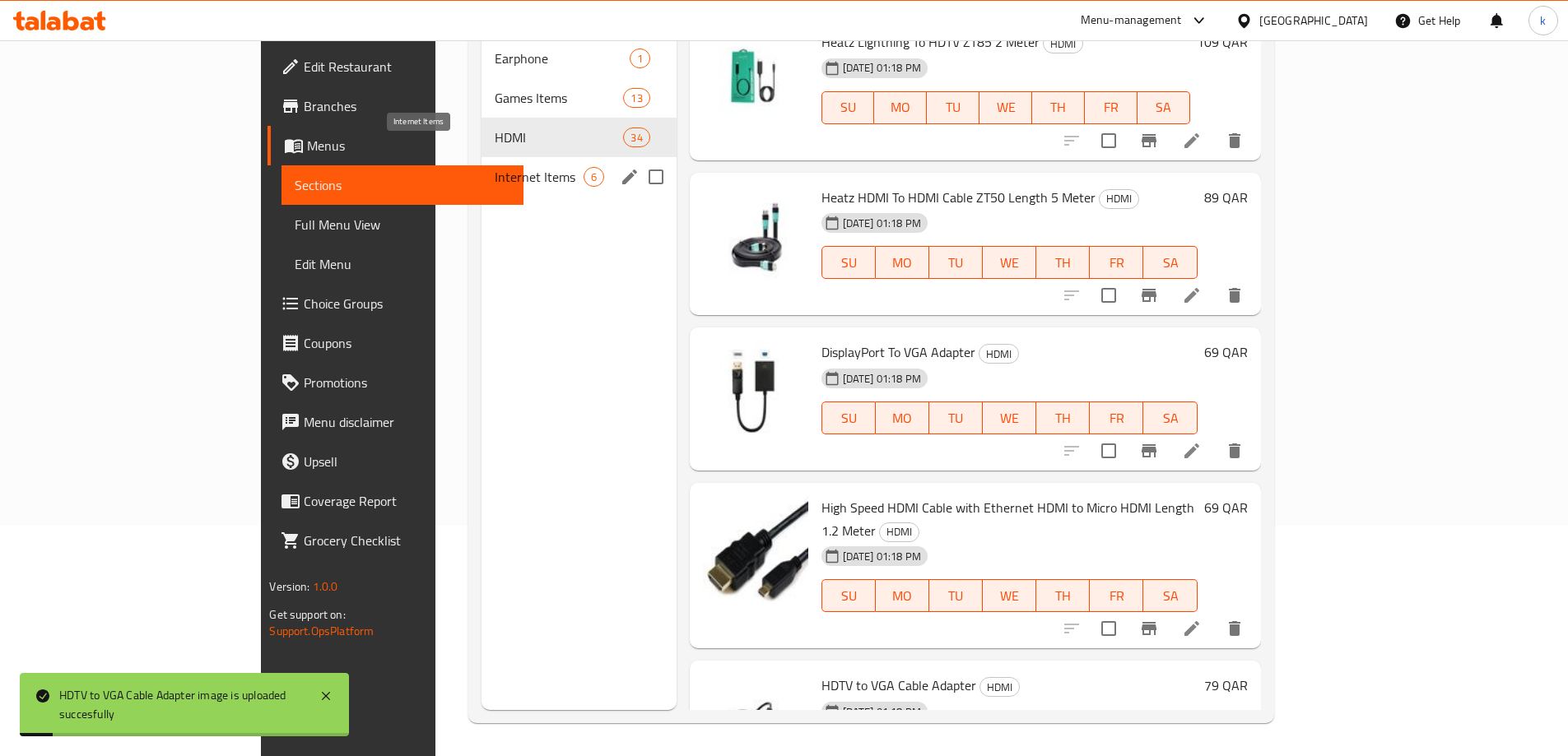
click at [495, 167] on span "Internet Items" at bounding box center [539, 177] width 88 height 19
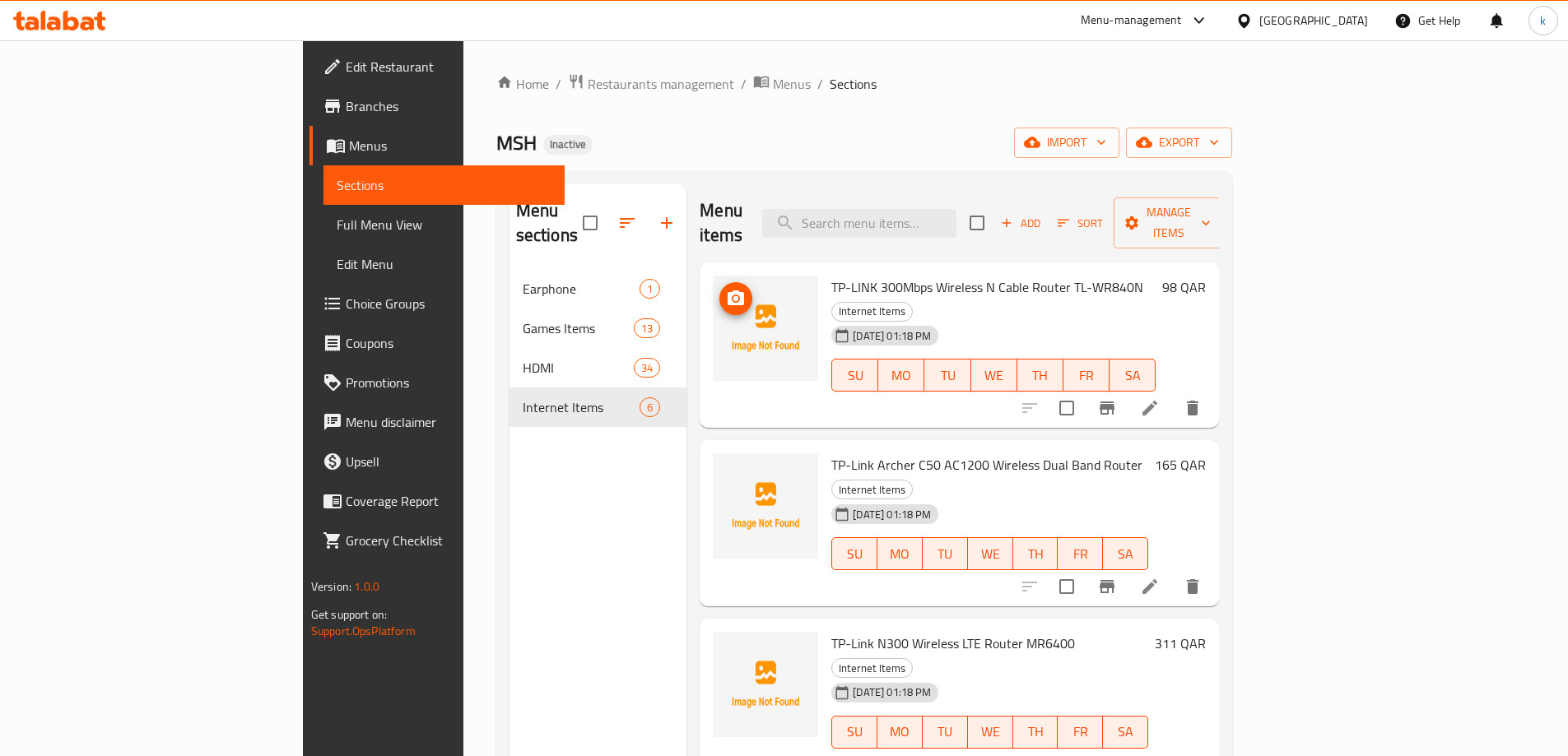
click at [713, 303] on img at bounding box center [765, 328] width 106 height 105
click at [719, 289] on span "upload picture" at bounding box center [736, 298] width 33 height 19
click at [726, 466] on icon "upload picture" at bounding box center [735, 476] width 19 height 19
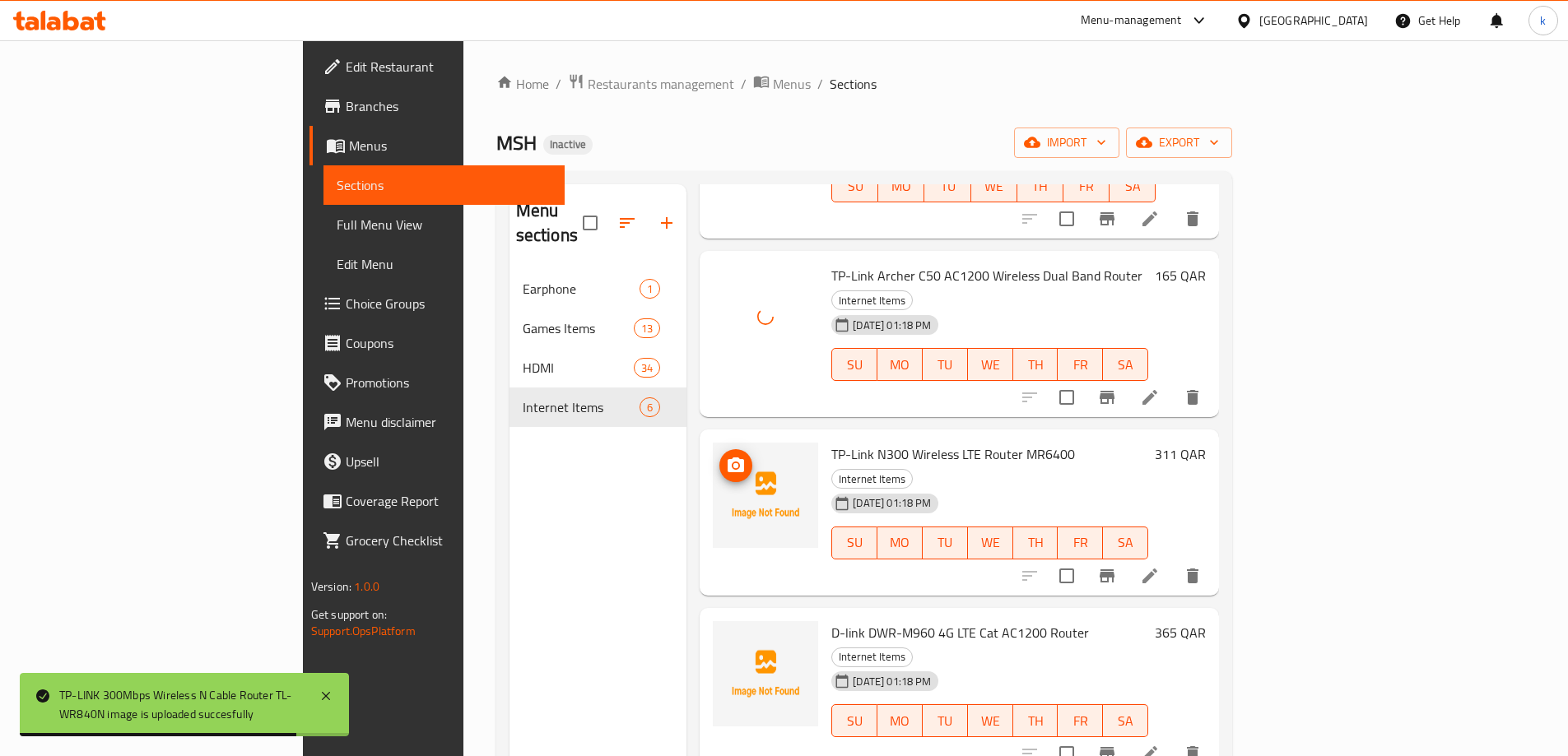
scroll to position [216, 0]
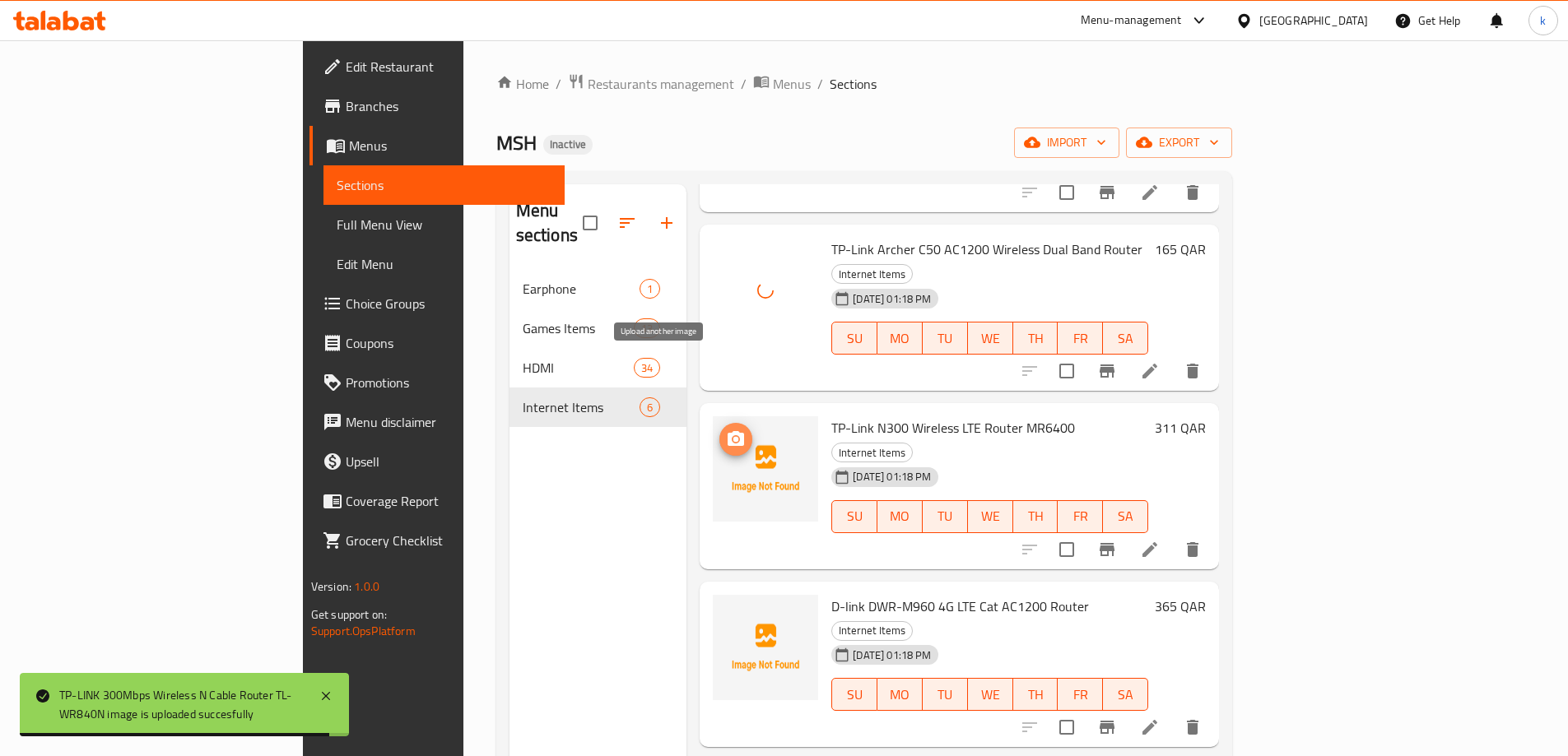
click at [728, 431] on icon "upload picture" at bounding box center [736, 439] width 17 height 15
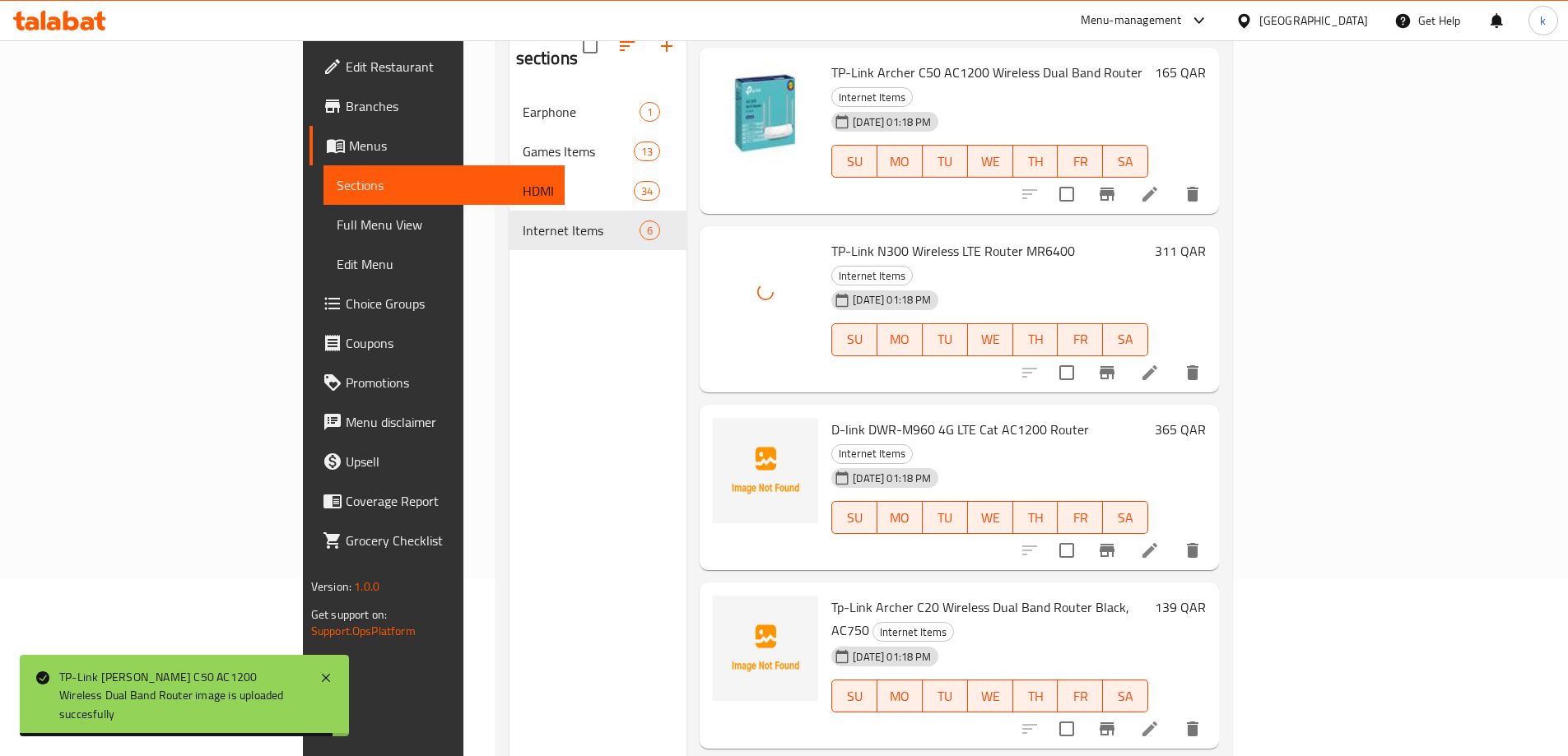
scroll to position [230, 0]
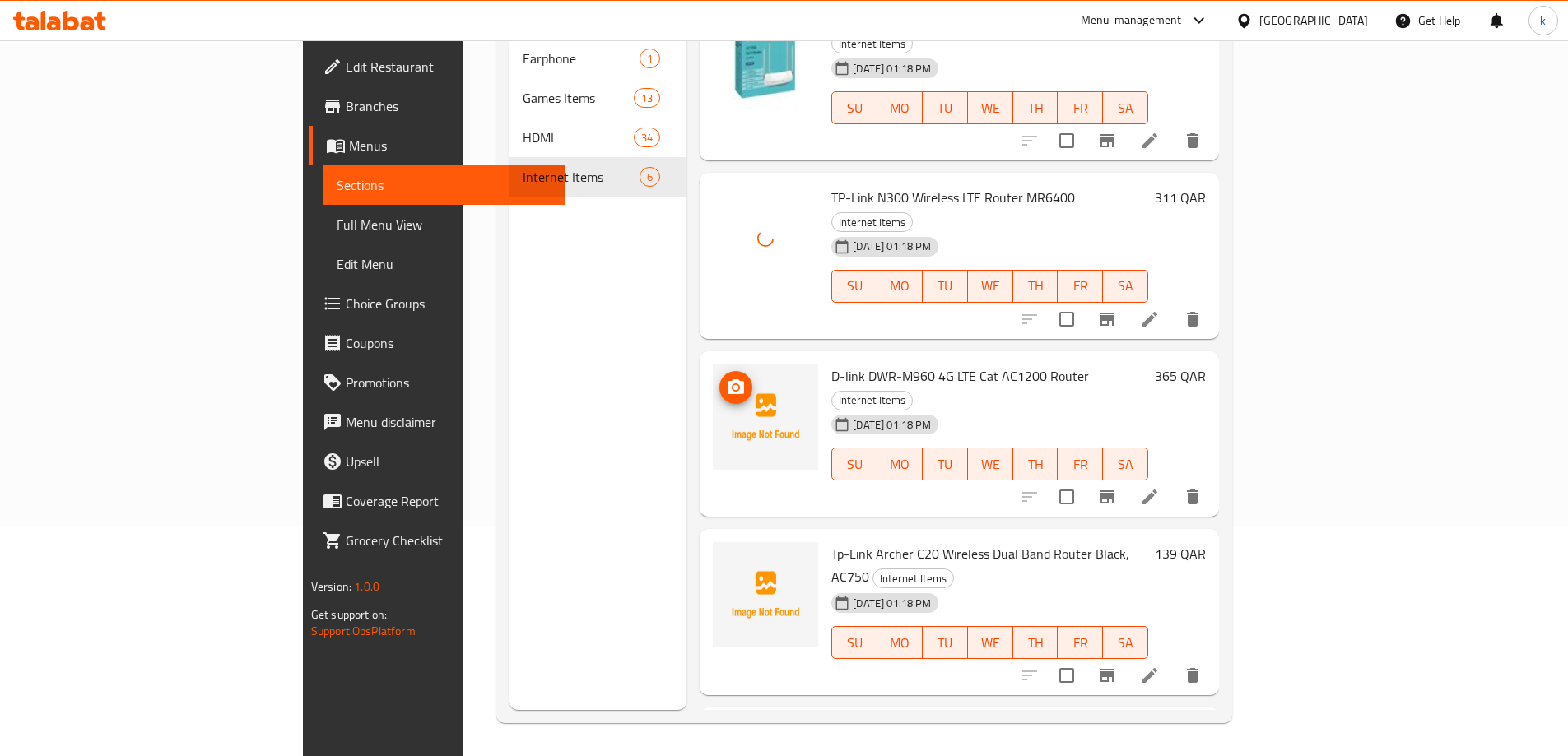
click at [726, 378] on icon "upload picture" at bounding box center [735, 387] width 19 height 19
click at [728, 557] on icon "upload picture" at bounding box center [736, 564] width 17 height 15
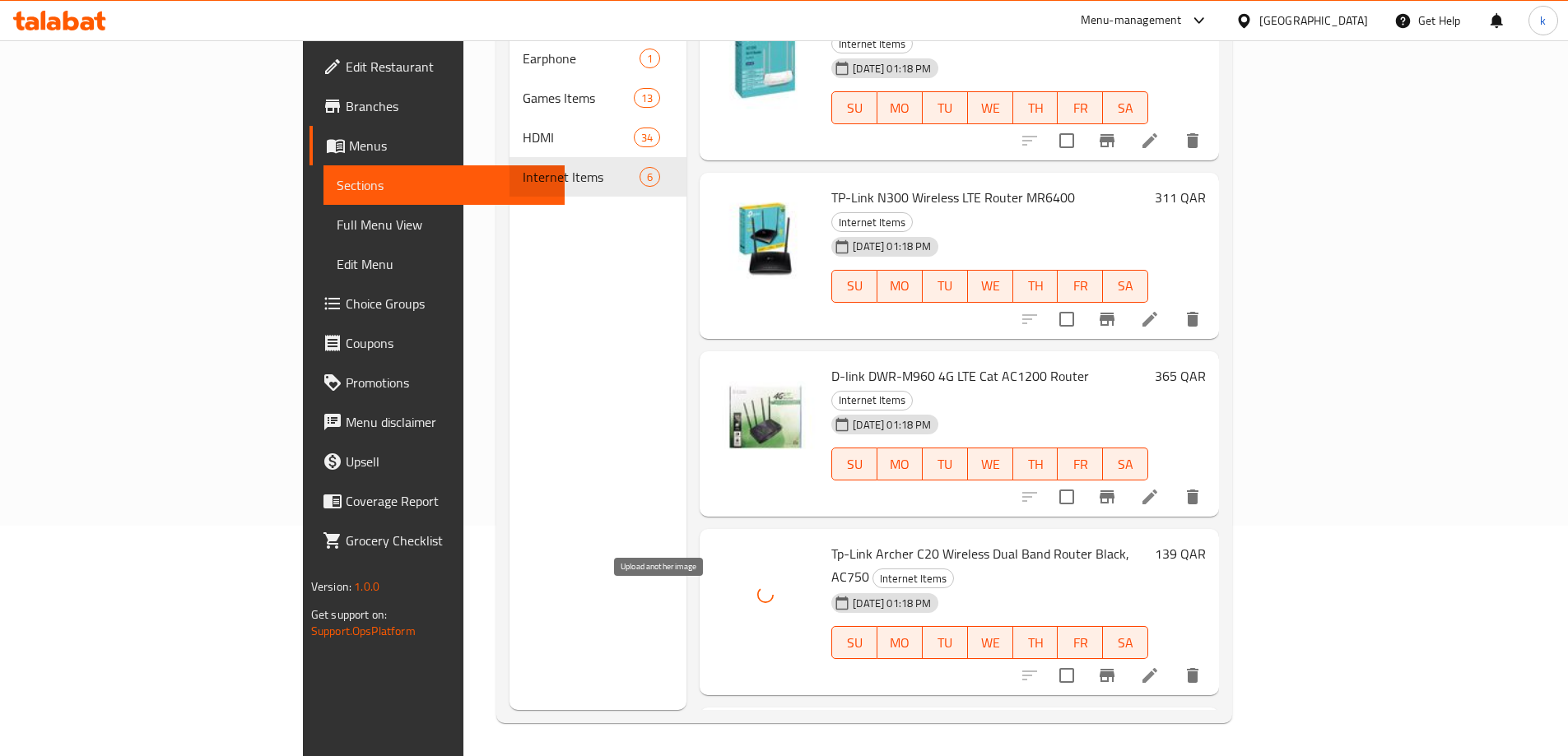
click at [728, 736] on icon "upload picture" at bounding box center [736, 743] width 17 height 15
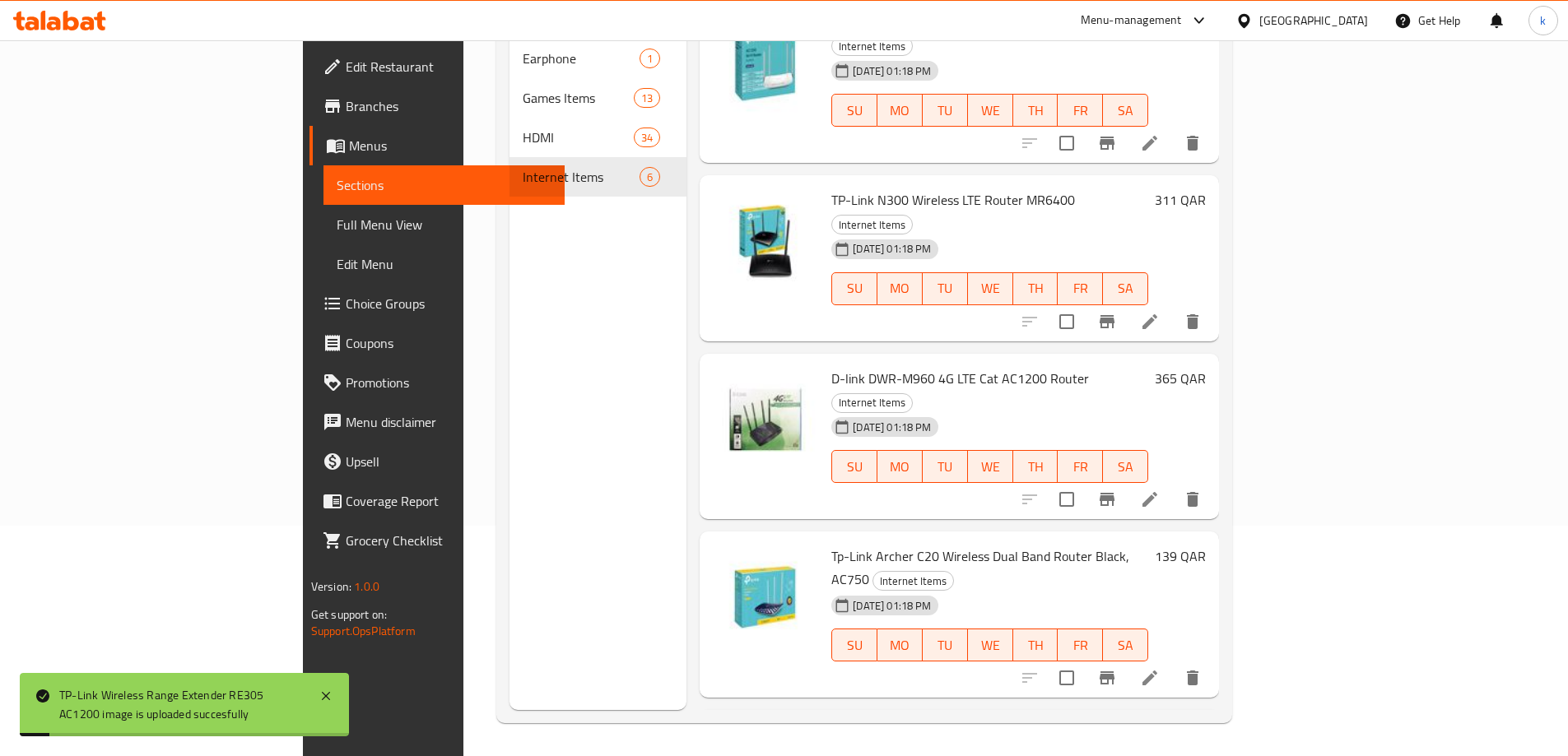
scroll to position [216, 0]
click at [337, 223] on span "Full Menu View" at bounding box center [444, 224] width 215 height 19
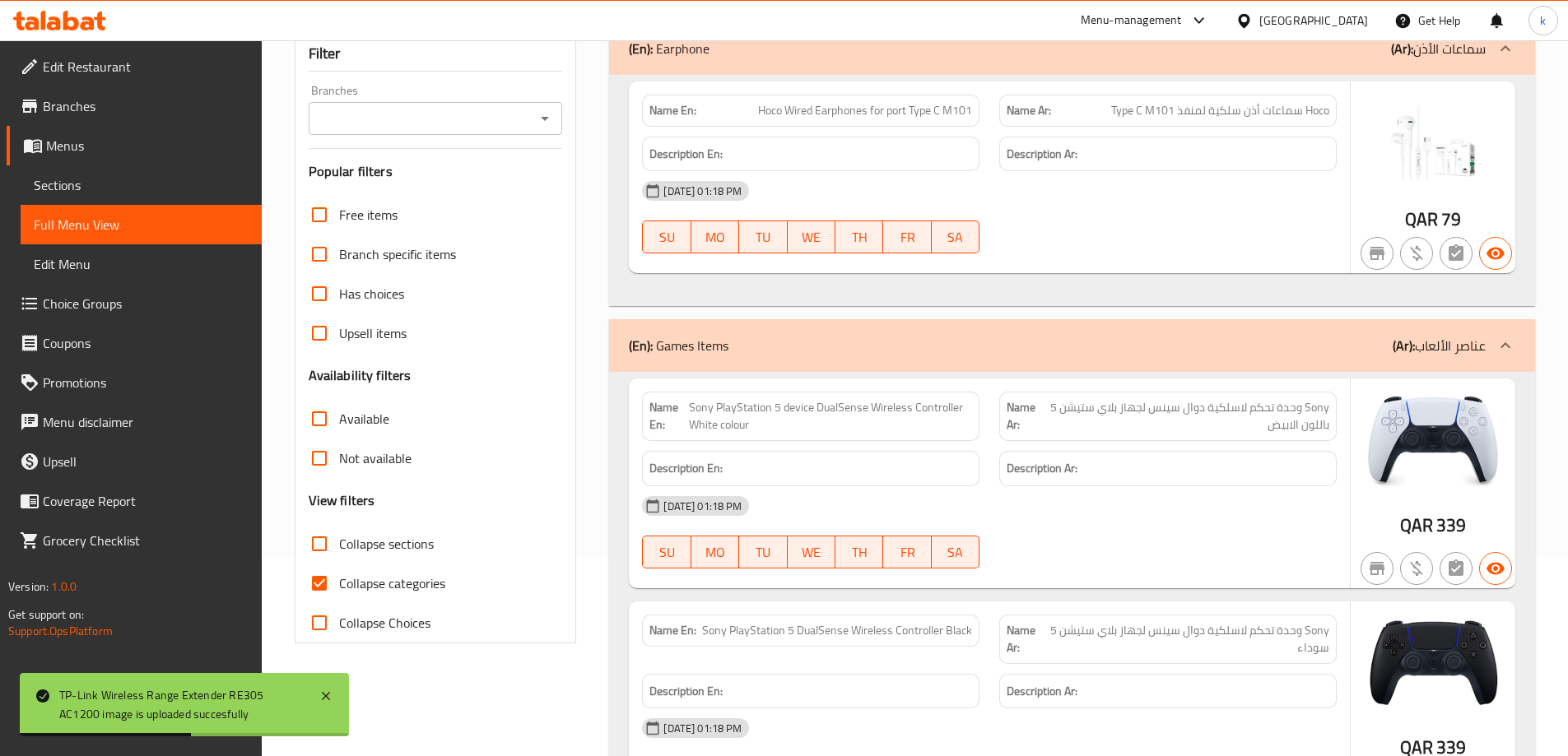
scroll to position [247, 0]
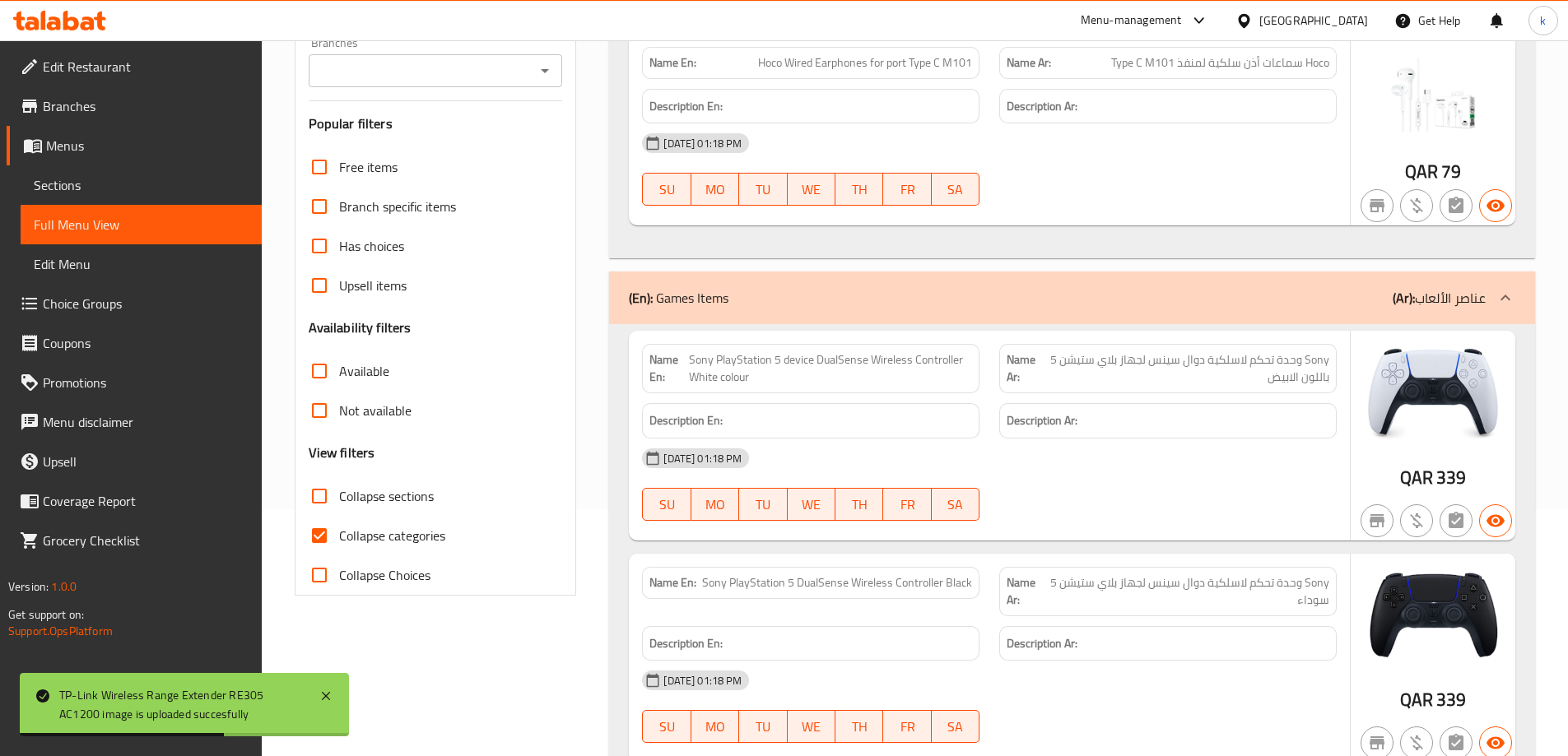
click at [396, 542] on span "Collapse categories" at bounding box center [392, 535] width 106 height 19
click at [339, 542] on input "Collapse categories" at bounding box center [319, 536] width 40 height 40
checkbox input "false"
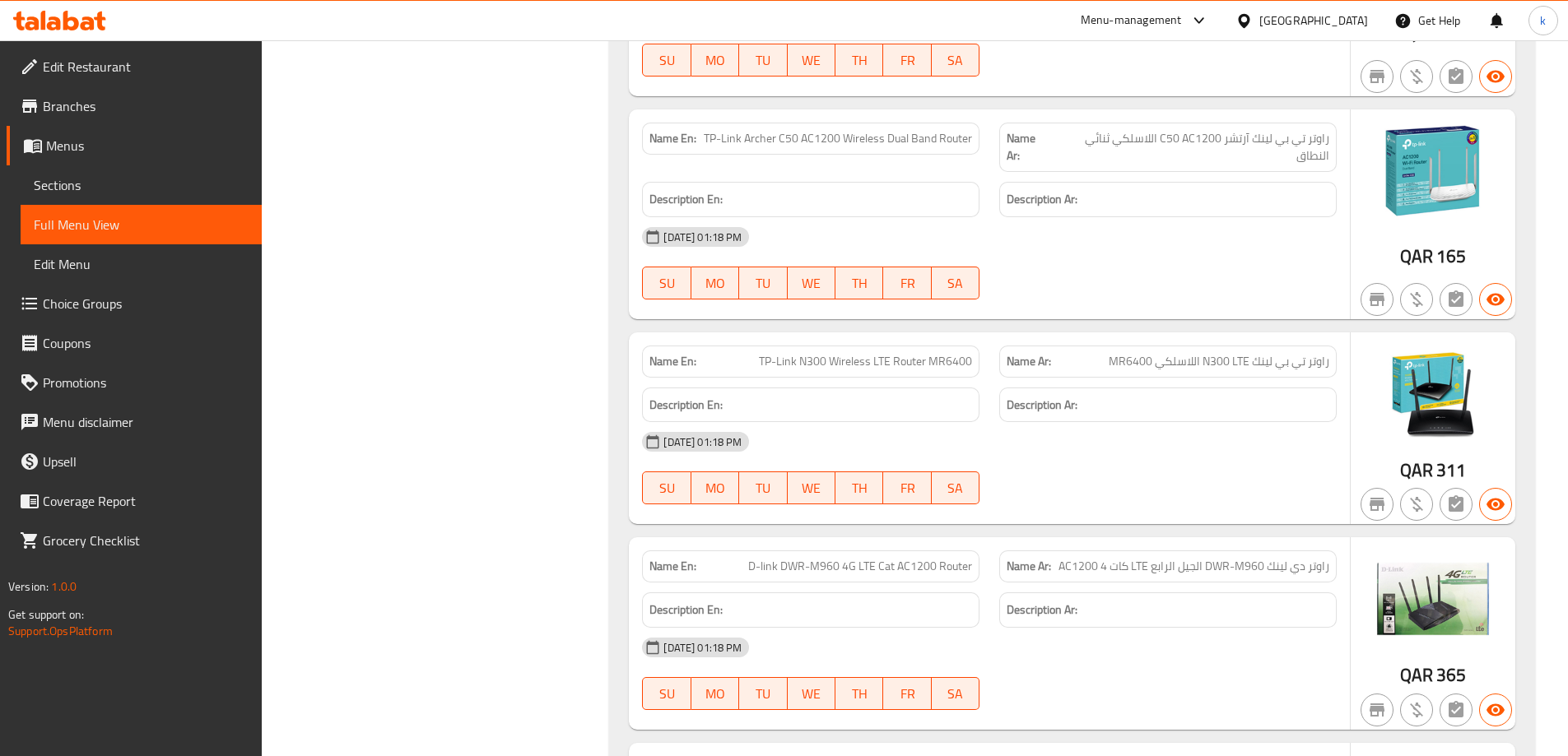
scroll to position [11167, 0]
